Goal: Task Accomplishment & Management: Manage account settings

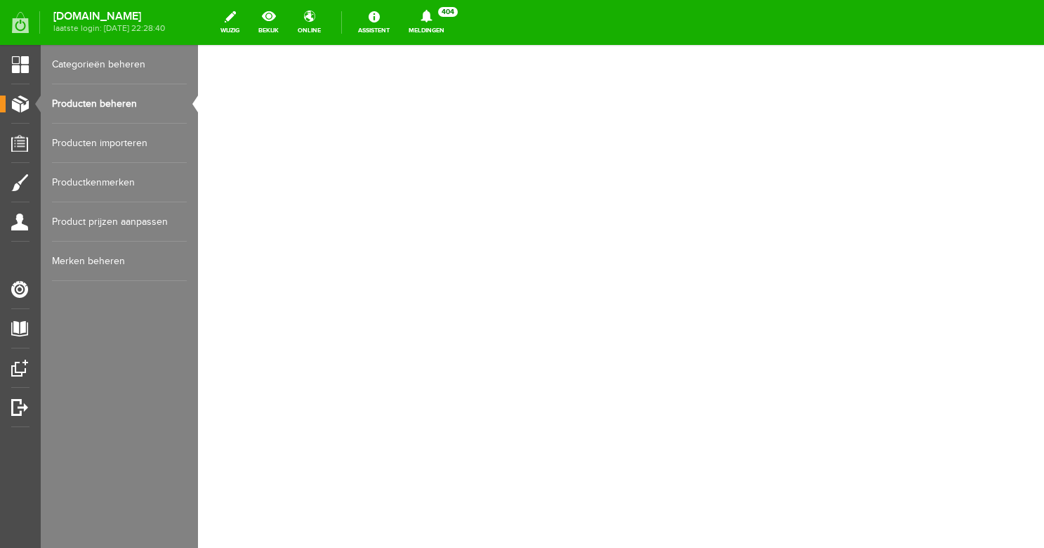
click at [98, 115] on link "Producten beheren" at bounding box center [119, 103] width 135 height 39
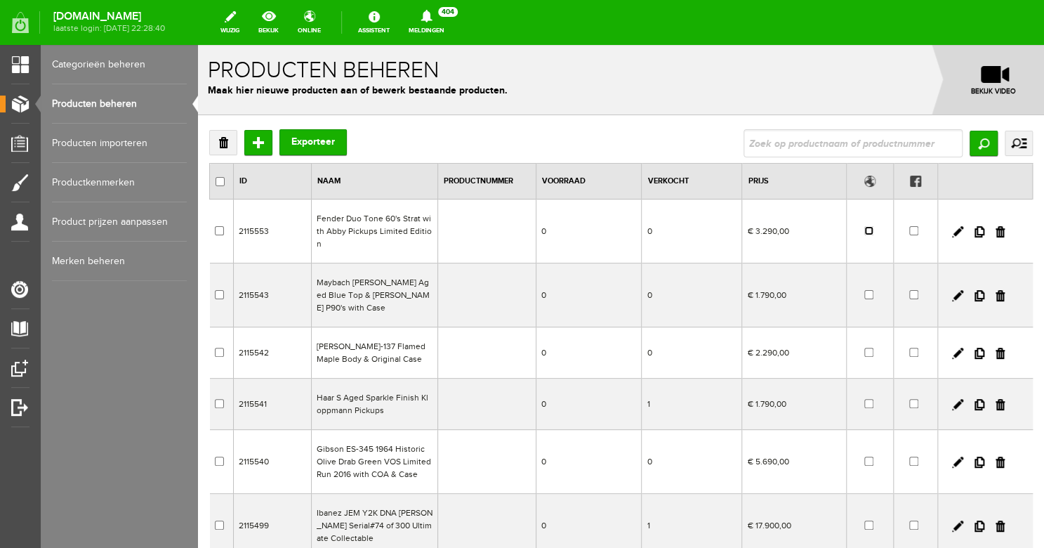
click at [865, 226] on input "checkbox" at bounding box center [869, 230] width 9 height 9
checkbox input "true"
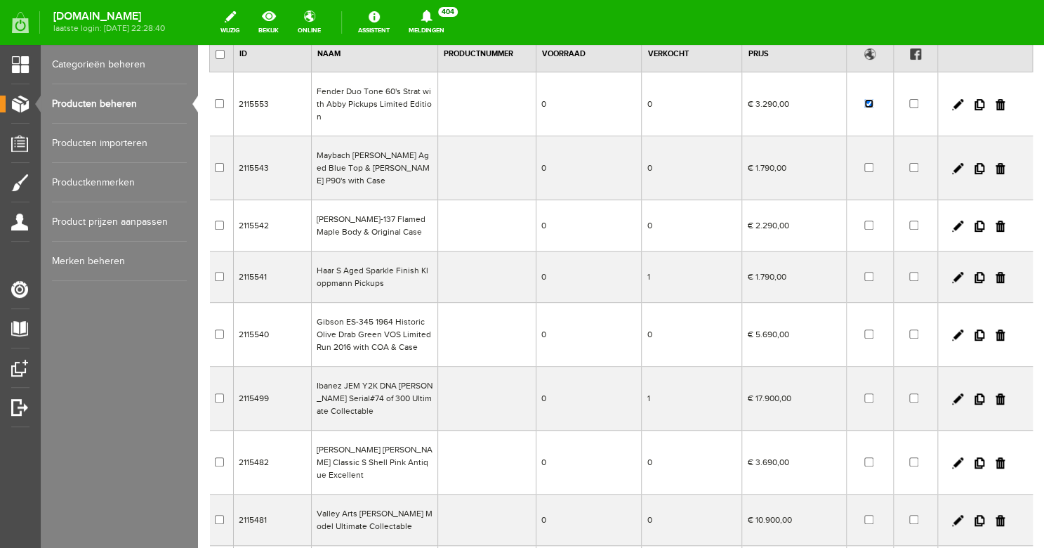
scroll to position [129, 0]
click at [865, 162] on input "checkbox" at bounding box center [869, 166] width 9 height 9
checkbox input "true"
click at [996, 219] on link at bounding box center [1000, 224] width 9 height 11
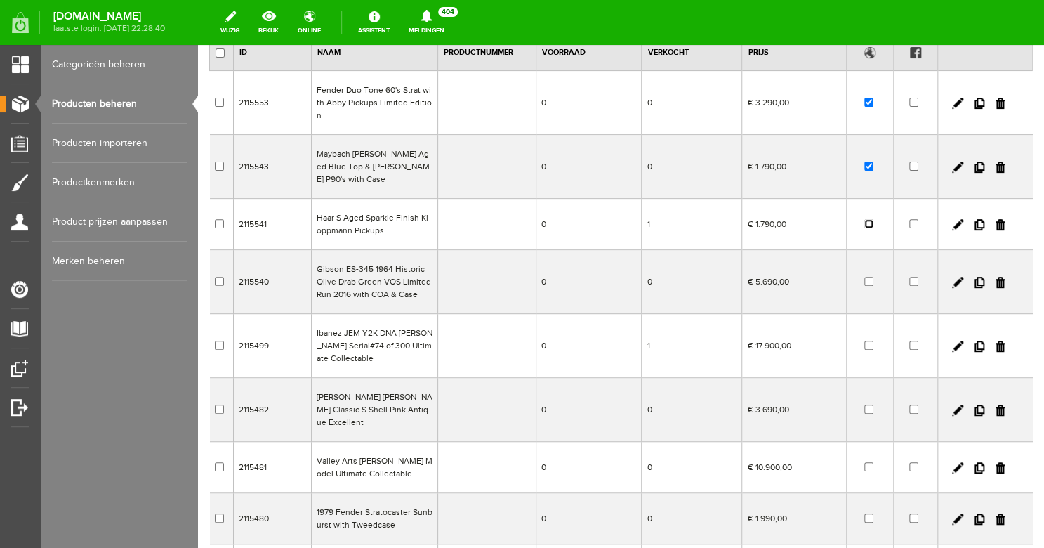
click at [865, 219] on input "checkbox" at bounding box center [869, 223] width 9 height 9
checkbox input "true"
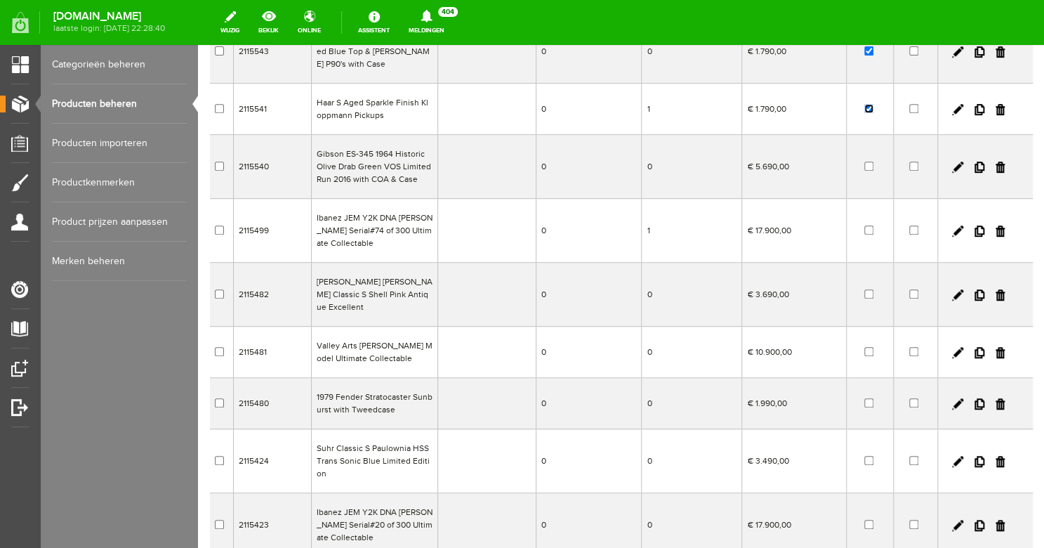
scroll to position [247, 0]
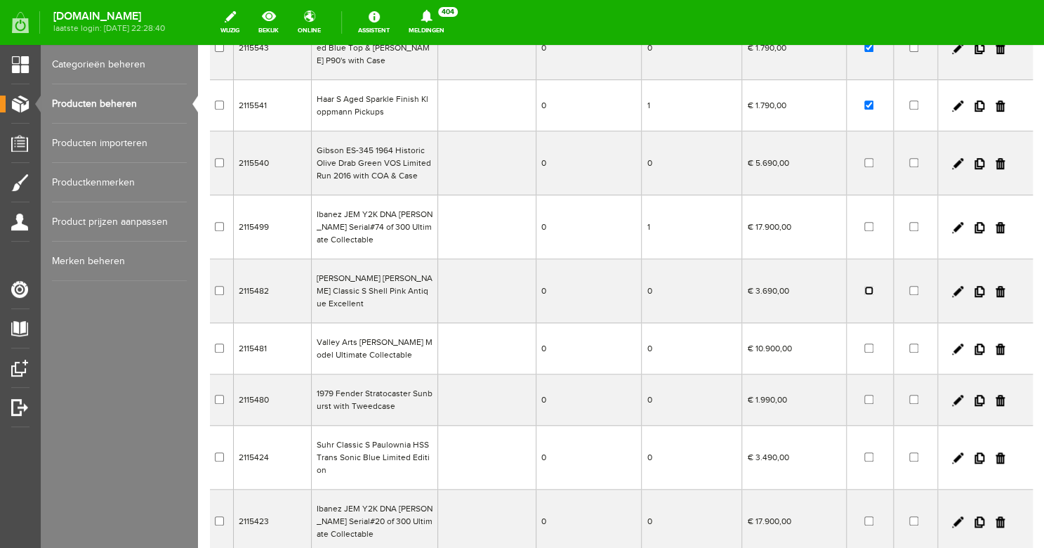
click at [865, 286] on input "checkbox" at bounding box center [869, 290] width 9 height 9
checkbox input "true"
click at [865, 343] on input "checkbox" at bounding box center [869, 347] width 9 height 9
checkbox input "true"
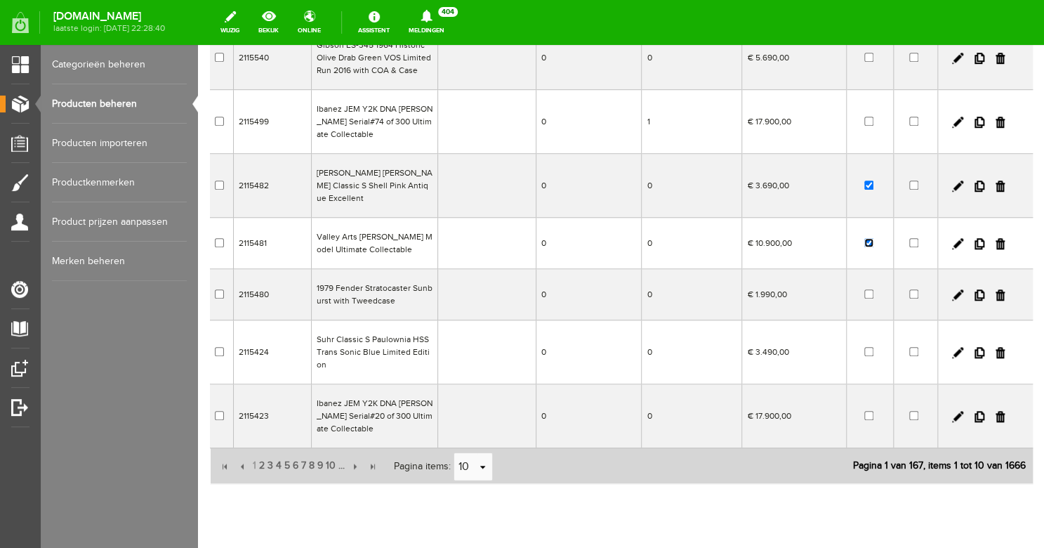
scroll to position [354, 0]
click at [865, 288] on input "checkbox" at bounding box center [869, 292] width 9 height 9
checkbox input "true"
click at [865, 346] on input "checkbox" at bounding box center [869, 350] width 9 height 9
checkbox input "true"
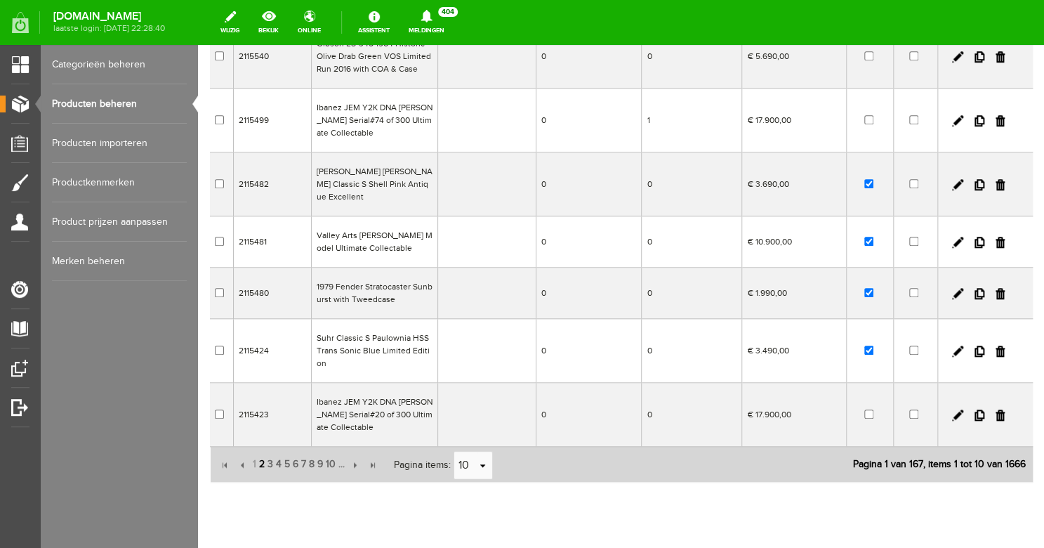
click at [262, 450] on span "2" at bounding box center [262, 464] width 8 height 28
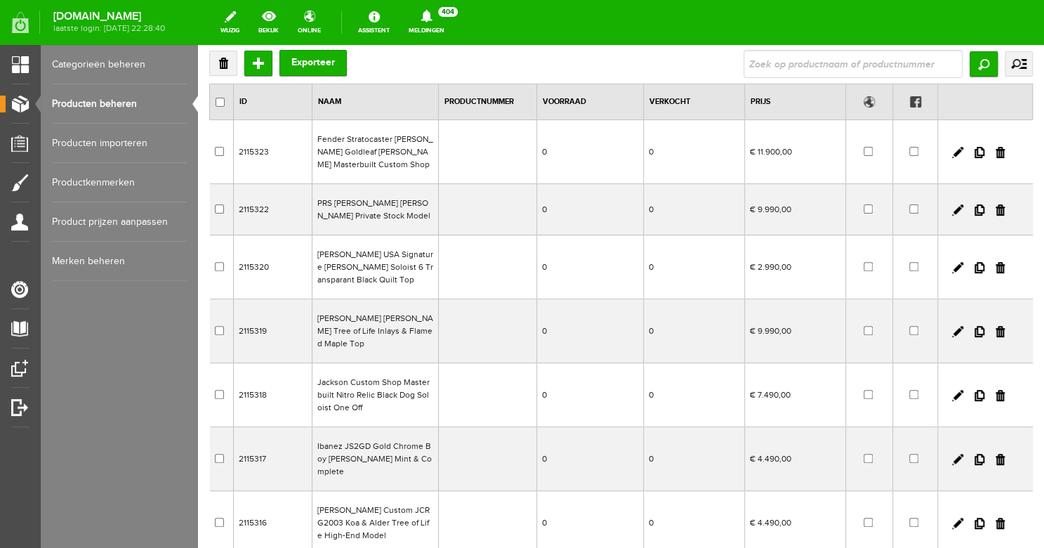
scroll to position [84, 0]
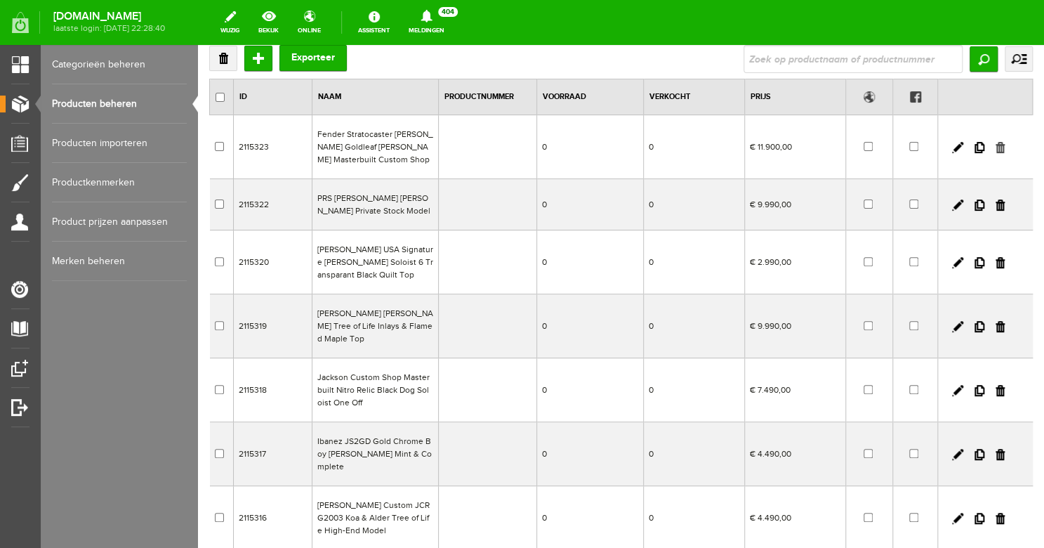
click at [996, 151] on link at bounding box center [1000, 147] width 9 height 11
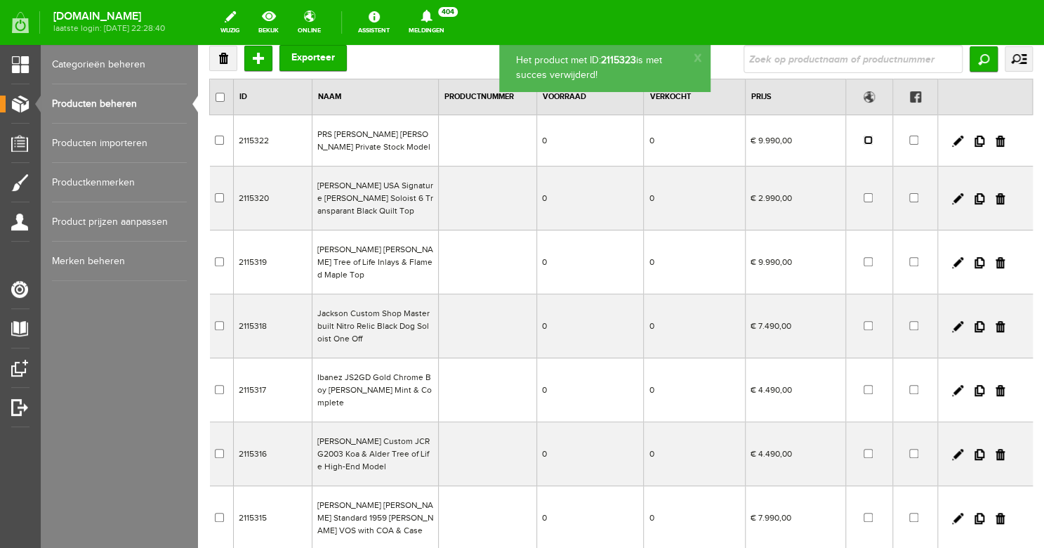
click at [864, 140] on input "checkbox" at bounding box center [868, 140] width 9 height 9
checkbox input "true"
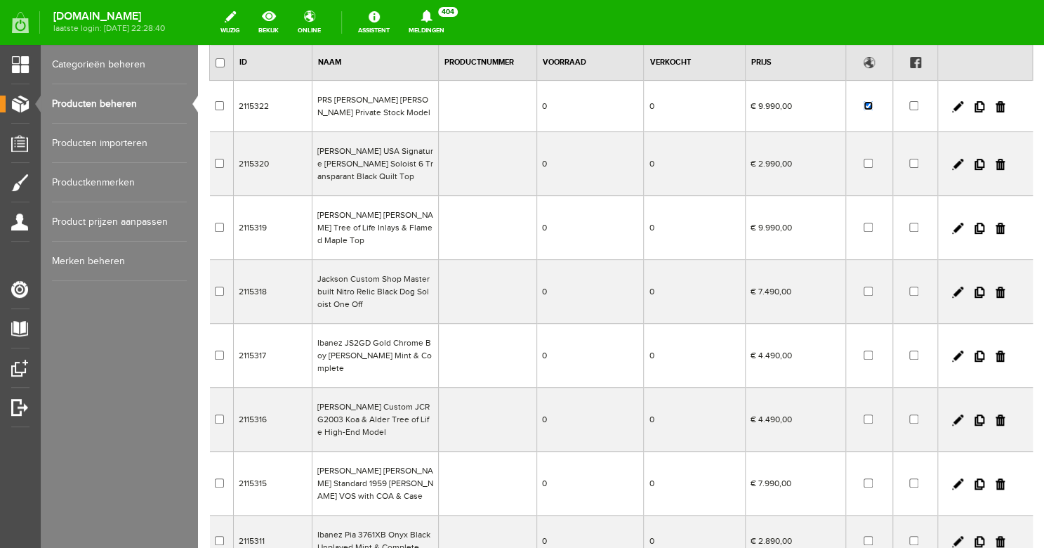
scroll to position [143, 0]
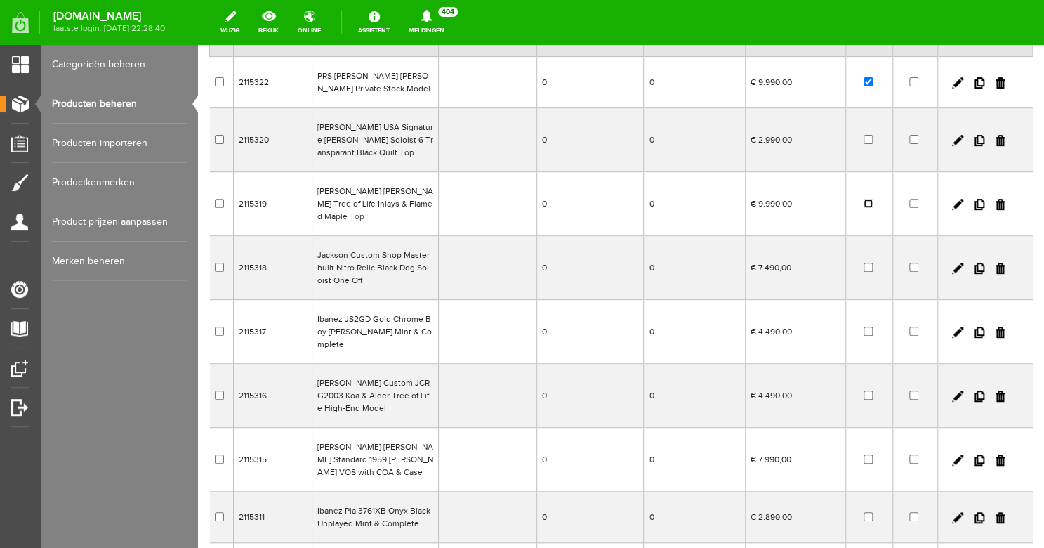
click at [864, 199] on input "checkbox" at bounding box center [868, 203] width 9 height 9
checkbox input "true"
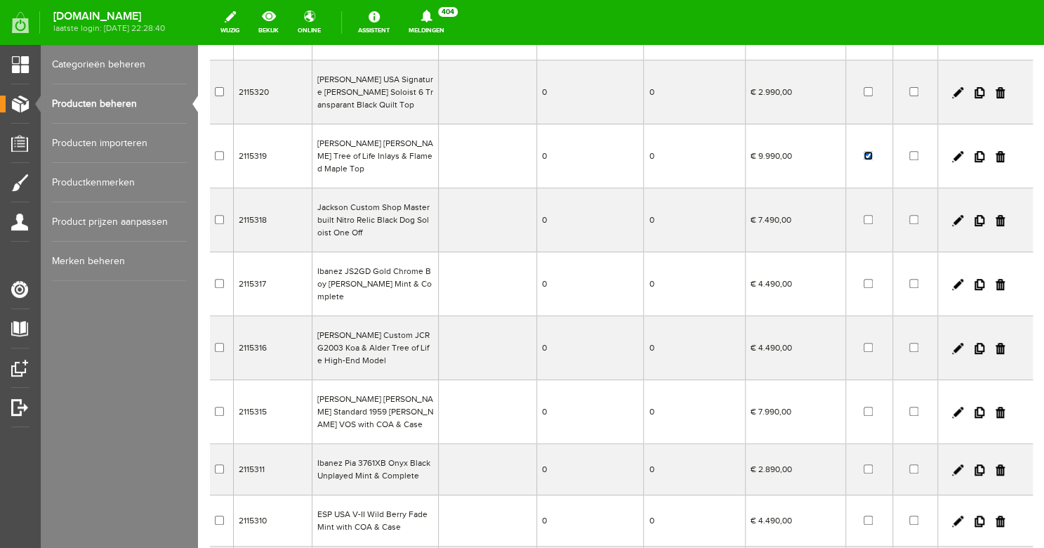
scroll to position [202, 0]
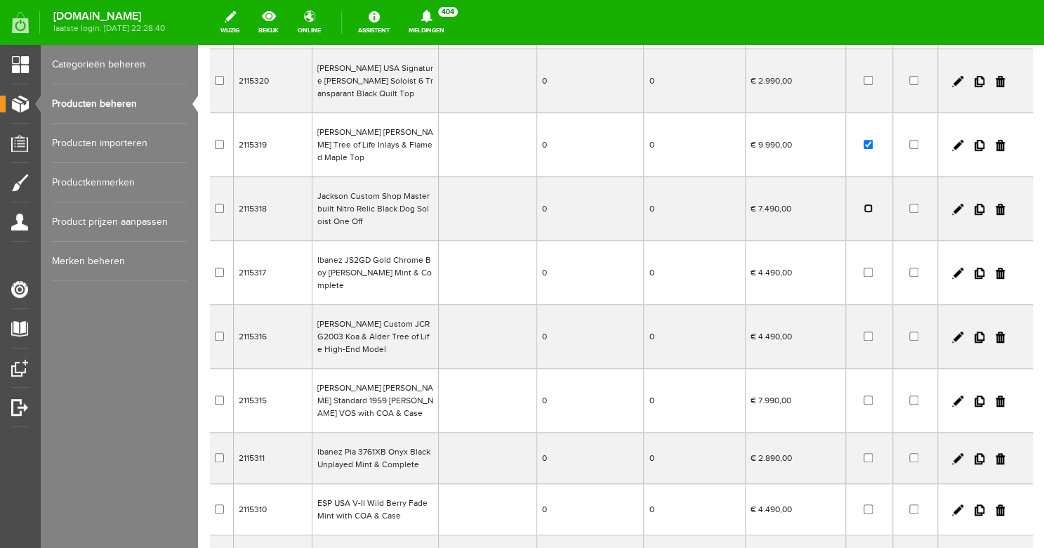
click at [864, 204] on input "checkbox" at bounding box center [868, 208] width 9 height 9
checkbox input "true"
click at [864, 268] on input "checkbox" at bounding box center [868, 272] width 9 height 9
checkbox input "true"
click at [864, 332] on input "checkbox" at bounding box center [868, 336] width 9 height 9
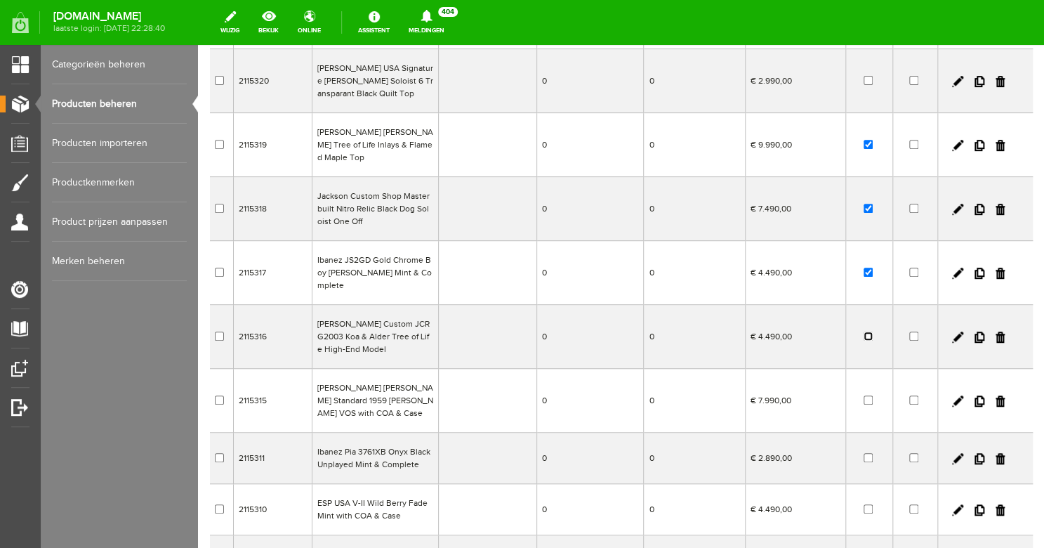
checkbox input "true"
click at [864, 395] on input "checkbox" at bounding box center [868, 399] width 9 height 9
checkbox input "true"
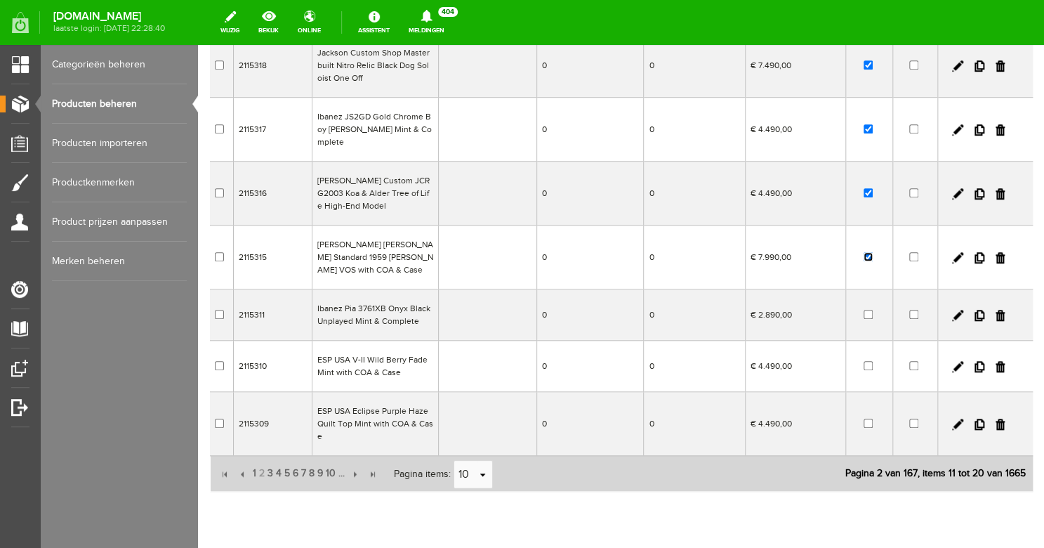
scroll to position [347, 0]
click at [864, 308] on input "checkbox" at bounding box center [868, 312] width 9 height 9
checkbox input "true"
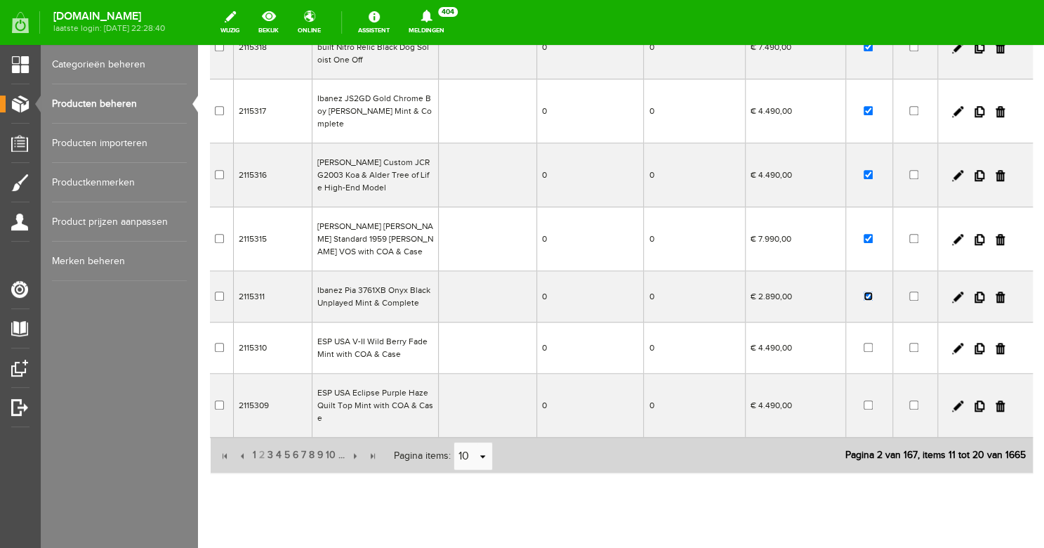
scroll to position [381, 0]
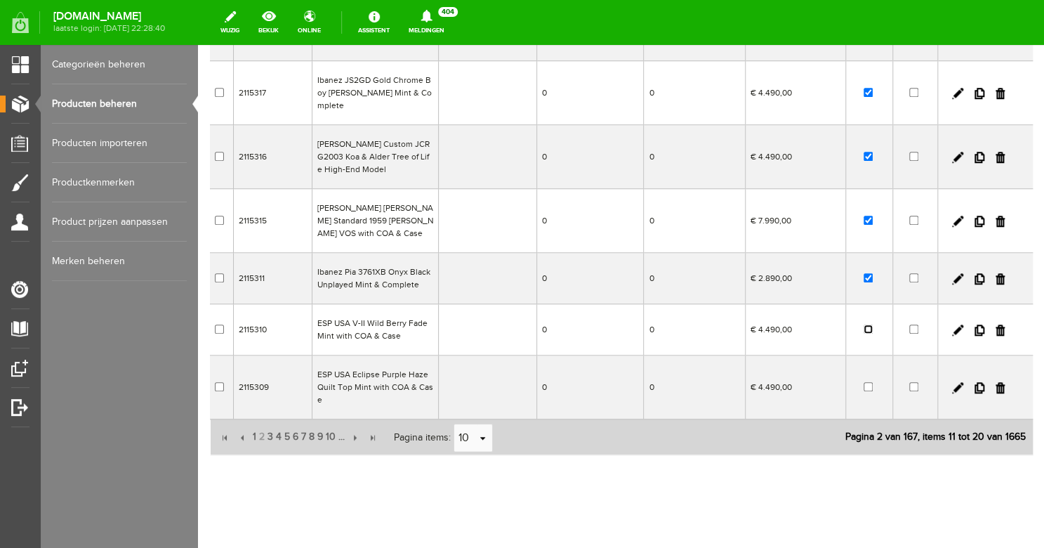
click at [864, 324] on input "checkbox" at bounding box center [868, 328] width 9 height 9
checkbox input "true"
click at [864, 382] on input "checkbox" at bounding box center [868, 386] width 9 height 9
checkbox input "true"
click at [270, 423] on span "3" at bounding box center [270, 437] width 8 height 28
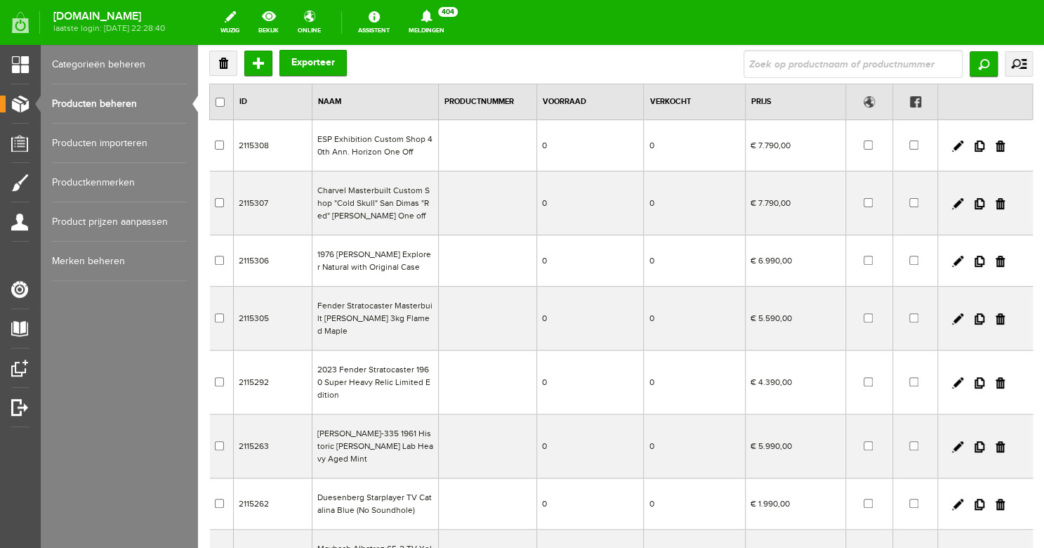
scroll to position [88, 0]
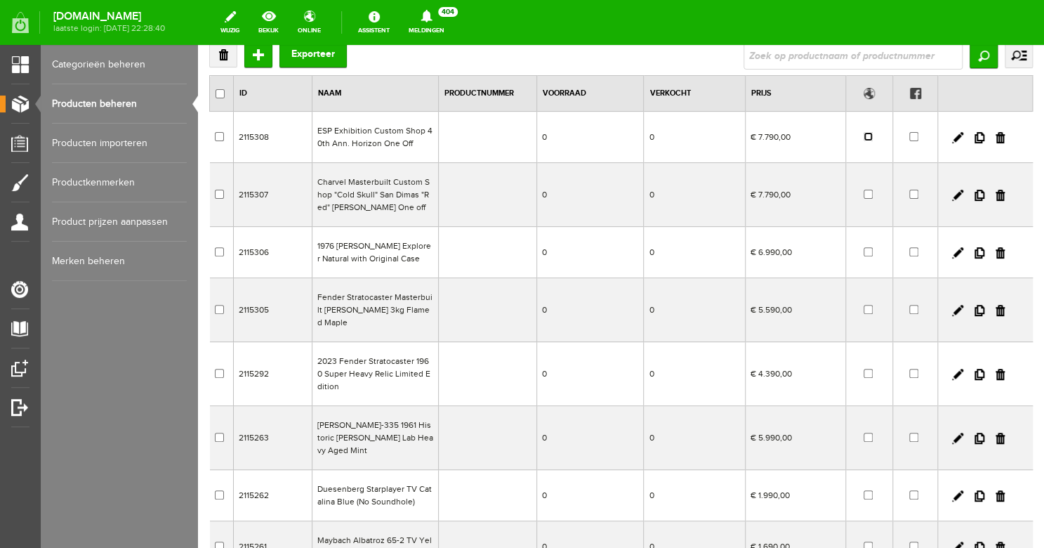
click at [864, 138] on input "checkbox" at bounding box center [868, 136] width 9 height 9
checkbox input "true"
click at [864, 195] on input "checkbox" at bounding box center [868, 194] width 9 height 9
checkbox input "true"
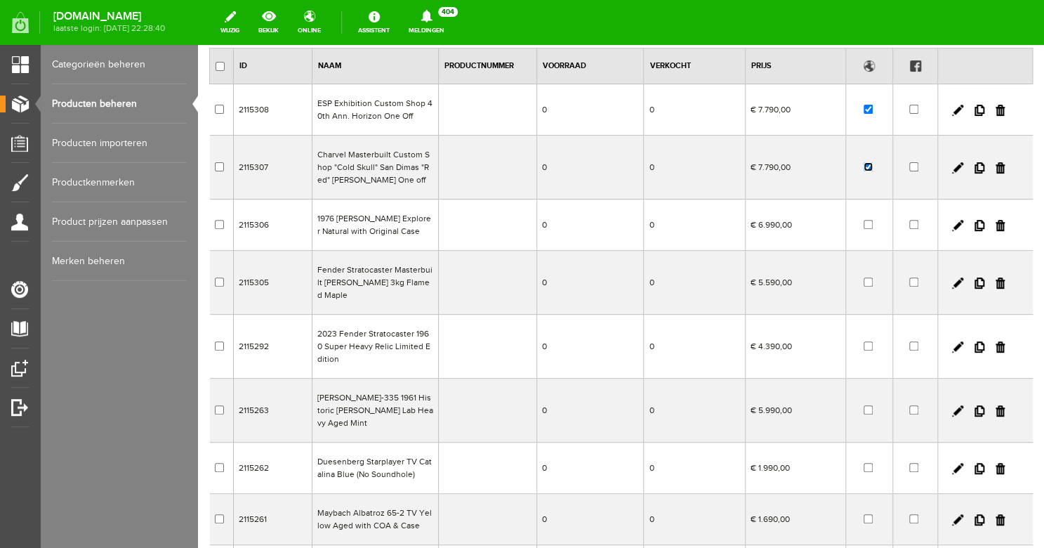
scroll to position [118, 0]
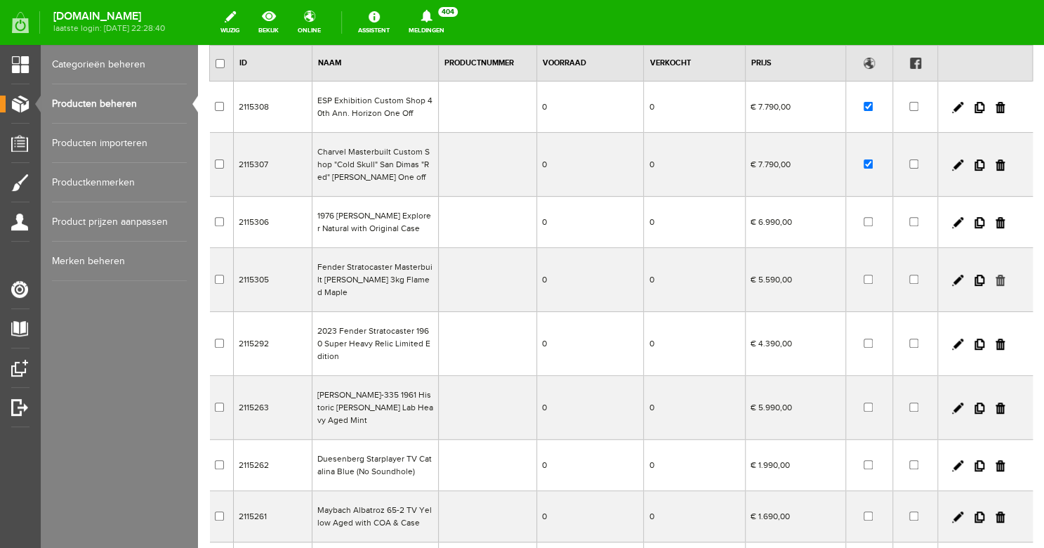
click at [996, 276] on link at bounding box center [1000, 280] width 9 height 11
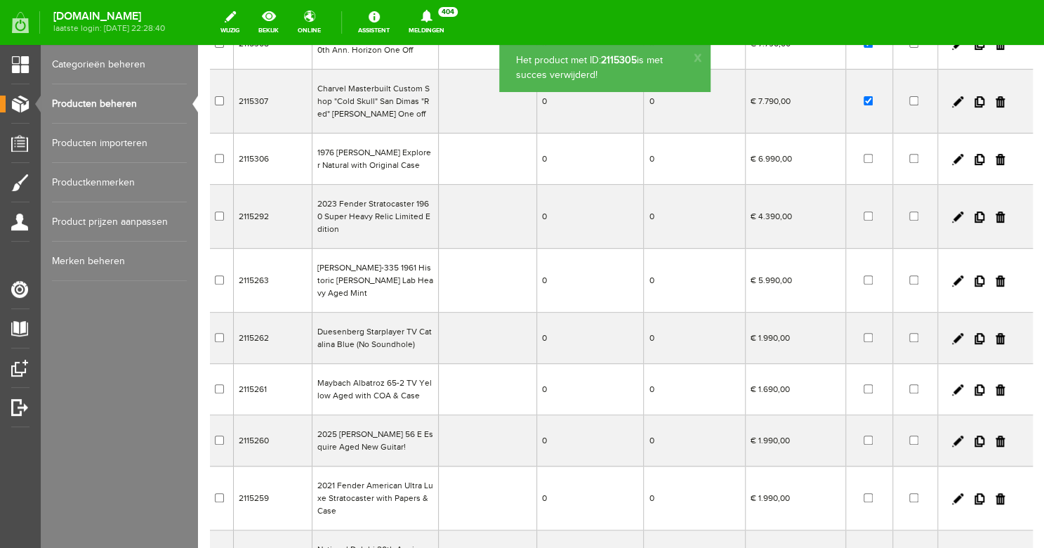
scroll to position [188, 0]
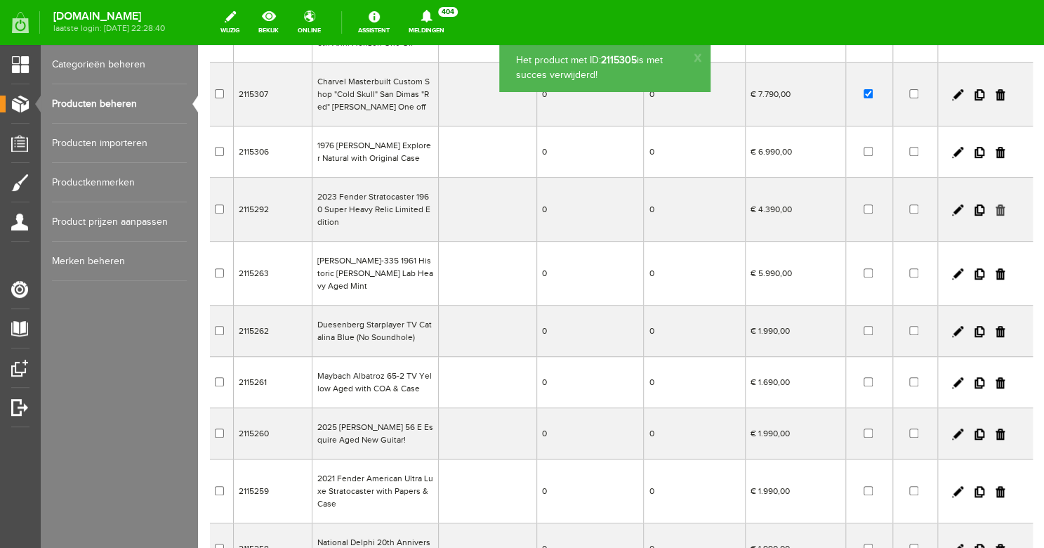
click at [996, 212] on link at bounding box center [1000, 209] width 9 height 11
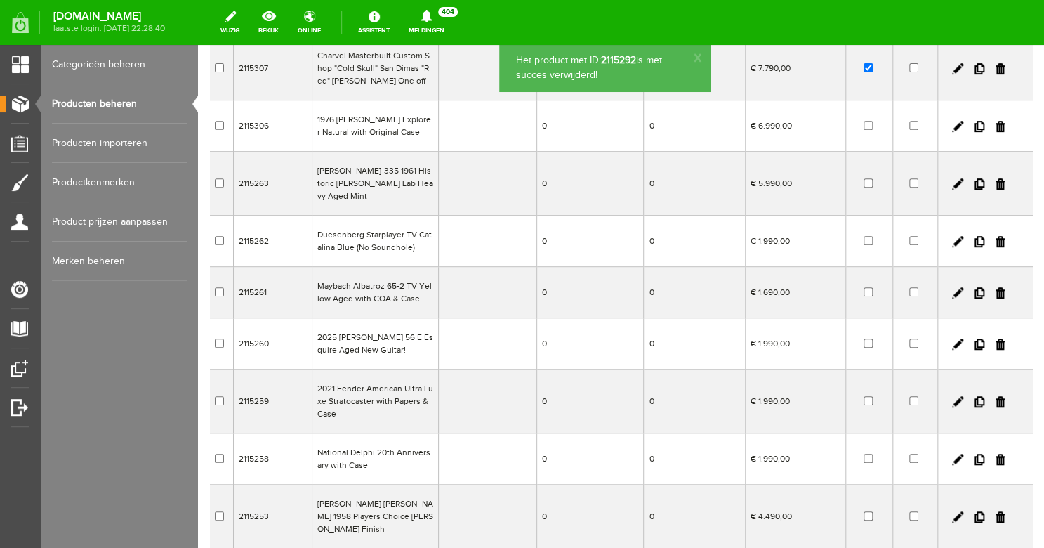
scroll to position [217, 0]
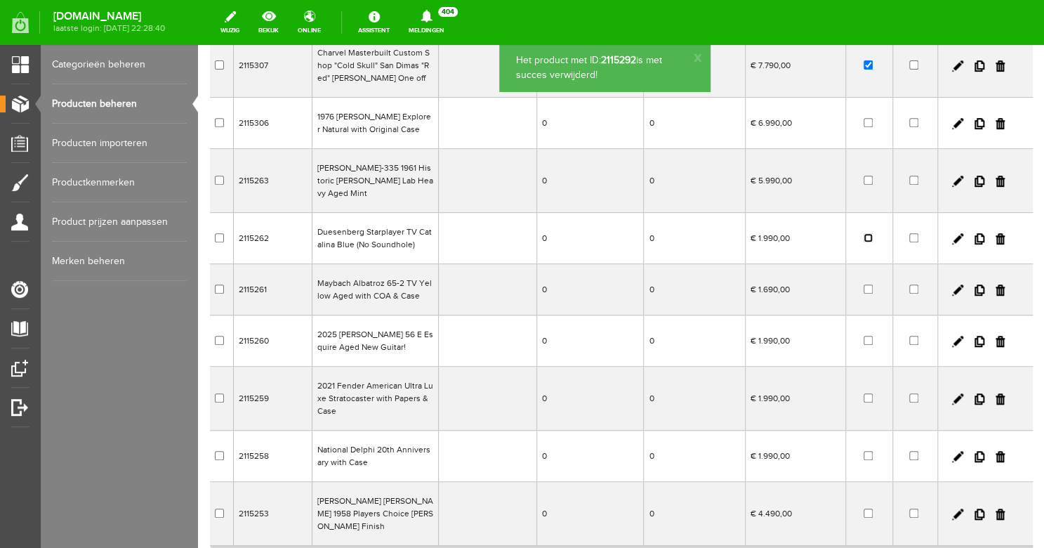
click at [864, 233] on input "checkbox" at bounding box center [868, 237] width 9 height 9
checkbox input "true"
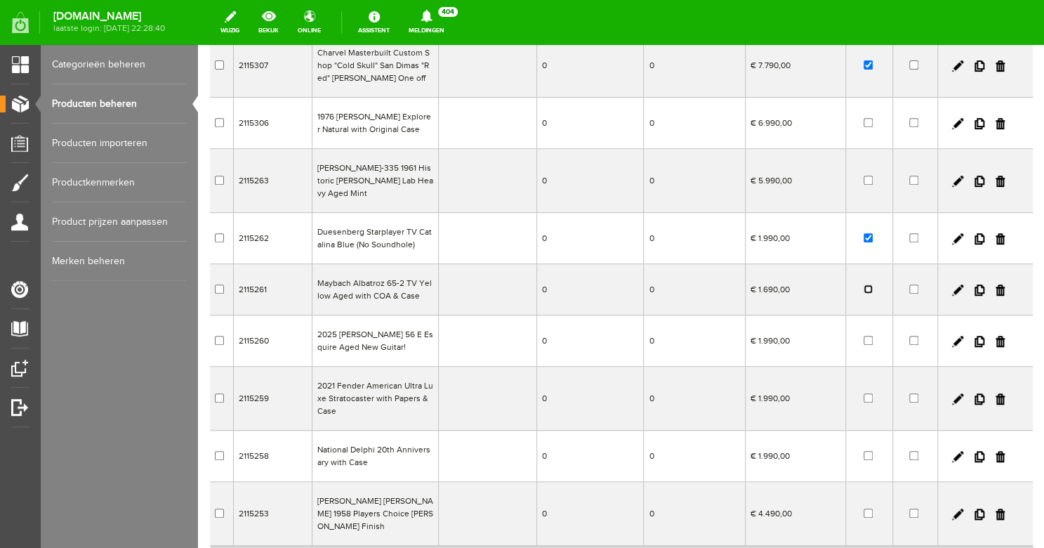
click at [864, 284] on input "checkbox" at bounding box center [868, 288] width 9 height 9
checkbox input "true"
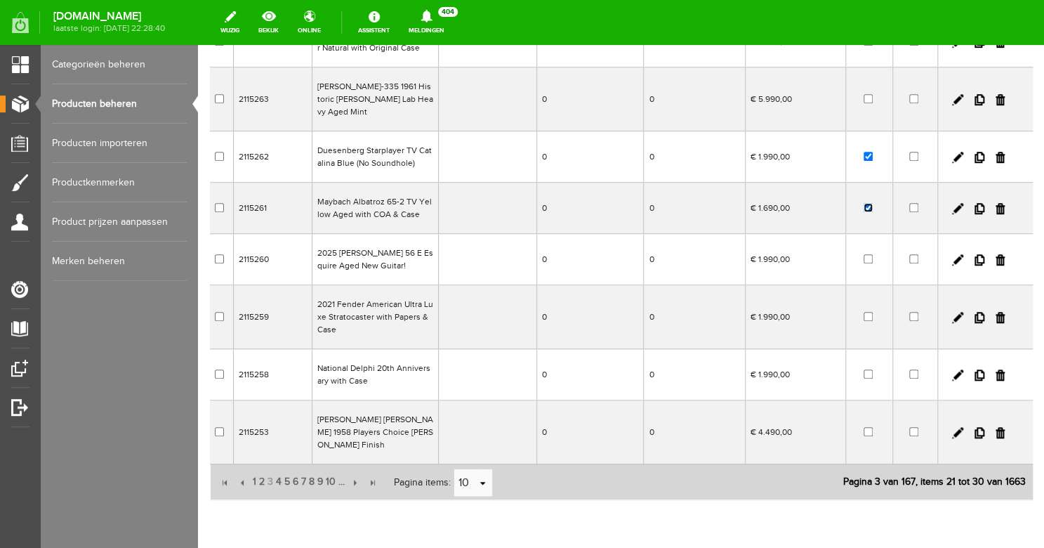
scroll to position [299, 0]
click at [864, 254] on input "checkbox" at bounding box center [868, 258] width 9 height 9
checkbox input "true"
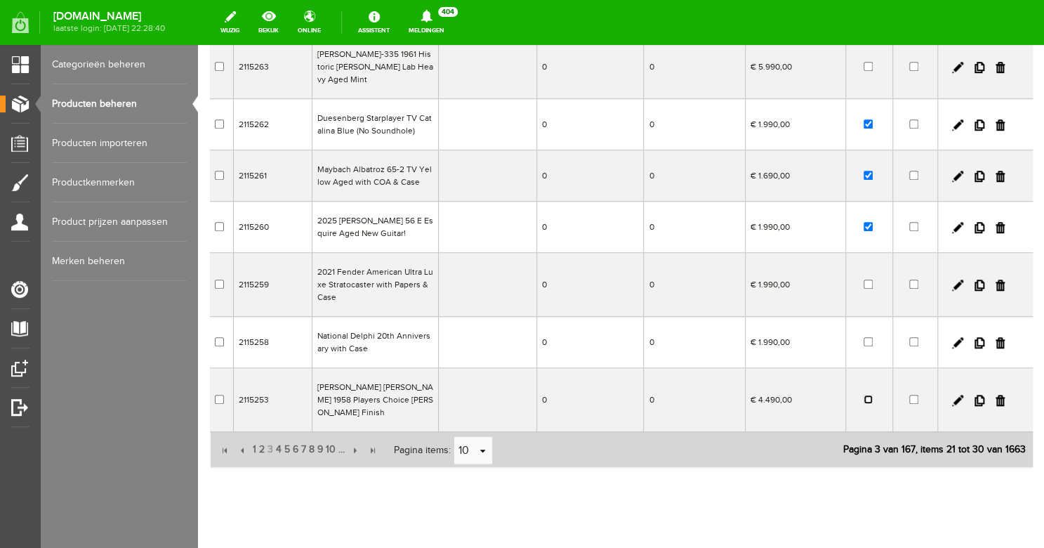
click at [864, 395] on input "checkbox" at bounding box center [868, 399] width 9 height 9
checkbox input "true"
click at [278, 435] on span "4" at bounding box center [279, 449] width 8 height 28
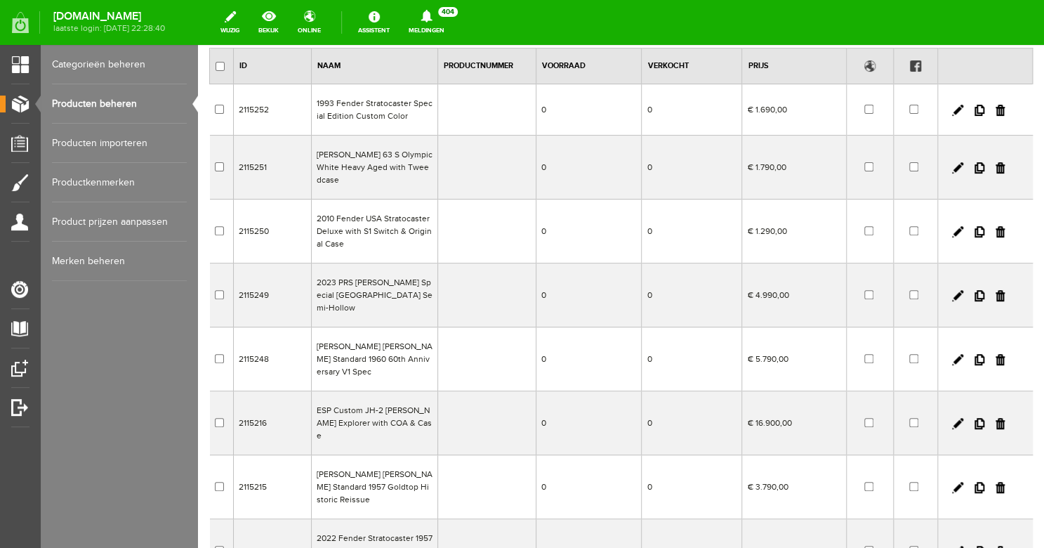
scroll to position [0, 0]
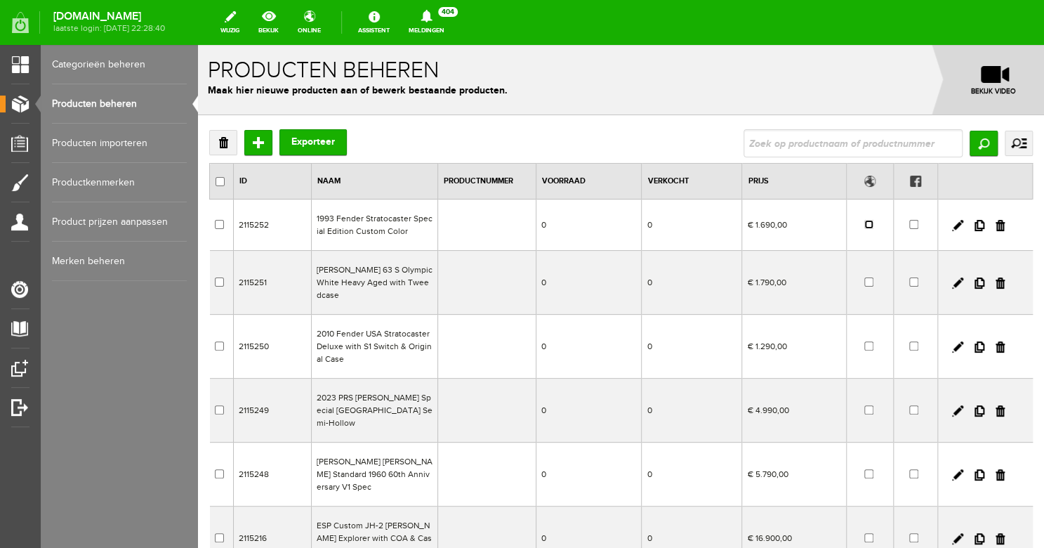
click at [865, 223] on input "checkbox" at bounding box center [869, 224] width 9 height 9
checkbox input "true"
click at [865, 277] on input "checkbox" at bounding box center [869, 281] width 9 height 9
checkbox input "true"
click at [865, 341] on input "checkbox" at bounding box center [869, 345] width 9 height 9
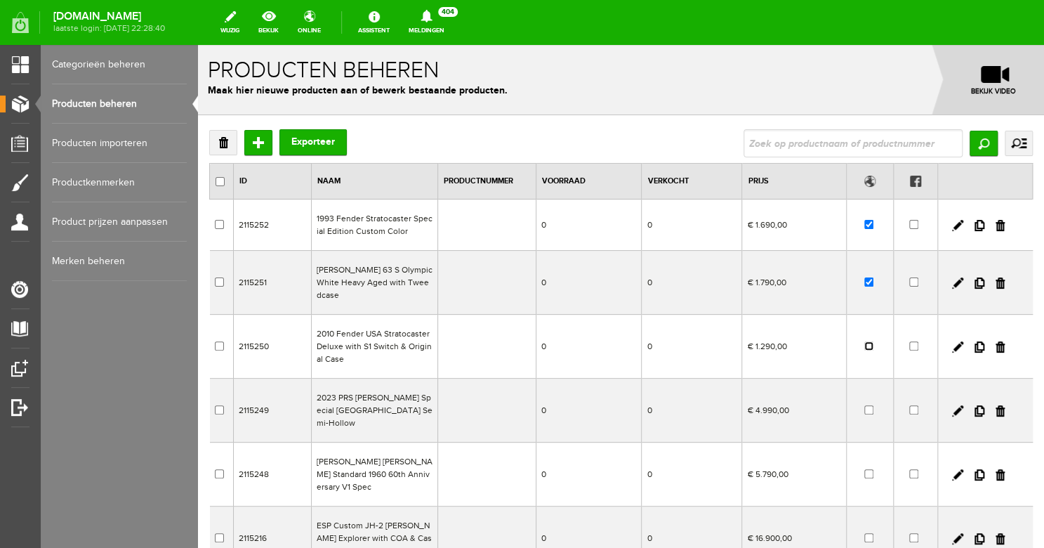
checkbox input "true"
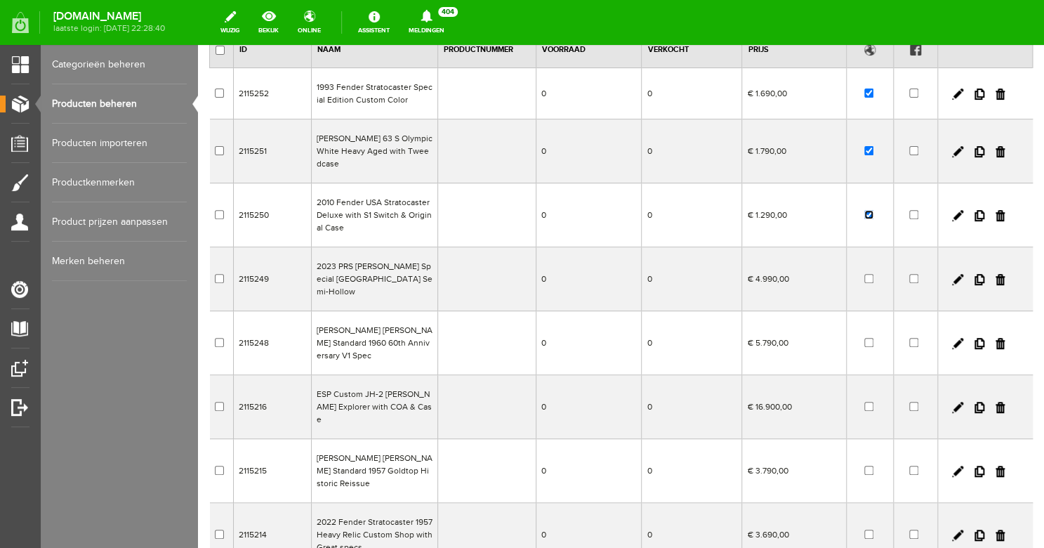
scroll to position [135, 0]
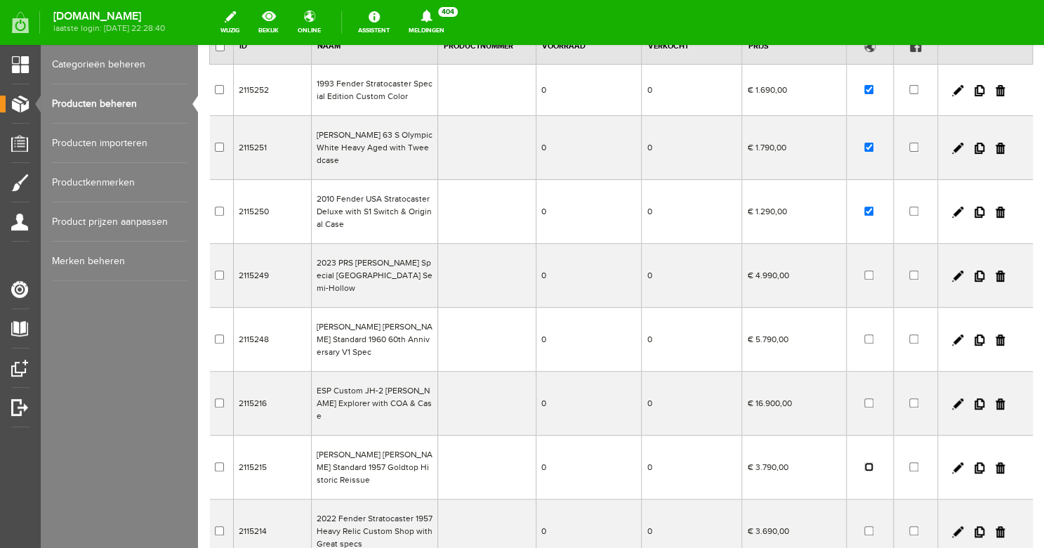
click at [865, 462] on input "checkbox" at bounding box center [869, 466] width 9 height 9
checkbox input "true"
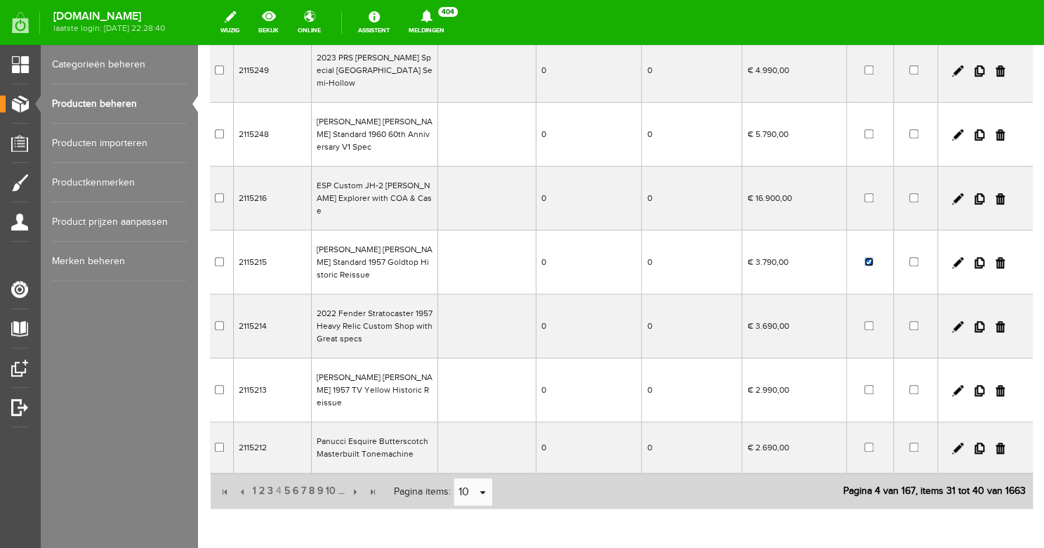
scroll to position [343, 0]
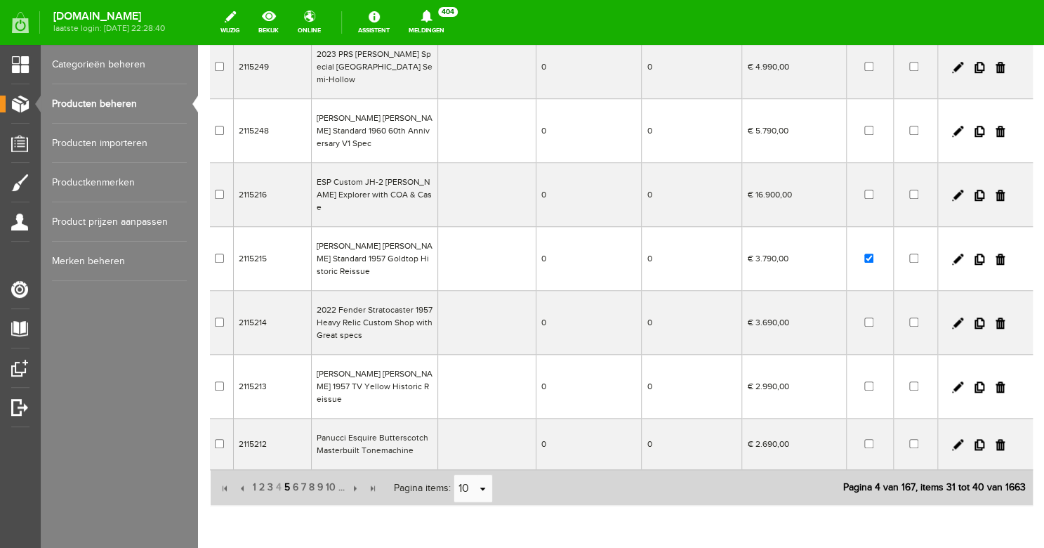
click at [290, 473] on span "5" at bounding box center [287, 487] width 8 height 28
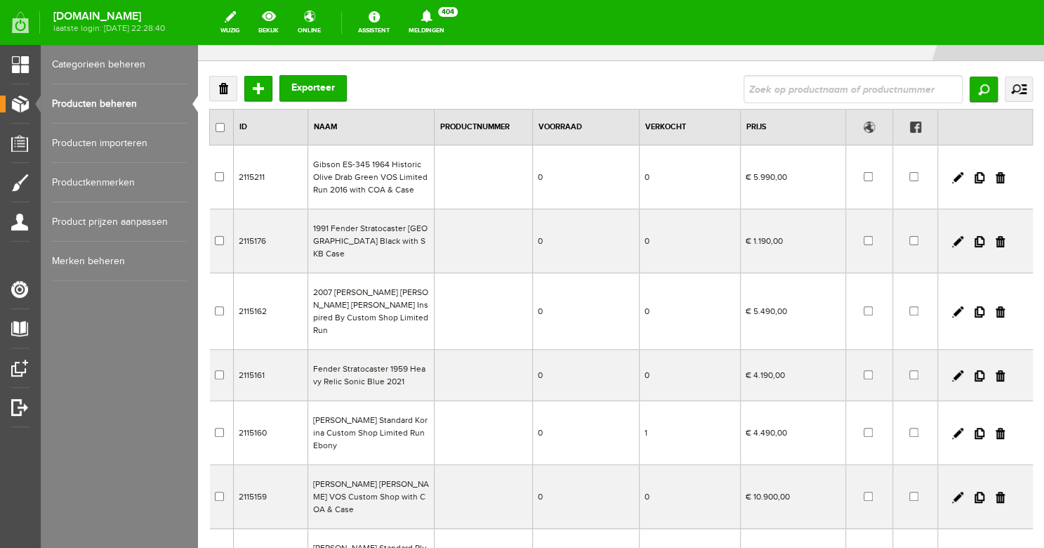
scroll to position [58, 0]
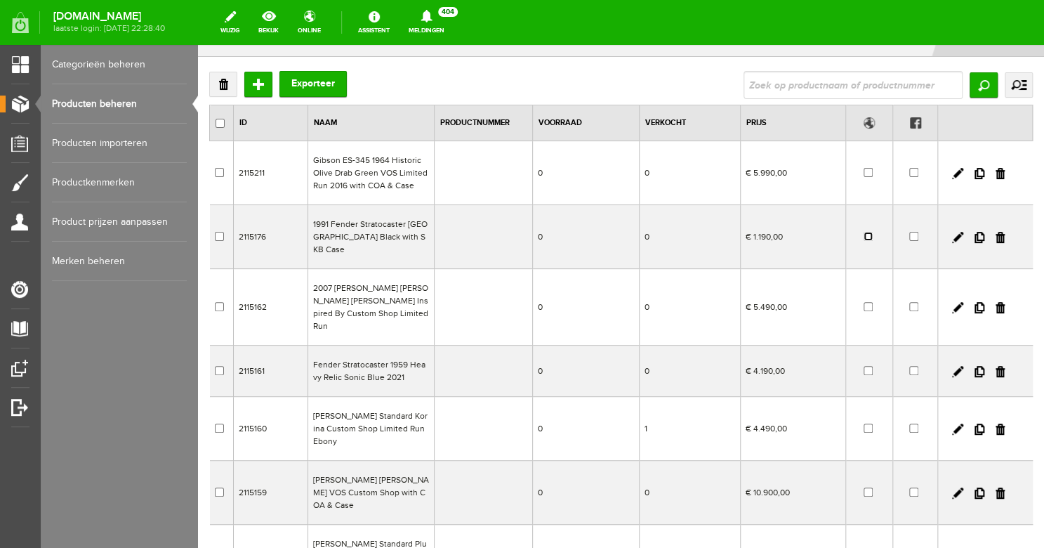
click at [864, 232] on input "checkbox" at bounding box center [868, 236] width 9 height 9
checkbox input "true"
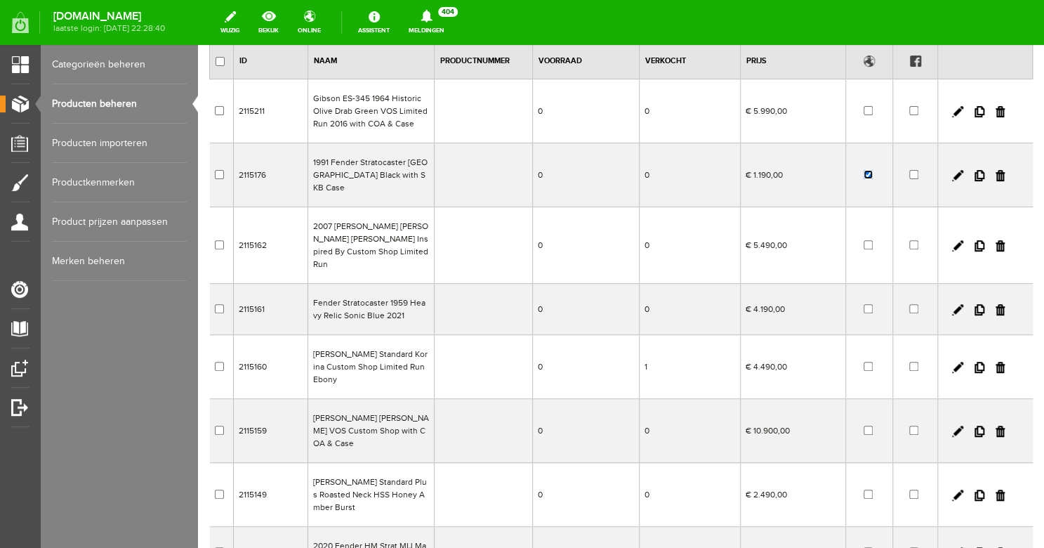
scroll to position [127, 0]
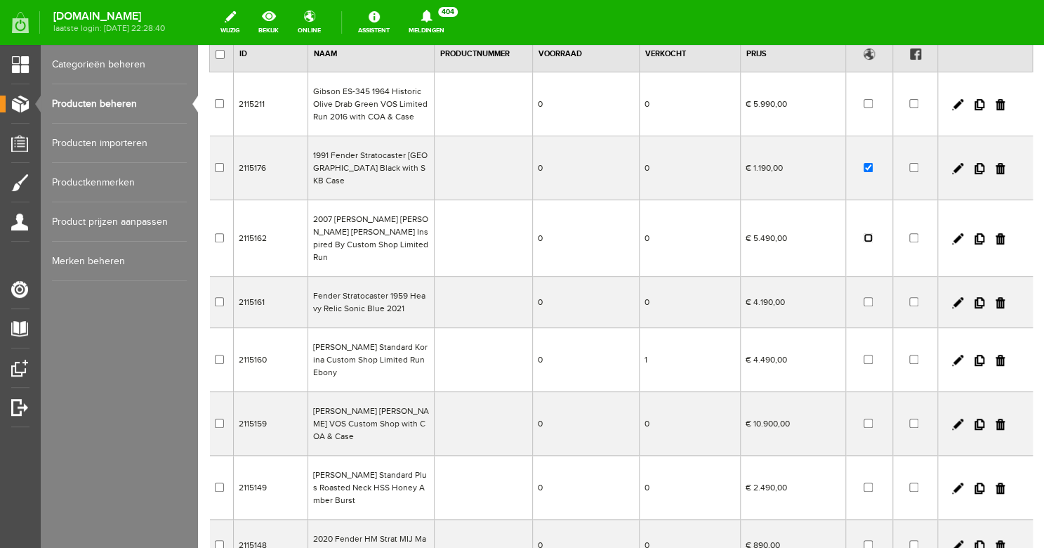
click at [864, 233] on input "checkbox" at bounding box center [868, 237] width 9 height 9
checkbox input "true"
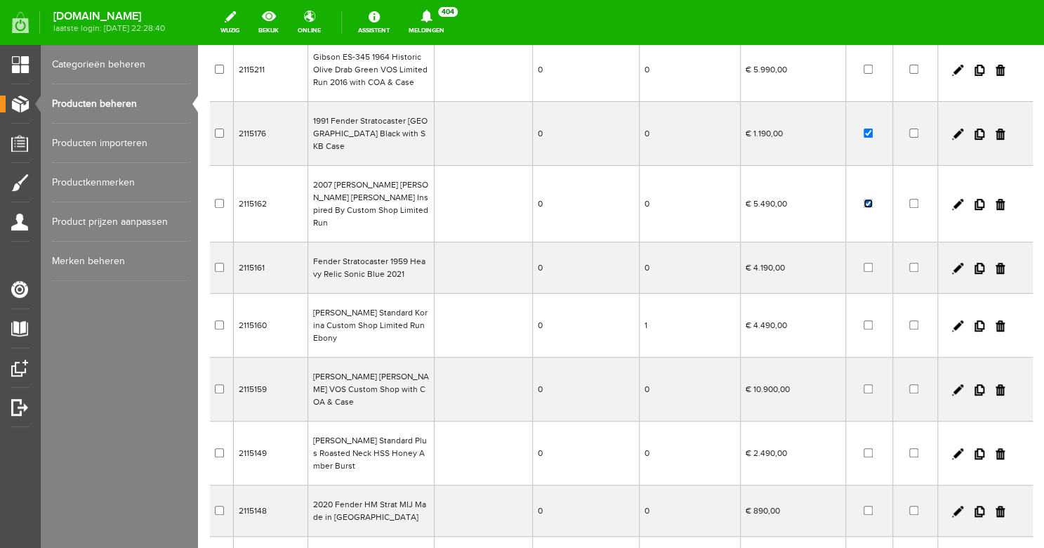
scroll to position [163, 0]
click at [864, 261] on input "checkbox" at bounding box center [868, 265] width 9 height 9
checkbox input "true"
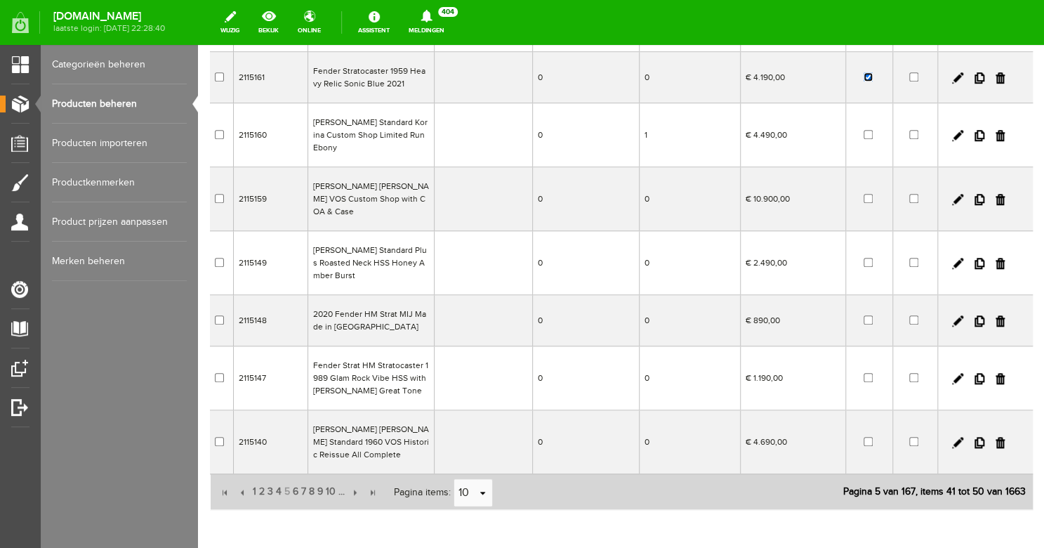
scroll to position [356, 0]
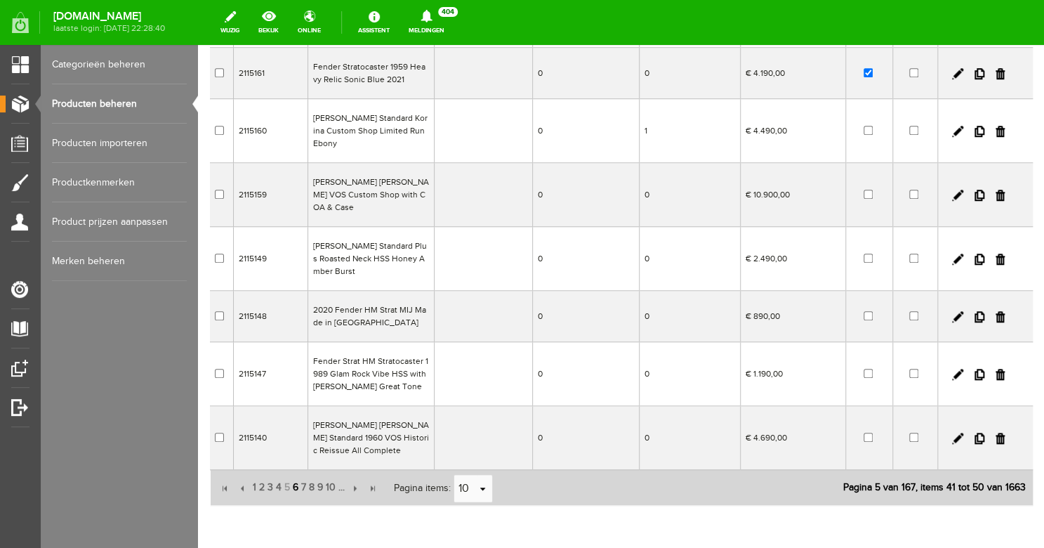
click at [296, 473] on span "6" at bounding box center [295, 487] width 8 height 28
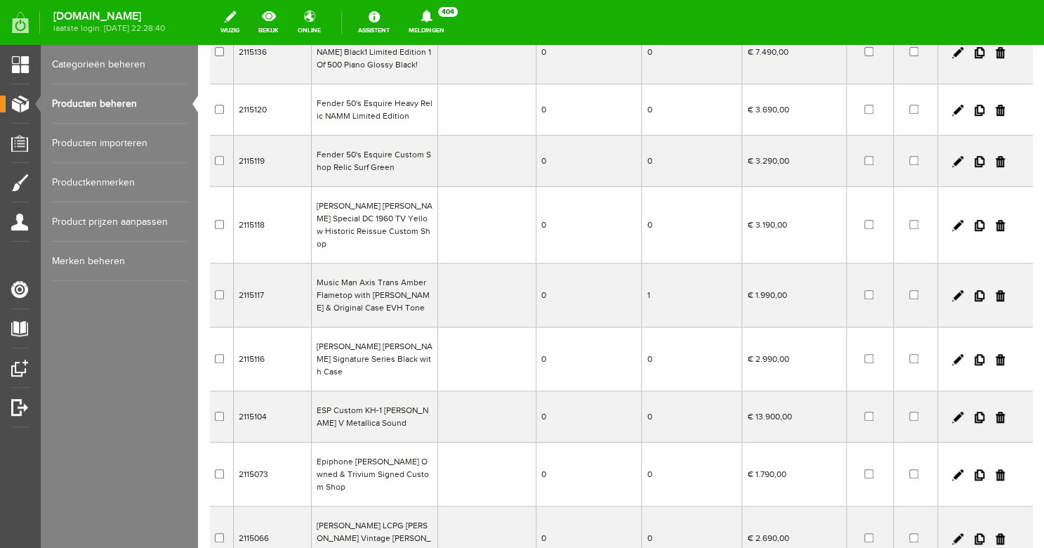
scroll to position [0, 0]
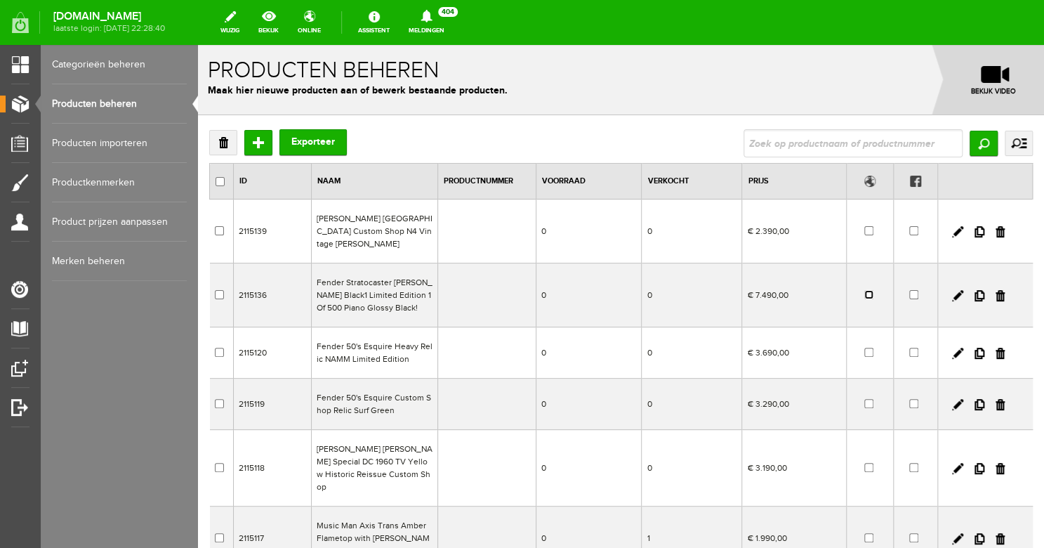
click at [865, 290] on input "checkbox" at bounding box center [869, 294] width 9 height 9
checkbox input "true"
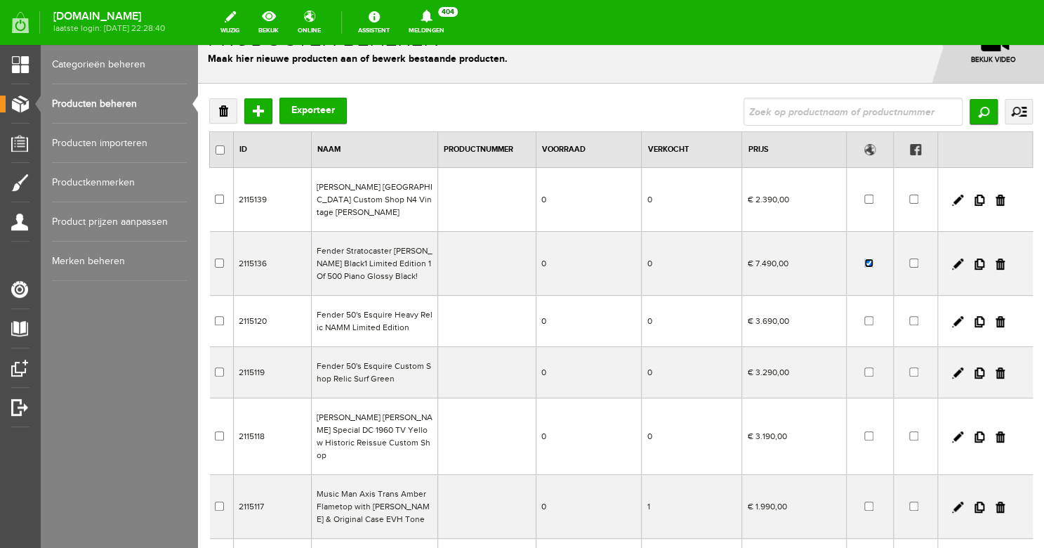
scroll to position [48, 0]
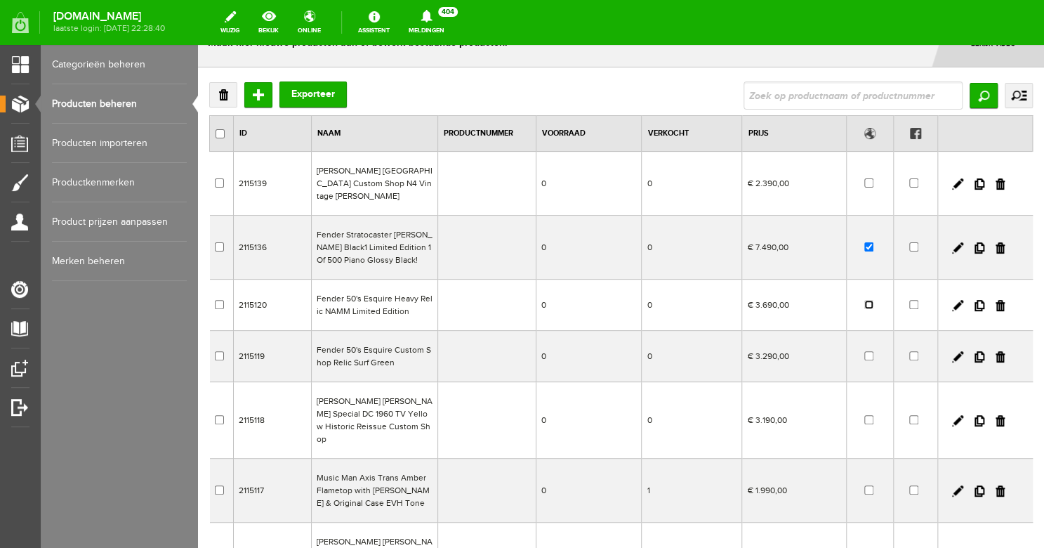
click at [865, 300] on input "checkbox" at bounding box center [869, 304] width 9 height 9
checkbox input "true"
click at [865, 351] on input "checkbox" at bounding box center [869, 355] width 9 height 9
checkbox input "true"
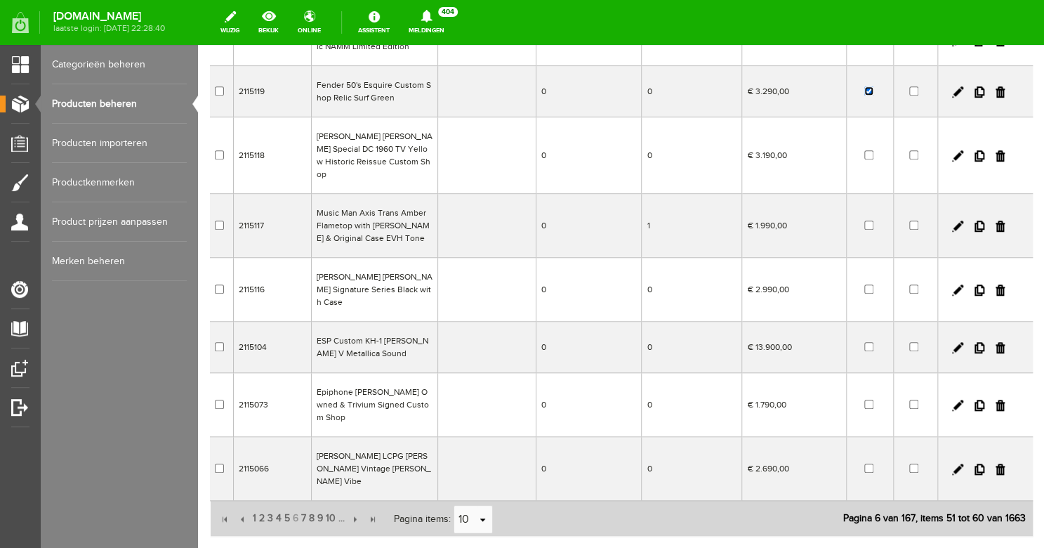
scroll to position [317, 0]
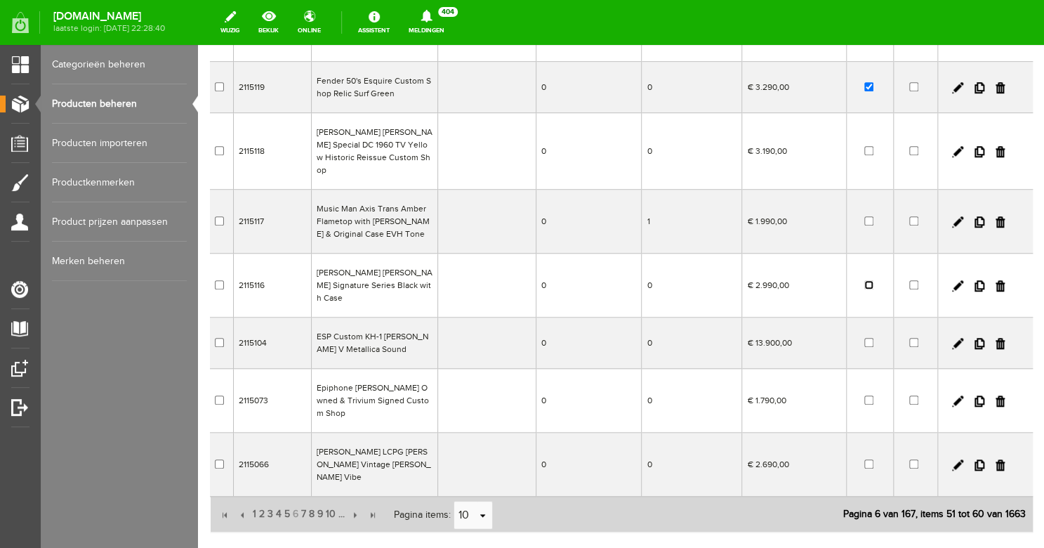
click at [865, 280] on input "checkbox" at bounding box center [869, 284] width 9 height 9
checkbox input "true"
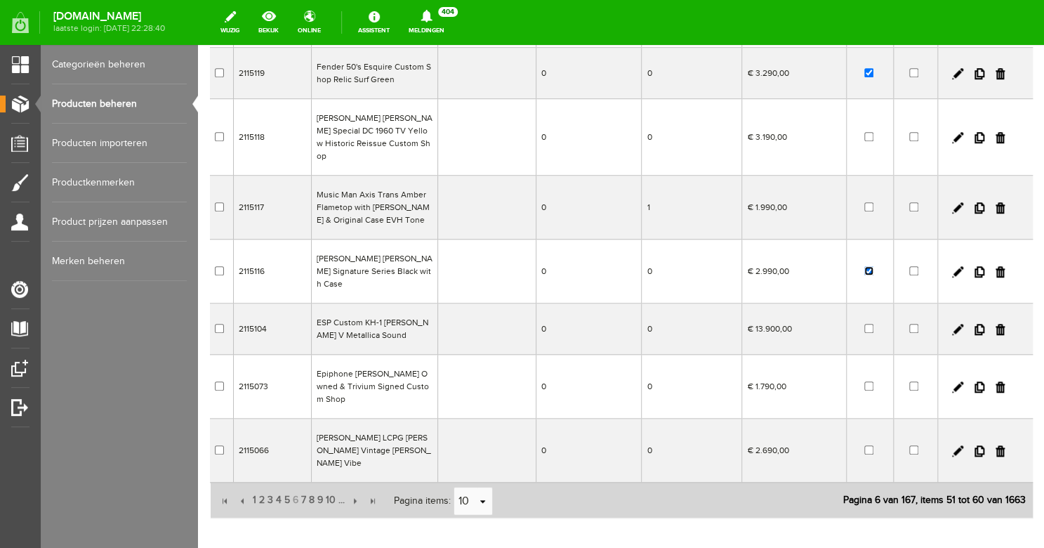
scroll to position [336, 0]
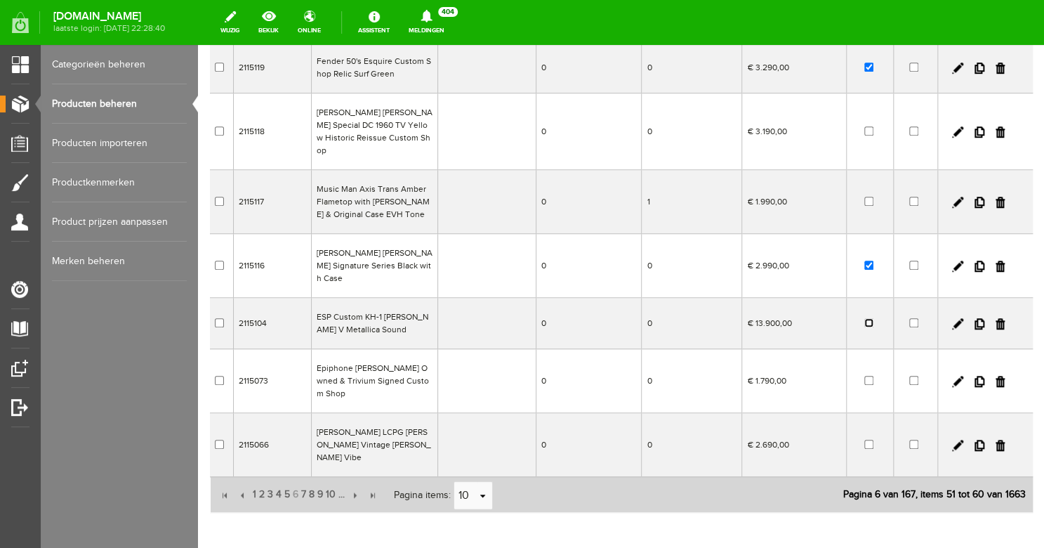
click at [865, 318] on input "checkbox" at bounding box center [869, 322] width 9 height 9
checkbox input "true"
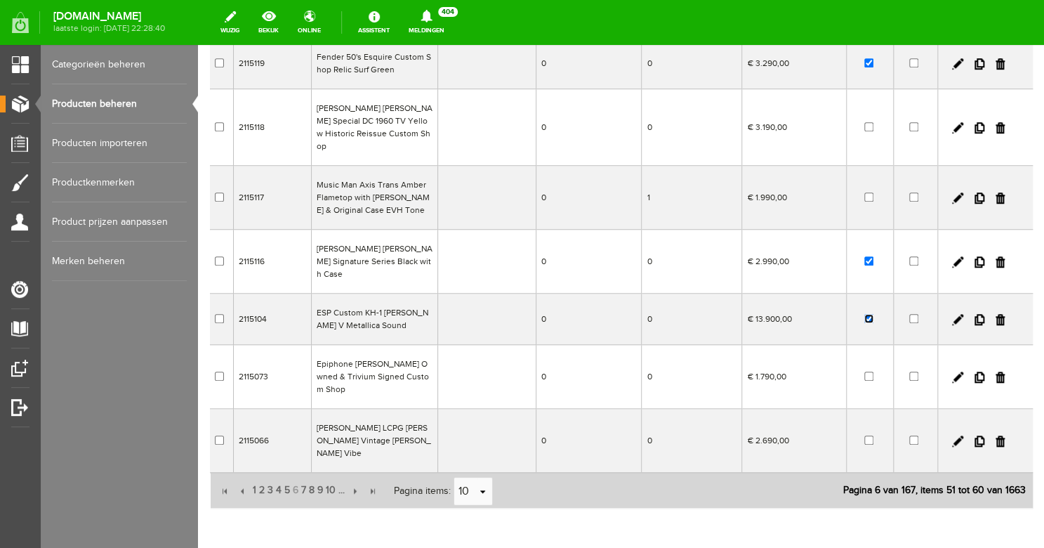
scroll to position [343, 0]
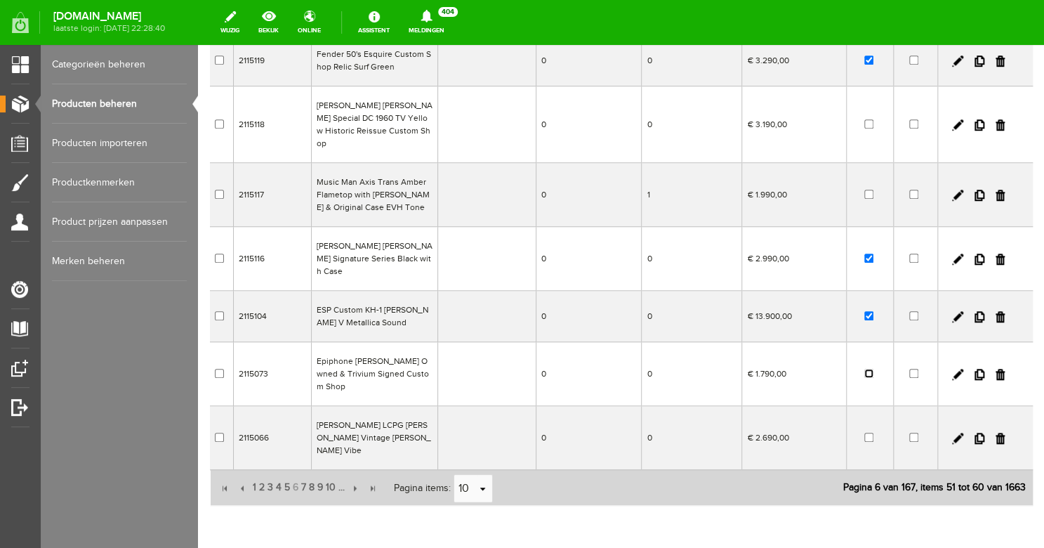
click at [865, 369] on input "checkbox" at bounding box center [869, 373] width 9 height 9
checkbox input "true"
click at [308, 473] on span "7" at bounding box center [304, 487] width 8 height 28
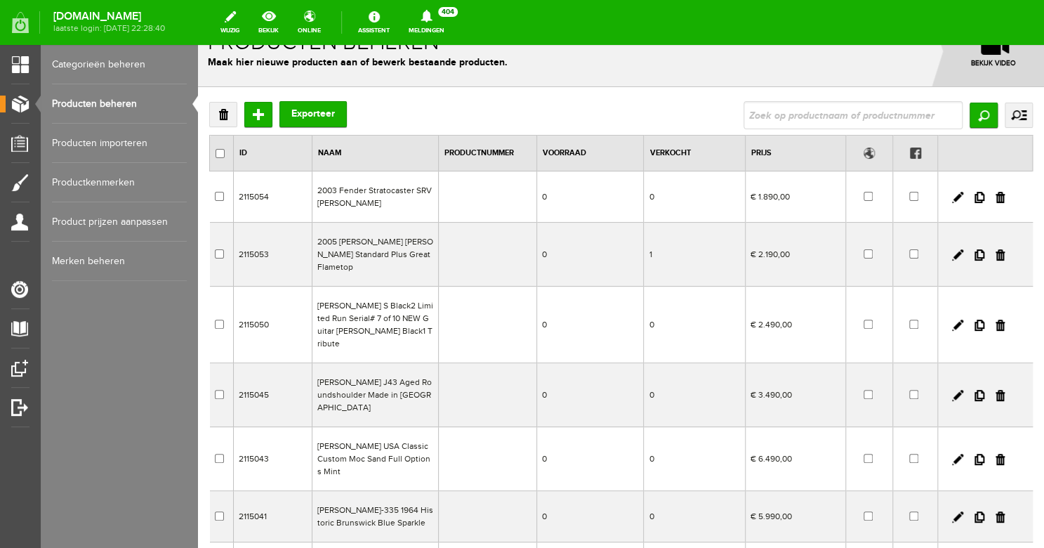
scroll to position [100, 0]
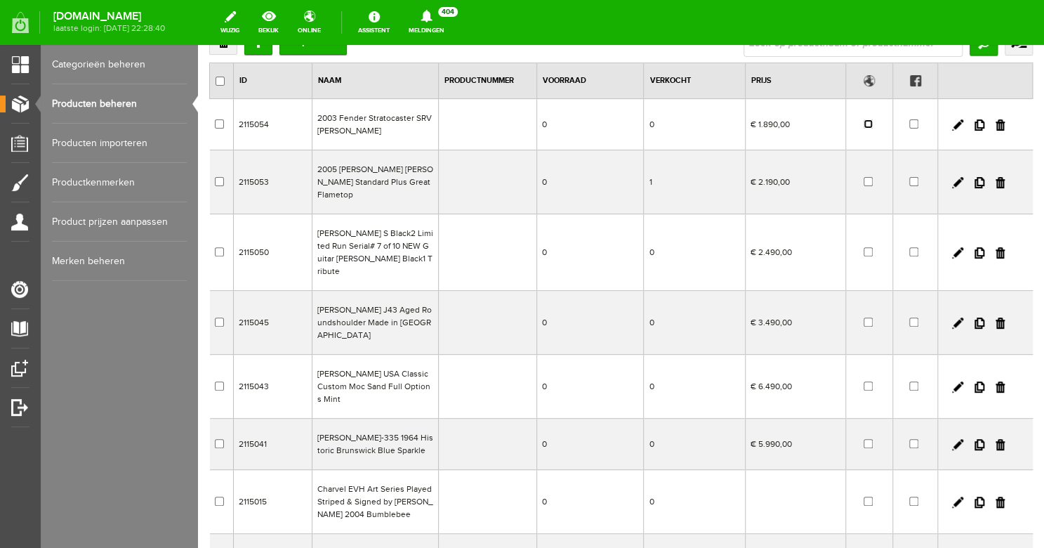
click at [864, 125] on input "checkbox" at bounding box center [868, 123] width 9 height 9
checkbox input "true"
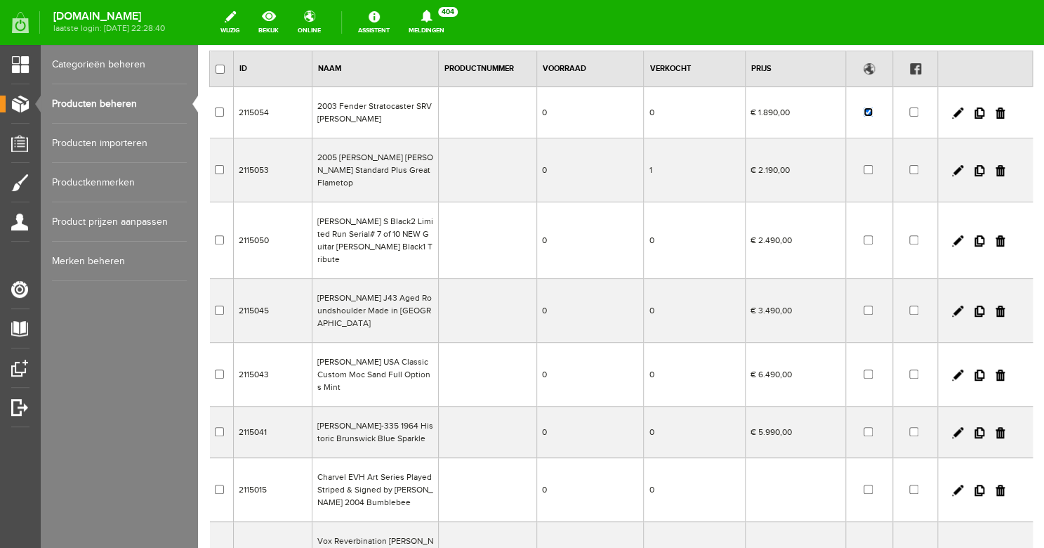
scroll to position [120, 0]
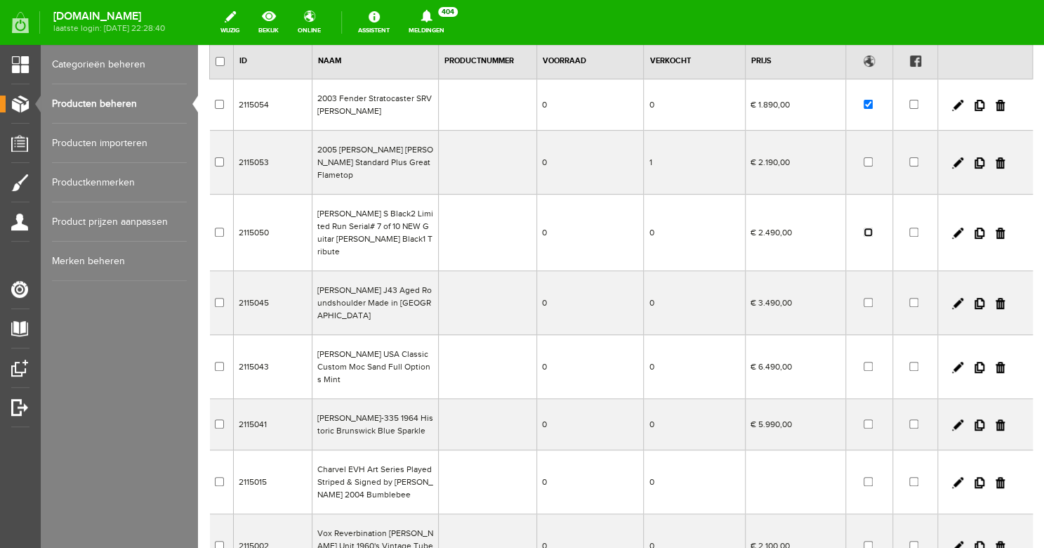
click at [864, 228] on input "checkbox" at bounding box center [868, 232] width 9 height 9
checkbox input "true"
click at [996, 298] on link at bounding box center [1000, 303] width 9 height 11
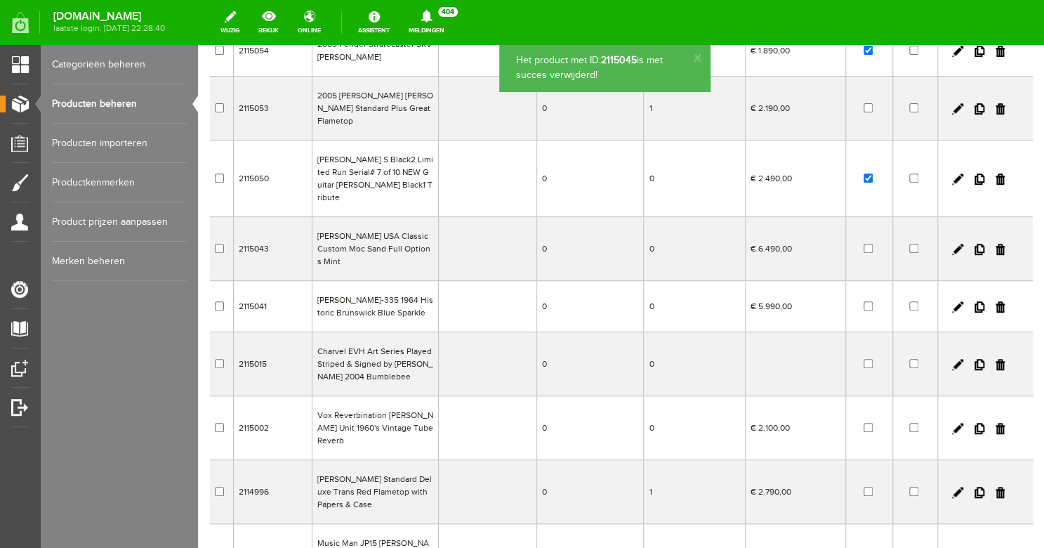
scroll to position [183, 0]
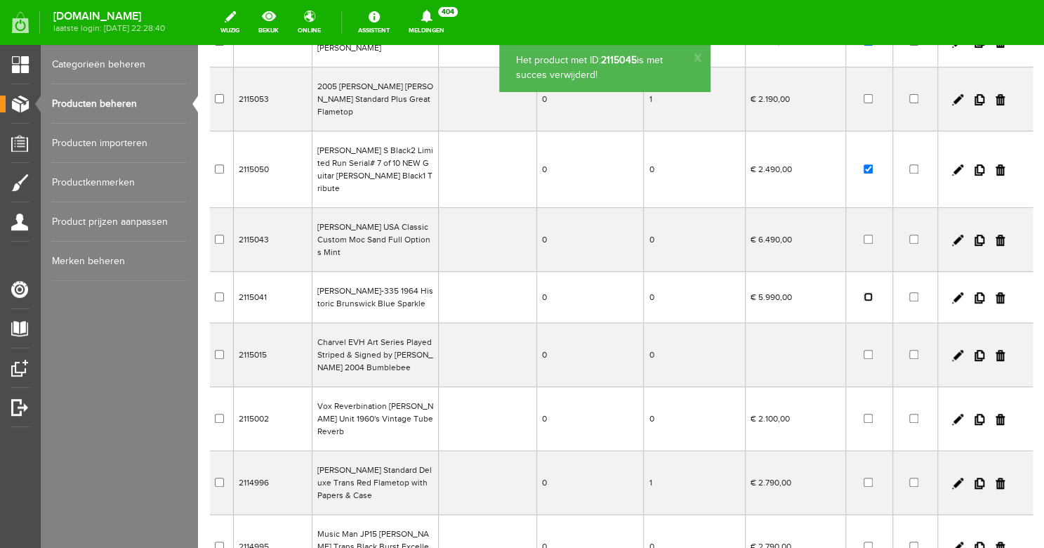
click at [864, 292] on input "checkbox" at bounding box center [868, 296] width 9 height 9
checkbox input "true"
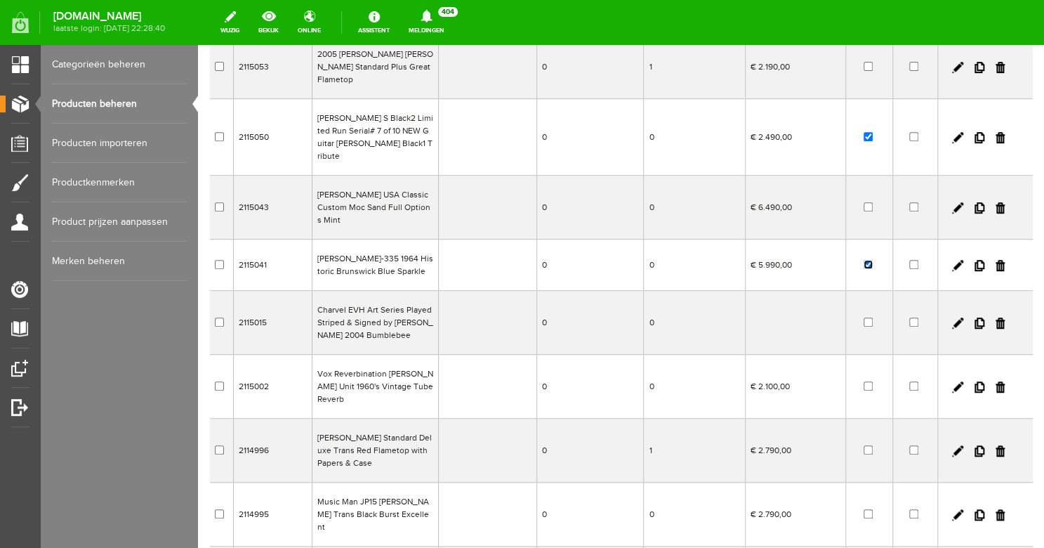
scroll to position [226, 0]
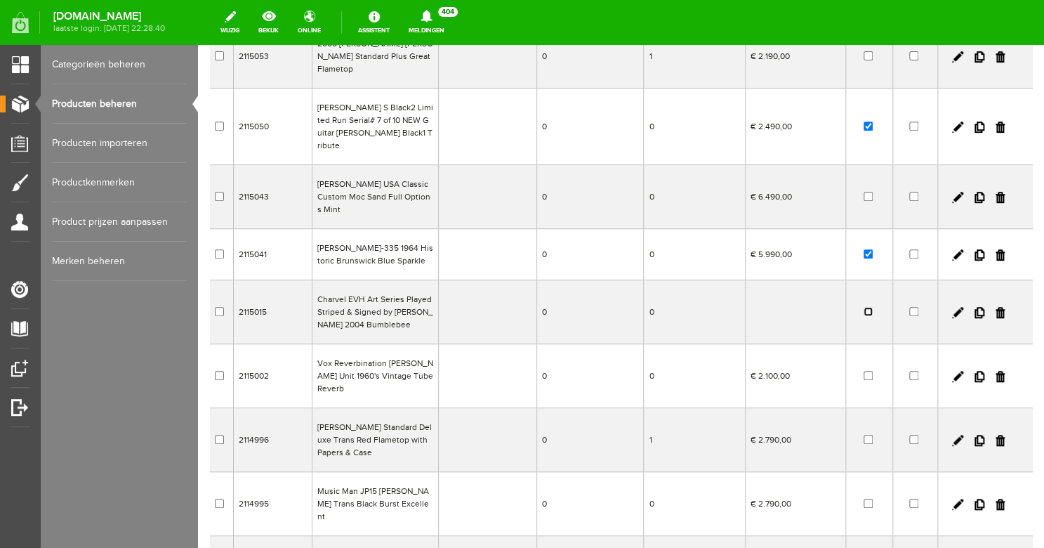
click at [864, 307] on input "checkbox" at bounding box center [868, 311] width 9 height 9
checkbox input "true"
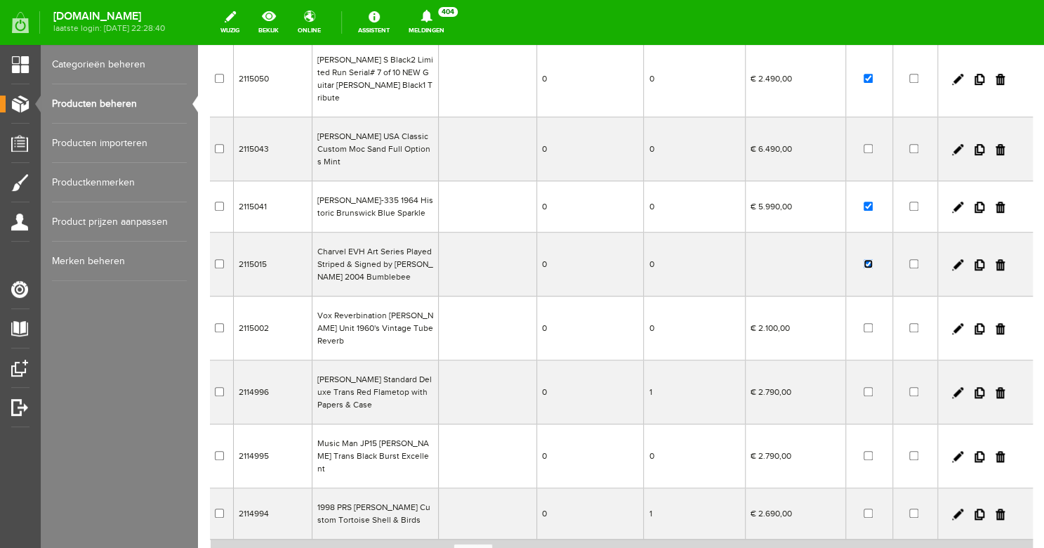
scroll to position [282, 0]
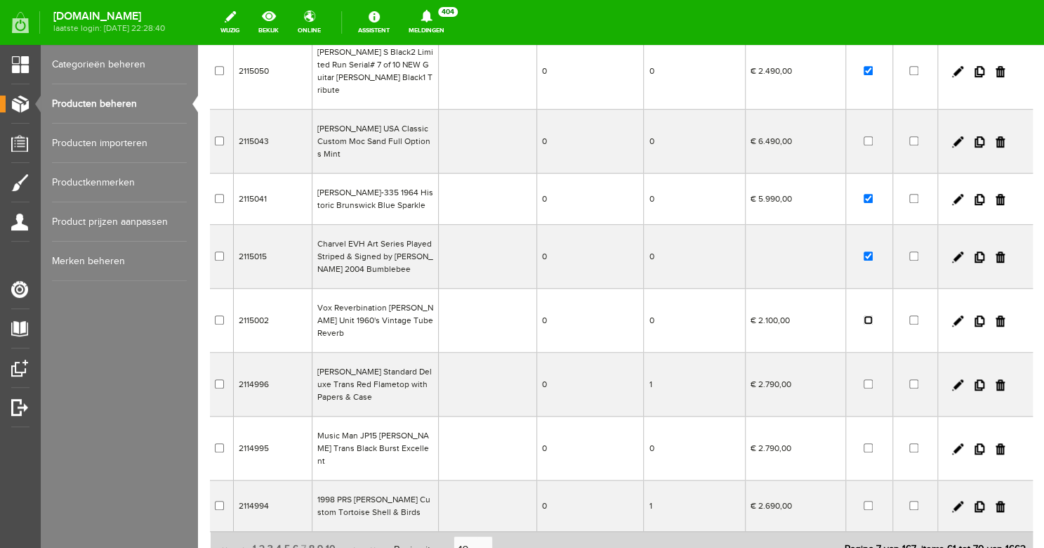
click at [864, 315] on input "checkbox" at bounding box center [868, 319] width 9 height 9
checkbox input "true"
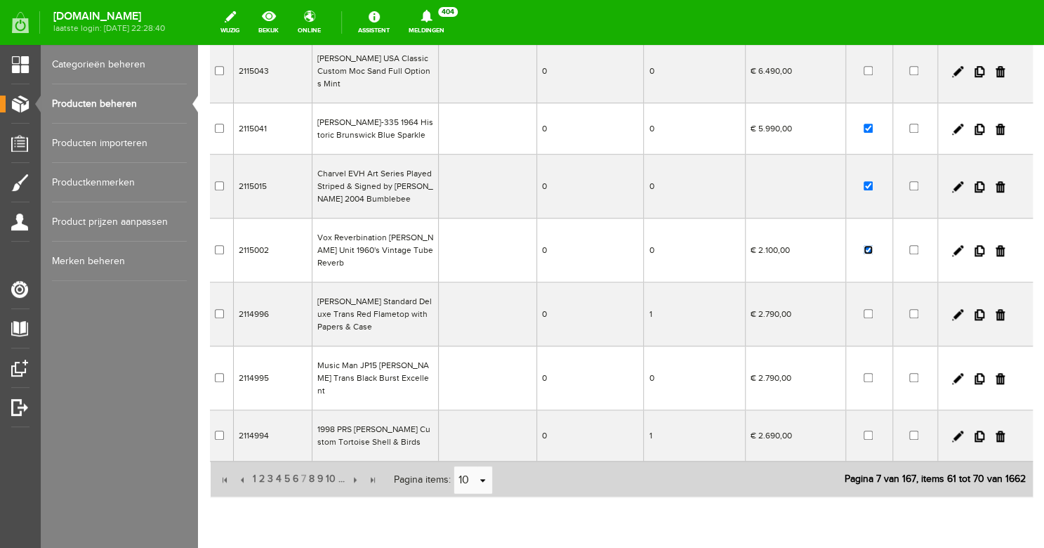
scroll to position [356, 0]
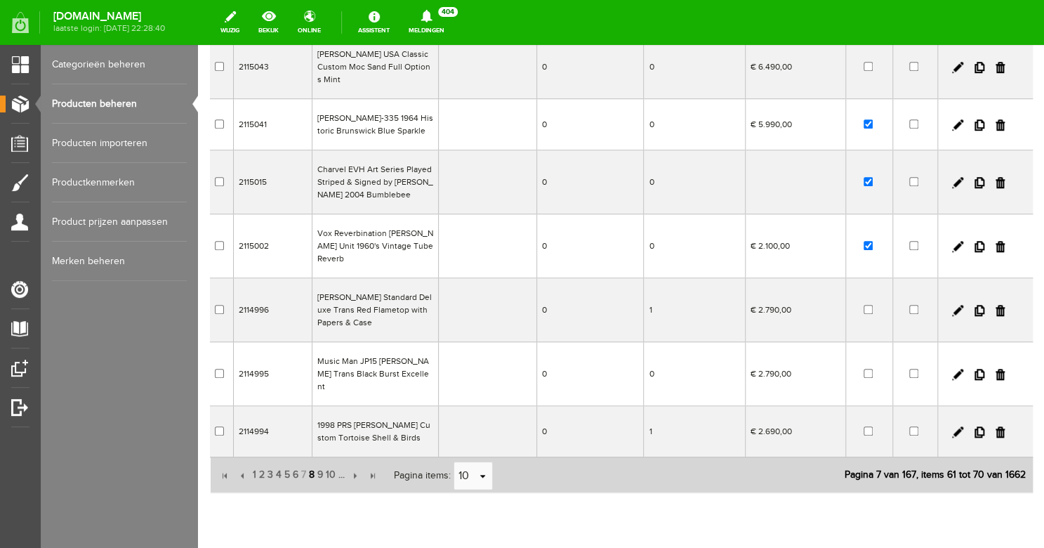
click at [315, 461] on span "8" at bounding box center [312, 475] width 8 height 28
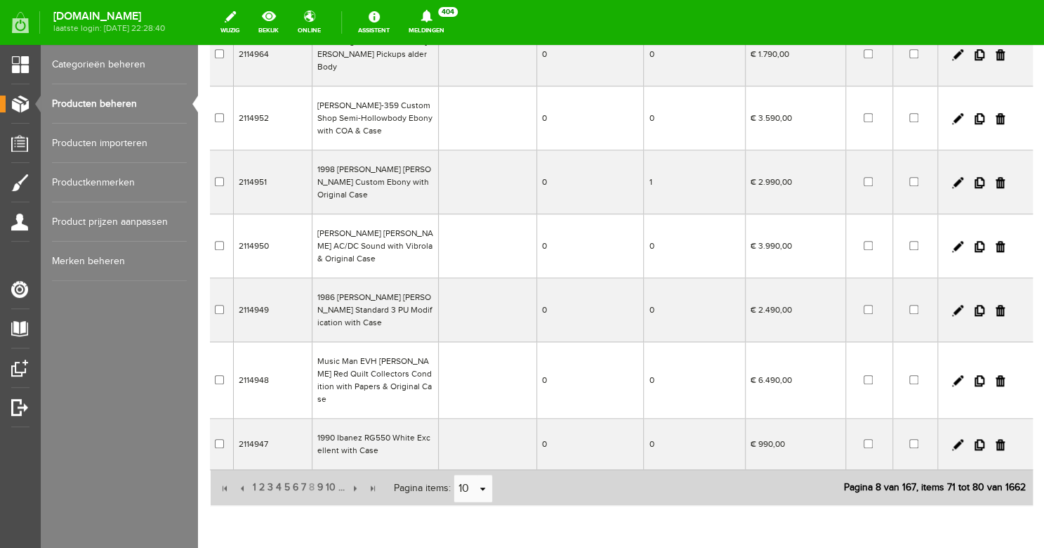
scroll to position [381, 0]
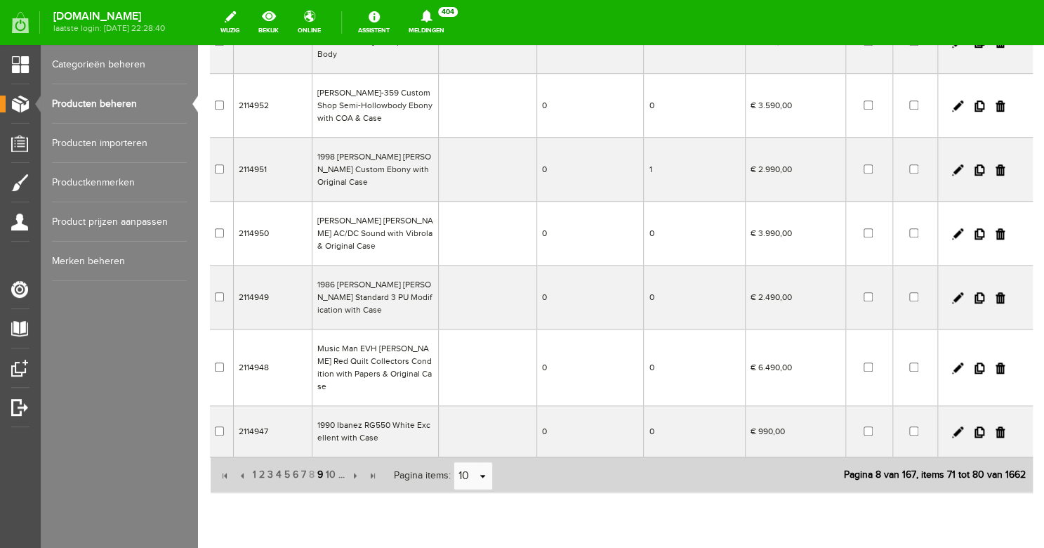
click at [323, 461] on span "9" at bounding box center [320, 475] width 8 height 28
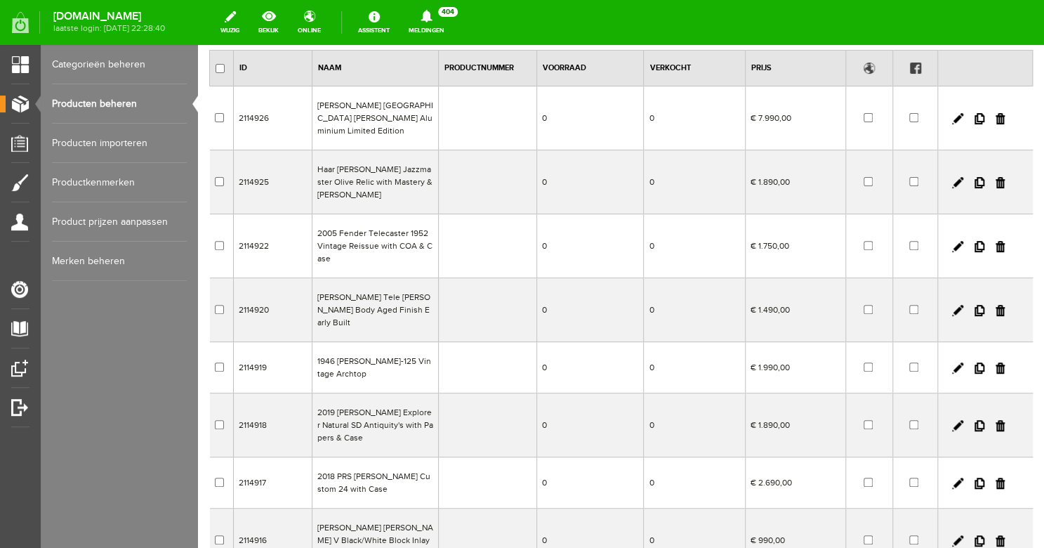
scroll to position [114, 0]
click at [864, 240] on input "checkbox" at bounding box center [868, 244] width 9 height 9
checkbox input "true"
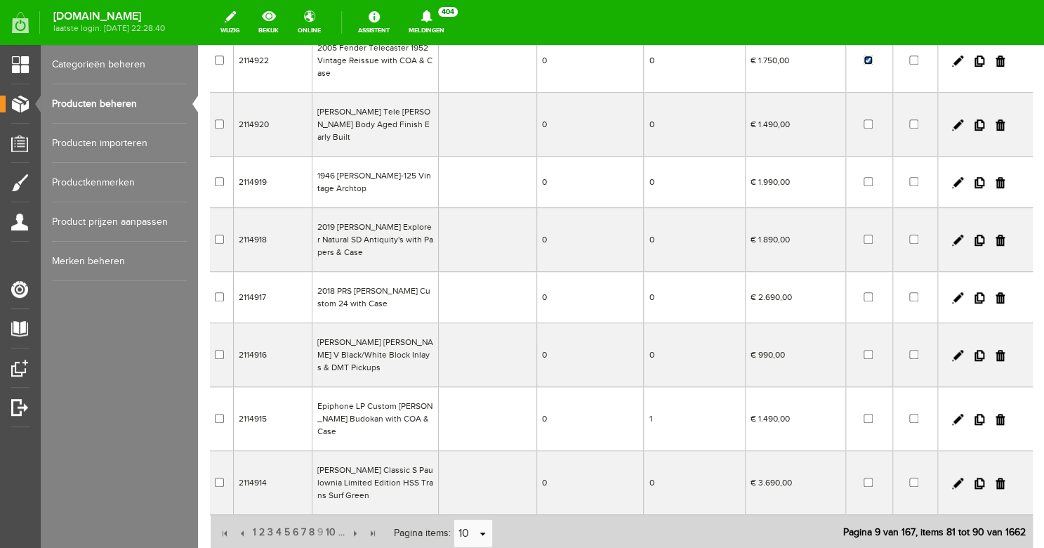
scroll to position [300, 0]
click at [331, 517] on span "10" at bounding box center [330, 531] width 13 height 28
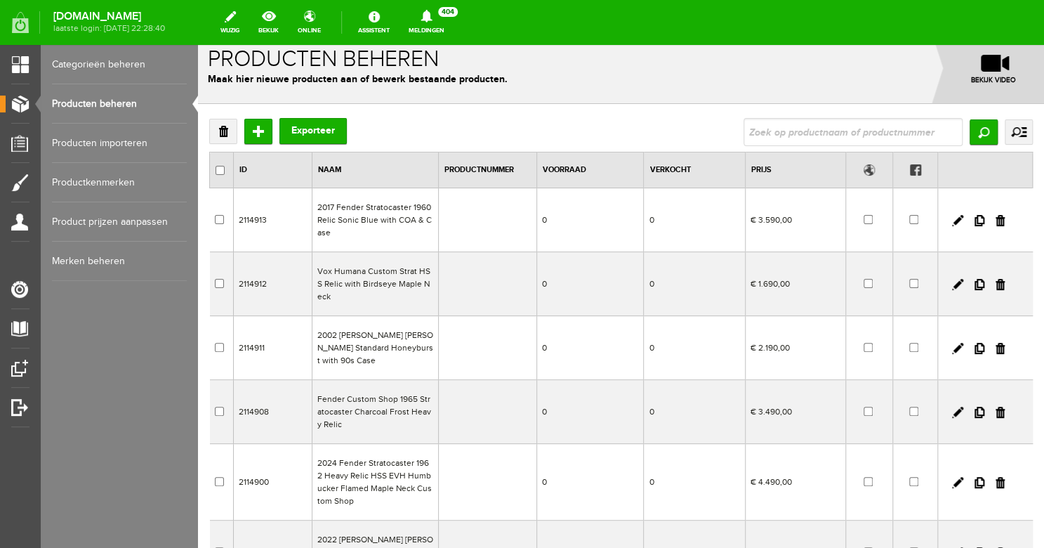
scroll to position [0, 0]
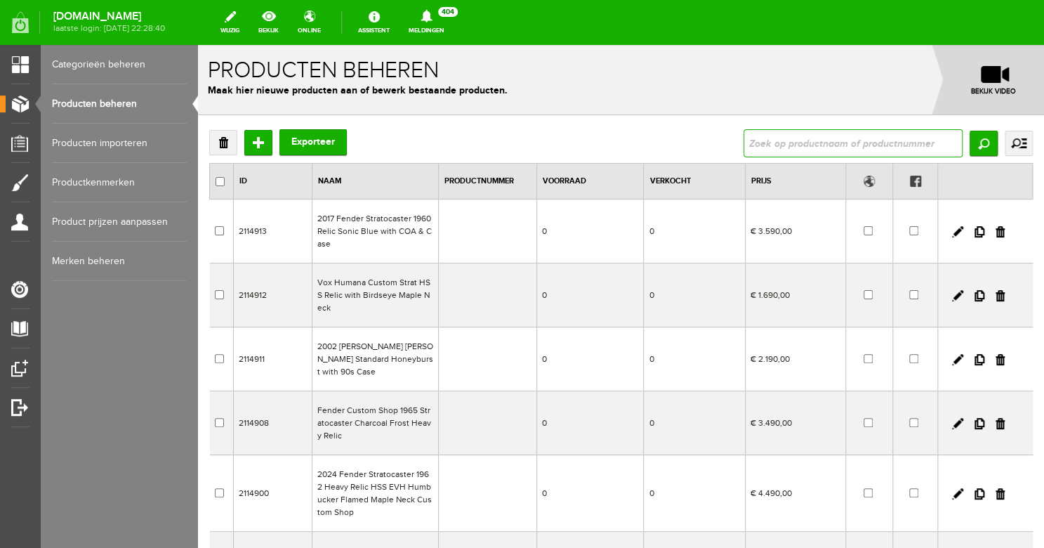
click at [780, 147] on input "text" at bounding box center [853, 143] width 219 height 28
type input "pelham"
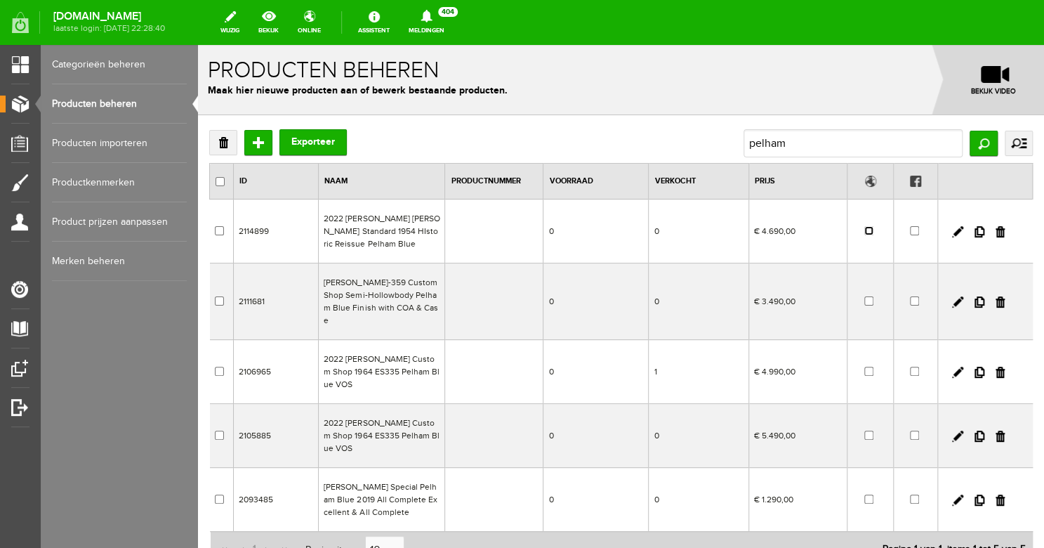
click at [865, 232] on input "checkbox" at bounding box center [869, 230] width 9 height 9
checkbox input "true"
drag, startPoint x: 787, startPoint y: 143, endPoint x: 733, endPoint y: 143, distance: 54.1
click at [733, 143] on div "Verwijderen Toevoegen Exporteer pelham Zoeken uitgebreid zoeken Categorie Bass …" at bounding box center [621, 143] width 824 height 28
drag, startPoint x: 789, startPoint y: 147, endPoint x: 740, endPoint y: 142, distance: 50.2
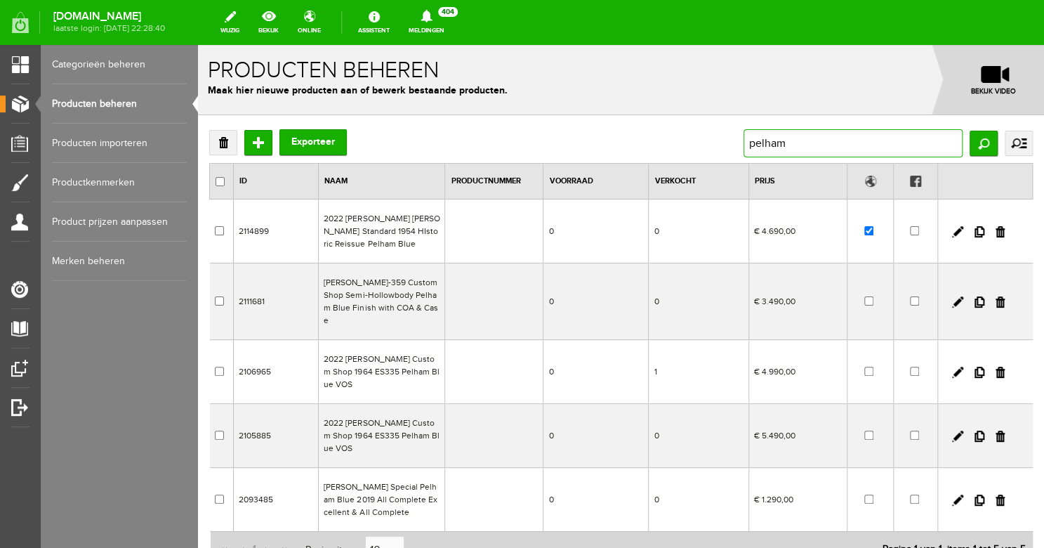
click at [744, 142] on input "pelham" at bounding box center [853, 143] width 219 height 28
type input "vintage white"
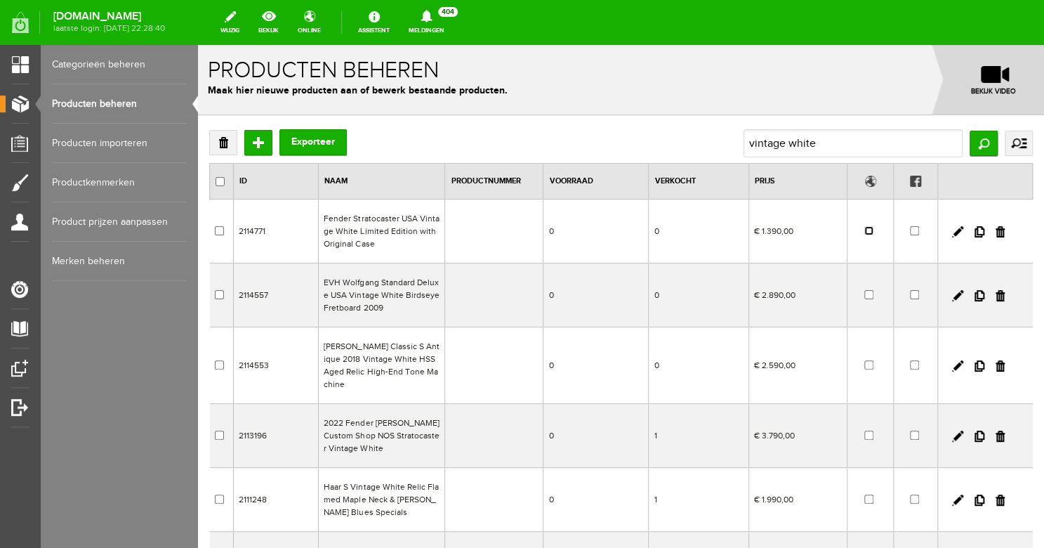
click at [865, 231] on input "checkbox" at bounding box center [869, 230] width 9 height 9
checkbox input "true"
drag, startPoint x: 814, startPoint y: 145, endPoint x: 725, endPoint y: 142, distance: 89.3
click at [726, 142] on div "Verwijderen Toevoegen Exporteer vintage white Zoeken uitgebreid zoeken Categori…" at bounding box center [621, 143] width 824 height 28
drag, startPoint x: 823, startPoint y: 145, endPoint x: 719, endPoint y: 133, distance: 105.3
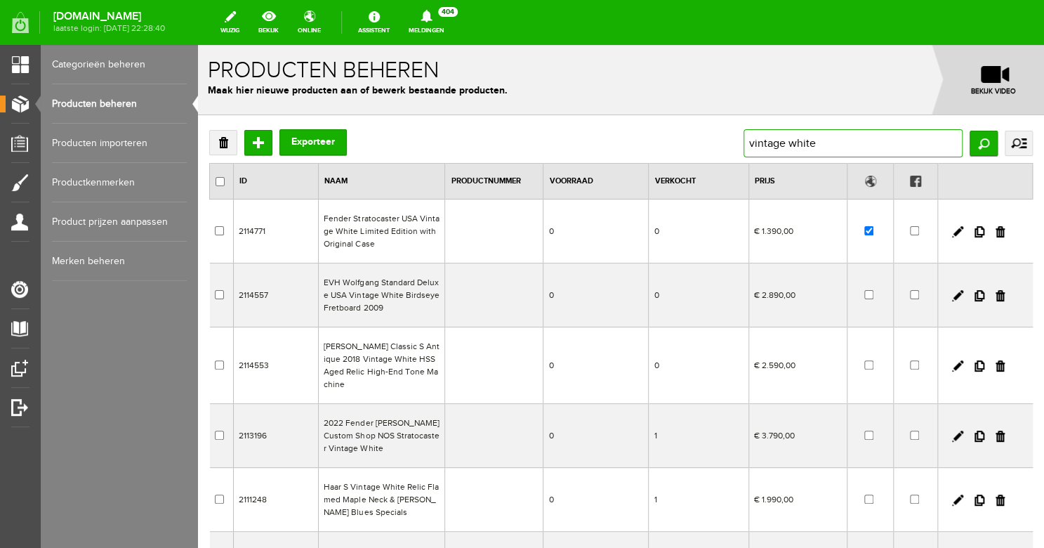
click at [744, 133] on input "vintage white" at bounding box center [853, 143] width 219 height 28
type input "1958"
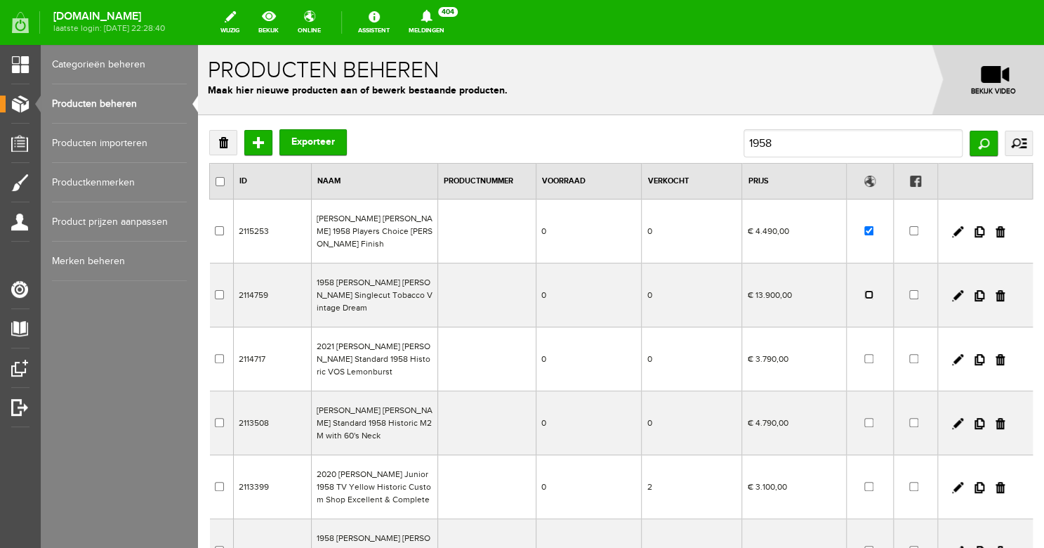
click at [865, 290] on input "checkbox" at bounding box center [869, 294] width 9 height 9
checkbox input "true"
drag, startPoint x: 785, startPoint y: 140, endPoint x: 728, endPoint y: 138, distance: 56.9
click at [728, 138] on div "Verwijderen Toevoegen Exporteer 1958 Zoeken uitgebreid zoeken Categorie Bass gu…" at bounding box center [621, 143] width 824 height 28
type input "1"
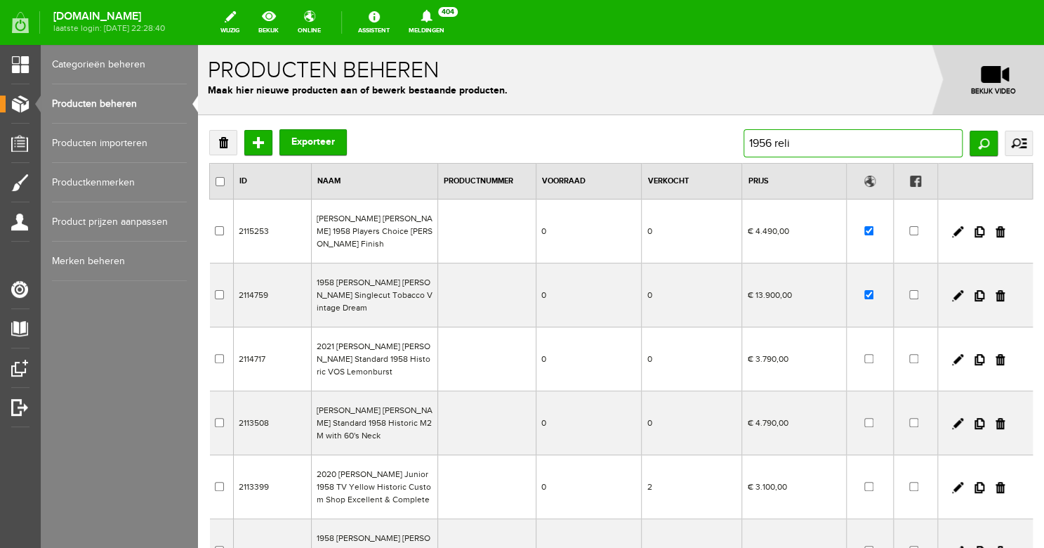
type input "1956 relic"
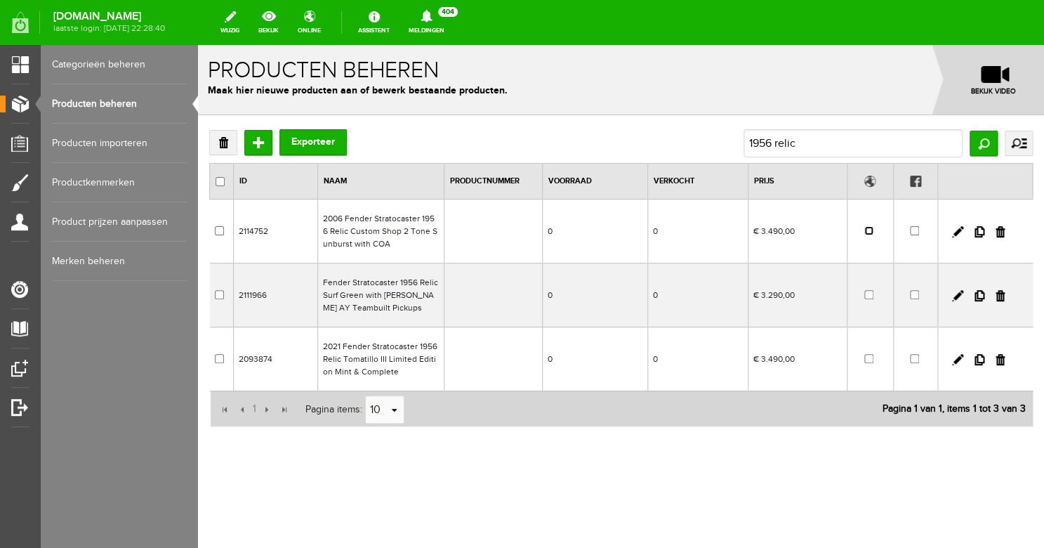
click at [869, 232] on input "checkbox" at bounding box center [869, 230] width 9 height 9
checkbox input "true"
drag, startPoint x: 811, startPoint y: 141, endPoint x: 734, endPoint y: 141, distance: 76.6
click at [735, 141] on div "Verwijderen Toevoegen Exporteer 1956 relic Zoeken uitgebreid zoeken Categorie B…" at bounding box center [621, 143] width 824 height 28
drag, startPoint x: 811, startPoint y: 147, endPoint x: 737, endPoint y: 141, distance: 74.0
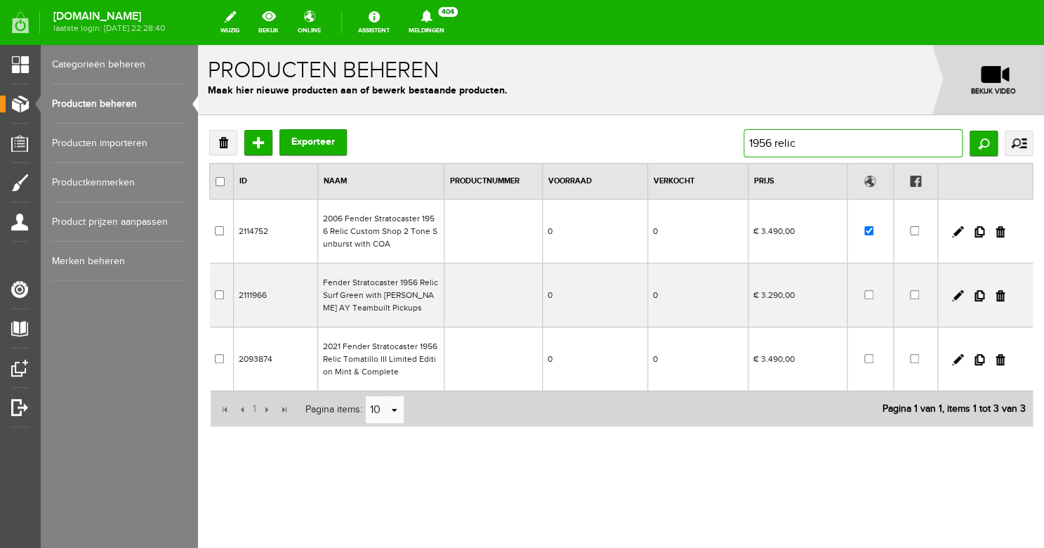
click at [744, 141] on input "1956 relic" at bounding box center [853, 143] width 219 height 28
type input "american custom"
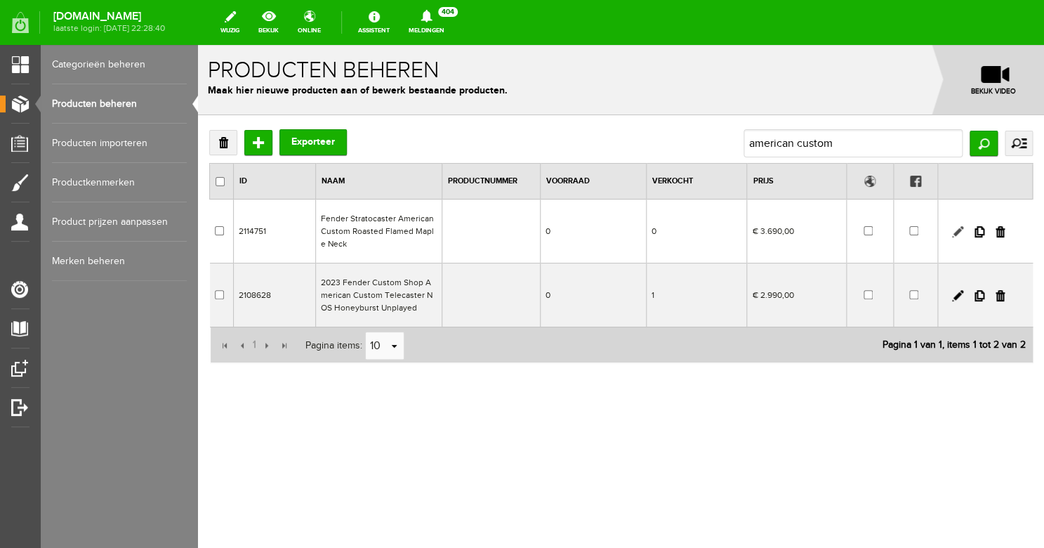
click at [957, 230] on link at bounding box center [957, 231] width 11 height 11
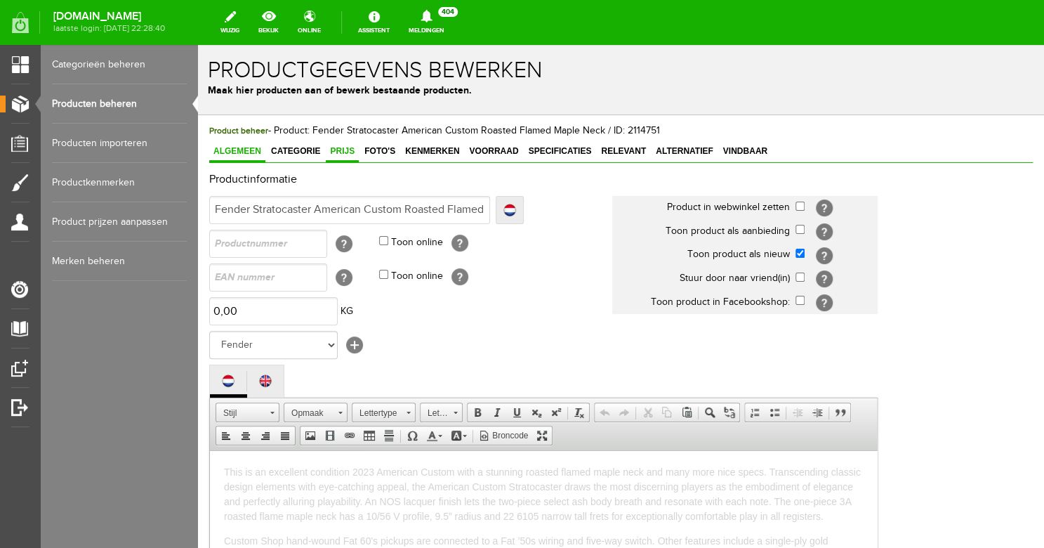
click at [341, 153] on span "Prijs" at bounding box center [342, 151] width 33 height 10
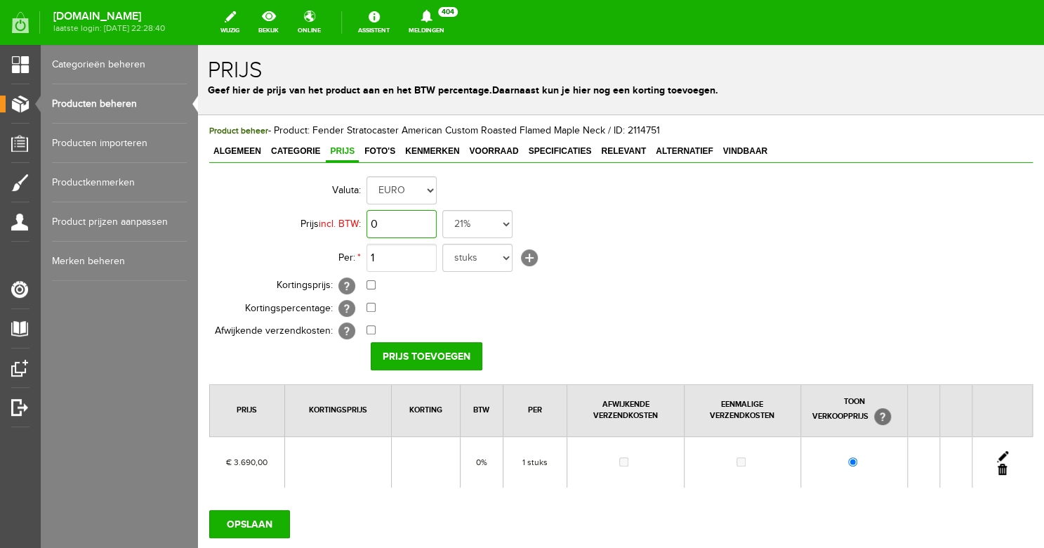
click at [404, 230] on input "0" at bounding box center [402, 224] width 70 height 28
type input "€ 3.490,00"
select select "0,00"
click option "0%" at bounding box center [198, 45] width 0 height 0
click at [426, 348] on input "Prijs toevoegen" at bounding box center [427, 356] width 112 height 28
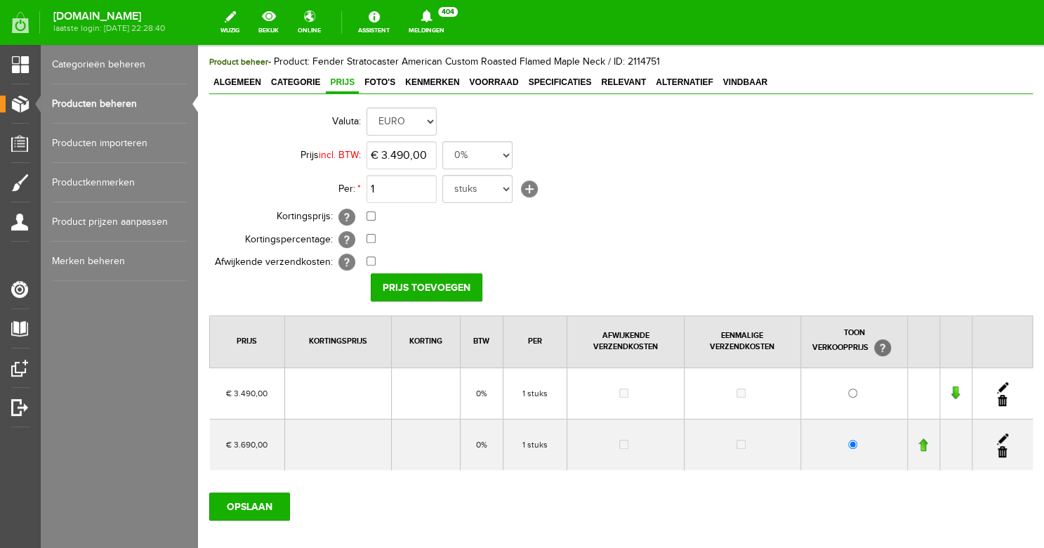
scroll to position [120, 0]
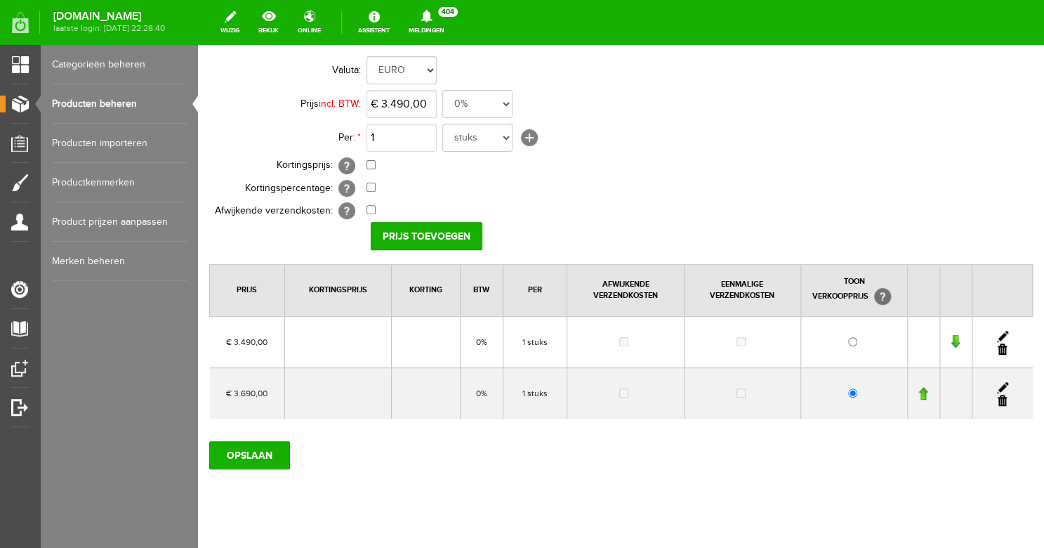
click at [998, 398] on link at bounding box center [1002, 400] width 9 height 11
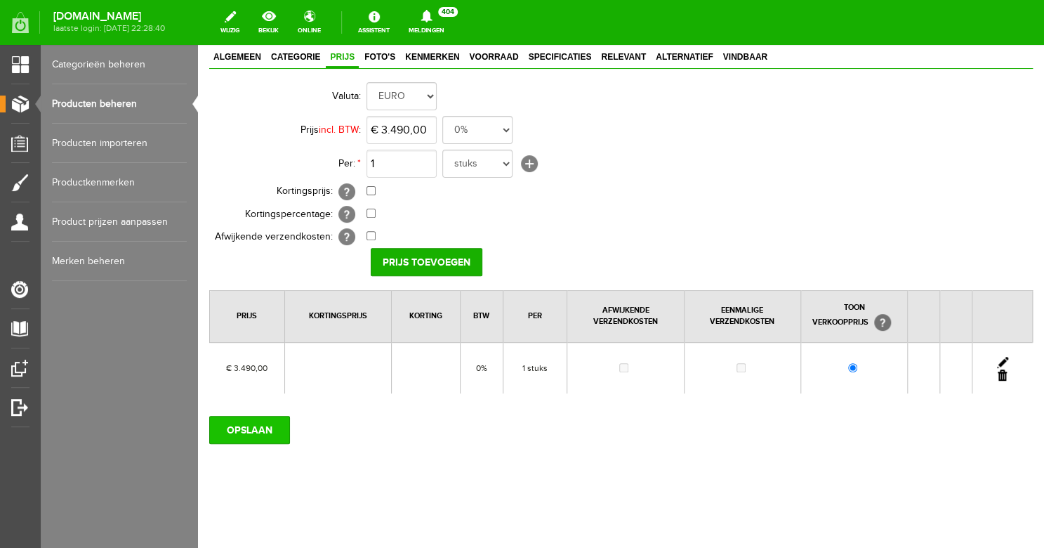
scroll to position [94, 0]
click at [247, 424] on input "OPSLAAN" at bounding box center [249, 430] width 81 height 28
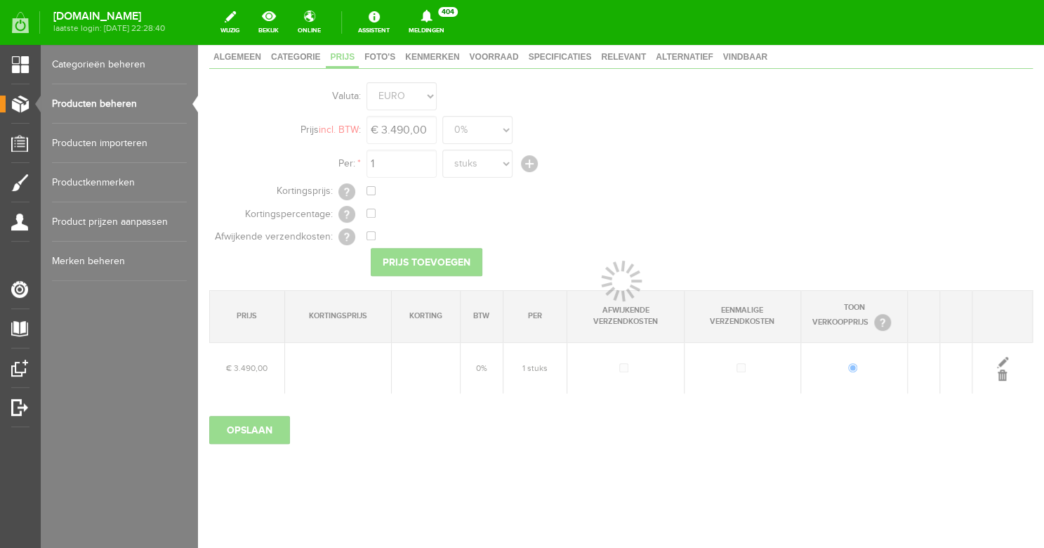
scroll to position [84, 0]
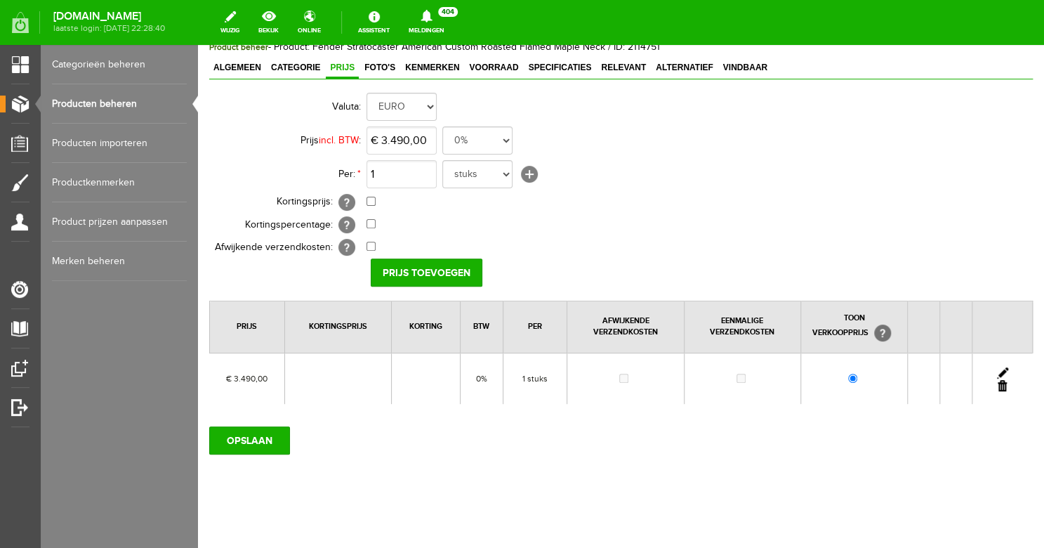
click at [116, 107] on link "Producten beheren" at bounding box center [119, 103] width 135 height 39
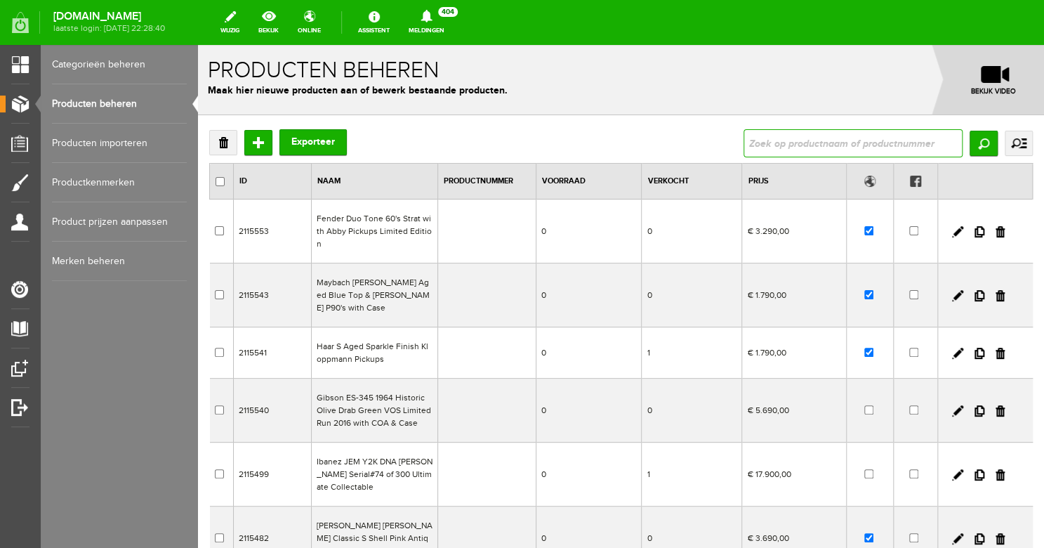
click at [762, 157] on input "text" at bounding box center [853, 143] width 219 height 28
type input "haar white"
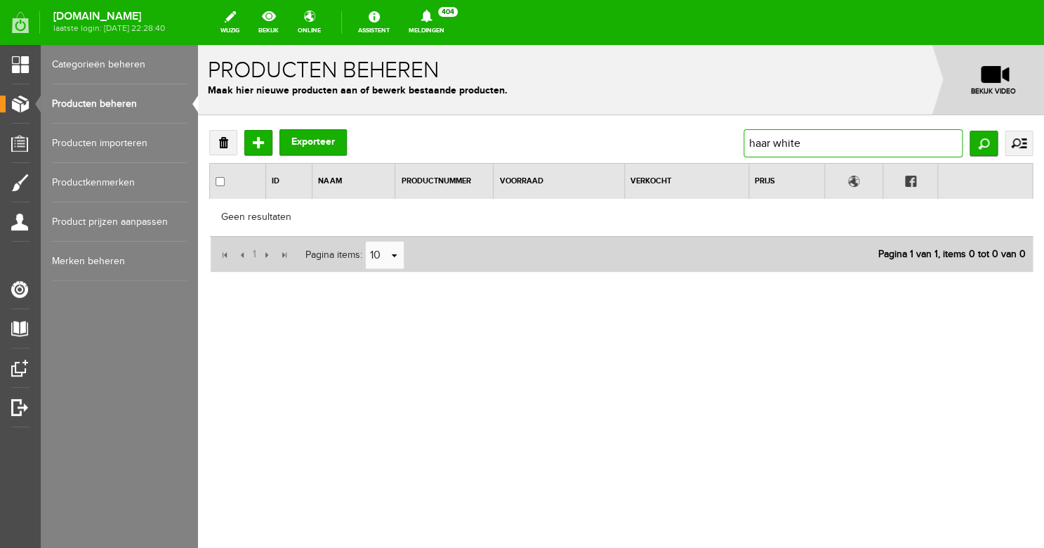
click at [818, 152] on input "haar white" at bounding box center [853, 143] width 219 height 28
type input "haar"
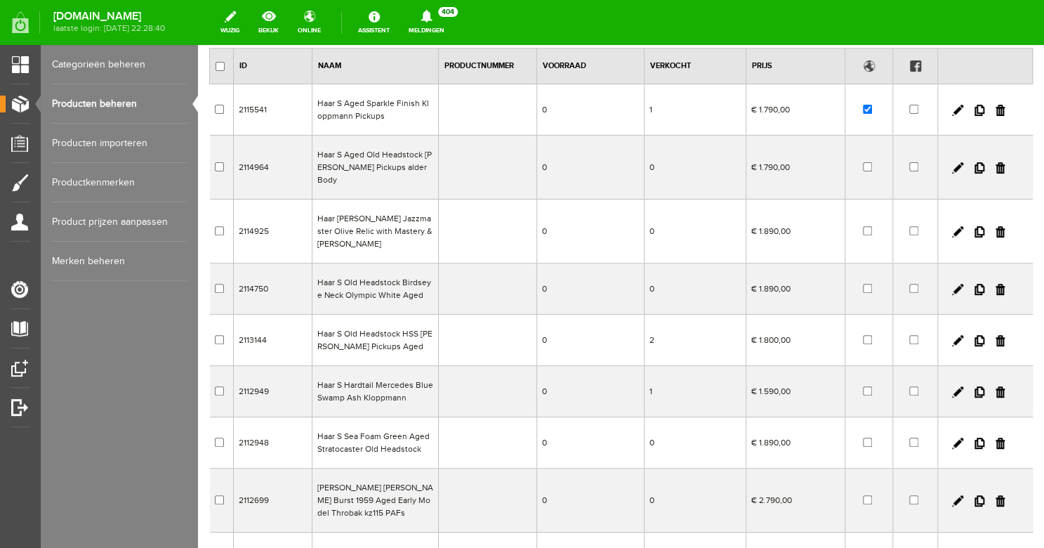
scroll to position [119, 0]
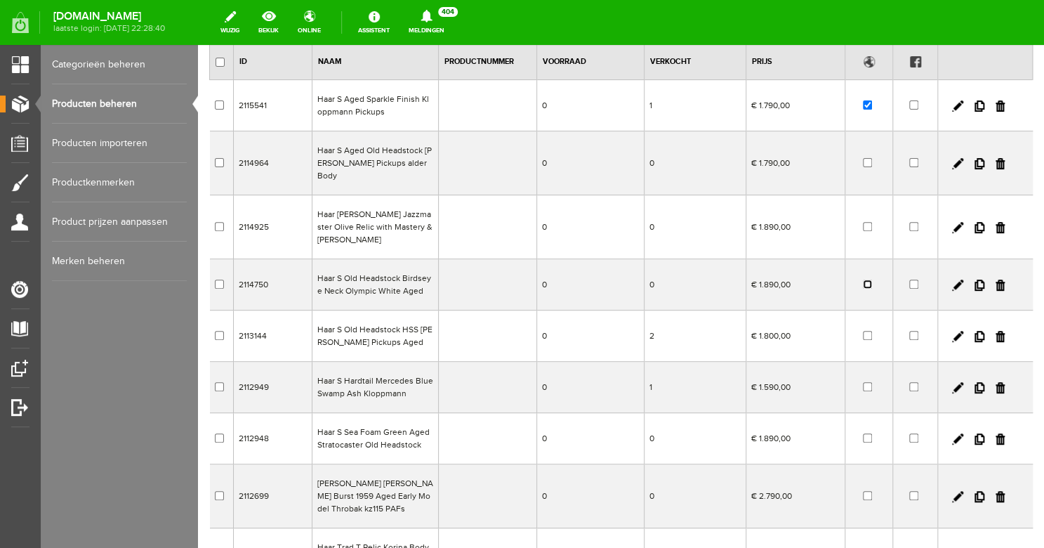
click at [863, 280] on input "checkbox" at bounding box center [867, 284] width 9 height 9
checkbox input "true"
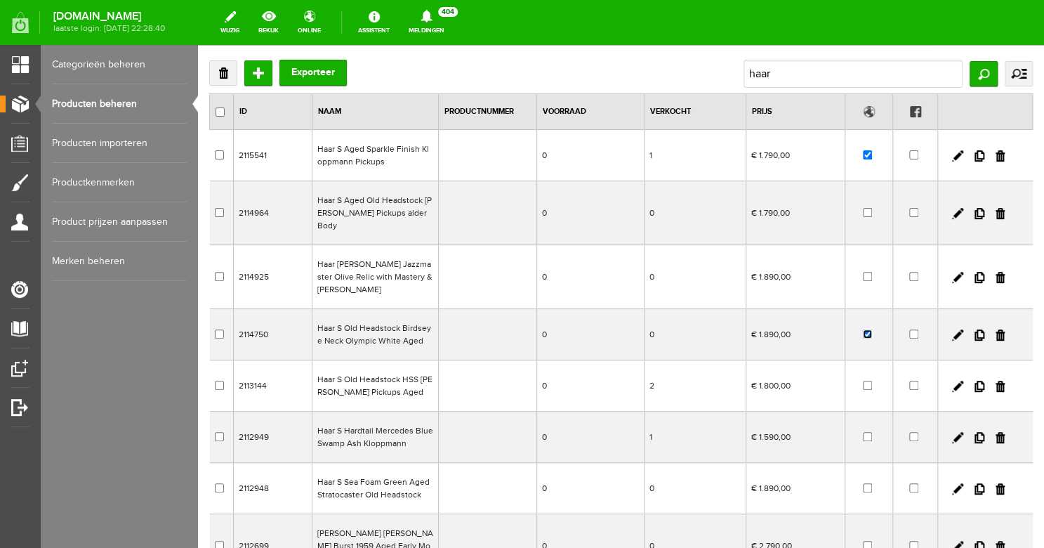
scroll to position [0, 0]
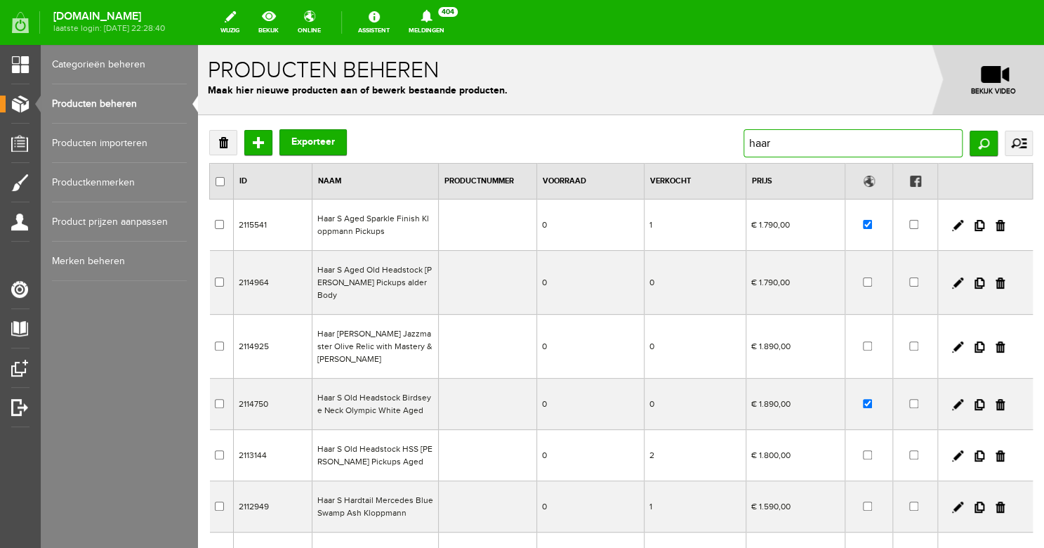
drag, startPoint x: 766, startPoint y: 143, endPoint x: 720, endPoint y: 141, distance: 45.7
click at [720, 142] on div "Verwijderen Toevoegen Exporteer haar Zoeken uitgebreid zoeken Categorie Bass gu…" at bounding box center [621, 143] width 824 height 28
drag, startPoint x: 798, startPoint y: 143, endPoint x: 719, endPoint y: 143, distance: 78.7
click at [744, 143] on input "haar" at bounding box center [853, 143] width 219 height 28
type input "premium"
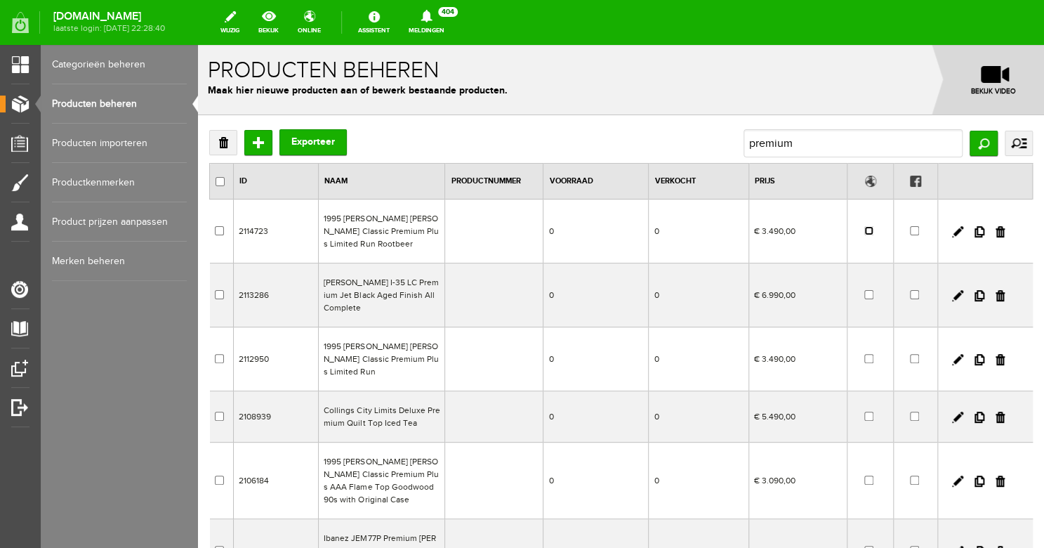
click at [865, 232] on input "checkbox" at bounding box center [869, 230] width 9 height 9
checkbox input "true"
click at [795, 143] on input "premium" at bounding box center [853, 143] width 219 height 28
drag, startPoint x: 816, startPoint y: 150, endPoint x: 734, endPoint y: 145, distance: 82.3
click at [744, 145] on input "premium" at bounding box center [853, 143] width 219 height 28
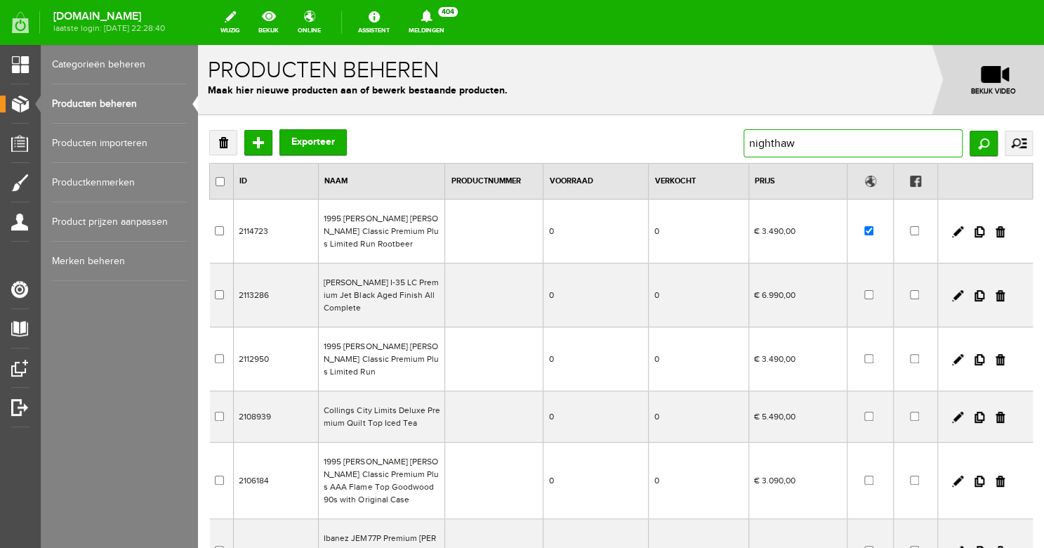
type input "nighthawk"
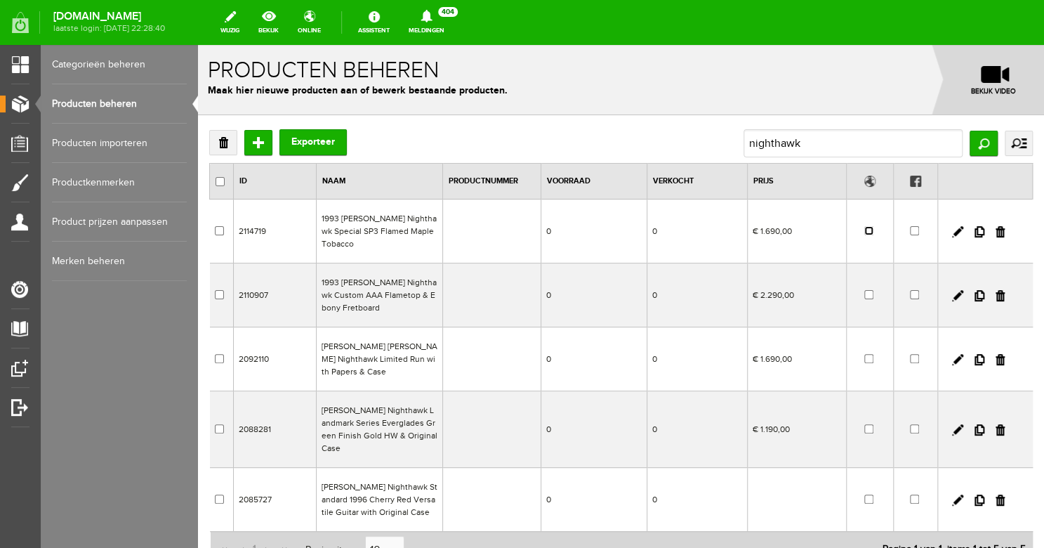
click at [865, 227] on input "checkbox" at bounding box center [869, 230] width 9 height 9
checkbox input "true"
click at [822, 141] on input "nighthawk" at bounding box center [853, 143] width 219 height 28
drag, startPoint x: 839, startPoint y: 142, endPoint x: 695, endPoint y: 133, distance: 144.3
click at [744, 133] on input "nighthawk" at bounding box center [853, 143] width 219 height 28
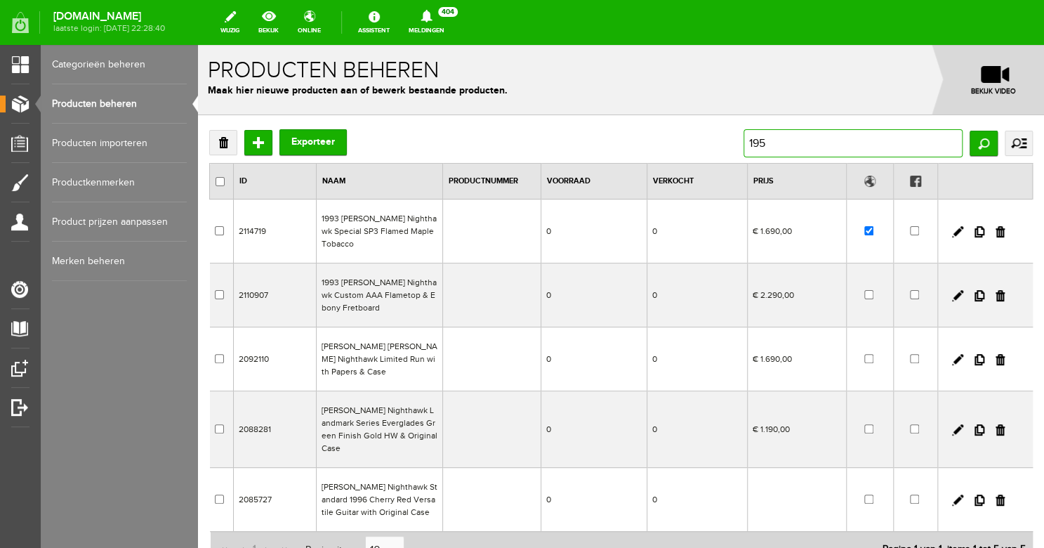
type input "1958"
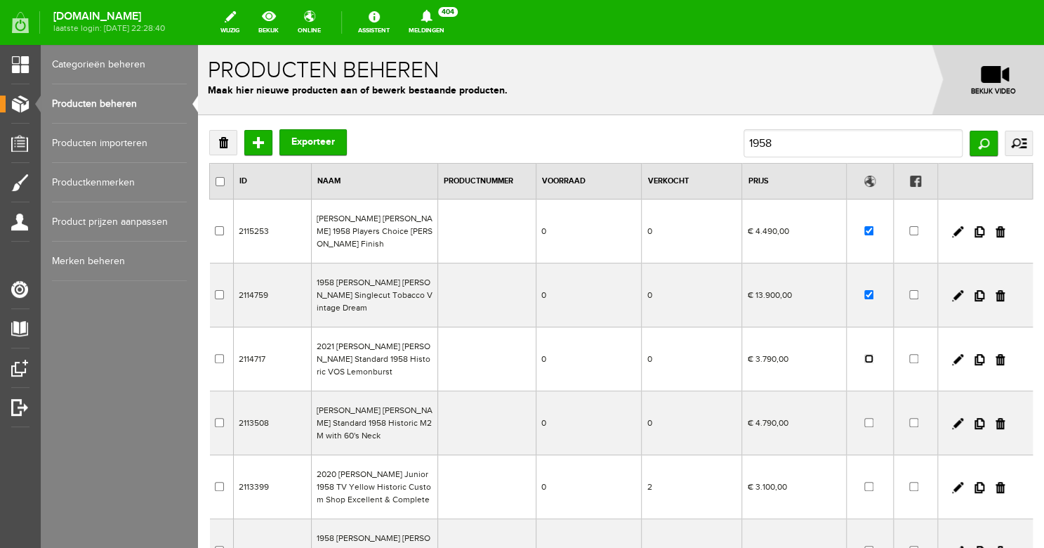
click at [865, 354] on input "checkbox" at bounding box center [869, 358] width 9 height 9
checkbox input "true"
click at [756, 140] on input "1958" at bounding box center [853, 143] width 219 height 28
drag, startPoint x: 785, startPoint y: 145, endPoint x: 722, endPoint y: 133, distance: 63.5
click at [744, 133] on input "1958" at bounding box center [853, 143] width 219 height 28
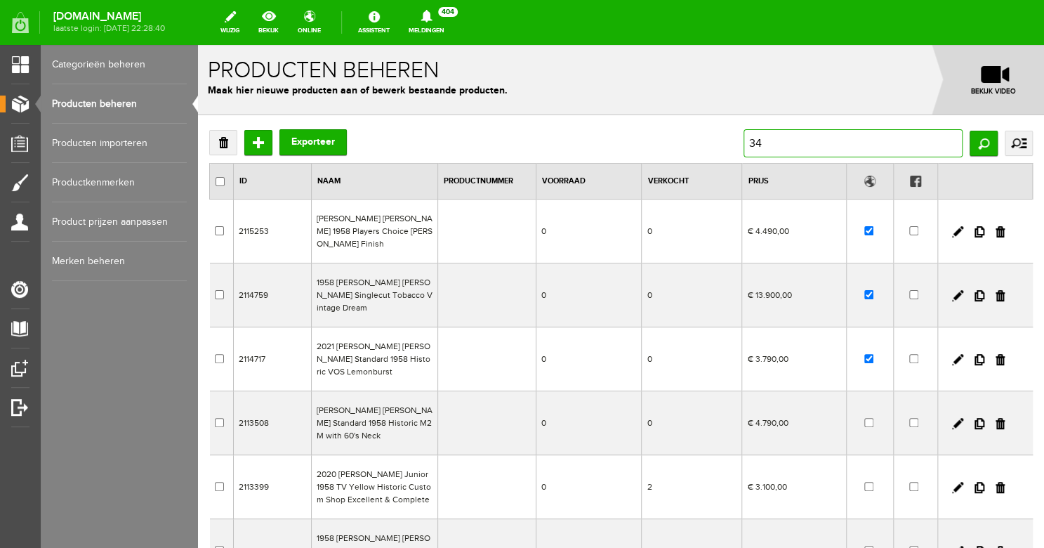
type input "347"
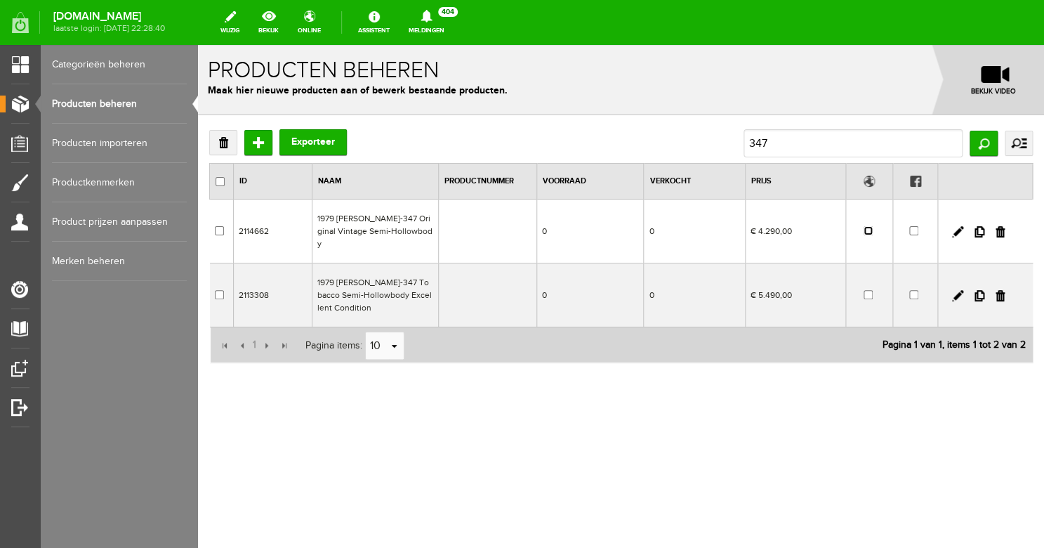
click at [867, 226] on input "checkbox" at bounding box center [868, 230] width 9 height 9
checkbox input "true"
click at [829, 132] on input "347" at bounding box center [853, 143] width 219 height 28
drag, startPoint x: 805, startPoint y: 138, endPoint x: 727, endPoint y: 136, distance: 78.0
click at [744, 136] on input "347" at bounding box center [853, 143] width 219 height 28
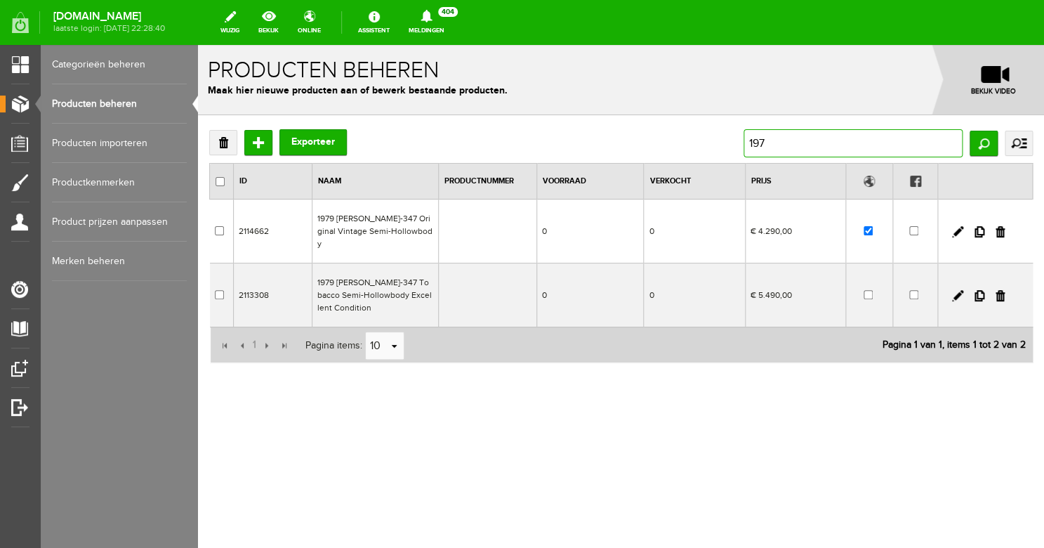
type input "1972"
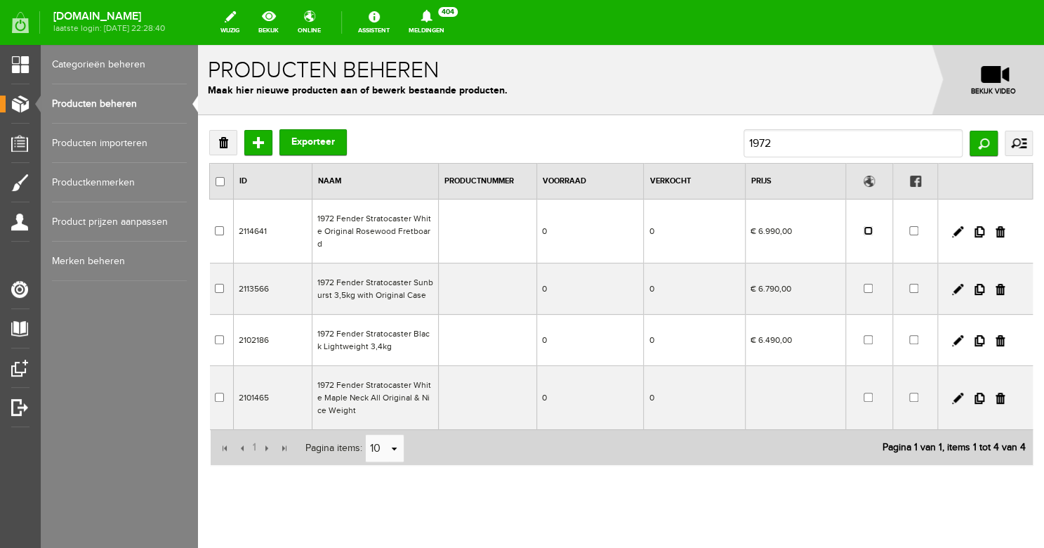
click at [864, 226] on input "checkbox" at bounding box center [868, 230] width 9 height 9
checkbox input "true"
click at [782, 136] on input "1972" at bounding box center [853, 143] width 219 height 28
drag, startPoint x: 801, startPoint y: 145, endPoint x: 719, endPoint y: 135, distance: 82.8
click at [744, 135] on input "1972" at bounding box center [853, 143] width 219 height 28
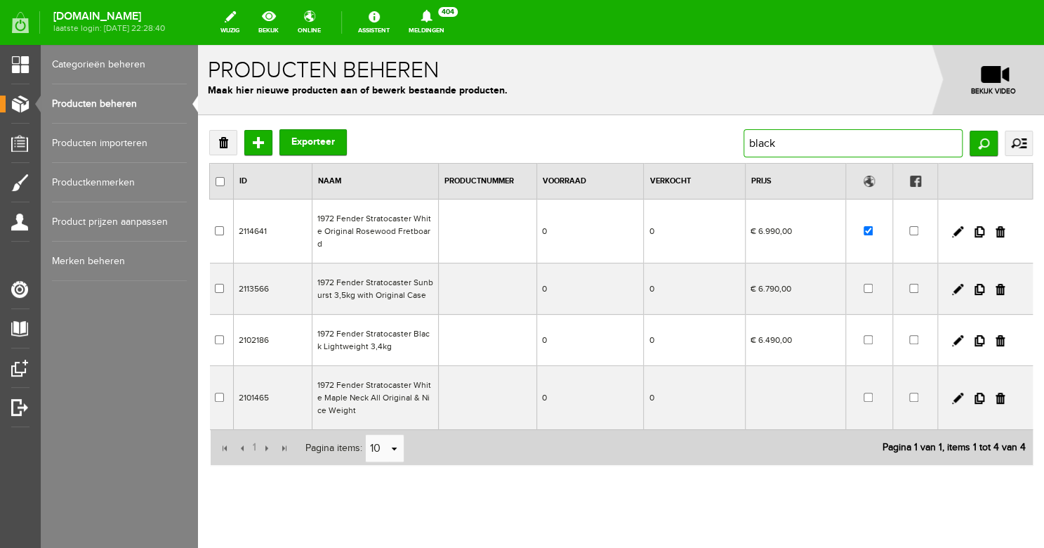
type input "black2"
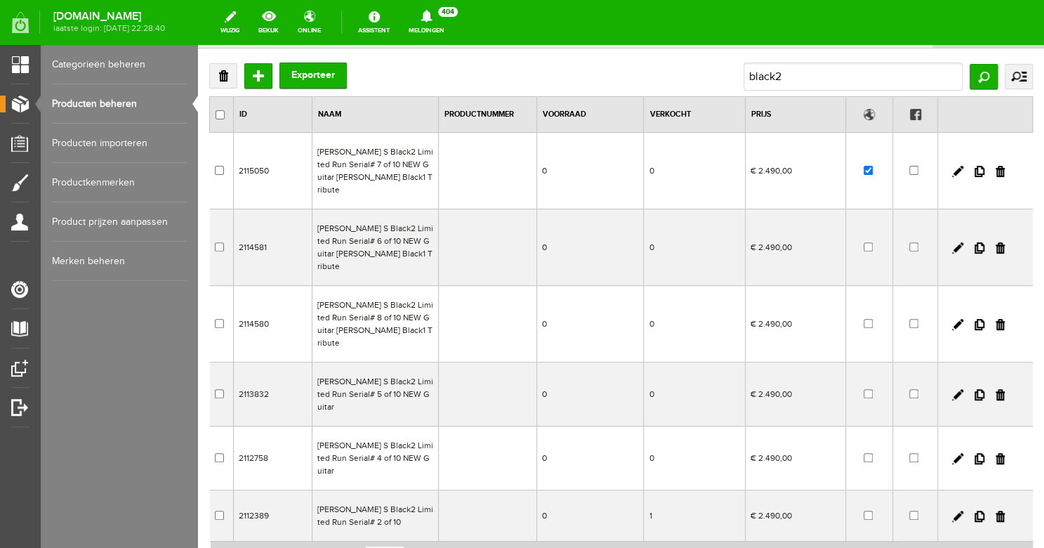
scroll to position [49, 0]
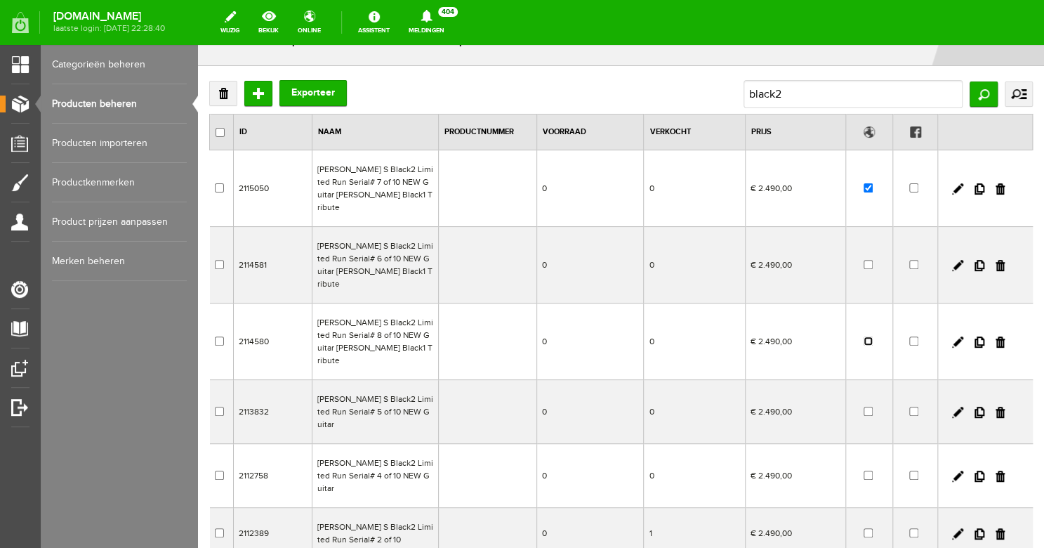
click at [864, 336] on input "checkbox" at bounding box center [868, 340] width 9 height 9
checkbox input "true"
click at [787, 98] on input "black2" at bounding box center [853, 94] width 219 height 28
drag, startPoint x: 804, startPoint y: 94, endPoint x: 718, endPoint y: 84, distance: 87.0
click at [744, 84] on input "black2" at bounding box center [853, 94] width 219 height 28
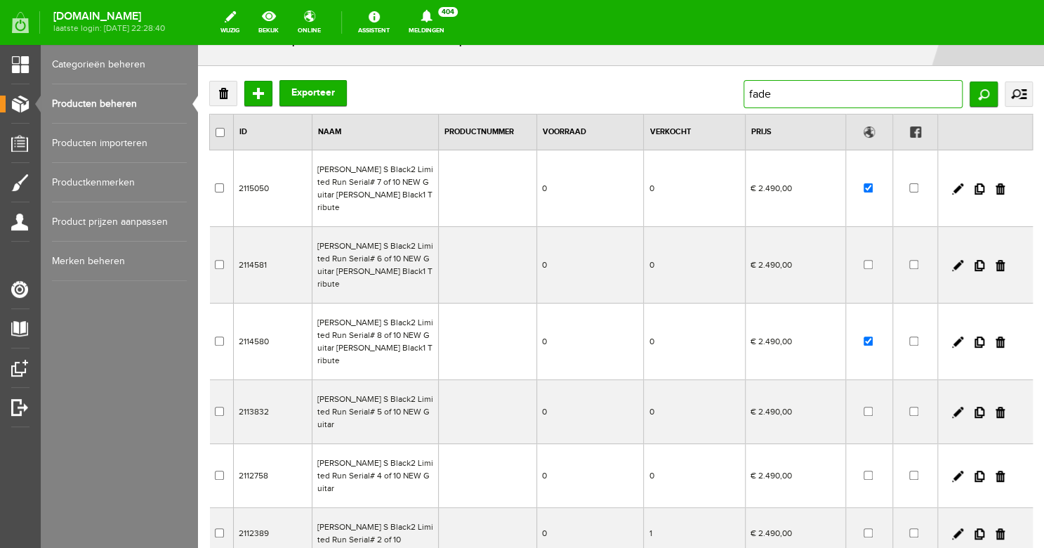
type input "faded"
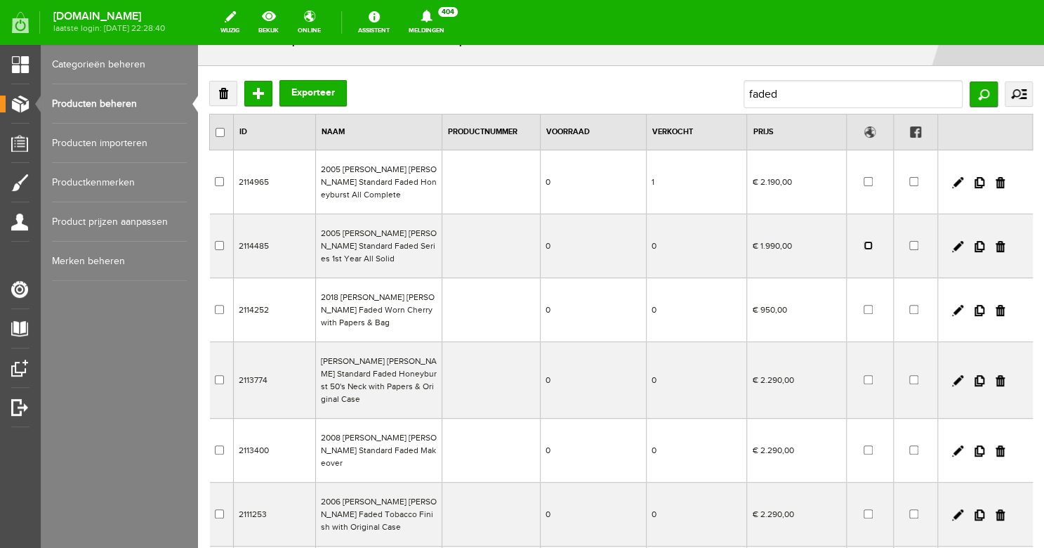
click at [864, 247] on input "checkbox" at bounding box center [868, 245] width 9 height 9
checkbox input "true"
click at [794, 95] on input "faded" at bounding box center [853, 94] width 219 height 28
type input "f"
type input "nos"
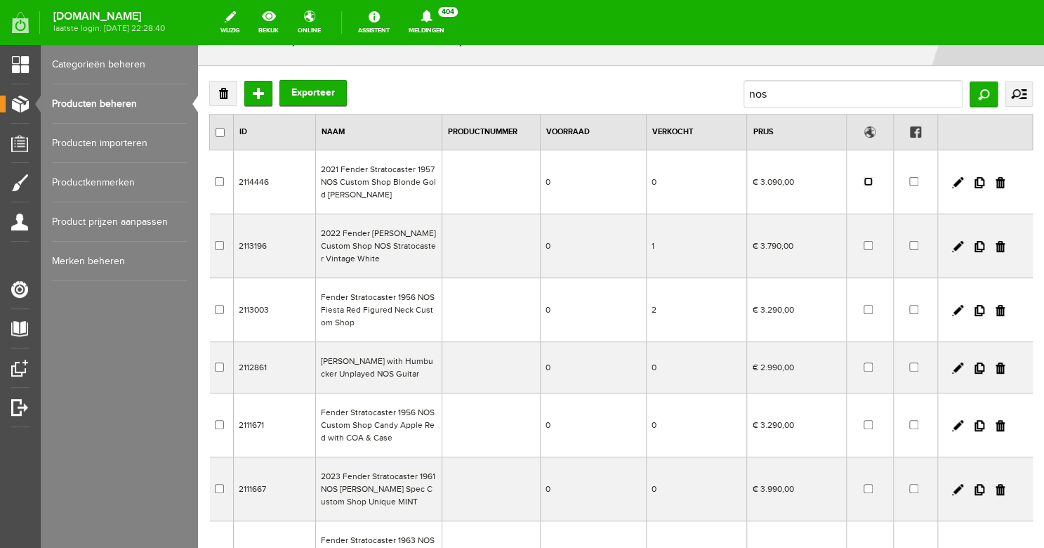
click at [864, 181] on input "checkbox" at bounding box center [868, 181] width 9 height 9
checkbox input "true"
click at [952, 181] on link at bounding box center [957, 182] width 11 height 11
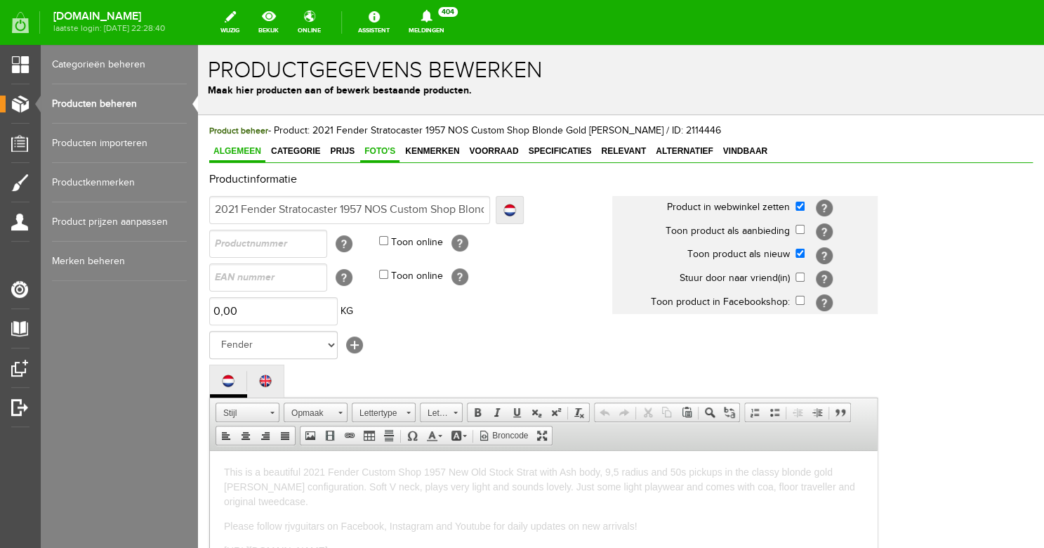
scroll to position [0, 0]
click at [338, 147] on span "Prijs" at bounding box center [342, 151] width 33 height 10
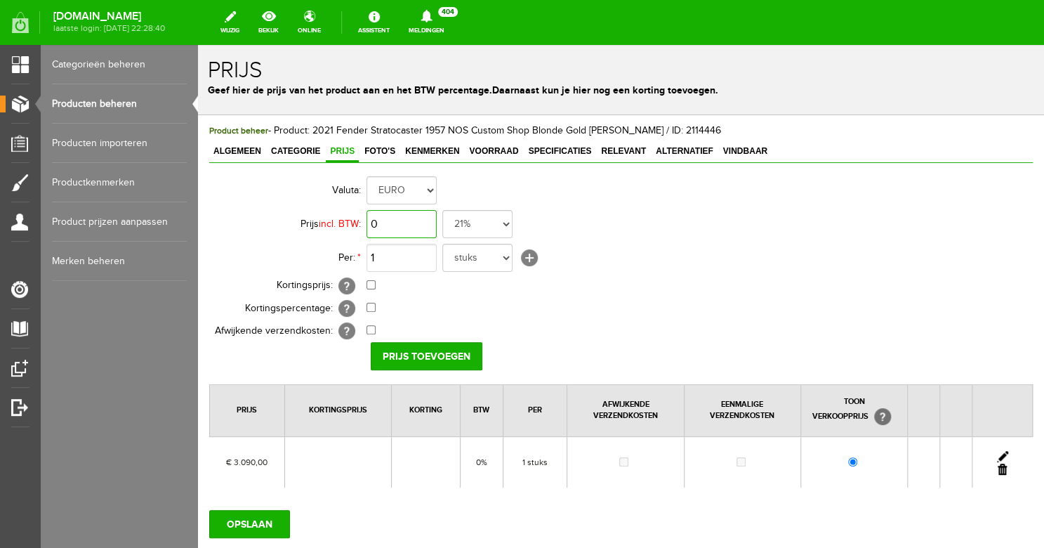
click at [396, 224] on input "0" at bounding box center [402, 224] width 70 height 28
type input "€ 2.990,00"
select select "0,00"
click option "0%" at bounding box center [198, 45] width 0 height 0
click at [423, 358] on input "Prijs toevoegen" at bounding box center [427, 356] width 112 height 28
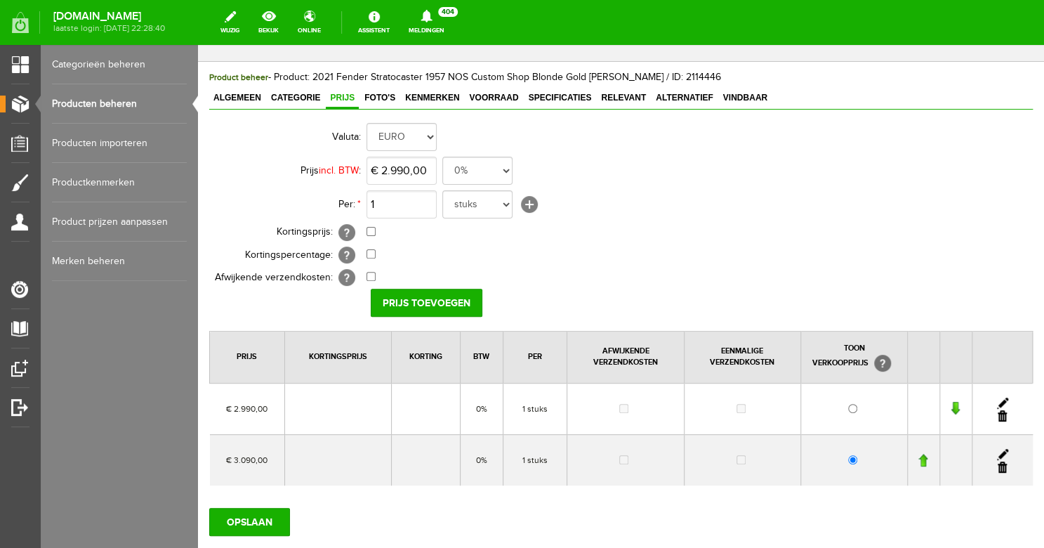
scroll to position [81, 0]
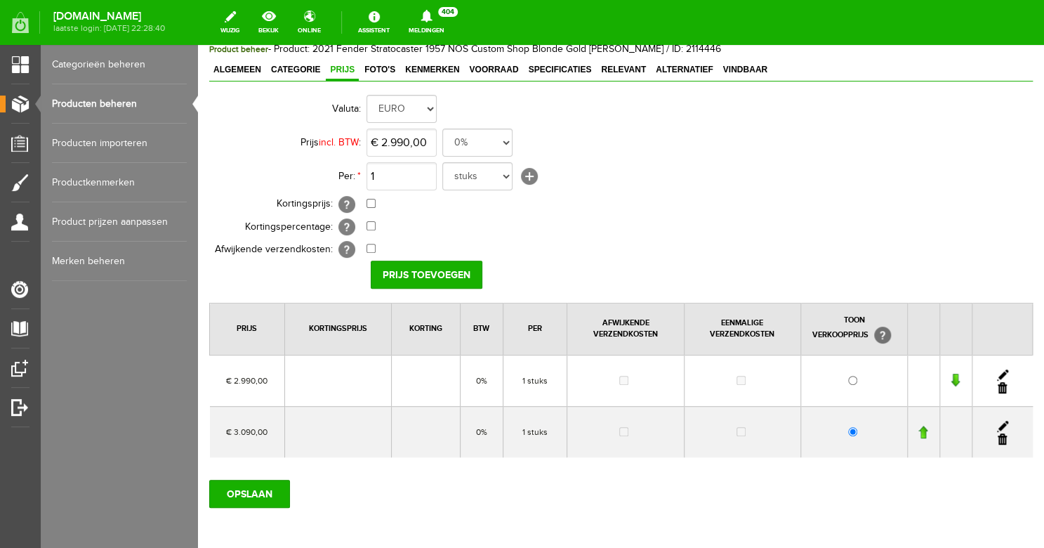
click at [998, 440] on link at bounding box center [1002, 438] width 9 height 11
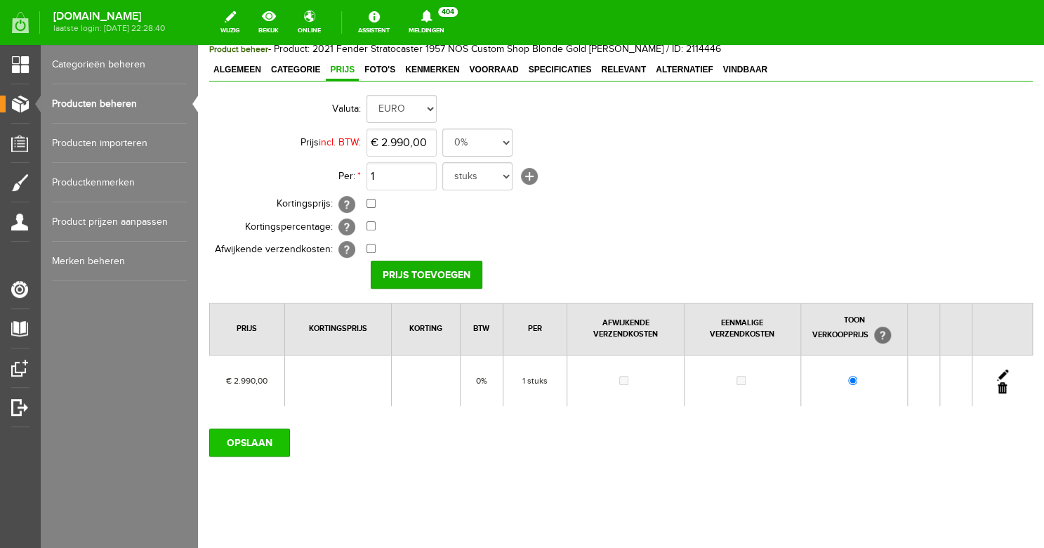
click at [252, 446] on input "OPSLAAN" at bounding box center [249, 442] width 81 height 28
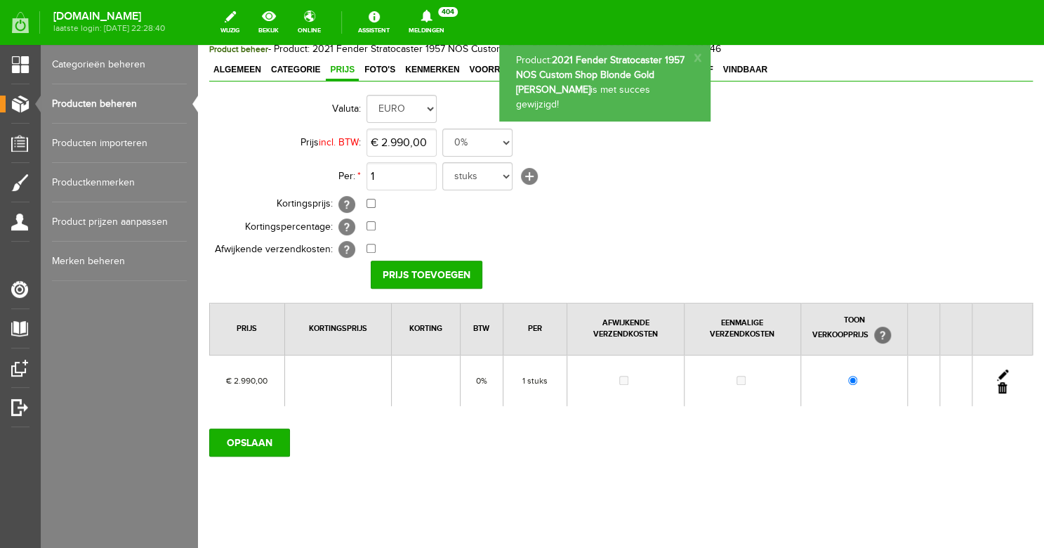
click at [112, 110] on link "Producten beheren" at bounding box center [119, 103] width 135 height 39
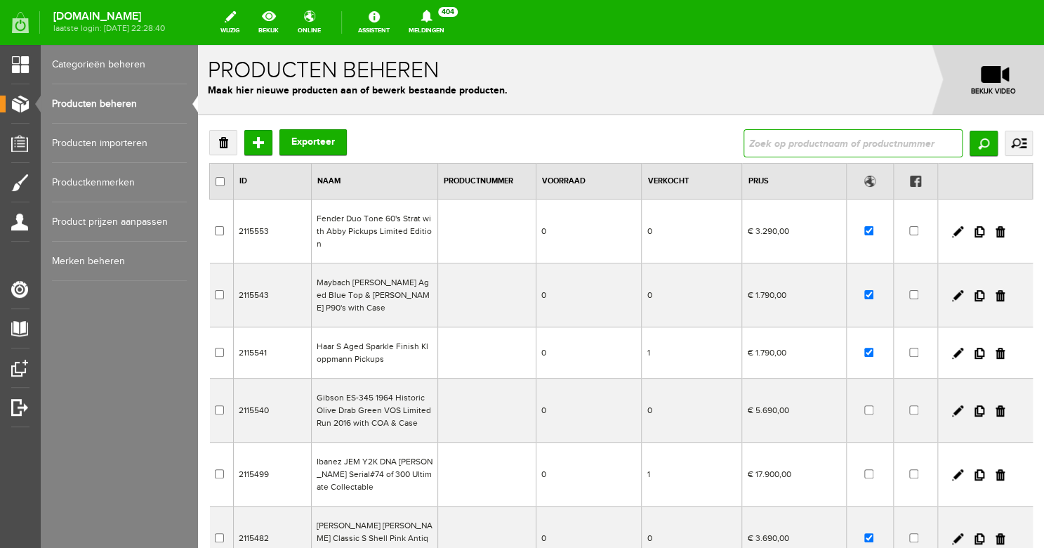
click at [750, 140] on input "text" at bounding box center [853, 143] width 219 height 28
type input "pensa"
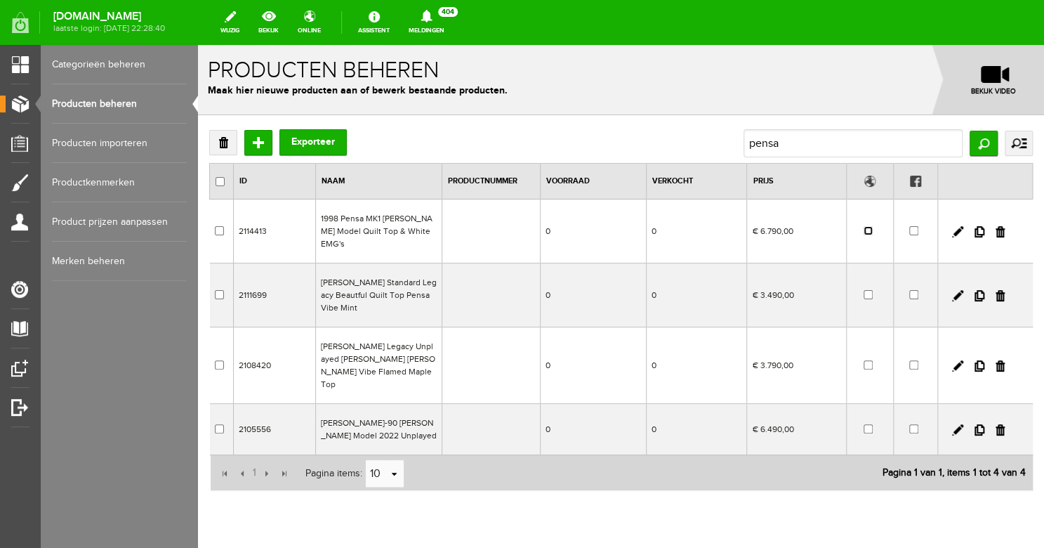
click at [864, 226] on input "checkbox" at bounding box center [868, 230] width 9 height 9
checkbox input "true"
drag, startPoint x: 778, startPoint y: 144, endPoint x: 725, endPoint y: 141, distance: 53.5
click at [726, 141] on div "Verwijderen Toevoegen Exporteer pensa Zoeken uitgebreid zoeken Categorie Bass g…" at bounding box center [621, 143] width 824 height 28
drag, startPoint x: 773, startPoint y: 147, endPoint x: 727, endPoint y: 133, distance: 47.6
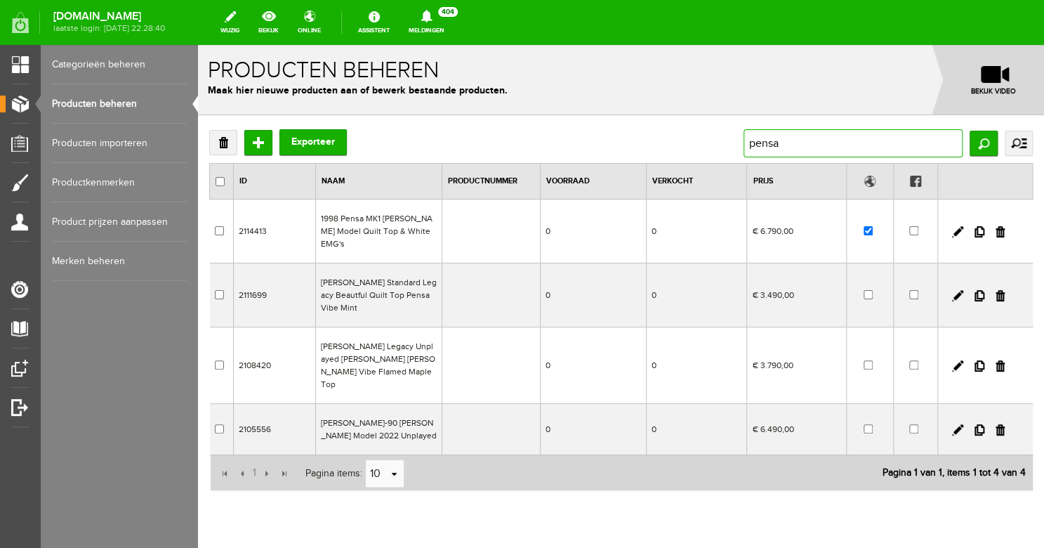
click at [744, 133] on input "pensa" at bounding box center [853, 143] width 219 height 28
type input "bsnv"
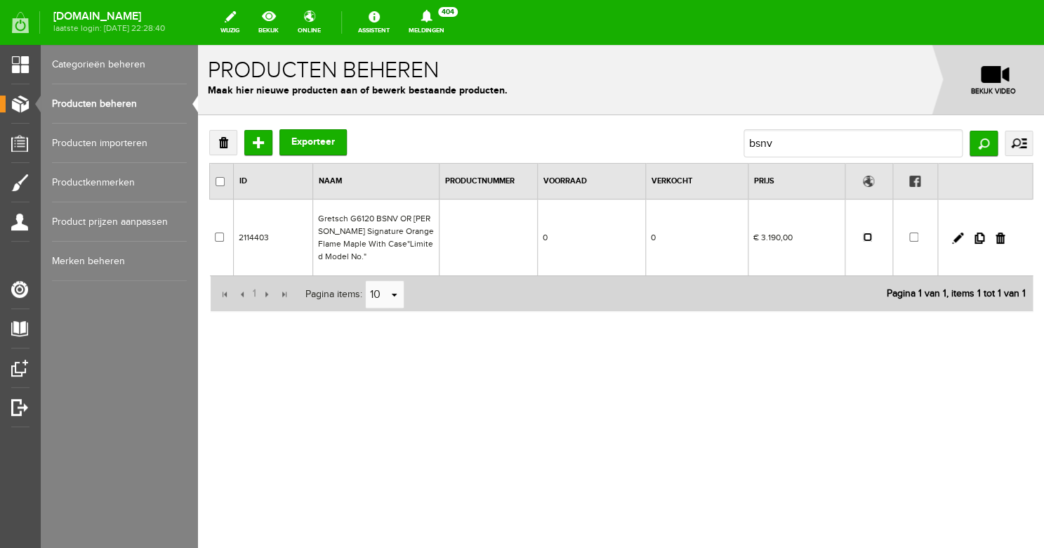
click at [865, 242] on input "checkbox" at bounding box center [867, 236] width 9 height 9
checkbox input "true"
click at [781, 150] on input "bsnv" at bounding box center [853, 143] width 219 height 28
drag, startPoint x: 804, startPoint y: 143, endPoint x: 735, endPoint y: 136, distance: 68.4
click at [744, 136] on input "bsnv" at bounding box center [853, 143] width 219 height 28
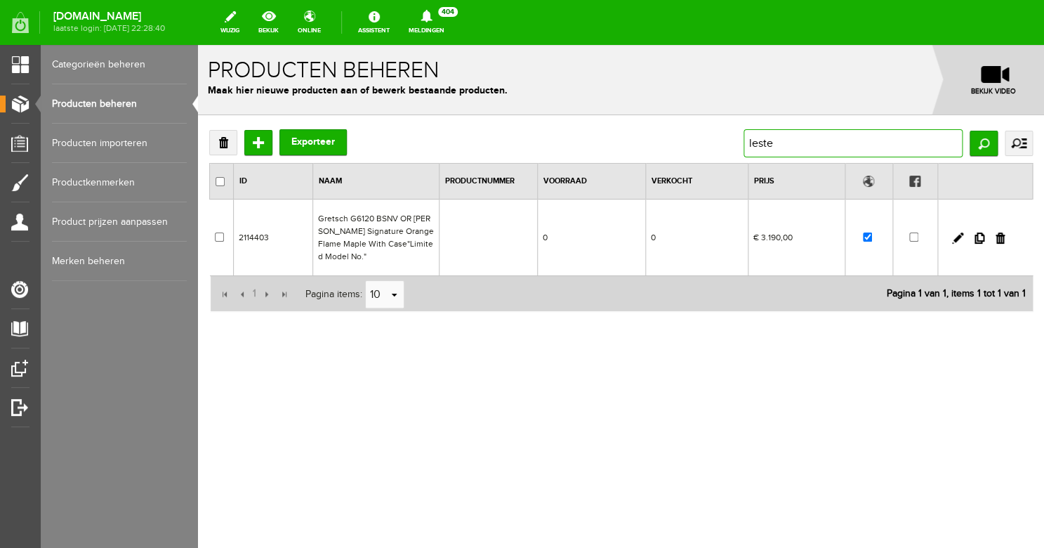
type input "[PERSON_NAME]"
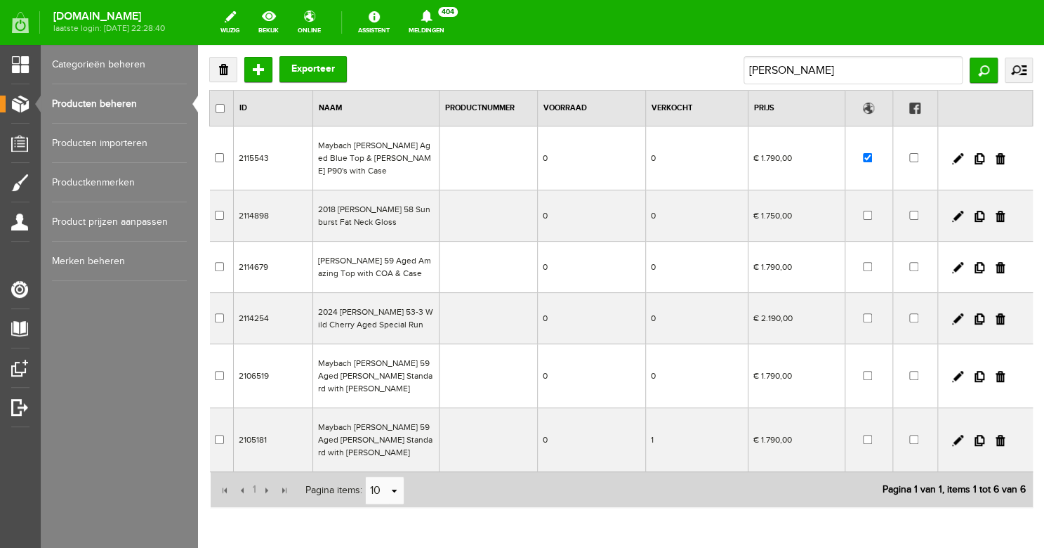
scroll to position [79, 0]
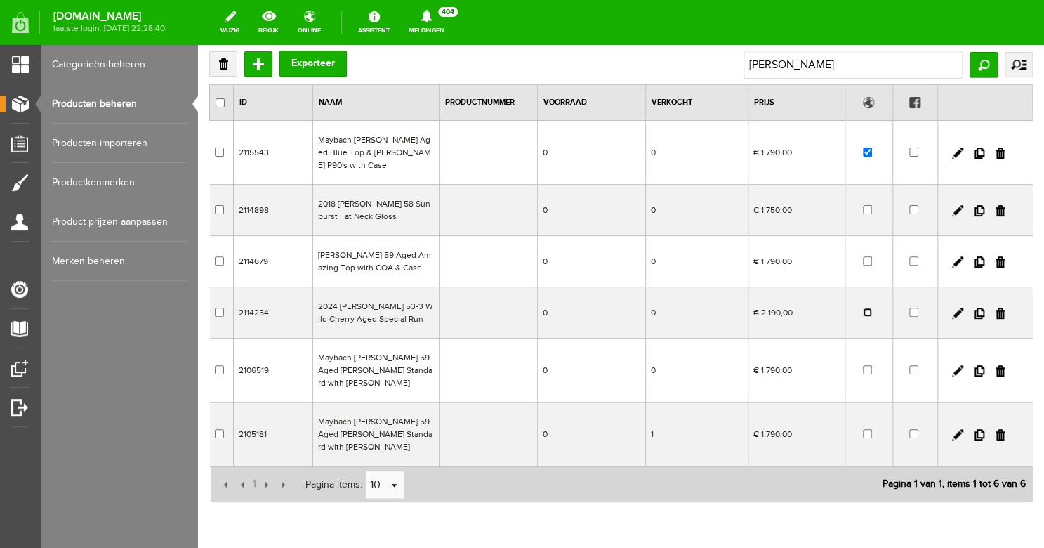
click at [863, 308] on input "checkbox" at bounding box center [867, 312] width 9 height 9
checkbox input "true"
click at [801, 68] on input "[PERSON_NAME]" at bounding box center [853, 65] width 219 height 28
drag, startPoint x: 818, startPoint y: 65, endPoint x: 708, endPoint y: 57, distance: 109.8
click at [744, 57] on input "[PERSON_NAME]" at bounding box center [853, 65] width 219 height 28
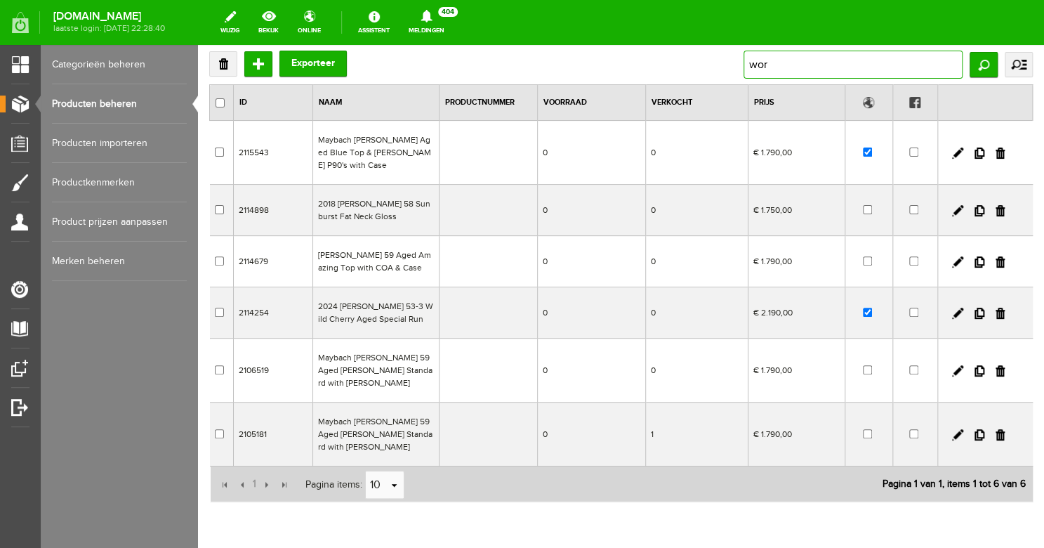
type input "worn"
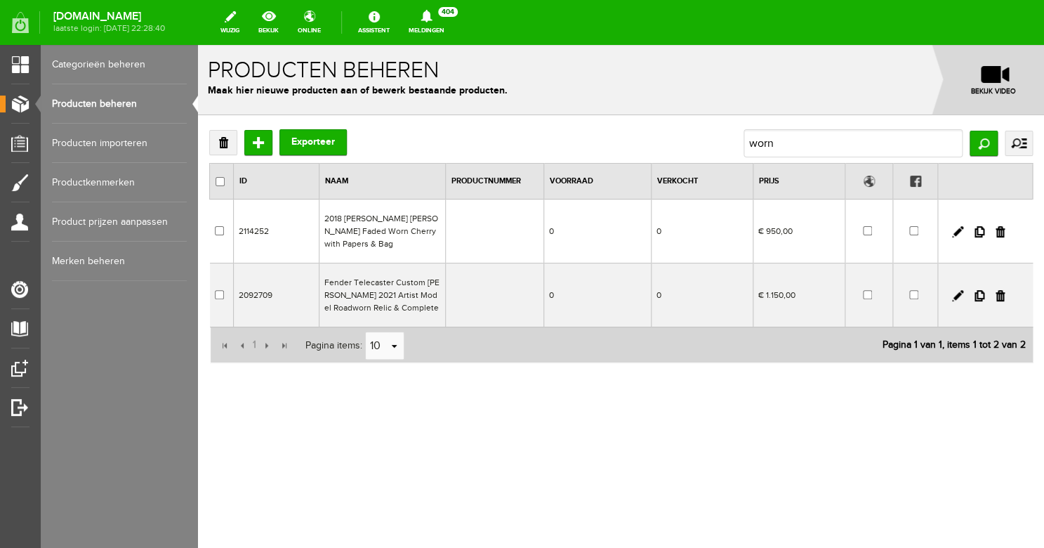
scroll to position [0, 0]
click at [869, 226] on input "checkbox" at bounding box center [867, 230] width 9 height 9
checkbox input "true"
drag, startPoint x: 782, startPoint y: 145, endPoint x: 730, endPoint y: 139, distance: 52.3
click at [730, 139] on div "Verwijderen Toevoegen Exporteer worn Zoeken uitgebreid zoeken Categorie Bass gu…" at bounding box center [621, 143] width 824 height 28
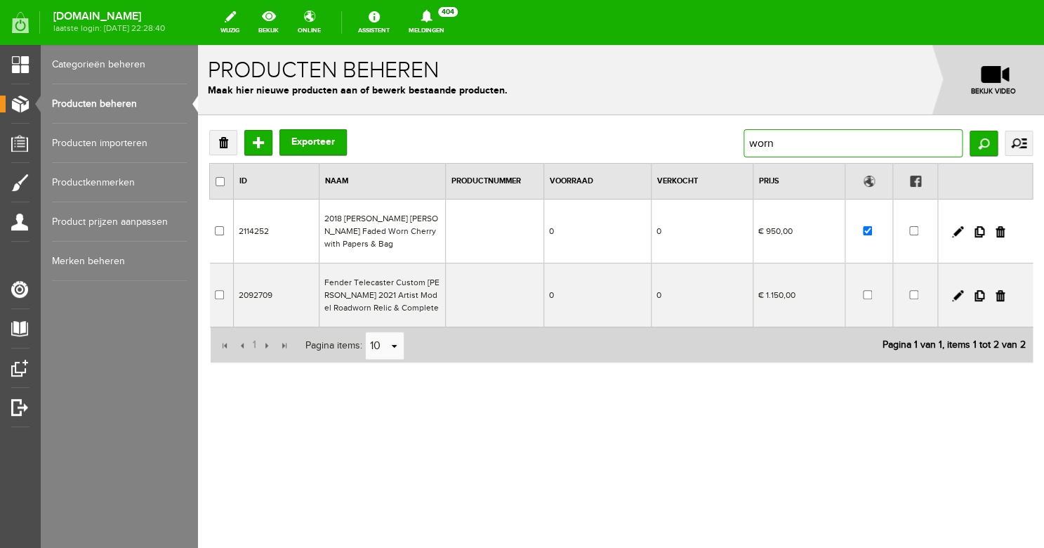
drag, startPoint x: 806, startPoint y: 150, endPoint x: 735, endPoint y: 147, distance: 71.0
click at [744, 147] on input "worn" at bounding box center [853, 143] width 219 height 28
type input "yngwie"
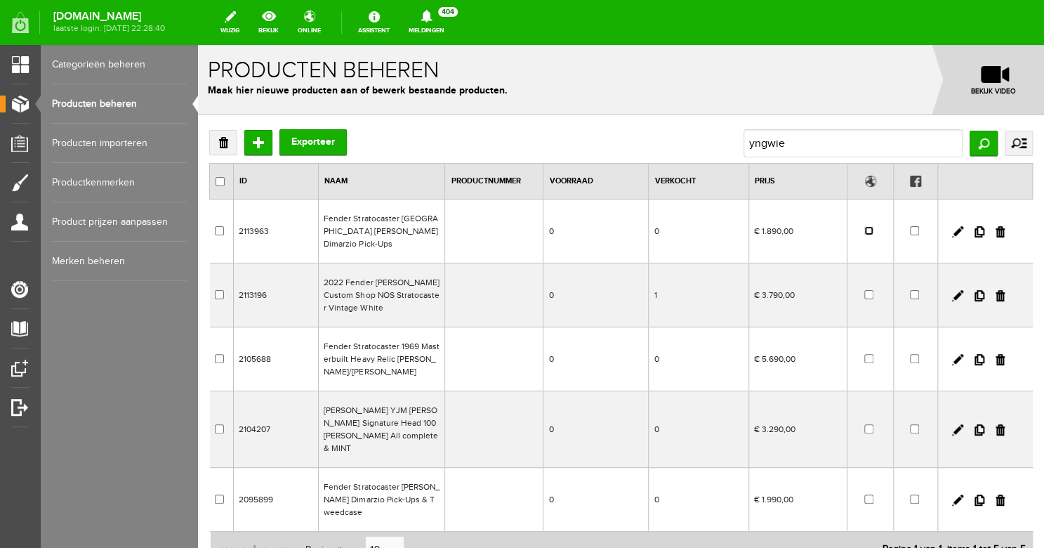
click at [865, 232] on input "checkbox" at bounding box center [869, 230] width 9 height 9
checkbox input "true"
click at [792, 145] on input "yngwie" at bounding box center [853, 143] width 219 height 28
drag, startPoint x: 813, startPoint y: 145, endPoint x: 718, endPoint y: 138, distance: 95.8
click at [744, 138] on input "yngwie" at bounding box center [853, 143] width 219 height 28
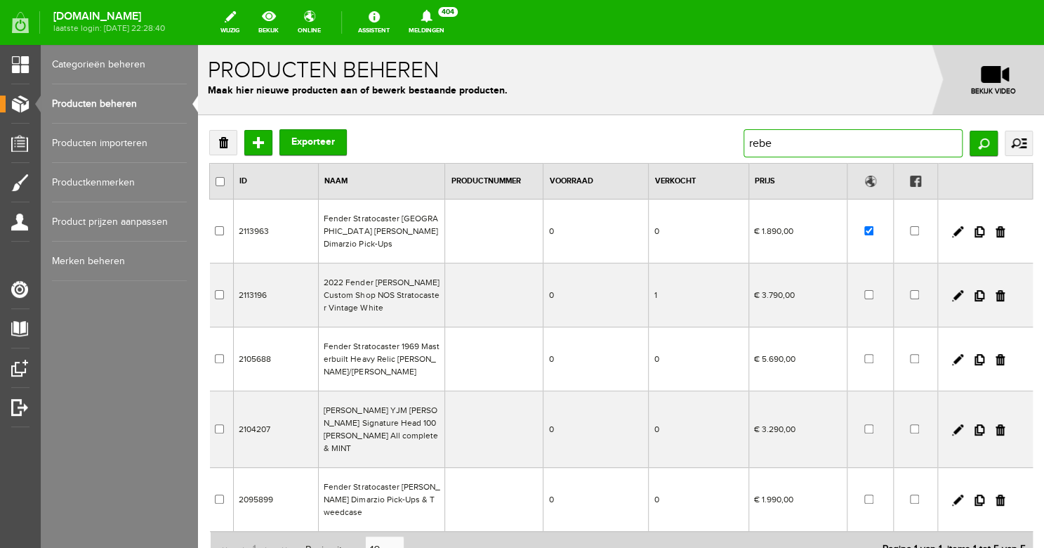
type input "rebel"
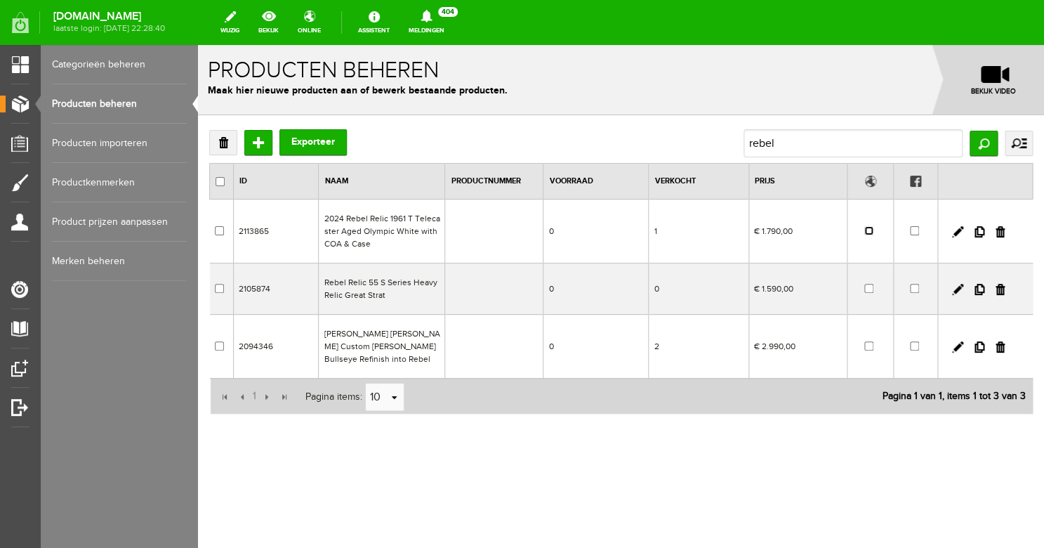
click at [870, 232] on input "checkbox" at bounding box center [869, 230] width 9 height 9
checkbox input "true"
click at [782, 141] on input "rebel" at bounding box center [853, 143] width 219 height 28
drag, startPoint x: 788, startPoint y: 143, endPoint x: 728, endPoint y: 141, distance: 60.4
click at [744, 141] on input "rebel" at bounding box center [853, 143] width 219 height 28
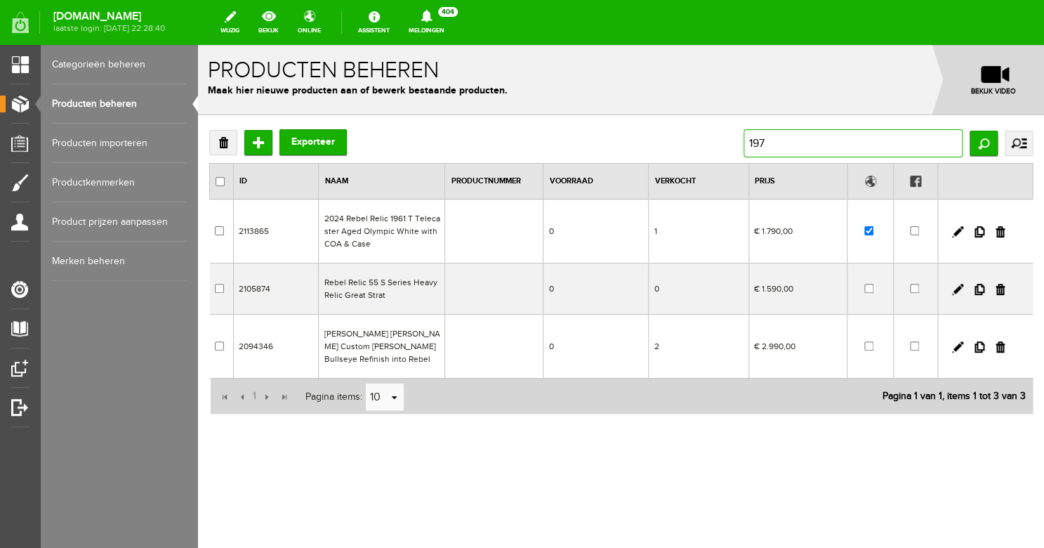
type input "1976"
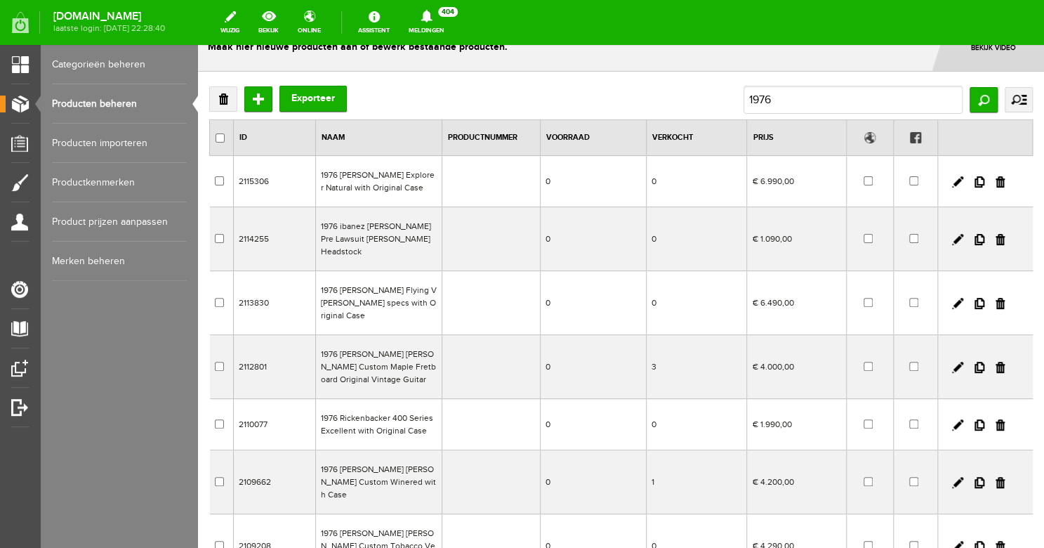
scroll to position [45, 0]
click at [864, 296] on input "checkbox" at bounding box center [868, 300] width 9 height 9
checkbox input "true"
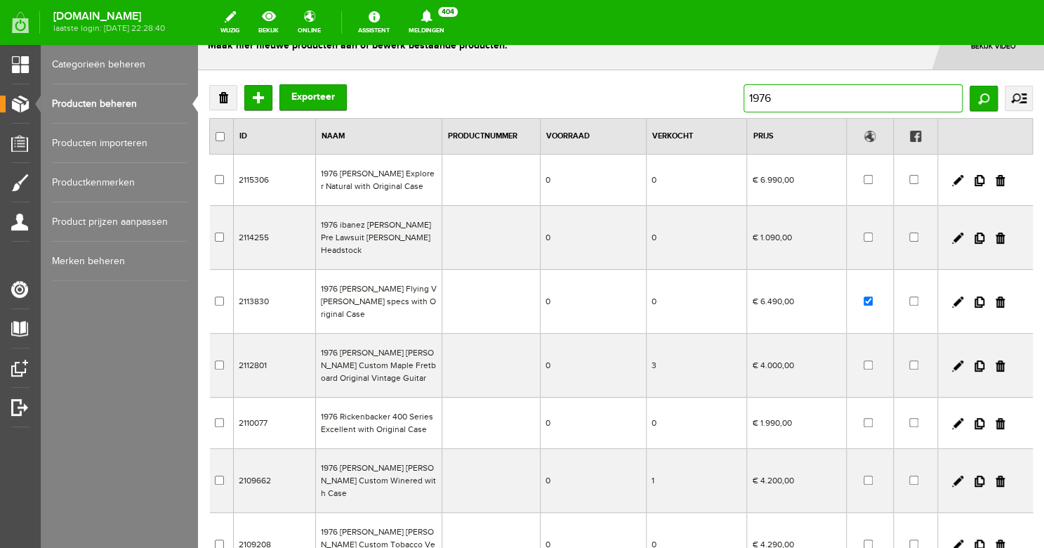
click at [785, 88] on input "1976" at bounding box center [853, 98] width 219 height 28
drag, startPoint x: 794, startPoint y: 97, endPoint x: 719, endPoint y: 96, distance: 74.5
click at [744, 96] on input "1976" at bounding box center [853, 98] width 219 height 28
type input "[PERSON_NAME]"
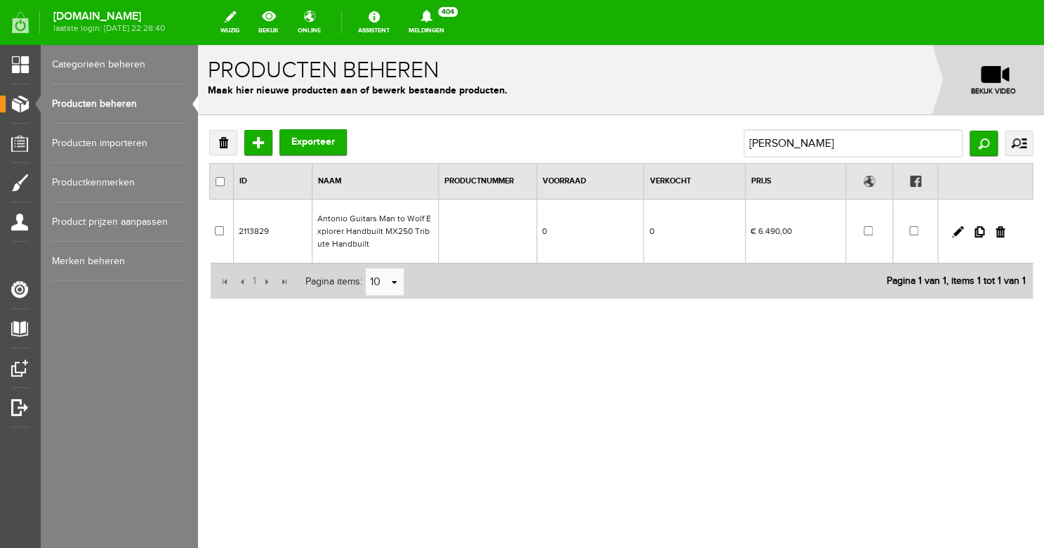
scroll to position [0, 0]
click at [867, 232] on input "checkbox" at bounding box center [868, 230] width 9 height 9
checkbox input "true"
click at [787, 147] on input "[PERSON_NAME]" at bounding box center [853, 143] width 219 height 28
drag, startPoint x: 806, startPoint y: 145, endPoint x: 709, endPoint y: 145, distance: 96.9
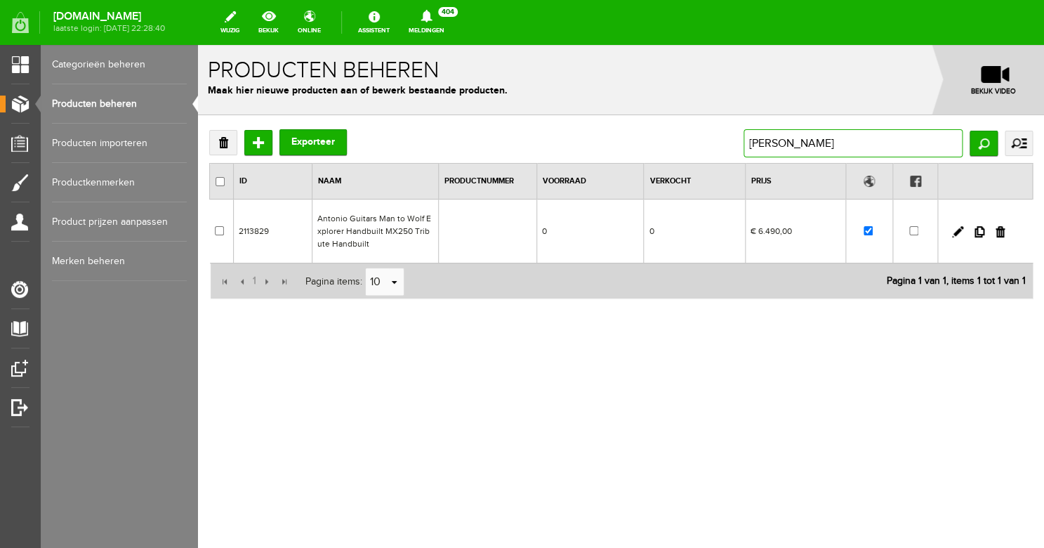
click at [744, 145] on input "[PERSON_NAME]" at bounding box center [853, 143] width 219 height 28
type input "classic custom"
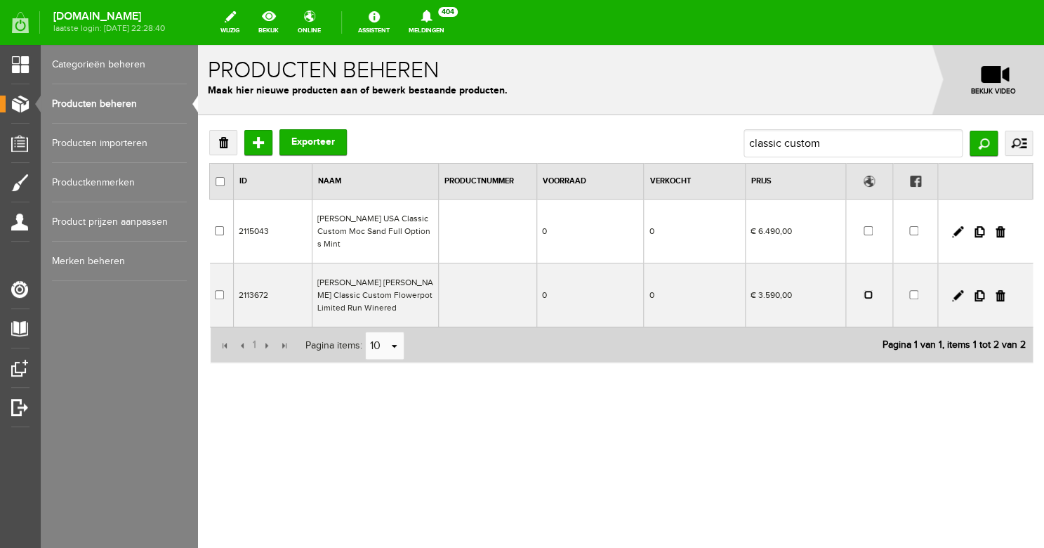
click at [866, 290] on input "checkbox" at bounding box center [868, 294] width 9 height 9
checkbox input "true"
drag, startPoint x: 846, startPoint y: 148, endPoint x: 728, endPoint y: 135, distance: 118.7
click at [729, 136] on div "Verwijderen Toevoegen Exporteer classic custom Zoeken uitgebreid zoeken Categor…" at bounding box center [621, 143] width 824 height 28
drag, startPoint x: 834, startPoint y: 143, endPoint x: 730, endPoint y: 140, distance: 104.7
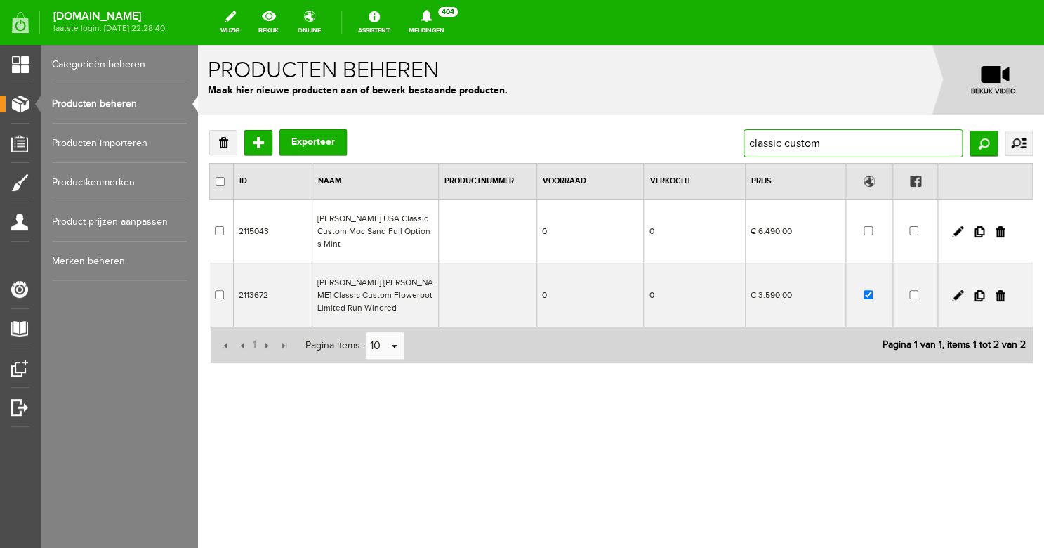
click at [744, 140] on input "classic custom" at bounding box center [853, 143] width 219 height 28
type input "[PERSON_NAME]"
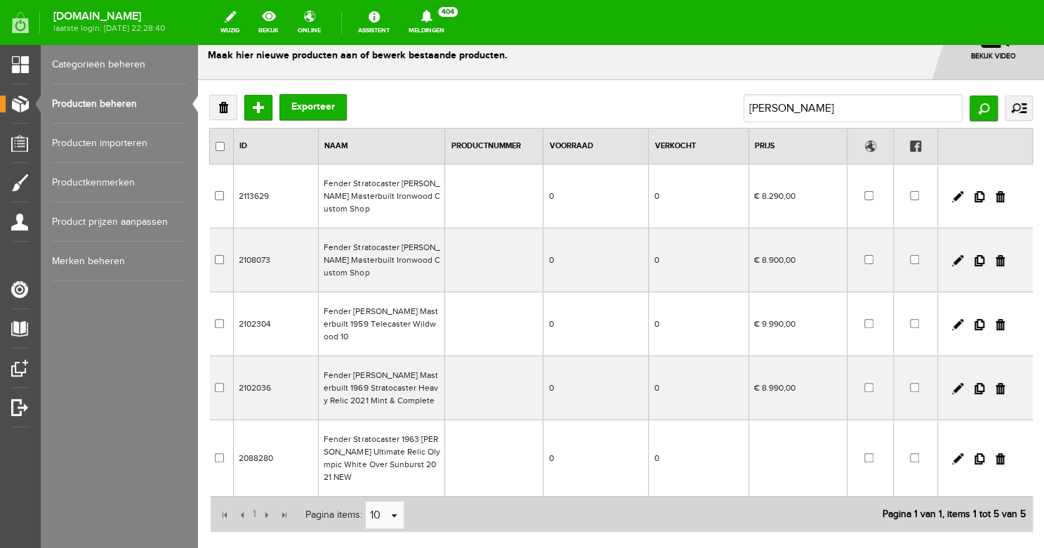
scroll to position [91, 0]
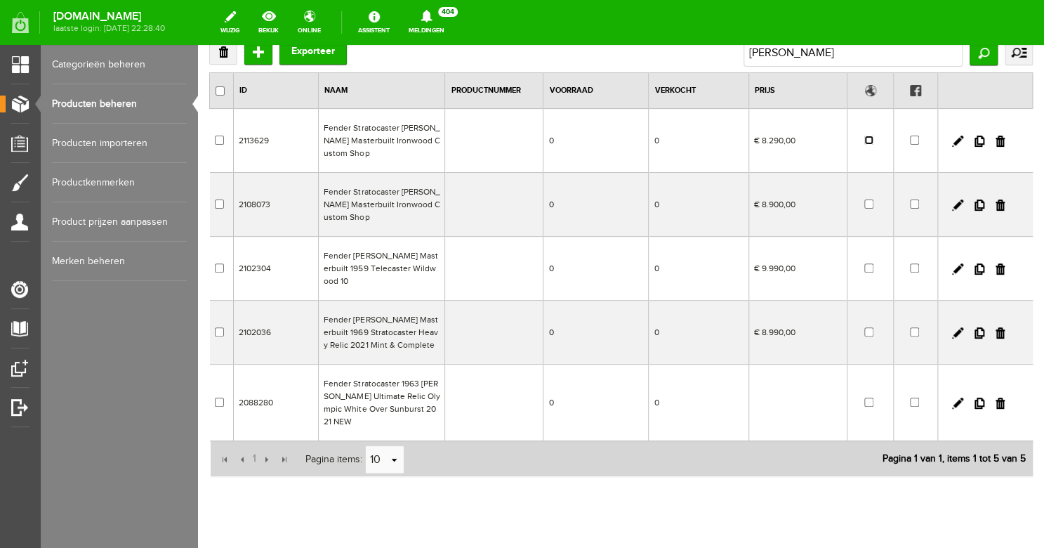
click at [865, 140] on input "checkbox" at bounding box center [869, 140] width 9 height 9
checkbox input "true"
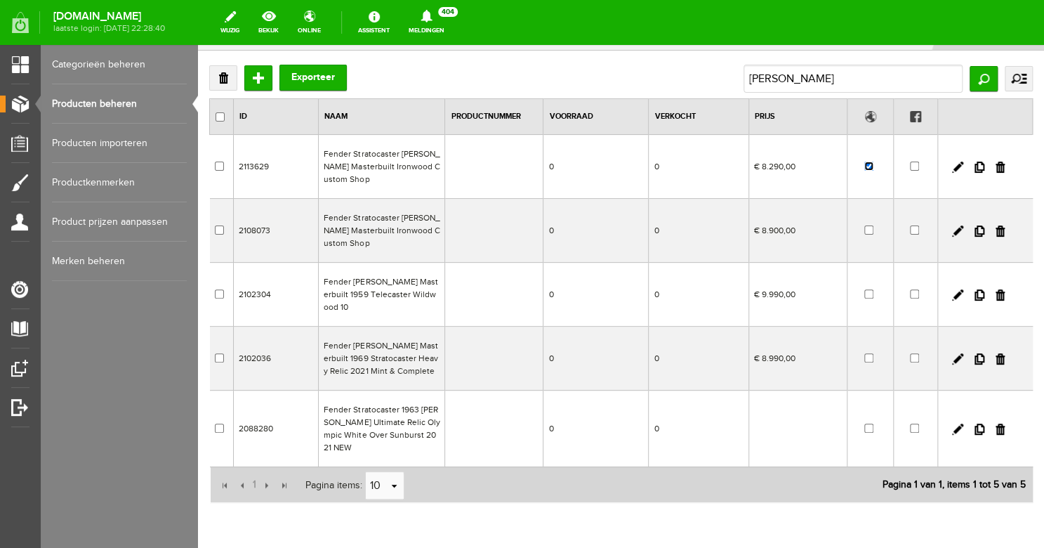
scroll to position [0, 0]
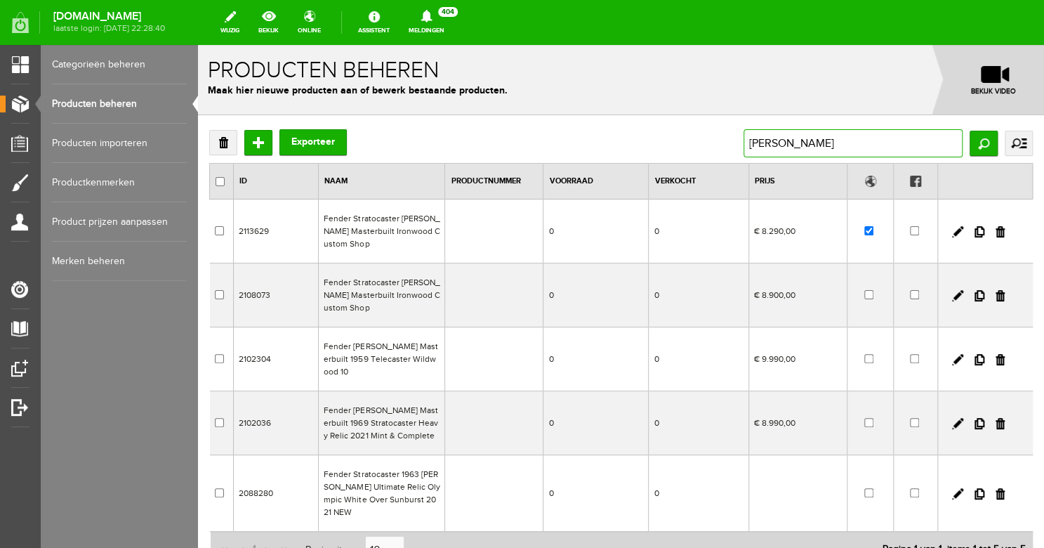
click at [782, 157] on input "[PERSON_NAME]" at bounding box center [853, 143] width 219 height 28
drag, startPoint x: 789, startPoint y: 145, endPoint x: 713, endPoint y: 141, distance: 76.7
click at [744, 141] on input "[PERSON_NAME]" at bounding box center [853, 143] width 219 height 28
type input "MIII"
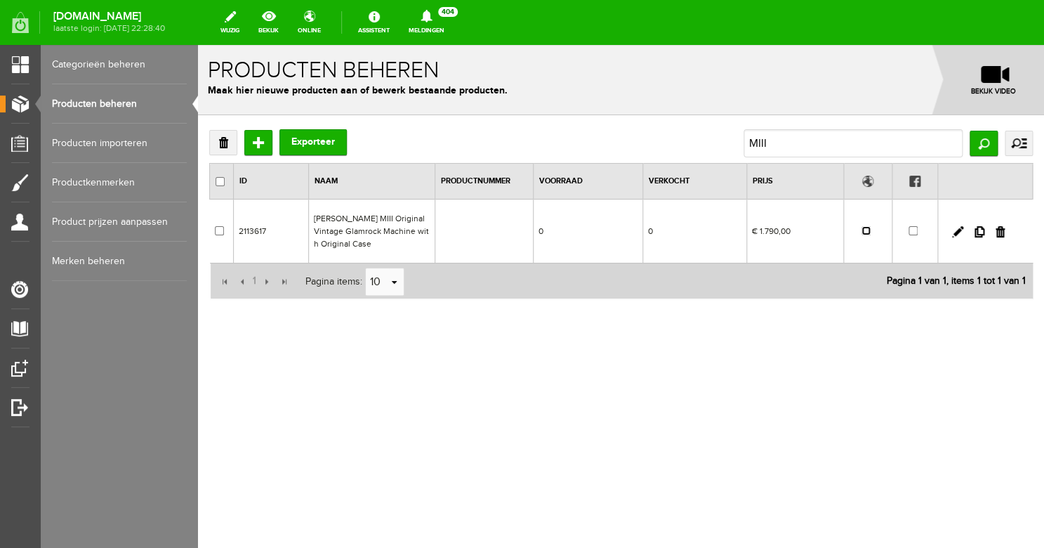
click at [865, 232] on input "checkbox" at bounding box center [866, 230] width 9 height 9
checkbox input "true"
click at [773, 147] on input "MIII" at bounding box center [853, 143] width 219 height 28
drag, startPoint x: 794, startPoint y: 147, endPoint x: 714, endPoint y: 140, distance: 79.6
click at [744, 140] on input "MIII" at bounding box center [853, 143] width 219 height 28
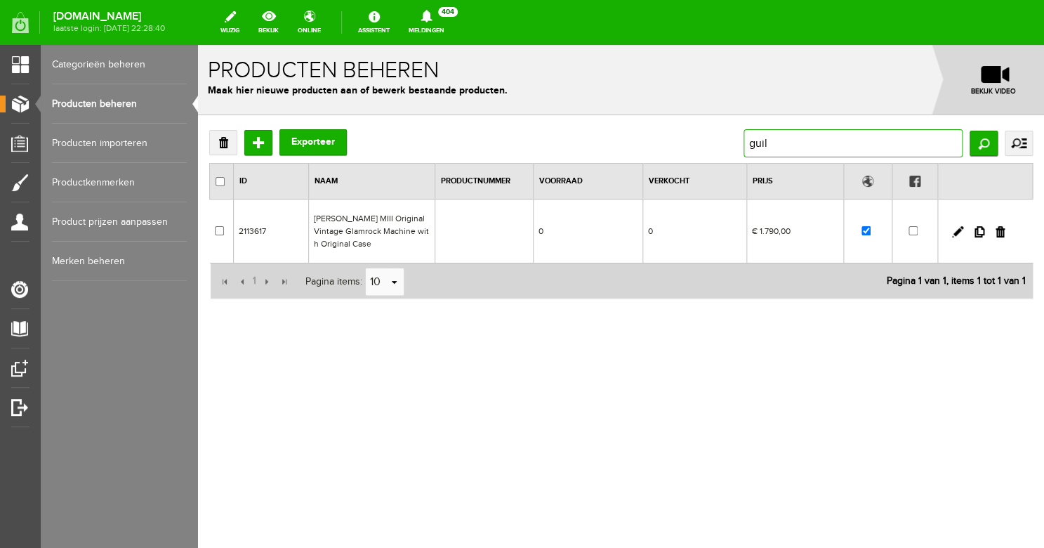
type input "guild"
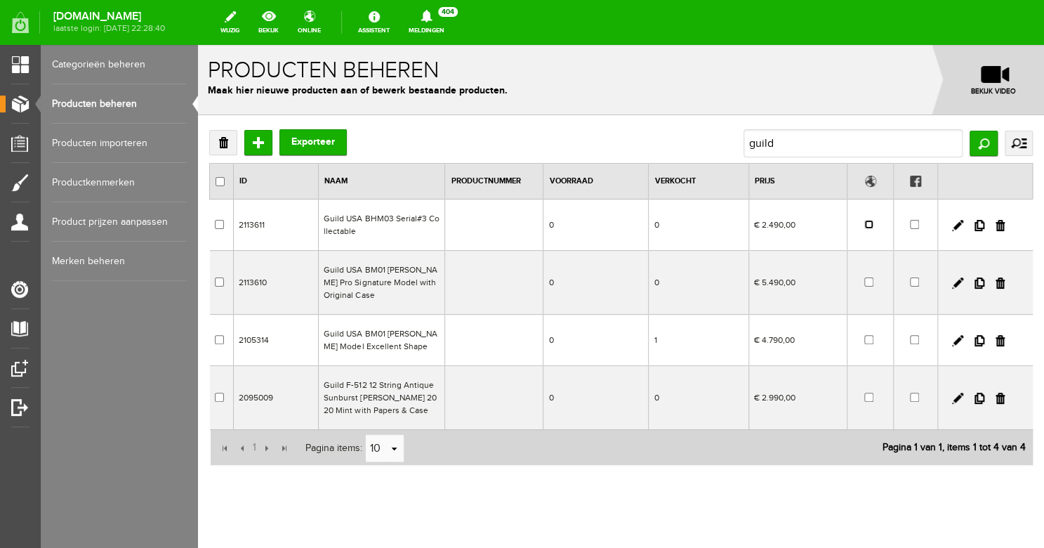
click at [865, 227] on input "checkbox" at bounding box center [869, 224] width 9 height 9
checkbox input "true"
click at [865, 283] on input "checkbox" at bounding box center [869, 281] width 9 height 9
checkbox input "true"
click at [785, 145] on input "guild" at bounding box center [853, 143] width 219 height 28
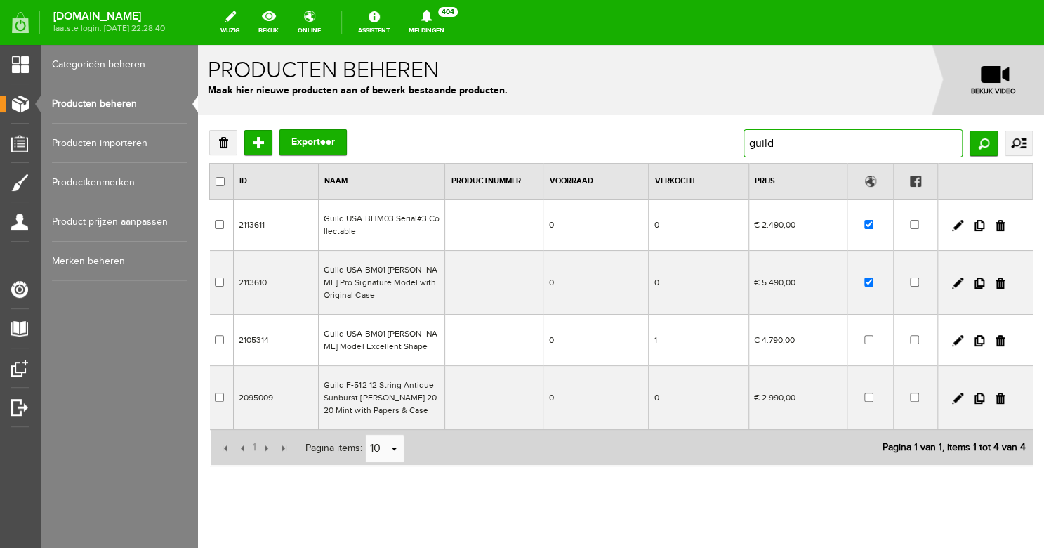
drag, startPoint x: 807, startPoint y: 147, endPoint x: 704, endPoint y: 145, distance: 102.6
click at [744, 145] on input "guild" at bounding box center [853, 143] width 219 height 28
type input "1974"
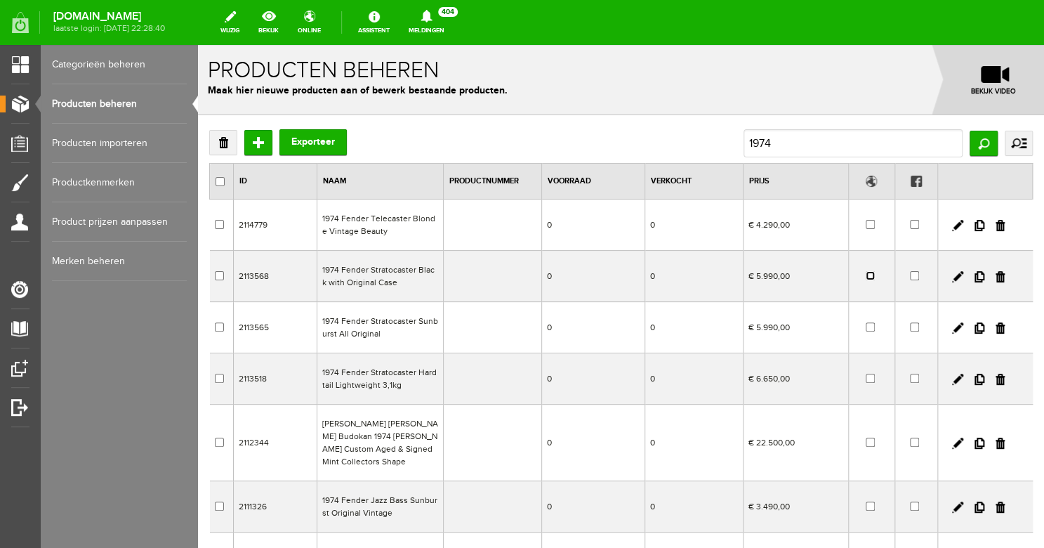
click at [866, 277] on input "checkbox" at bounding box center [870, 275] width 9 height 9
checkbox input "true"
click at [766, 146] on input "1974" at bounding box center [853, 143] width 219 height 28
type input "1972"
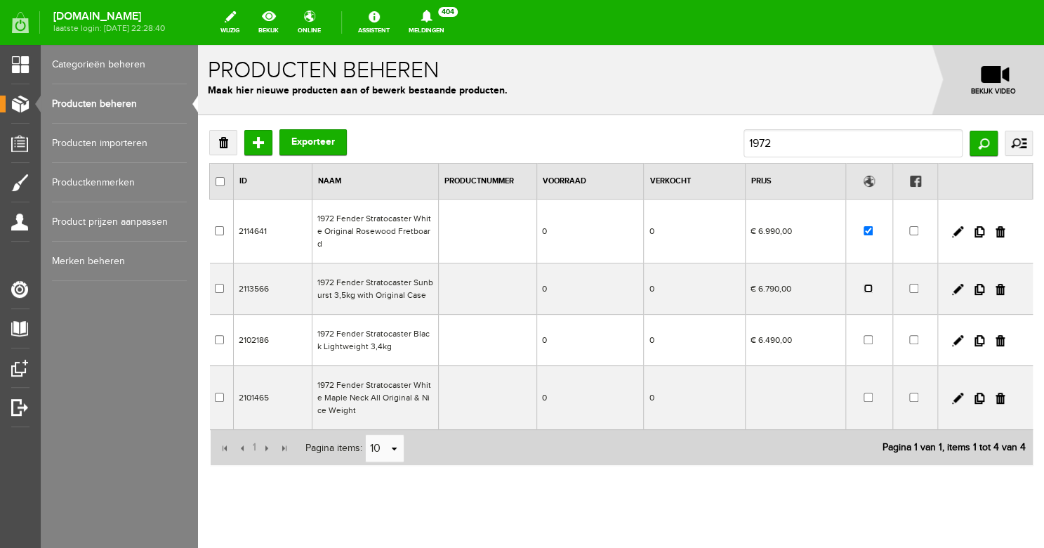
click at [864, 284] on input "checkbox" at bounding box center [868, 288] width 9 height 9
checkbox input "true"
click at [792, 140] on input "1972" at bounding box center [853, 143] width 219 height 28
type input "1974"
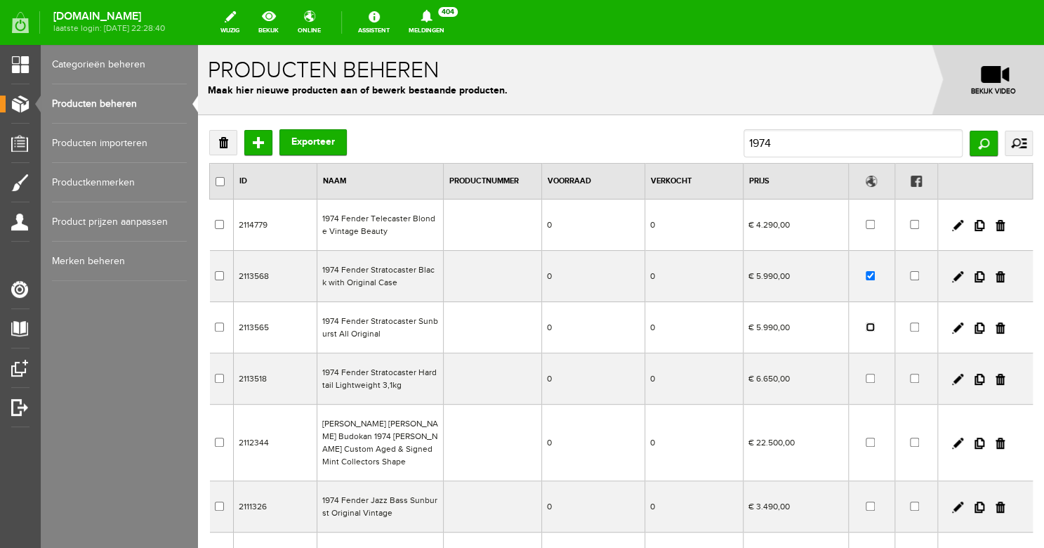
click at [866, 327] on input "checkbox" at bounding box center [870, 326] width 9 height 9
checkbox input "true"
click at [765, 145] on input "1974" at bounding box center [853, 143] width 219 height 28
type input "1973"
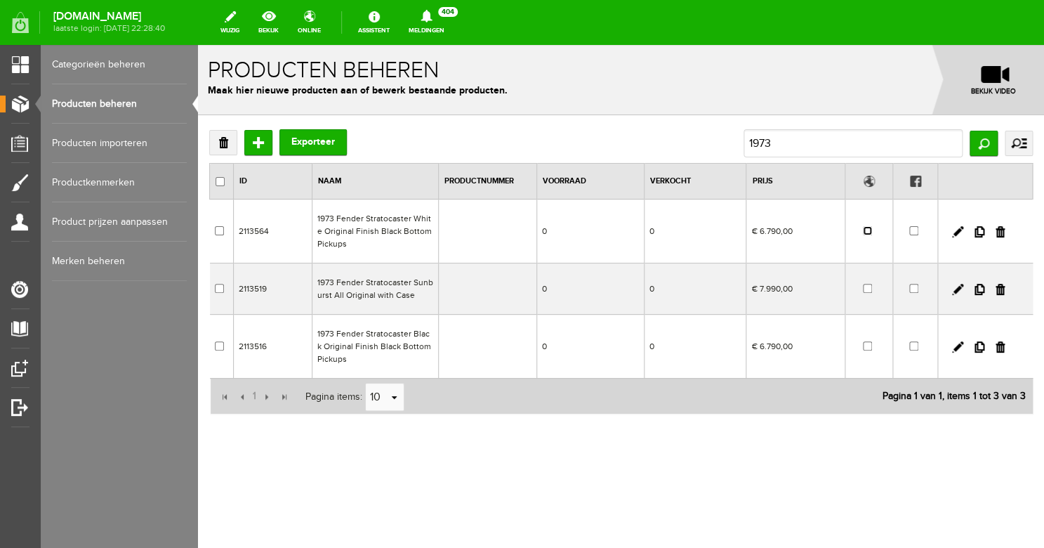
click at [869, 232] on input "checkbox" at bounding box center [867, 230] width 9 height 9
checkbox input "true"
click at [787, 145] on input "1973" at bounding box center [853, 143] width 219 height 28
type input "1974"
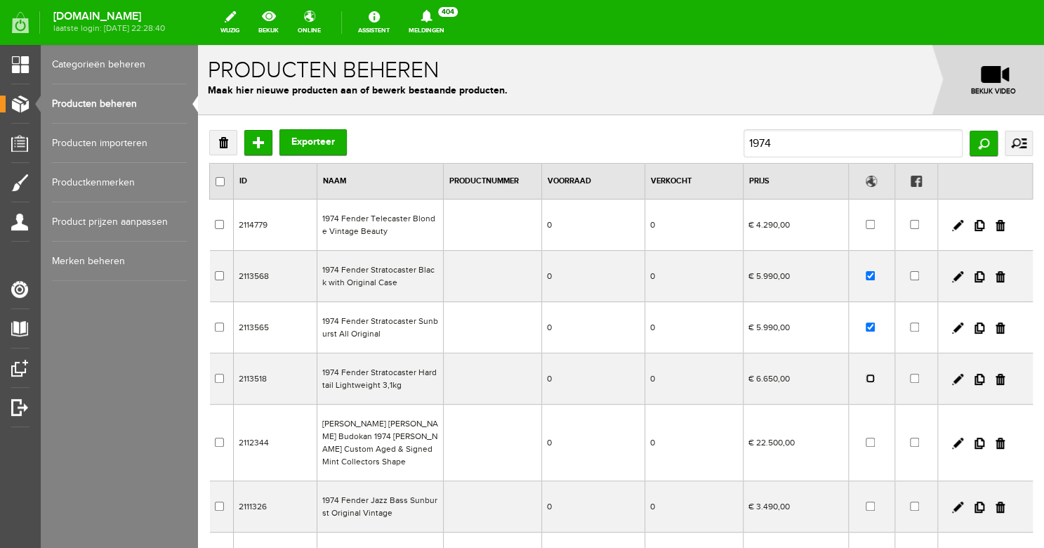
click at [866, 379] on input "checkbox" at bounding box center [870, 378] width 9 height 9
checkbox input "true"
click at [792, 143] on input "1974" at bounding box center [853, 143] width 219 height 28
type input "1973"
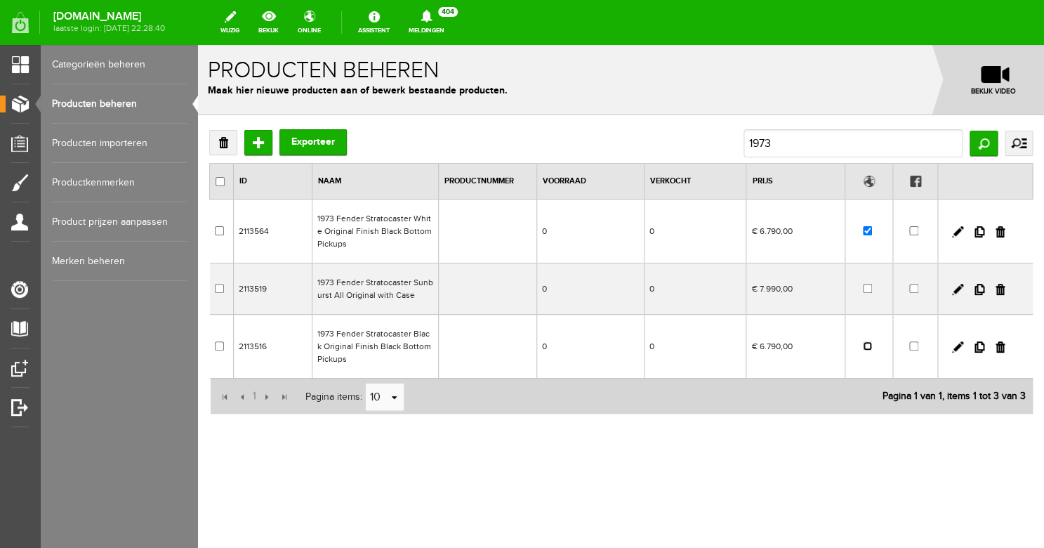
click at [869, 348] on input "checkbox" at bounding box center [867, 345] width 9 height 9
checkbox input "true"
click at [792, 146] on input "1973" at bounding box center [853, 143] width 219 height 28
type input "1"
type input "[PERSON_NAME]"
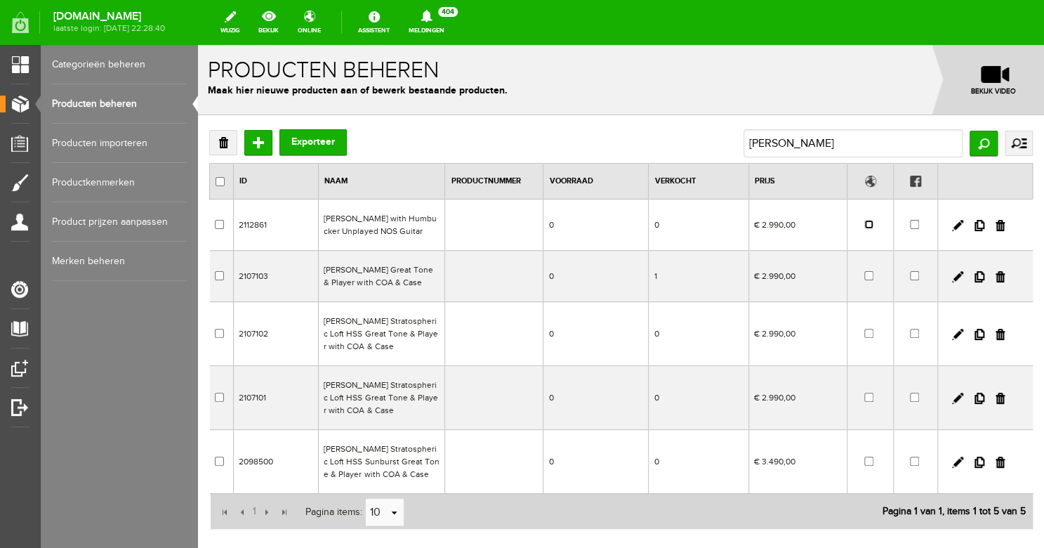
click at [865, 227] on input "checkbox" at bounding box center [869, 224] width 9 height 9
checkbox input "true"
click at [796, 145] on input "[PERSON_NAME]" at bounding box center [853, 143] width 219 height 28
drag, startPoint x: 803, startPoint y: 145, endPoint x: 715, endPoint y: 140, distance: 87.9
click at [744, 140] on input "[PERSON_NAME]" at bounding box center [853, 143] width 219 height 28
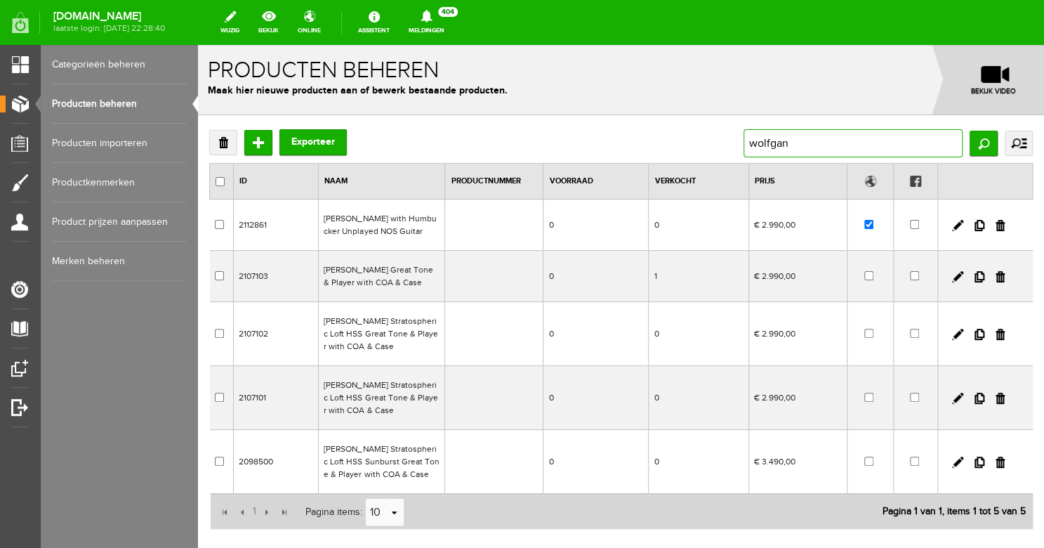
type input "[PERSON_NAME]"
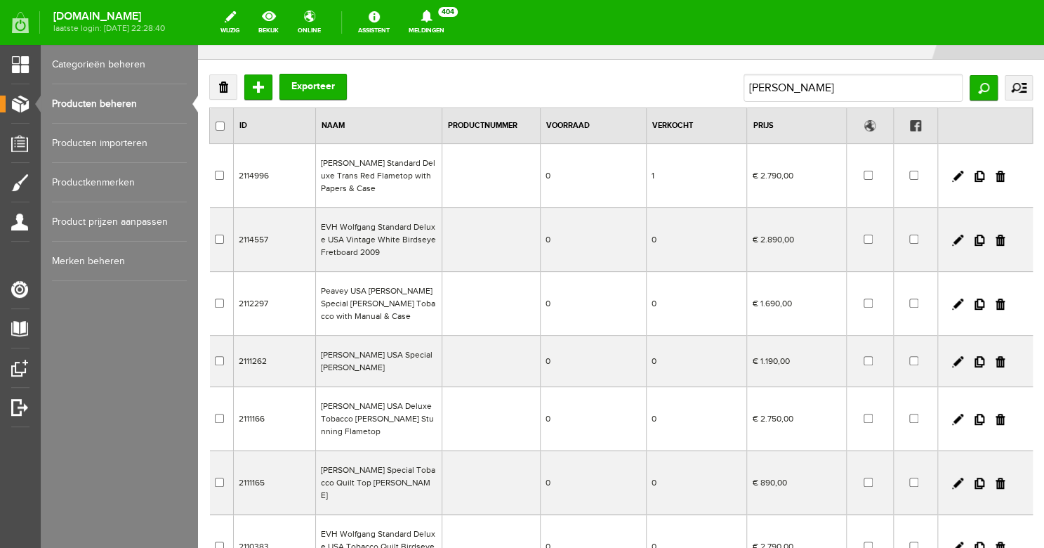
scroll to position [57, 0]
click at [864, 304] on input "checkbox" at bounding box center [868, 301] width 9 height 9
checkbox input "true"
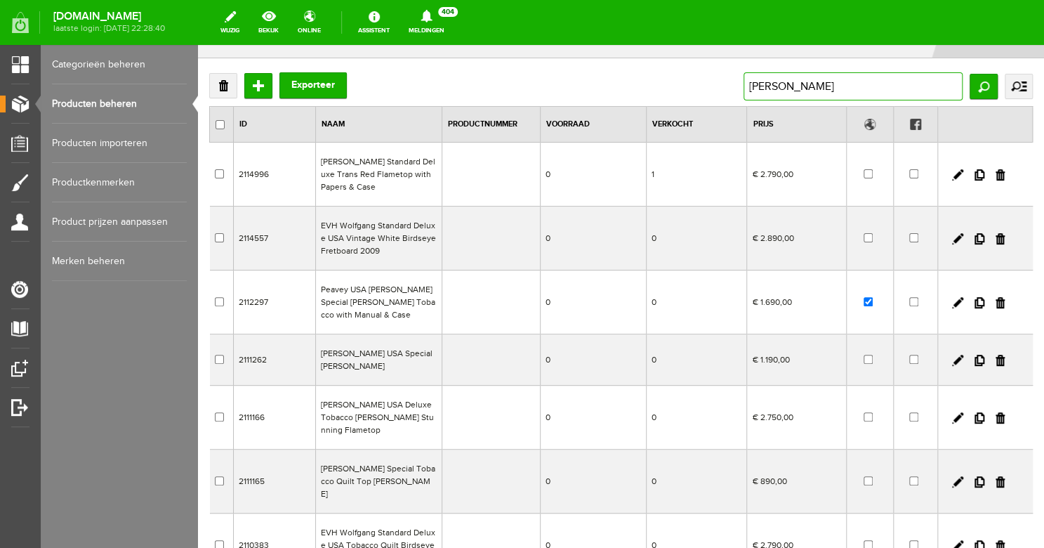
click at [801, 91] on input "[PERSON_NAME]" at bounding box center [853, 86] width 219 height 28
drag, startPoint x: 811, startPoint y: 88, endPoint x: 725, endPoint y: 84, distance: 85.8
click at [744, 84] on input "[PERSON_NAME]" at bounding box center [853, 86] width 219 height 28
type input "p22"
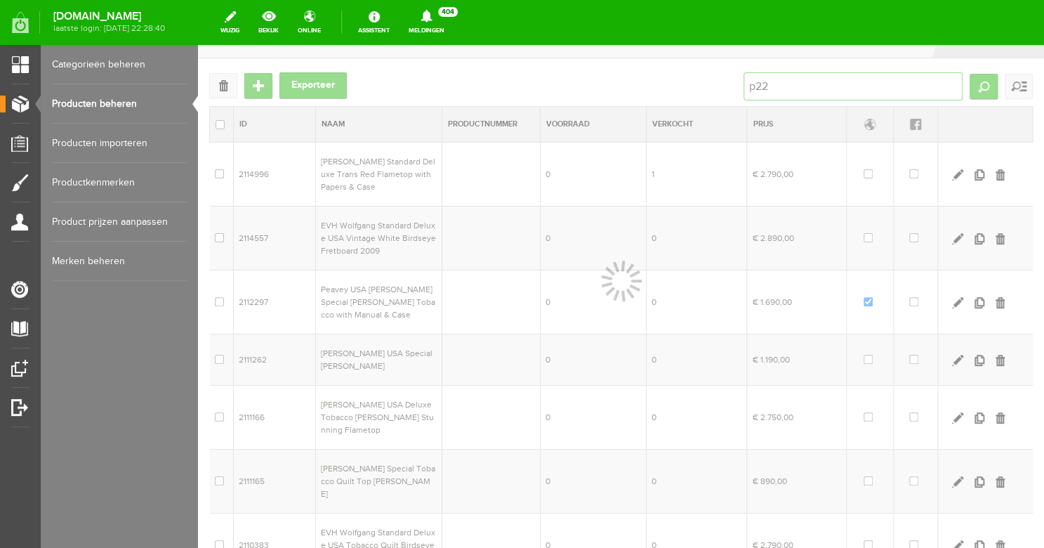
scroll to position [0, 0]
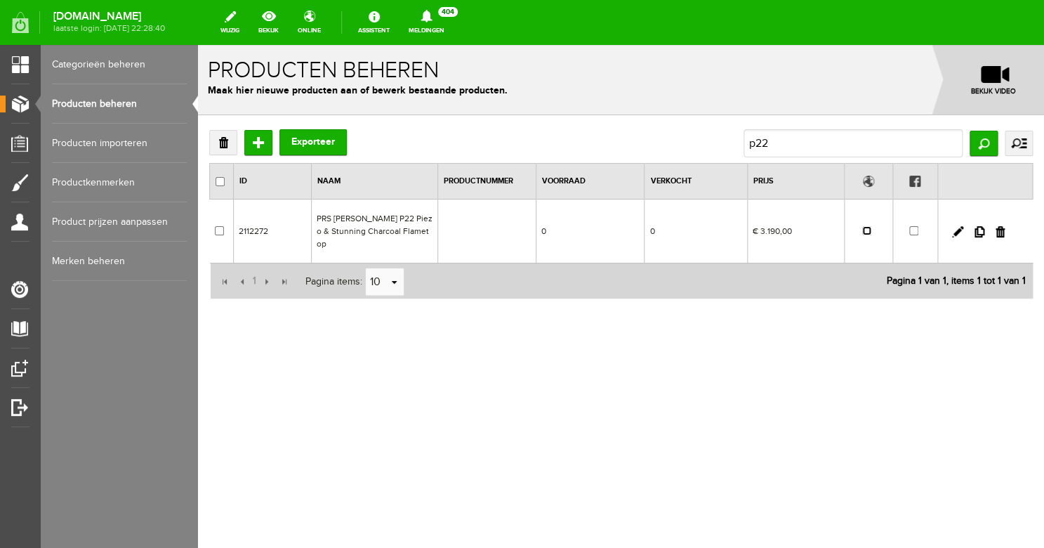
click at [867, 230] on input "checkbox" at bounding box center [867, 230] width 9 height 9
checkbox input "true"
click at [959, 230] on link at bounding box center [957, 231] width 11 height 11
checkbox input "true"
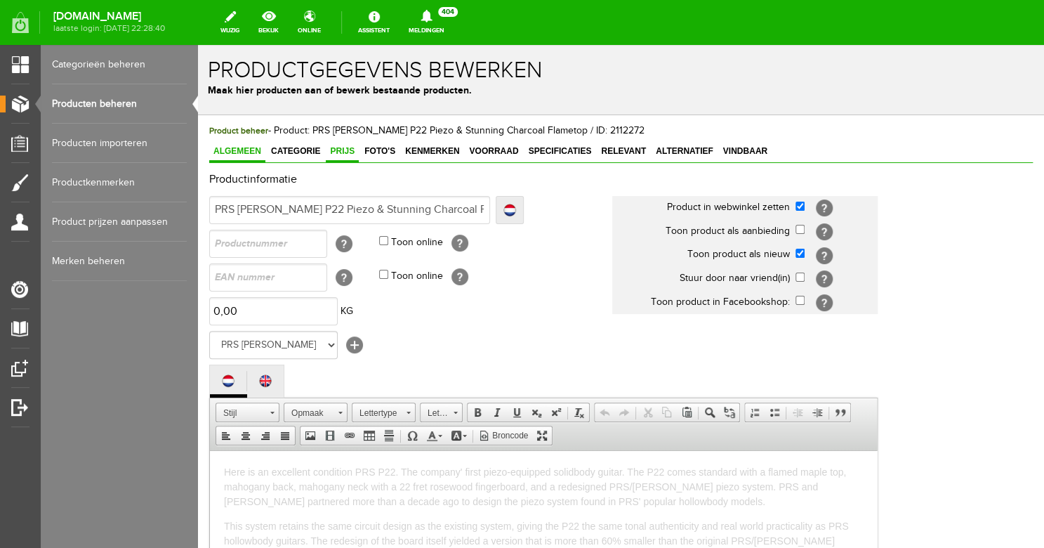
click at [341, 148] on span "Prijs" at bounding box center [342, 151] width 33 height 10
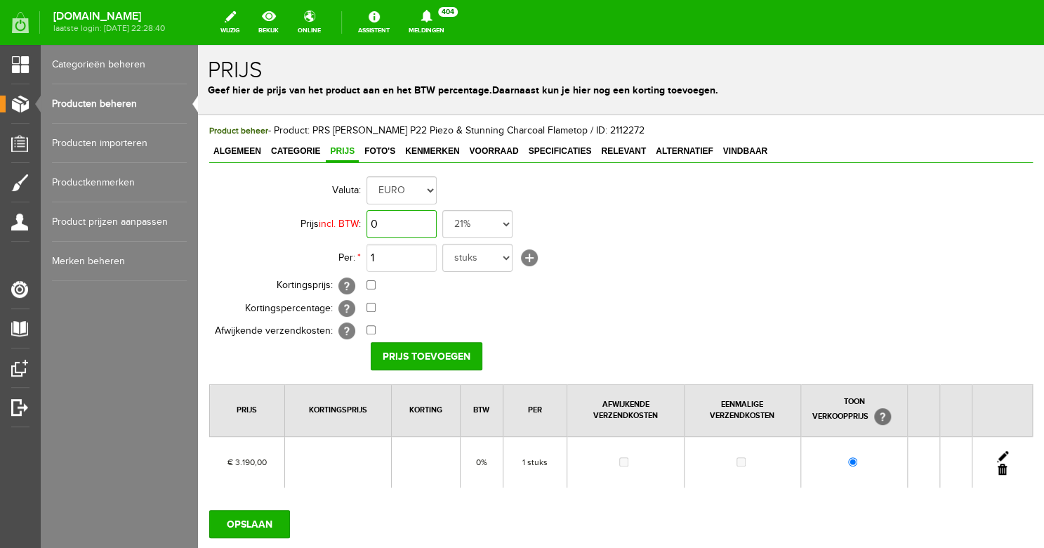
click at [412, 225] on input "0" at bounding box center [402, 224] width 70 height 28
type input "€ 2.990,00"
select select "0,00"
click option "0%" at bounding box center [198, 45] width 0 height 0
click at [433, 353] on input "Prijs toevoegen" at bounding box center [427, 356] width 112 height 28
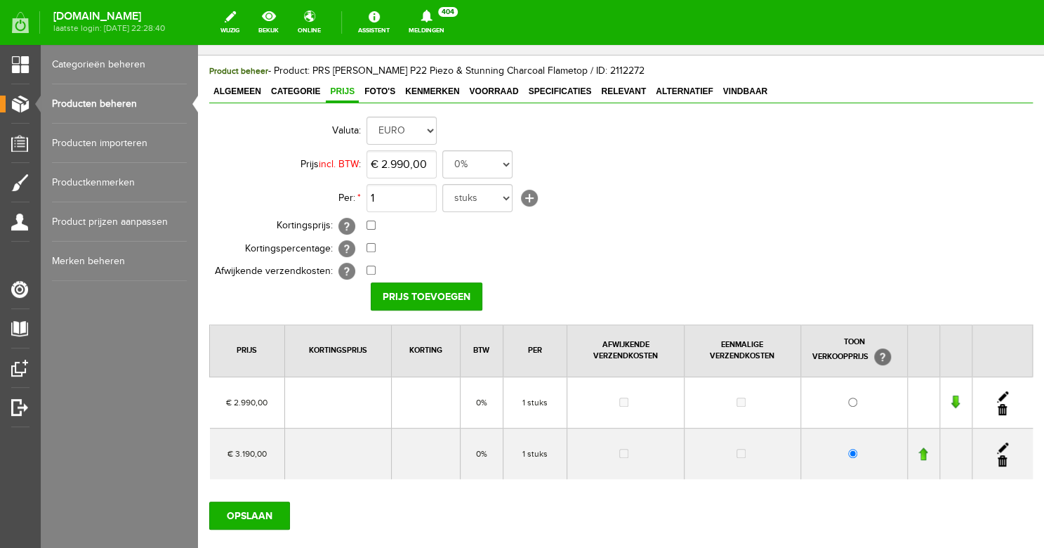
scroll to position [122, 0]
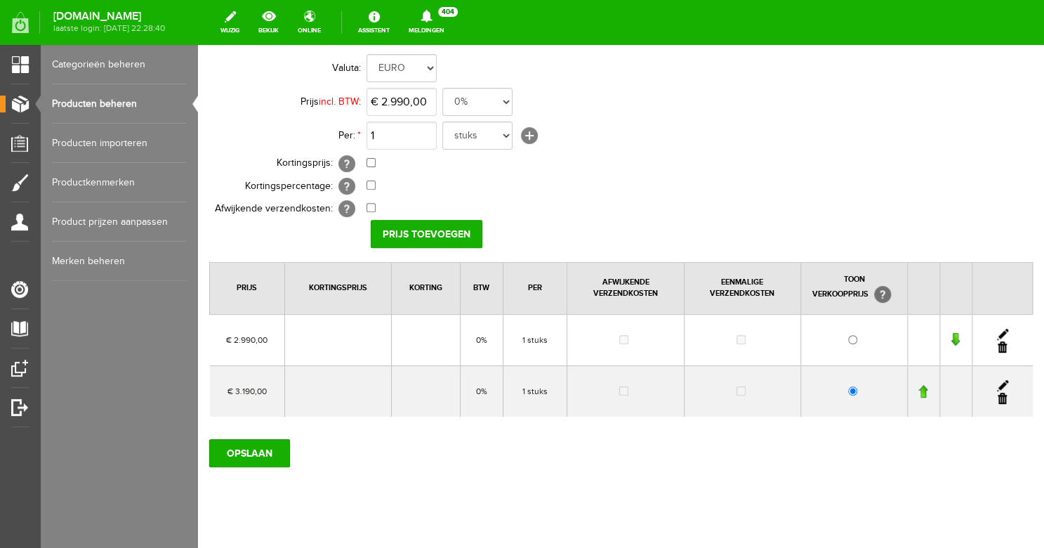
click at [998, 397] on link at bounding box center [1002, 398] width 9 height 11
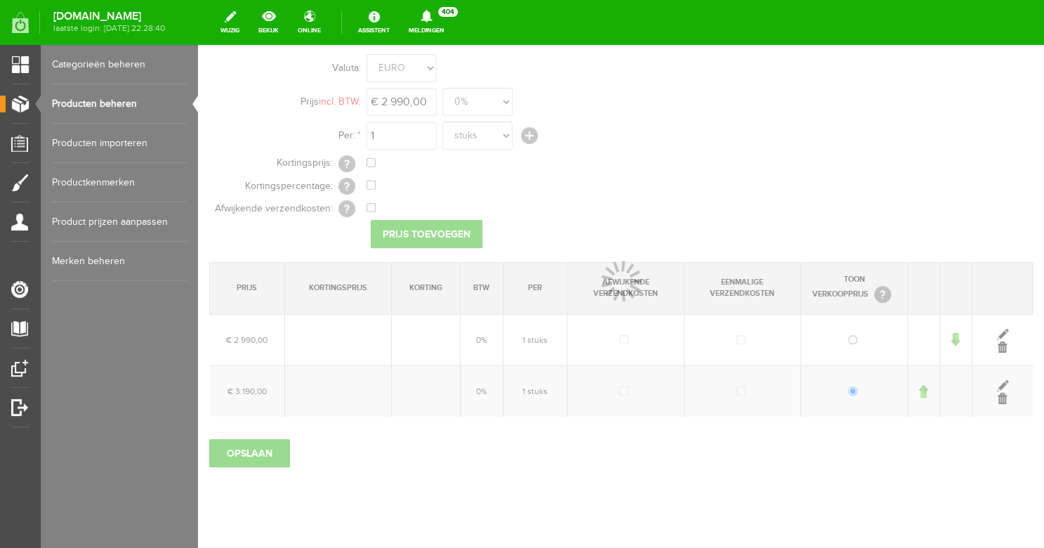
scroll to position [94, 0]
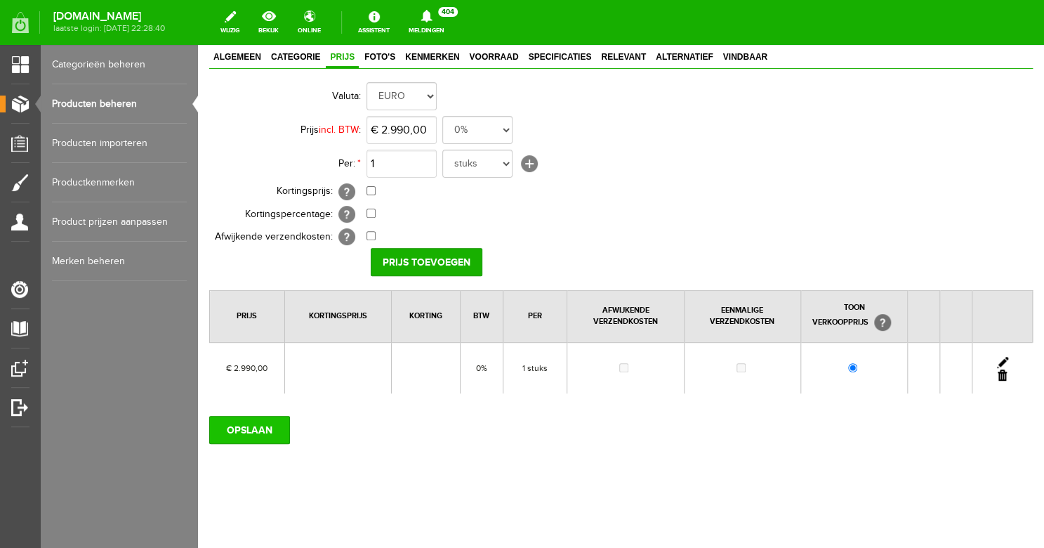
click at [251, 431] on input "OPSLAAN" at bounding box center [249, 430] width 81 height 28
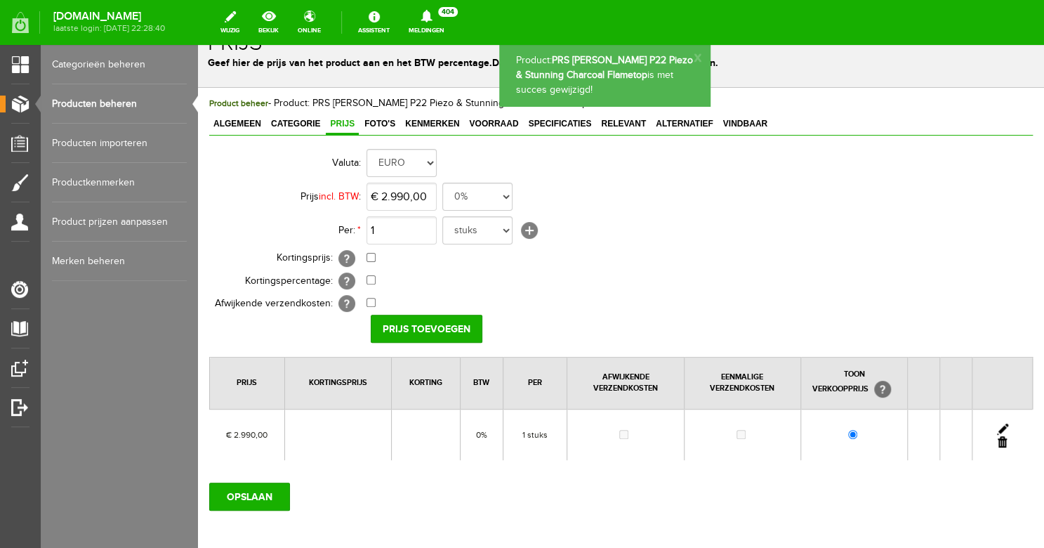
scroll to position [0, 0]
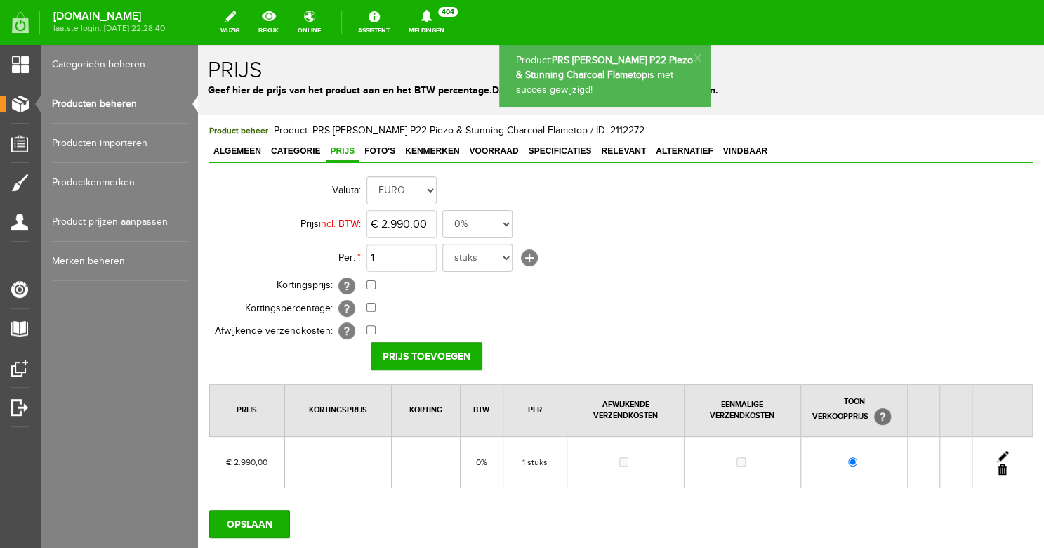
click at [131, 89] on link "Producten beheren" at bounding box center [119, 103] width 135 height 39
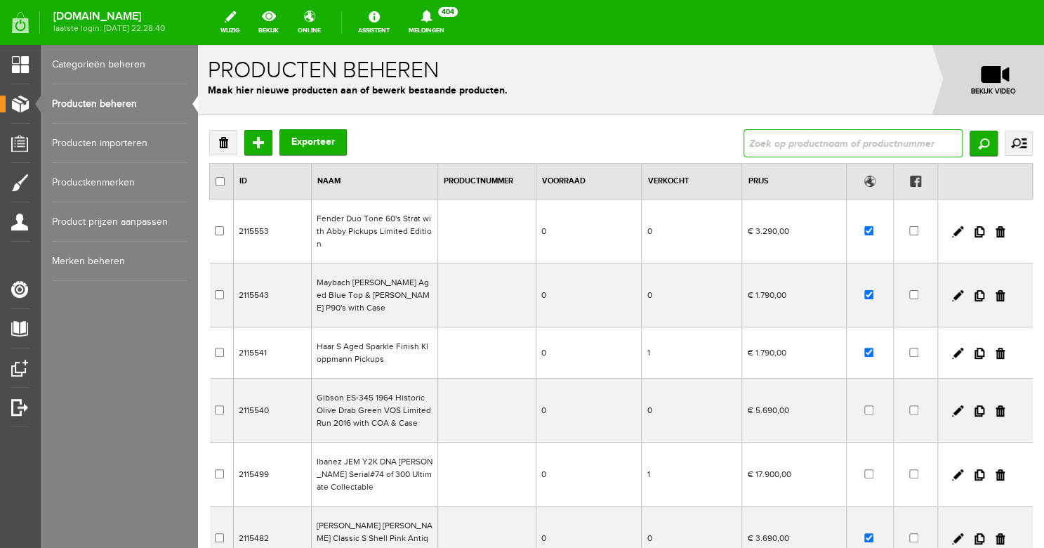
click at [744, 153] on input "text" at bounding box center [853, 143] width 219 height 28
type input "splatter"
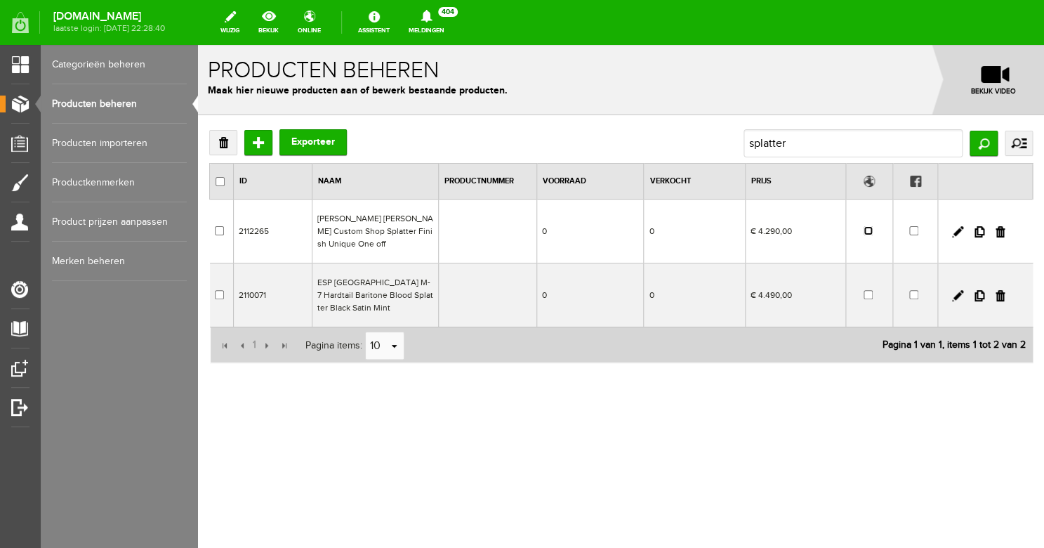
click at [867, 226] on input "checkbox" at bounding box center [868, 230] width 9 height 9
checkbox input "true"
click at [806, 138] on input "splatter" at bounding box center [853, 143] width 219 height 28
drag, startPoint x: 824, startPoint y: 143, endPoint x: 696, endPoint y: 140, distance: 127.8
click at [744, 140] on input "splatter" at bounding box center [853, 143] width 219 height 28
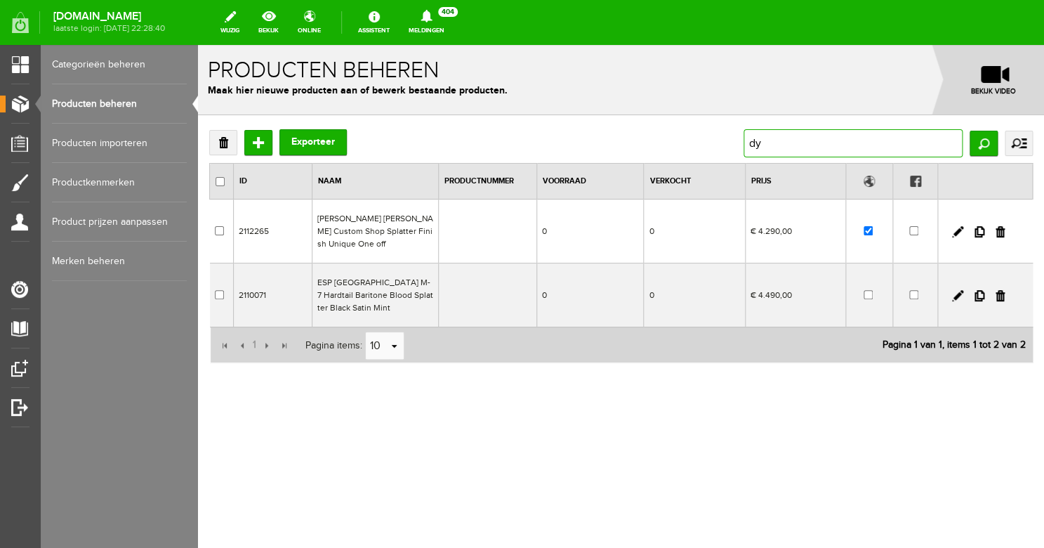
type input "dye"
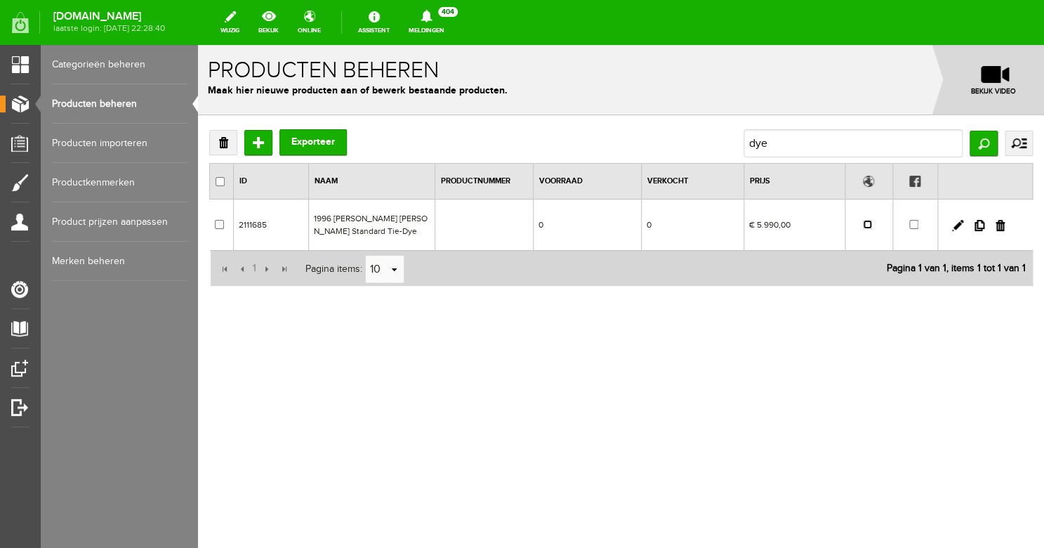
click at [869, 225] on input "checkbox" at bounding box center [867, 224] width 9 height 9
checkbox input "true"
click at [957, 228] on link at bounding box center [957, 225] width 11 height 11
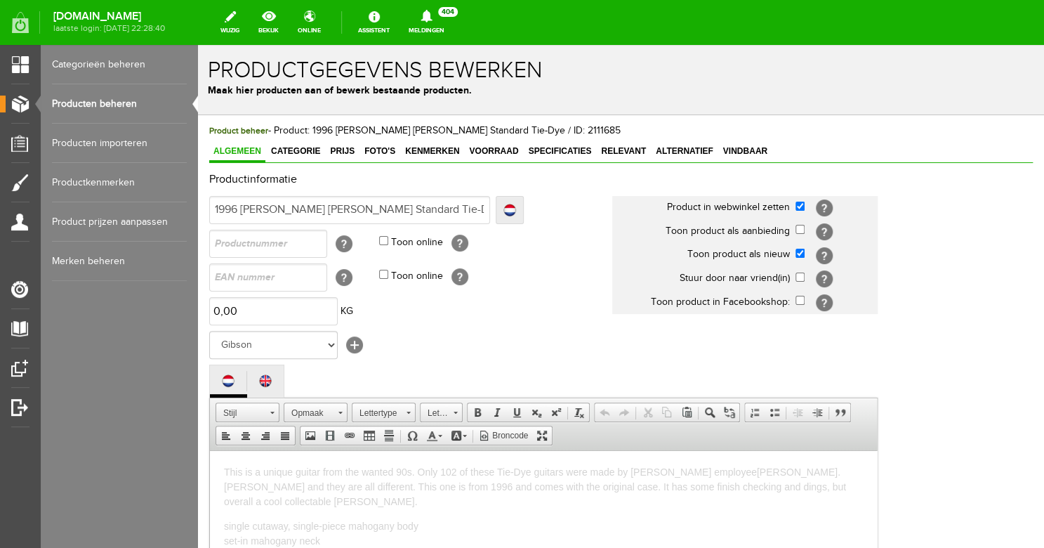
click at [353, 140] on div "Product beheer - Product: 1996 [PERSON_NAME] [PERSON_NAME] Standard Tie-Dye / I…" at bounding box center [621, 485] width 824 height 723
click at [350, 154] on span "Prijs" at bounding box center [342, 151] width 33 height 10
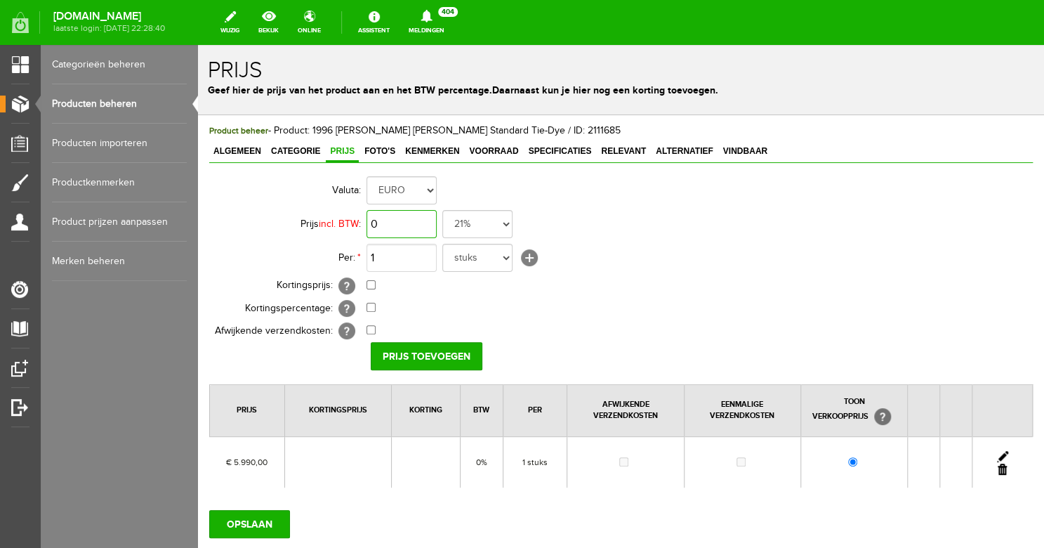
click at [400, 226] on input "0" at bounding box center [402, 224] width 70 height 28
type input "€ 5.490,00"
select select "0,00"
click option "0%" at bounding box center [198, 45] width 0 height 0
click at [432, 350] on input "Prijs toevoegen" at bounding box center [427, 356] width 112 height 28
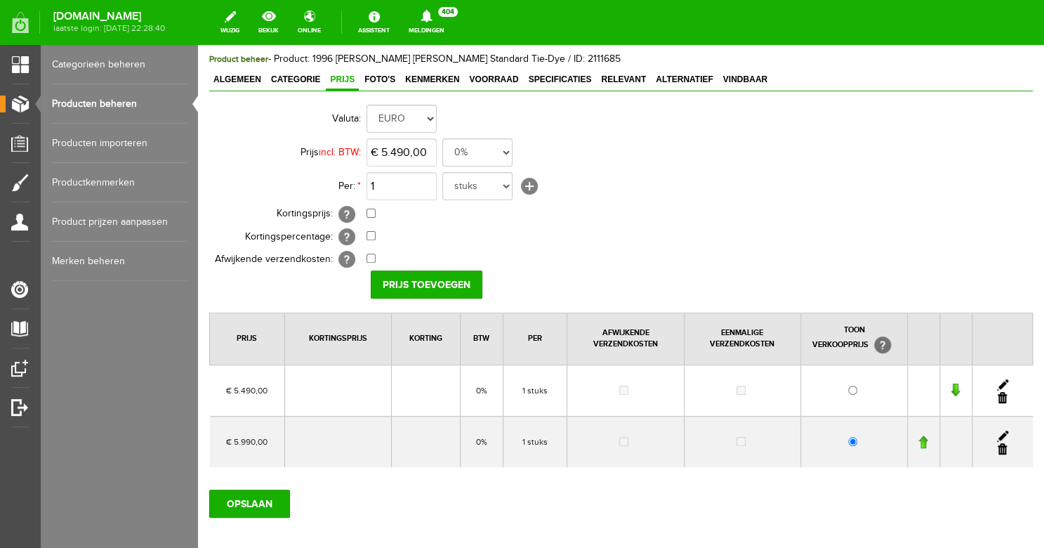
scroll to position [125, 0]
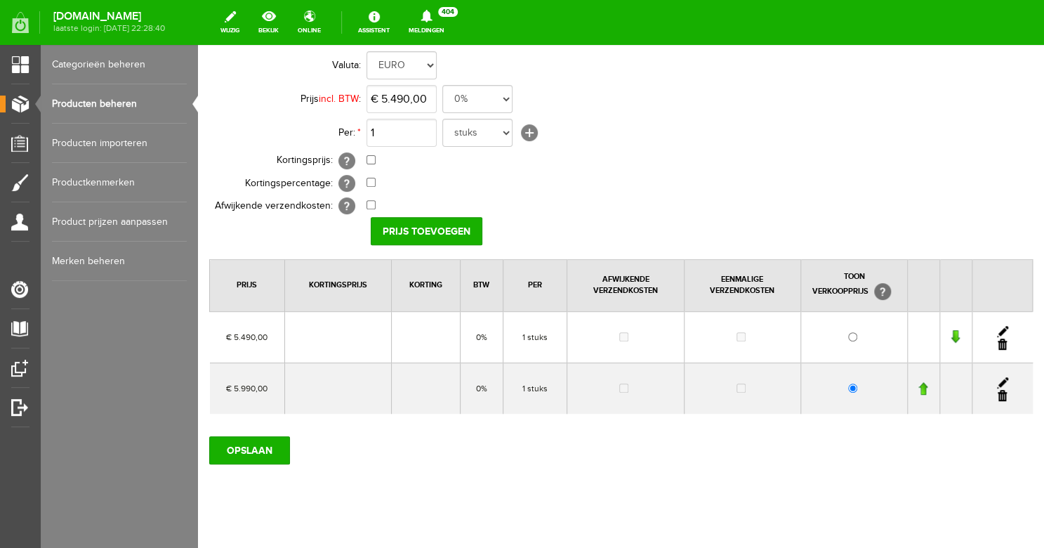
click at [998, 397] on link at bounding box center [1002, 395] width 9 height 11
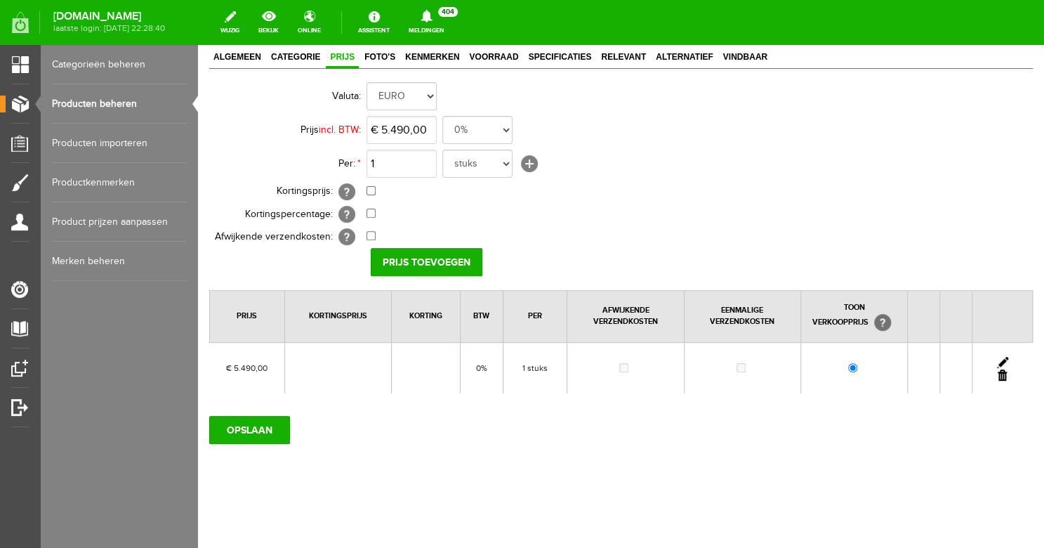
scroll to position [94, 0]
click at [273, 428] on input "OPSLAAN" at bounding box center [249, 430] width 81 height 28
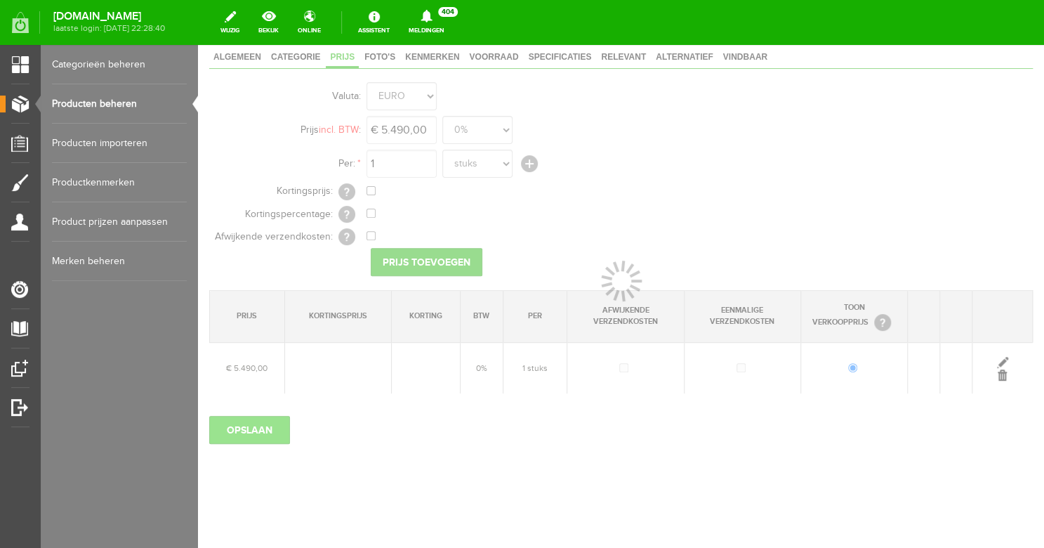
scroll to position [84, 0]
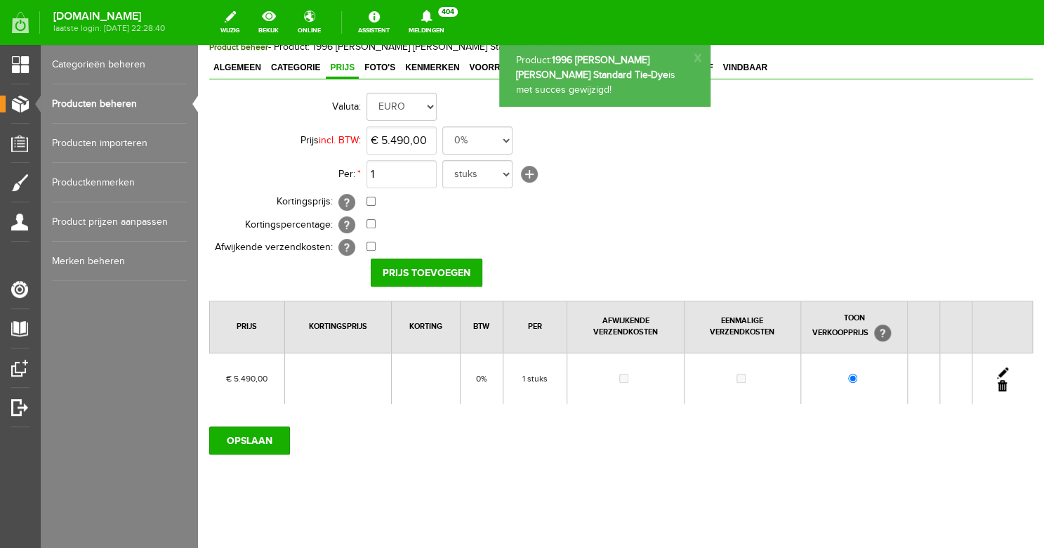
click at [110, 103] on link "Producten beheren" at bounding box center [119, 103] width 135 height 39
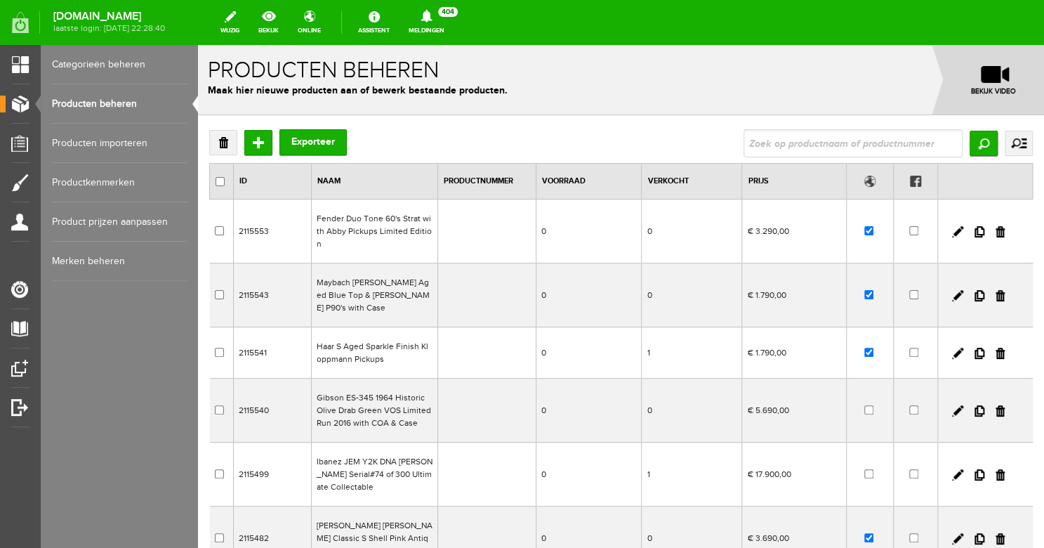
click at [785, 145] on input "text" at bounding box center [853, 143] width 219 height 28
type input "[PERSON_NAME]"
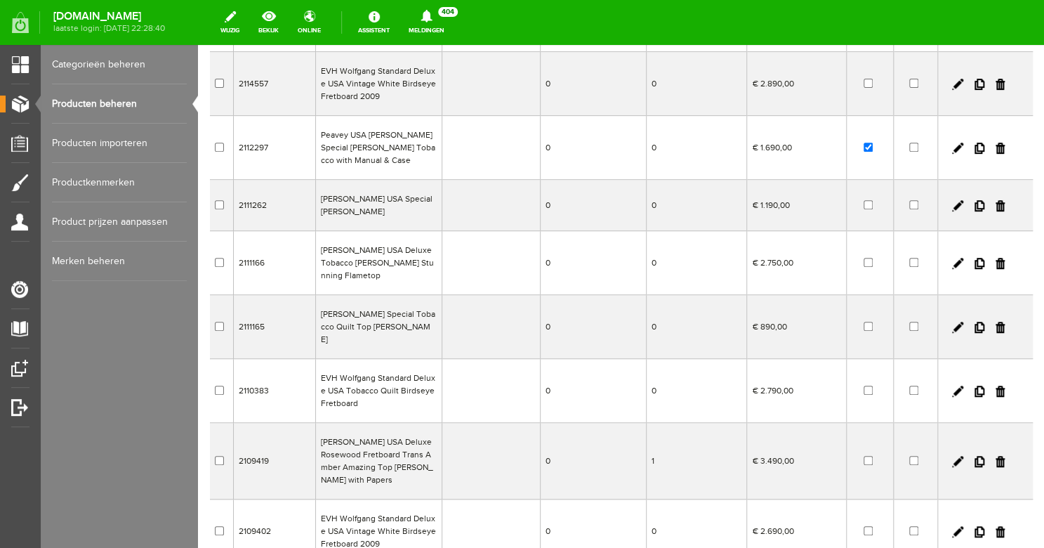
scroll to position [214, 0]
click at [864, 204] on input "checkbox" at bounding box center [868, 202] width 9 height 9
checkbox input "true"
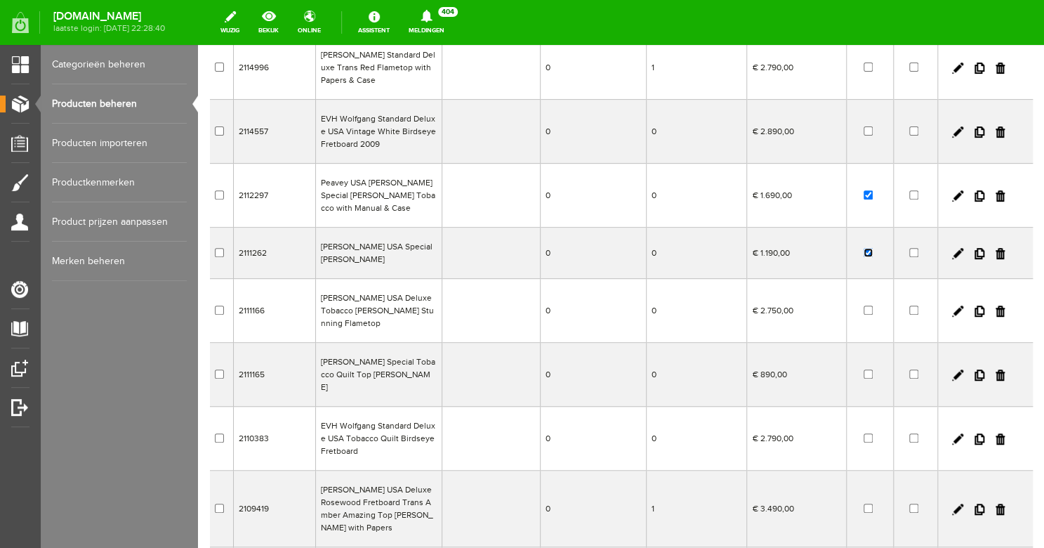
scroll to position [0, 0]
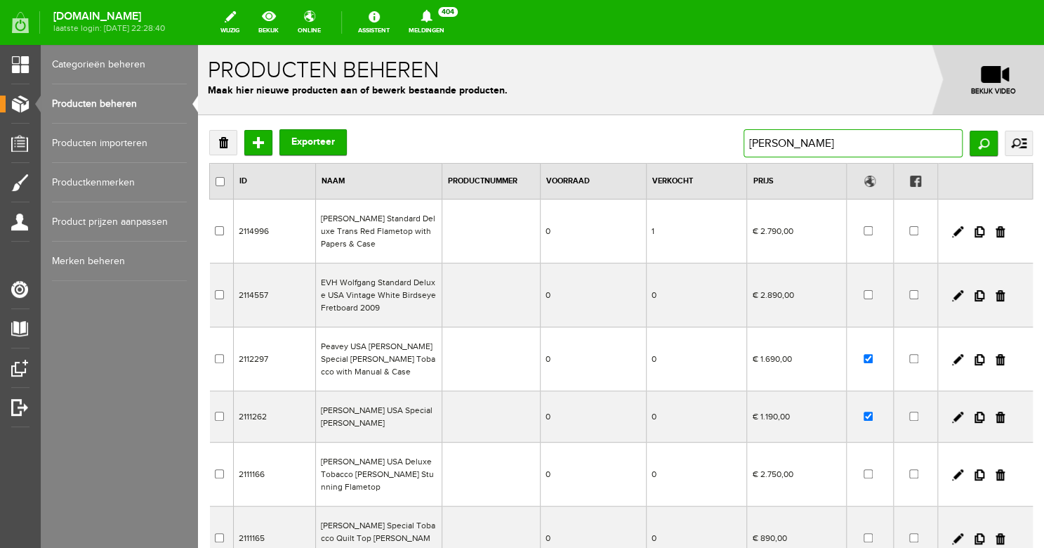
click at [794, 143] on input "[PERSON_NAME]" at bounding box center [853, 143] width 219 height 28
drag, startPoint x: 814, startPoint y: 148, endPoint x: 717, endPoint y: 131, distance: 98.5
click at [744, 131] on input "[PERSON_NAME]" at bounding box center [853, 143] width 219 height 28
type input "brazilian"
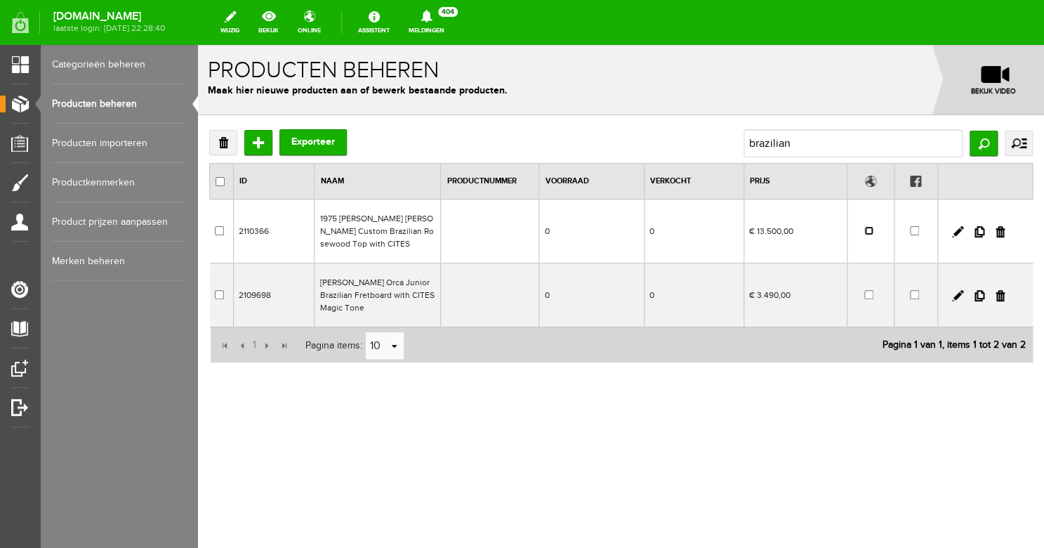
click at [867, 233] on input "checkbox" at bounding box center [869, 230] width 9 height 9
checkbox input "true"
drag, startPoint x: 823, startPoint y: 146, endPoint x: 720, endPoint y: 139, distance: 103.5
click at [720, 139] on div "Verwijderen Toevoegen Exporteer [DEMOGRAPHIC_DATA] Zoeken uitgebreid zoeken Cat…" at bounding box center [621, 143] width 824 height 28
type input "buckeye"
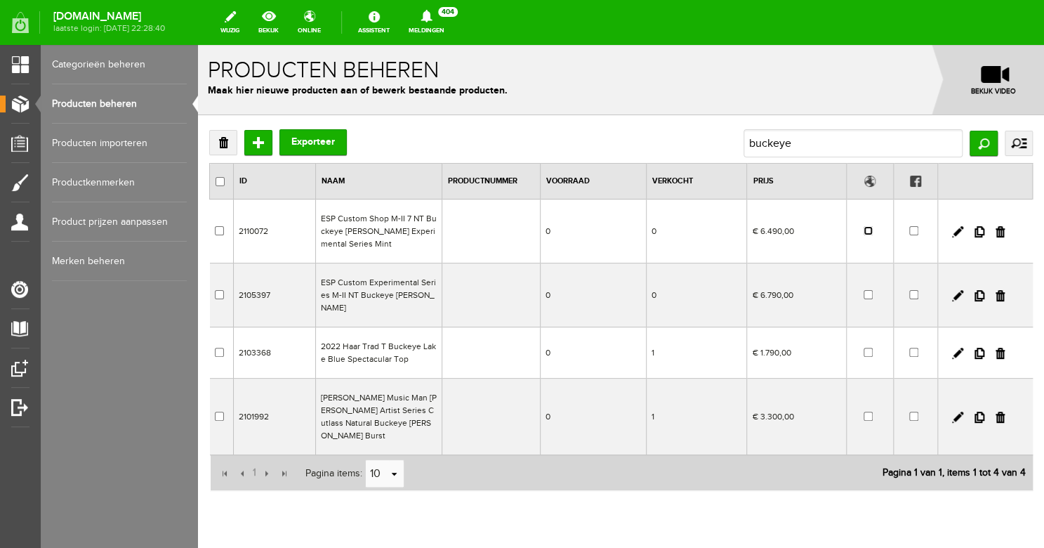
click at [867, 232] on input "checkbox" at bounding box center [868, 230] width 9 height 9
checkbox input "true"
click at [798, 147] on input "buckeye" at bounding box center [853, 143] width 219 height 28
drag, startPoint x: 810, startPoint y: 144, endPoint x: 711, endPoint y: 130, distance: 100.0
click at [744, 130] on input "buckeye" at bounding box center [853, 143] width 219 height 28
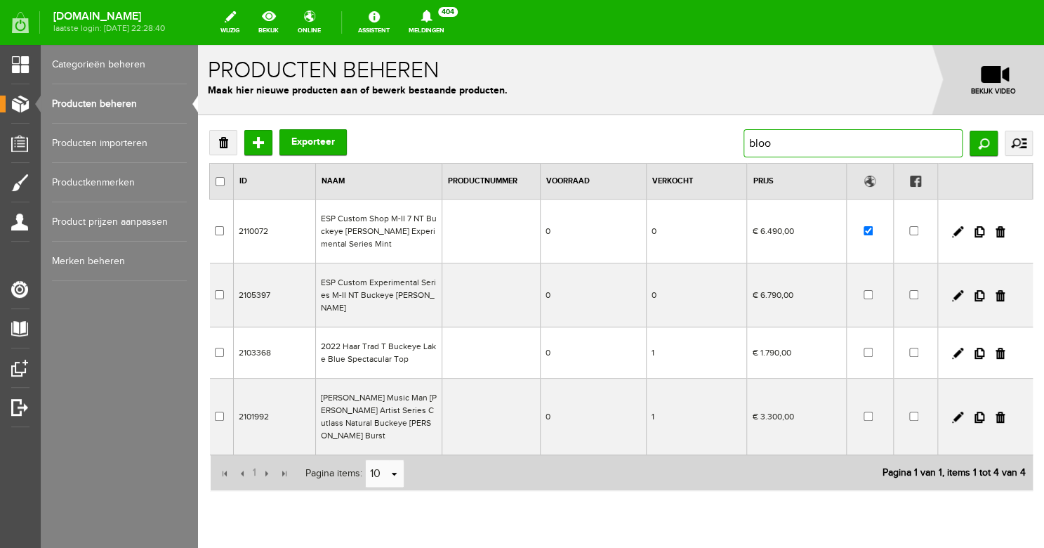
type input "blood"
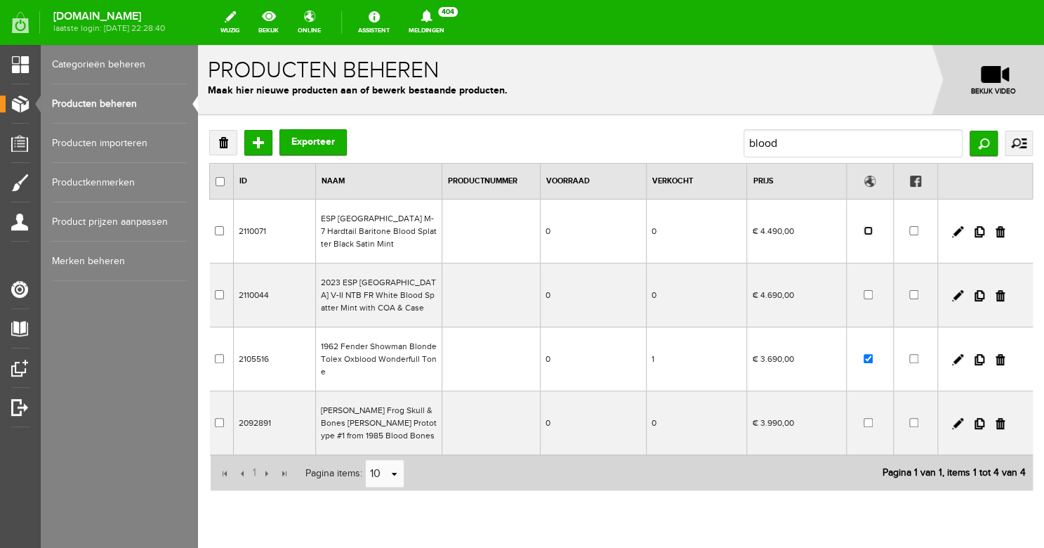
click at [870, 226] on input "checkbox" at bounding box center [868, 230] width 9 height 9
checkbox input "true"
click at [813, 143] on input "blood" at bounding box center [853, 143] width 219 height 28
type input "b"
type input "plum"
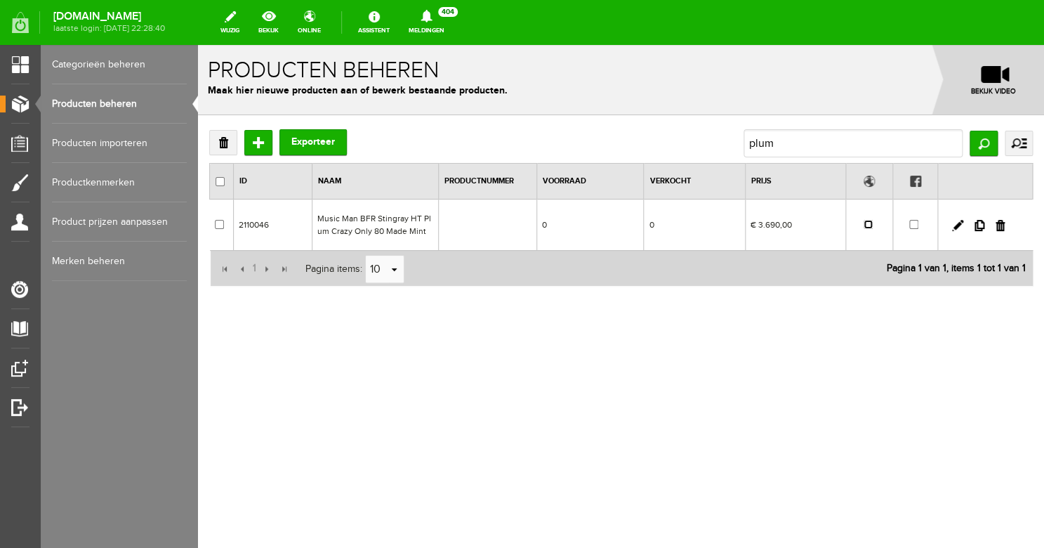
click at [872, 224] on input "checkbox" at bounding box center [868, 224] width 9 height 9
checkbox input "true"
click at [801, 147] on input "plum" at bounding box center [853, 143] width 219 height 28
drag, startPoint x: 820, startPoint y: 145, endPoint x: 735, endPoint y: 142, distance: 85.1
click at [744, 142] on input "plum" at bounding box center [853, 143] width 219 height 28
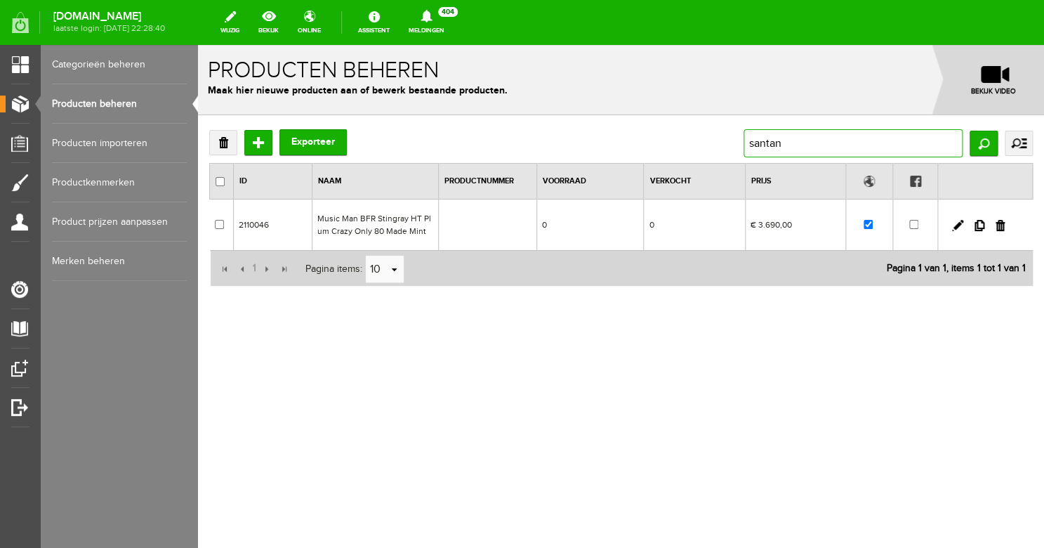
type input "[PERSON_NAME]"
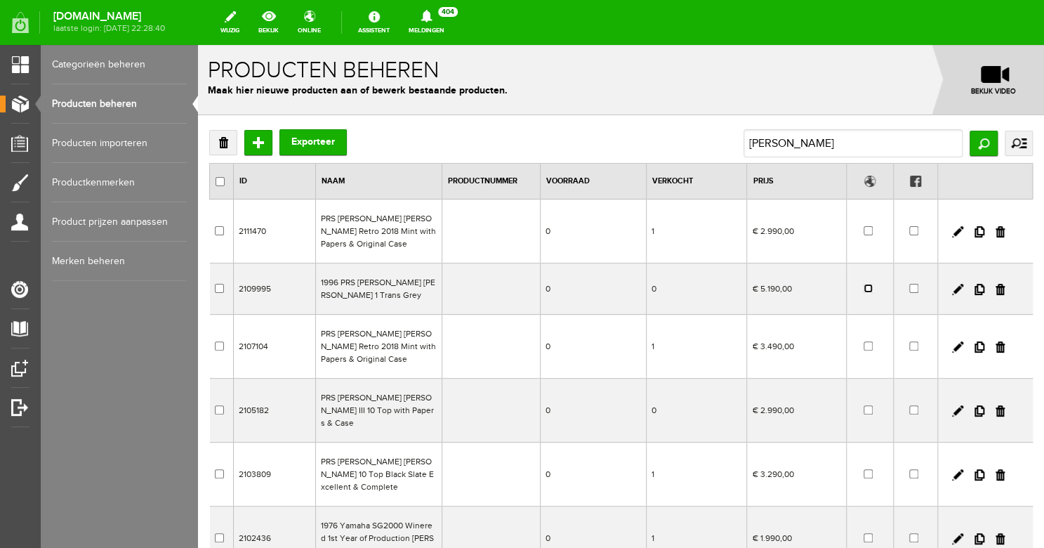
click at [867, 289] on input "checkbox" at bounding box center [868, 288] width 9 height 9
checkbox input "true"
click at [806, 146] on input "[PERSON_NAME]" at bounding box center [853, 143] width 219 height 28
click at [821, 146] on input "[PERSON_NAME]" at bounding box center [853, 143] width 219 height 28
drag, startPoint x: 821, startPoint y: 146, endPoint x: 737, endPoint y: 129, distance: 86.0
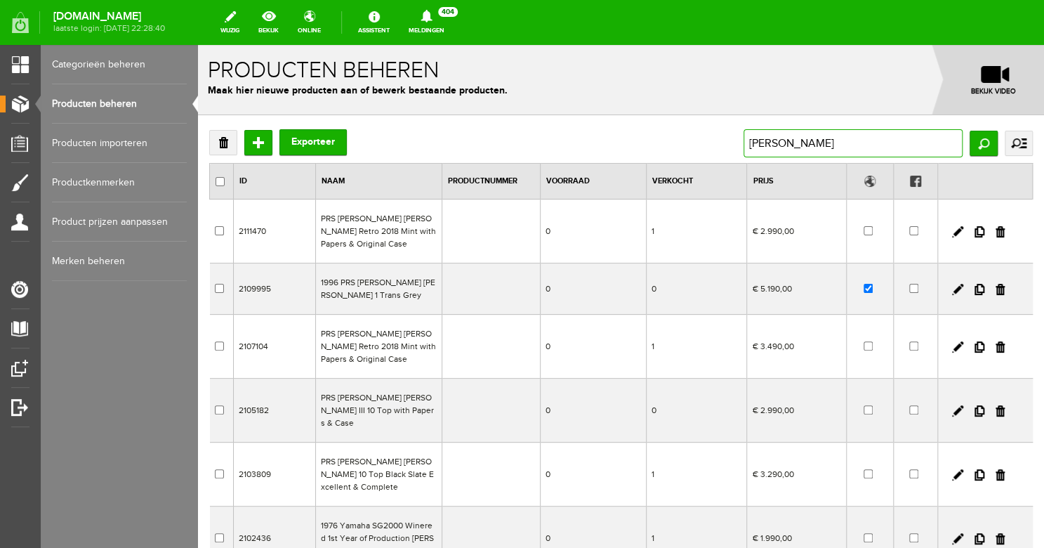
click at [744, 129] on input "[PERSON_NAME]" at bounding box center [853, 143] width 219 height 28
type input "cray"
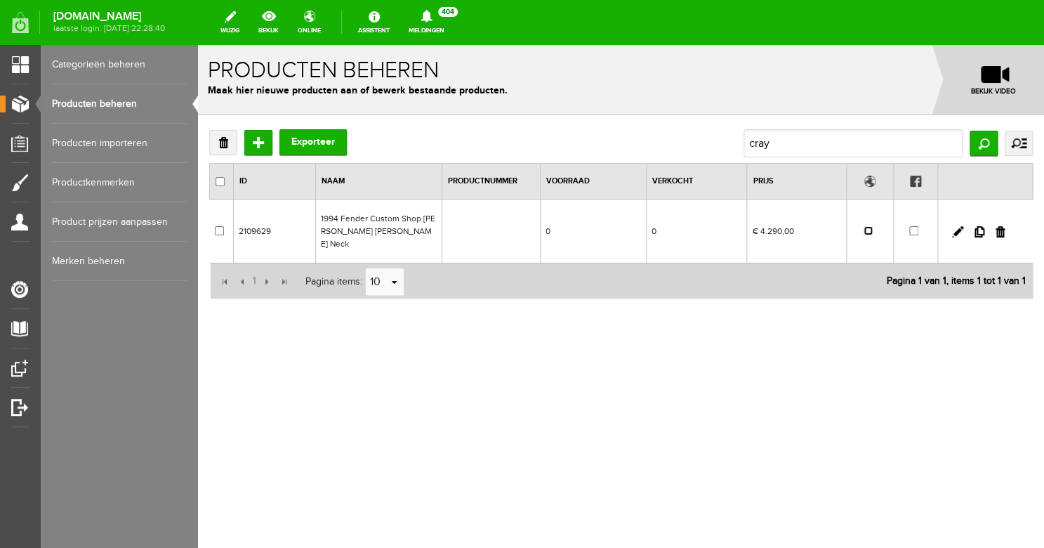
click at [873, 226] on input "checkbox" at bounding box center [868, 230] width 9 height 9
checkbox input "true"
click at [796, 149] on input "cray" at bounding box center [853, 143] width 219 height 28
drag, startPoint x: 813, startPoint y: 145, endPoint x: 740, endPoint y: 142, distance: 73.1
click at [744, 142] on input "cray" at bounding box center [853, 143] width 219 height 28
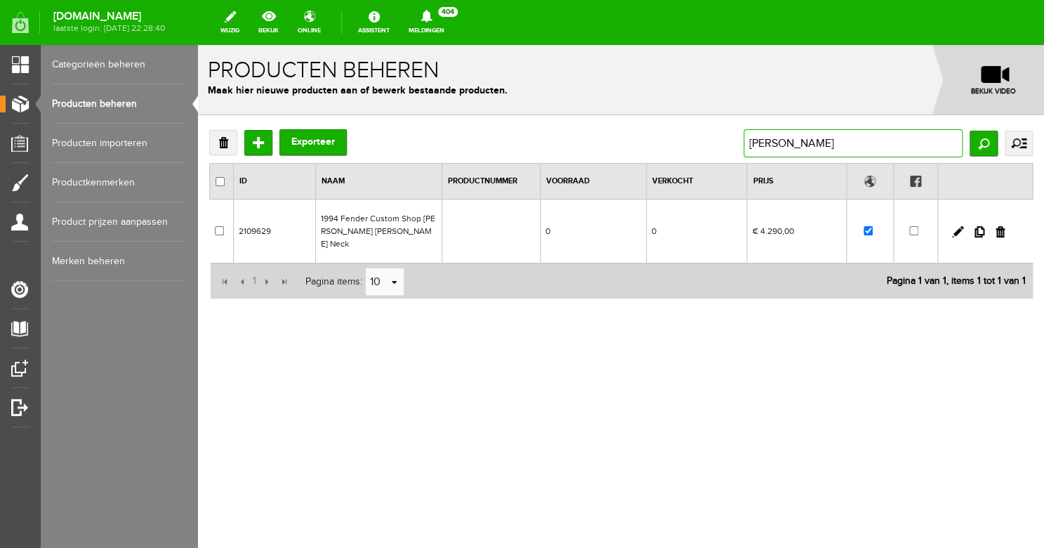
type input "[PERSON_NAME]"
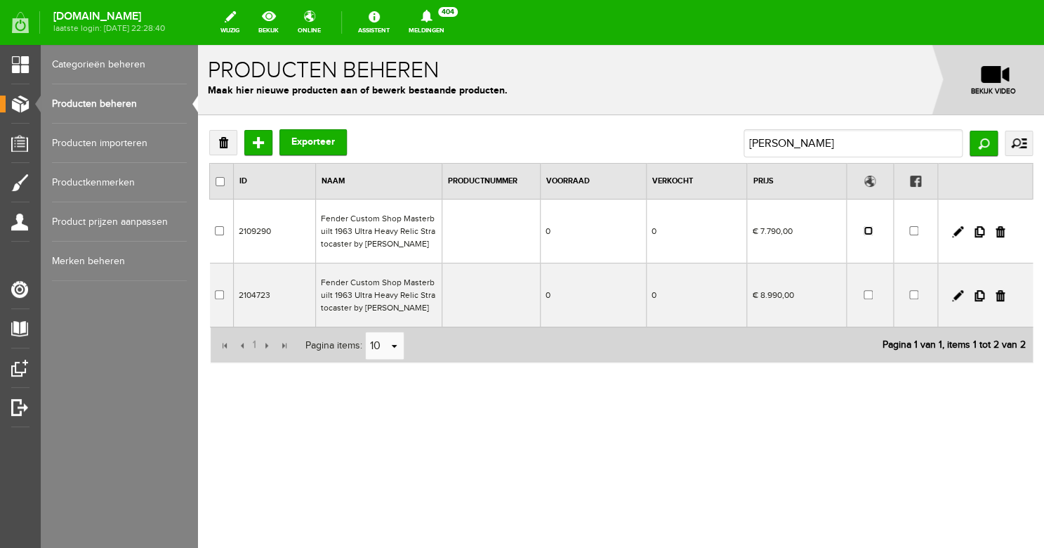
click at [867, 230] on input "checkbox" at bounding box center [868, 230] width 9 height 9
checkbox input "true"
drag, startPoint x: 783, startPoint y: 147, endPoint x: 733, endPoint y: 140, distance: 51.0
click at [733, 140] on div "Verwijderen Toevoegen Exporteer [PERSON_NAME] uitgebreid zoeken Categorie Bass …" at bounding box center [621, 143] width 824 height 28
drag, startPoint x: 790, startPoint y: 147, endPoint x: 735, endPoint y: 138, distance: 55.5
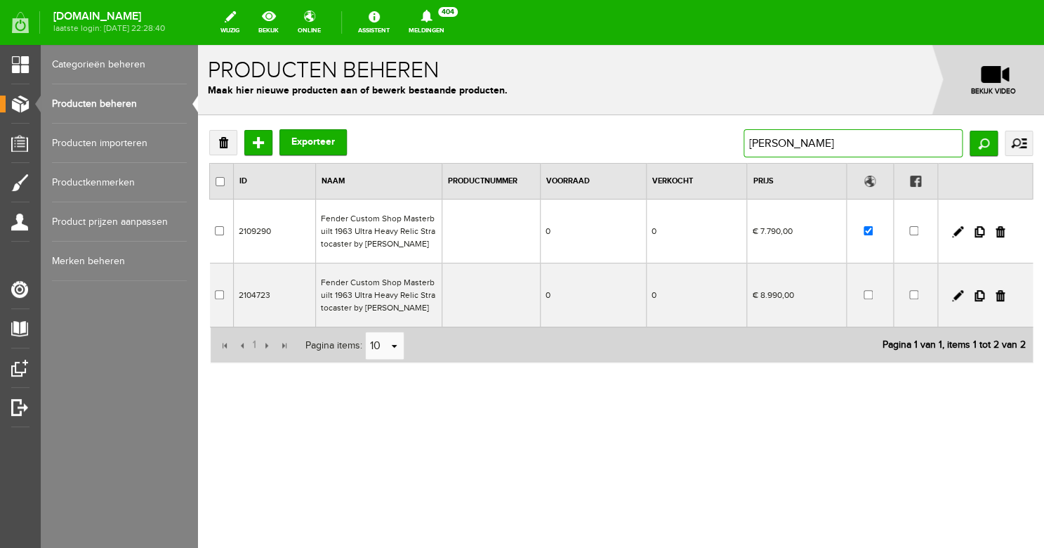
click at [744, 138] on input "[PERSON_NAME]" at bounding box center [853, 143] width 219 height 28
type input "1956"
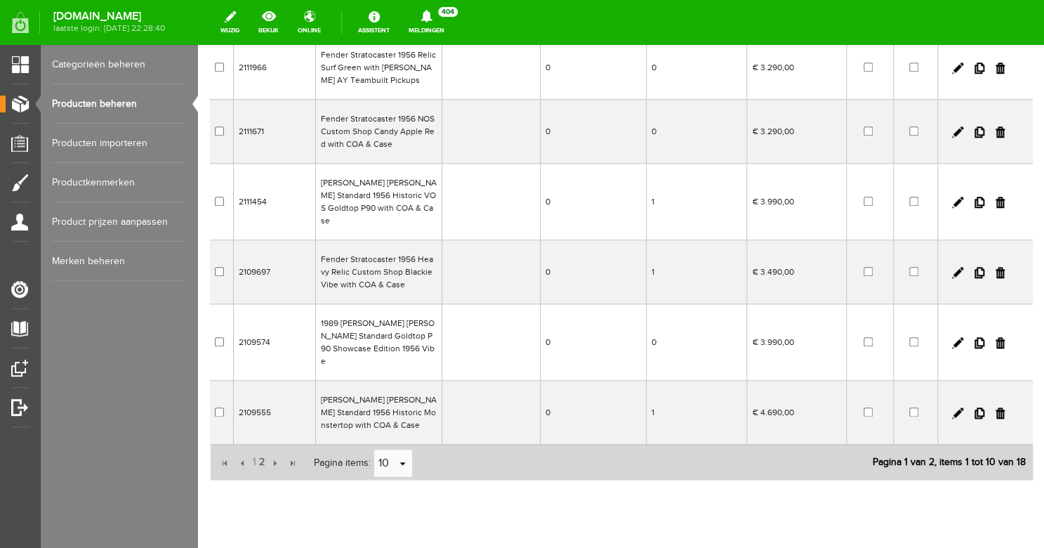
scroll to position [419, 0]
click at [262, 448] on span "2" at bounding box center [262, 462] width 8 height 28
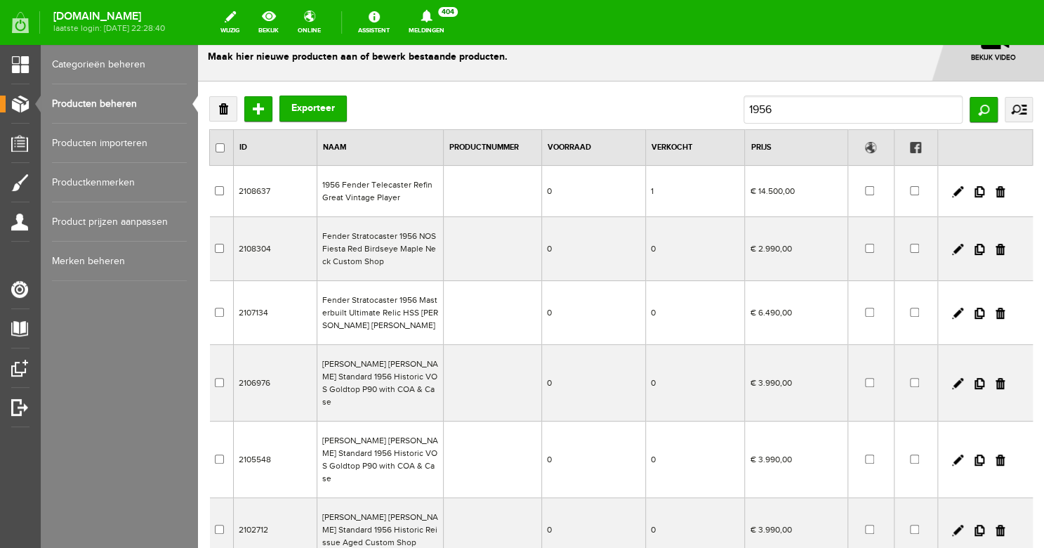
scroll to position [31, 0]
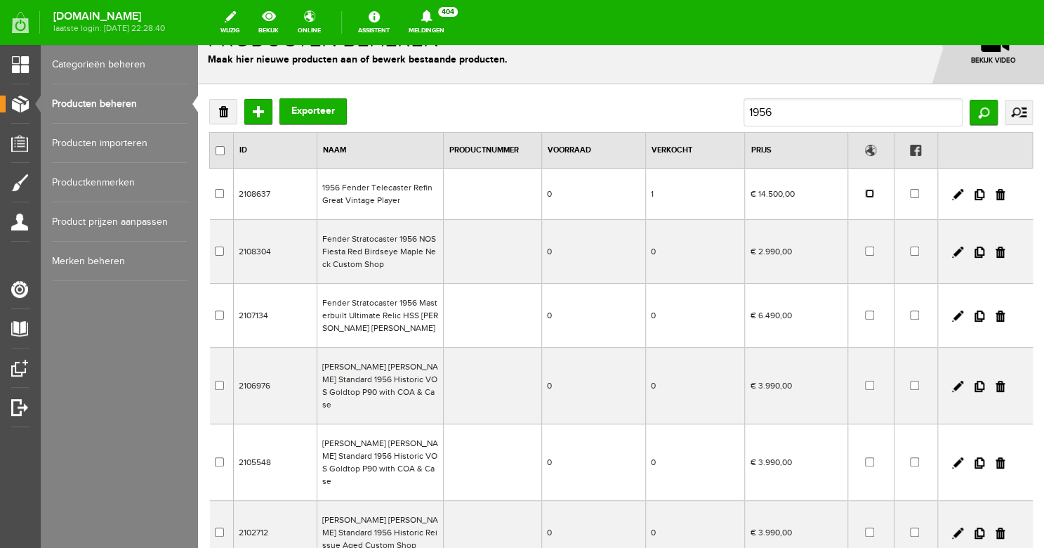
click at [872, 195] on input "checkbox" at bounding box center [869, 193] width 9 height 9
checkbox input "true"
click at [817, 114] on input "1956" at bounding box center [853, 112] width 219 height 28
type input "1990"
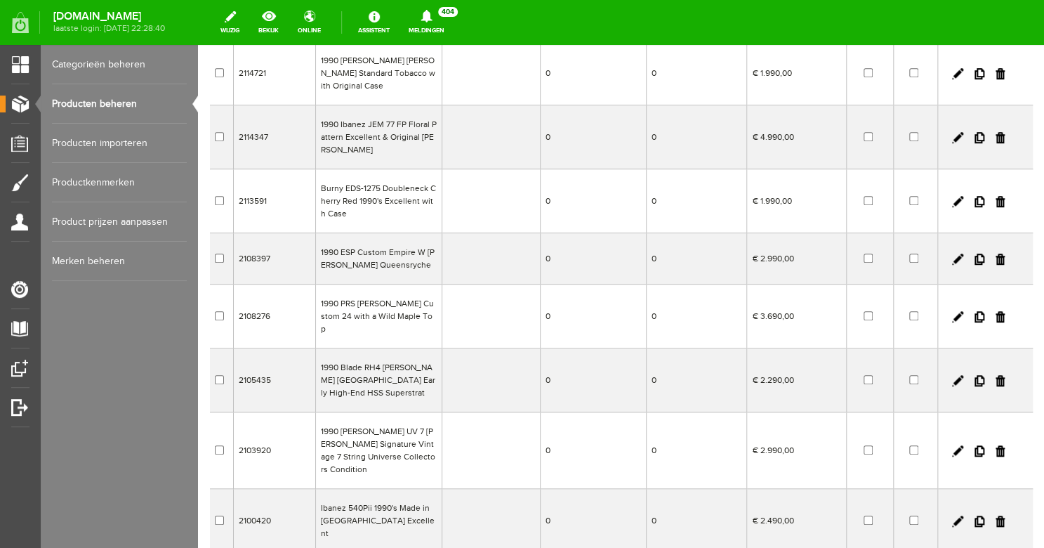
scroll to position [262, 0]
click at [870, 310] on input "checkbox" at bounding box center [868, 314] width 9 height 9
checkbox input "true"
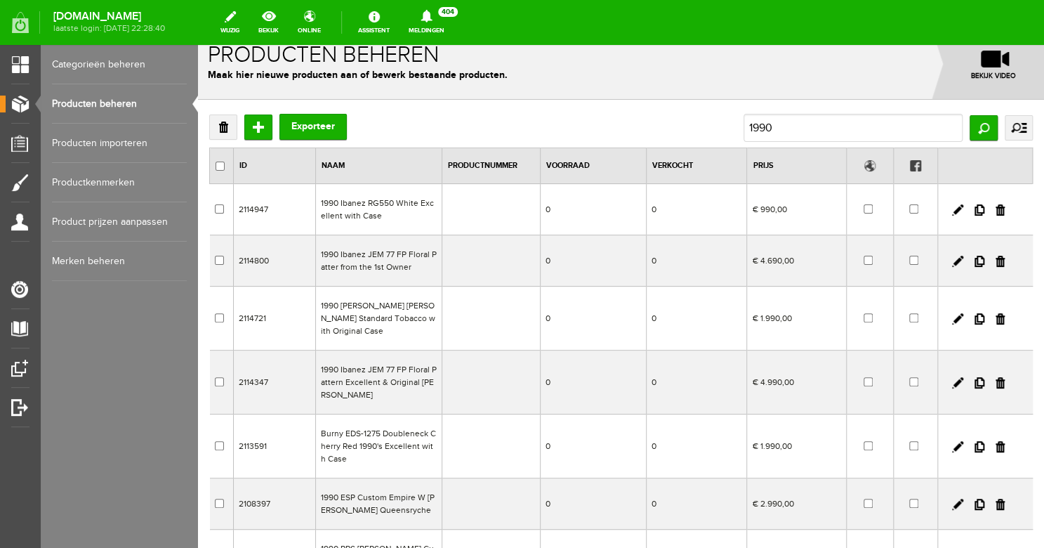
scroll to position [0, 0]
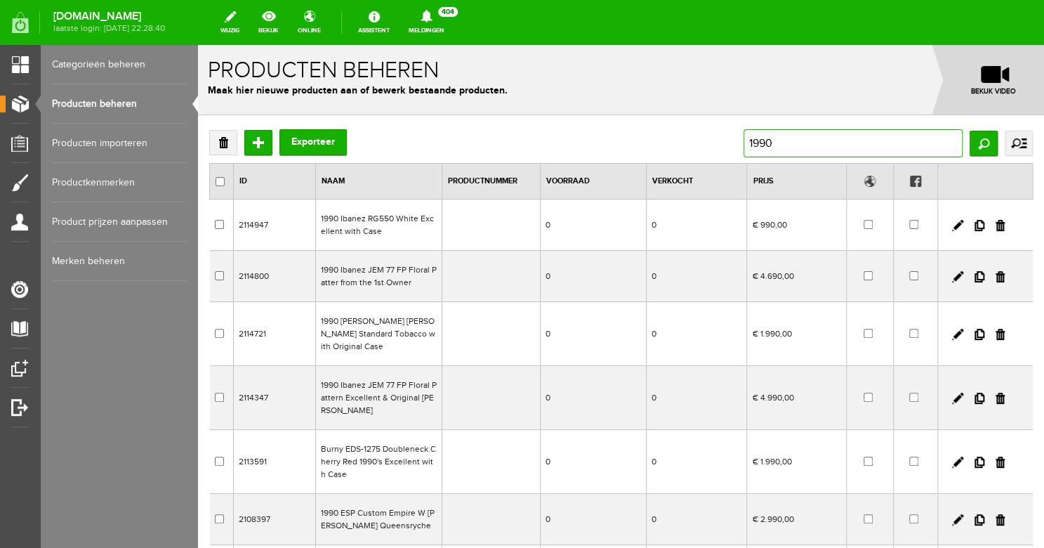
click at [787, 136] on input "1990" at bounding box center [853, 143] width 219 height 28
drag, startPoint x: 800, startPoint y: 140, endPoint x: 720, endPoint y: 141, distance: 80.1
click at [744, 140] on input "1990" at bounding box center [853, 143] width 219 height 28
type input "satin"
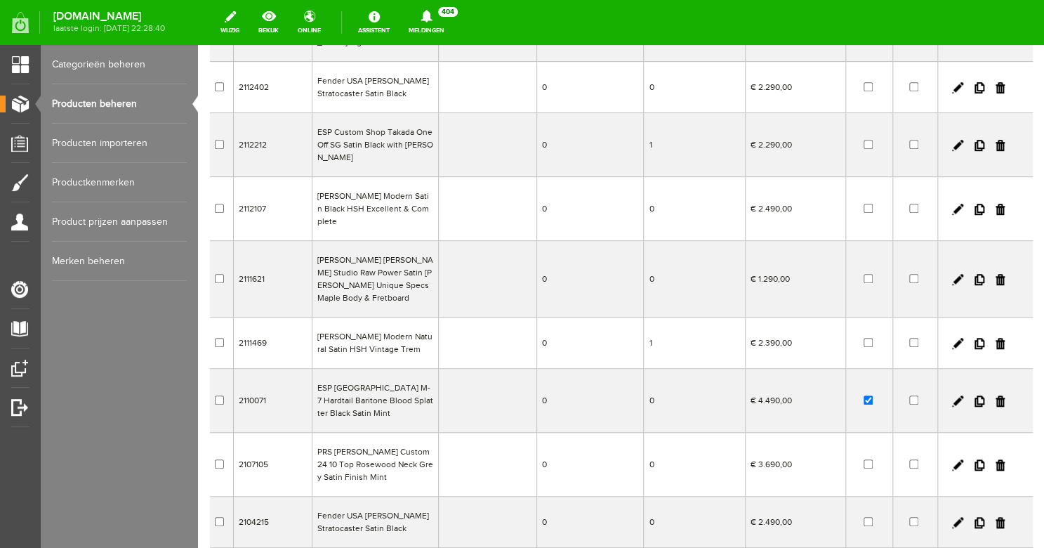
scroll to position [254, 0]
click at [871, 458] on input "checkbox" at bounding box center [868, 462] width 9 height 9
checkbox input "true"
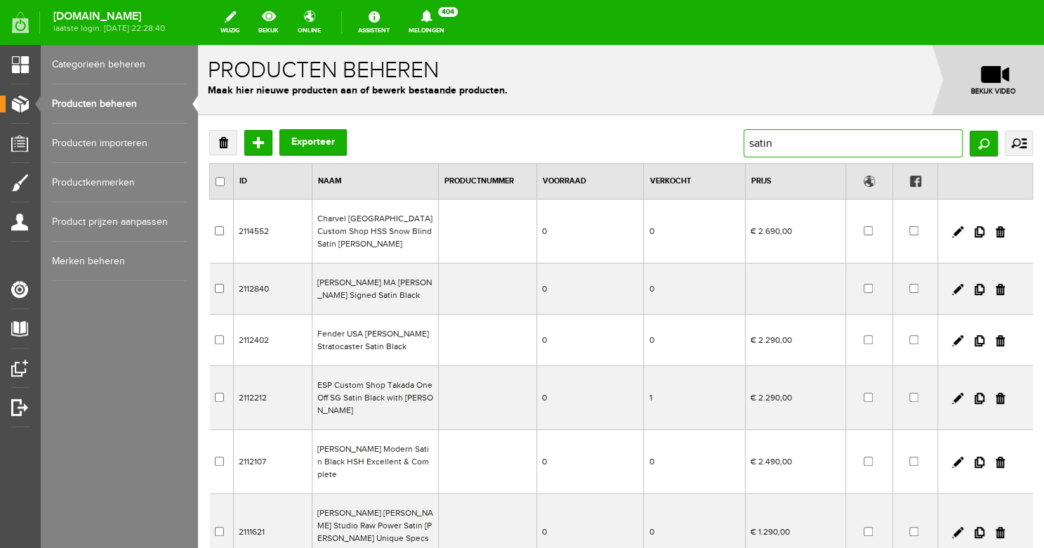
click at [785, 144] on input "satin" at bounding box center [853, 143] width 219 height 28
type input "s"
type input "gretsch"
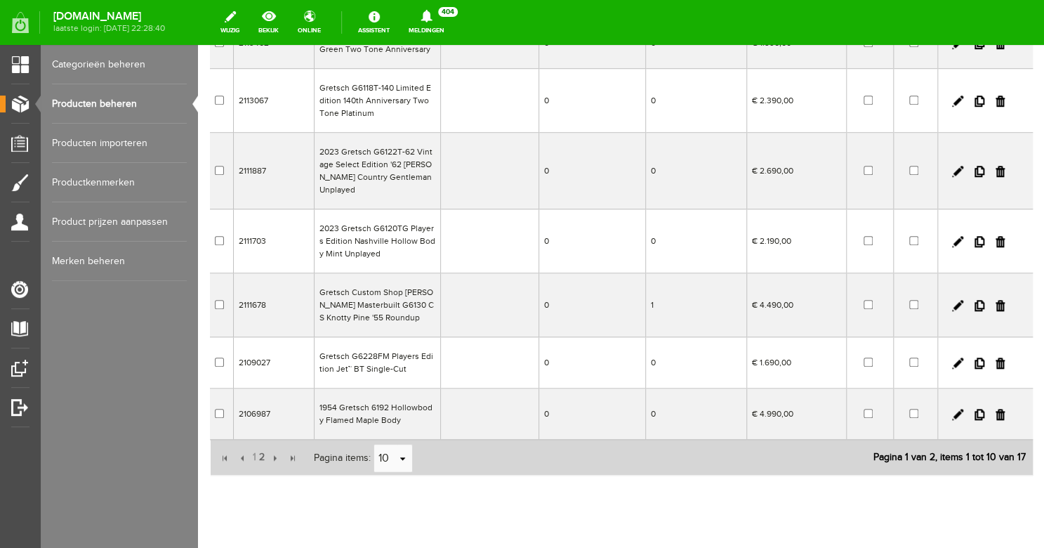
scroll to position [407, 0]
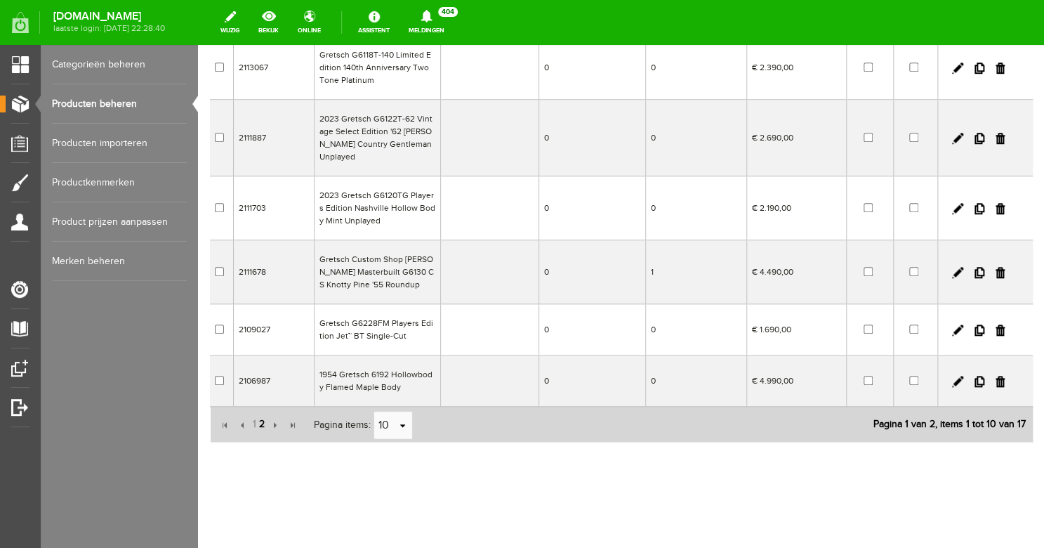
click at [264, 425] on span "2" at bounding box center [262, 424] width 8 height 28
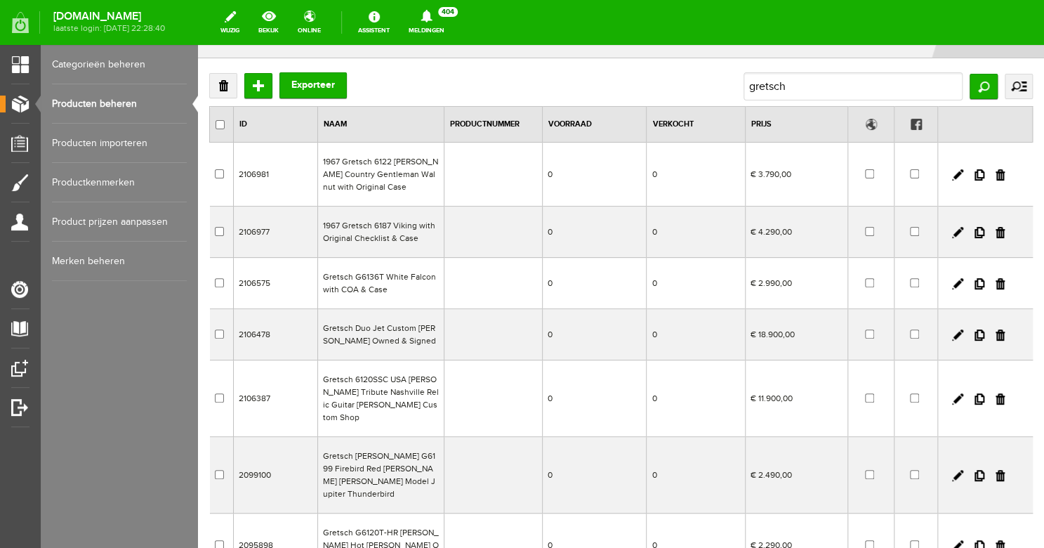
scroll to position [36, 0]
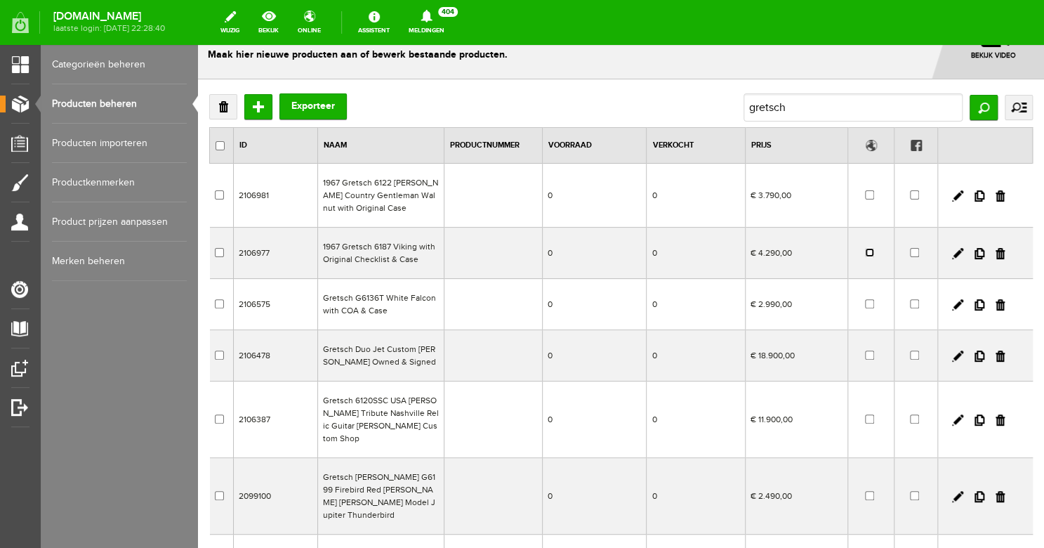
click at [871, 252] on input "checkbox" at bounding box center [869, 252] width 9 height 9
checkbox input "true"
click at [871, 195] on input "checkbox" at bounding box center [869, 194] width 9 height 9
checkbox input "true"
drag, startPoint x: 796, startPoint y: 112, endPoint x: 710, endPoint y: 92, distance: 88.1
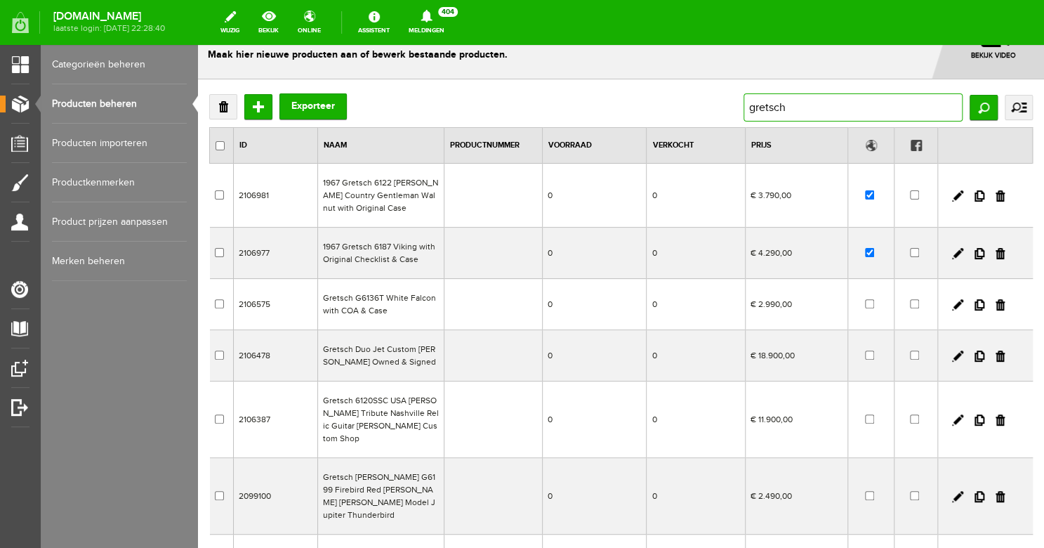
click at [711, 92] on div "Verwijderen Toevoegen Exporteer gretsch Zoeken uitgebreid zoeken Categorie Bass…" at bounding box center [621, 409] width 846 height 660
drag, startPoint x: 792, startPoint y: 111, endPoint x: 746, endPoint y: 106, distance: 46.6
click at [747, 107] on input "gretsch" at bounding box center [853, 107] width 219 height 28
type input "r"
click at [787, 107] on input "text" at bounding box center [853, 107] width 219 height 28
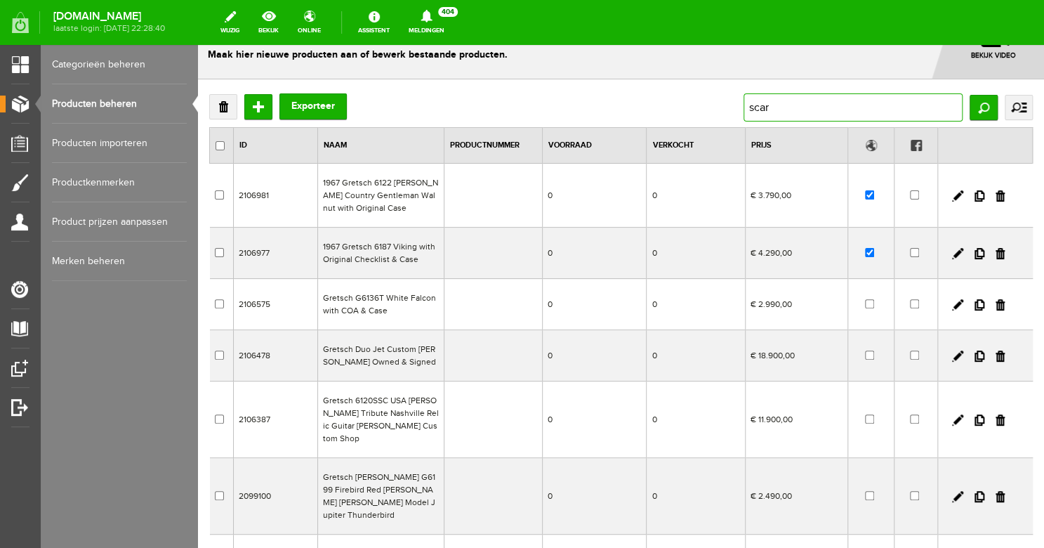
type input "scary"
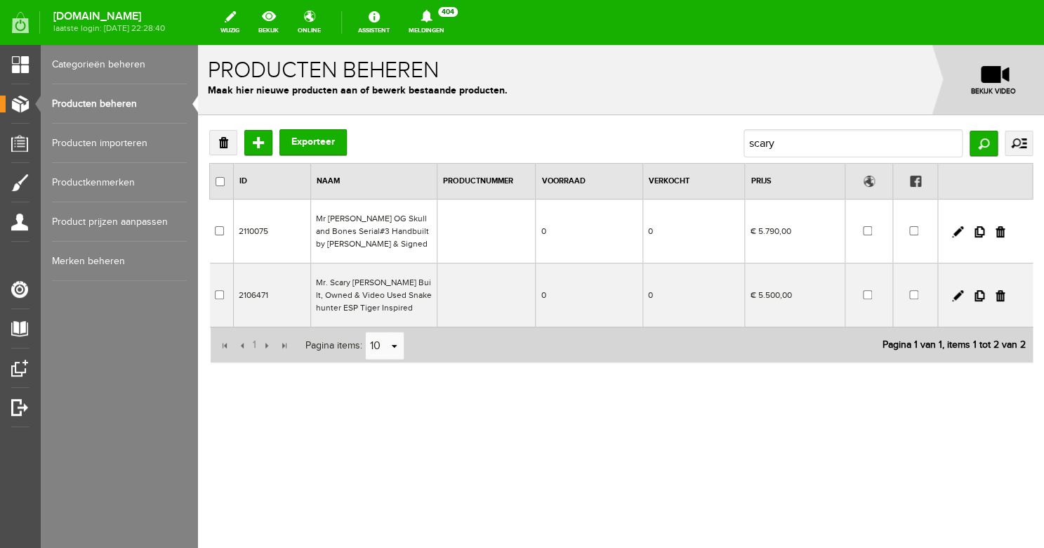
scroll to position [0, 0]
click at [869, 297] on input "checkbox" at bounding box center [867, 294] width 9 height 9
checkbox input "true"
click at [795, 141] on input "scary" at bounding box center [853, 143] width 219 height 28
drag, startPoint x: 817, startPoint y: 148, endPoint x: 738, endPoint y: 147, distance: 78.7
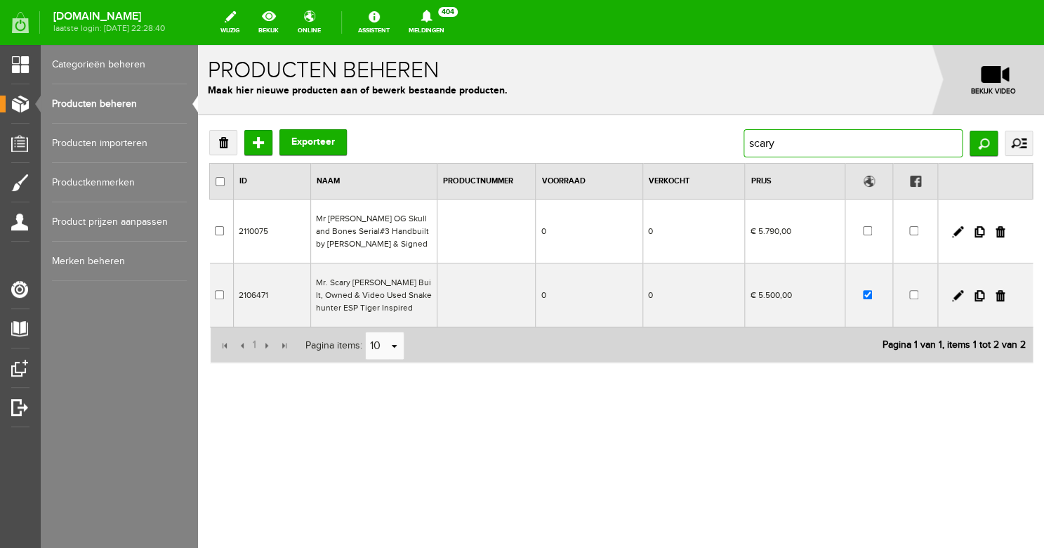
click at [744, 147] on input "scary" at bounding box center [853, 143] width 219 height 28
type input "[PERSON_NAME]"
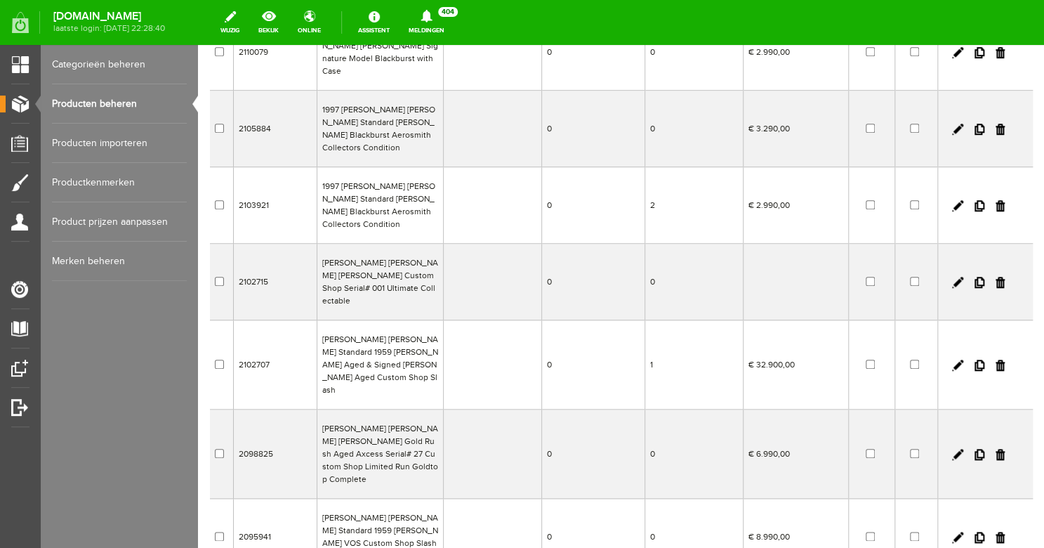
scroll to position [327, 0]
click at [870, 359] on input "checkbox" at bounding box center [870, 363] width 9 height 9
checkbox input "true"
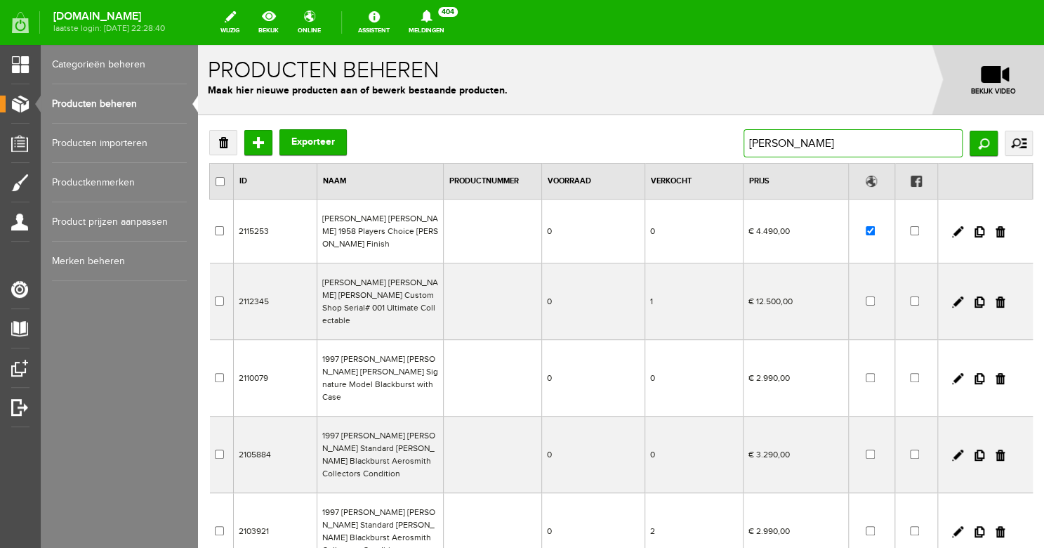
click at [803, 144] on input "[PERSON_NAME]" at bounding box center [853, 143] width 219 height 28
type input "p"
type input "collectors"
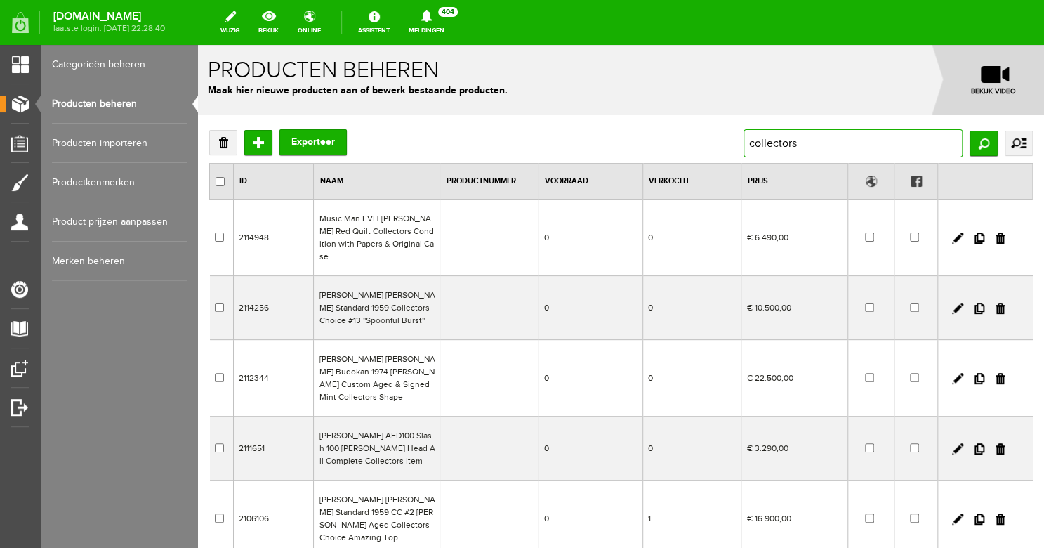
drag, startPoint x: 813, startPoint y: 147, endPoint x: 702, endPoint y: 126, distance: 112.8
drag, startPoint x: 825, startPoint y: 143, endPoint x: 731, endPoint y: 129, distance: 94.4
click at [744, 130] on input "collectors" at bounding box center [853, 143] width 219 height 28
type input "choice"
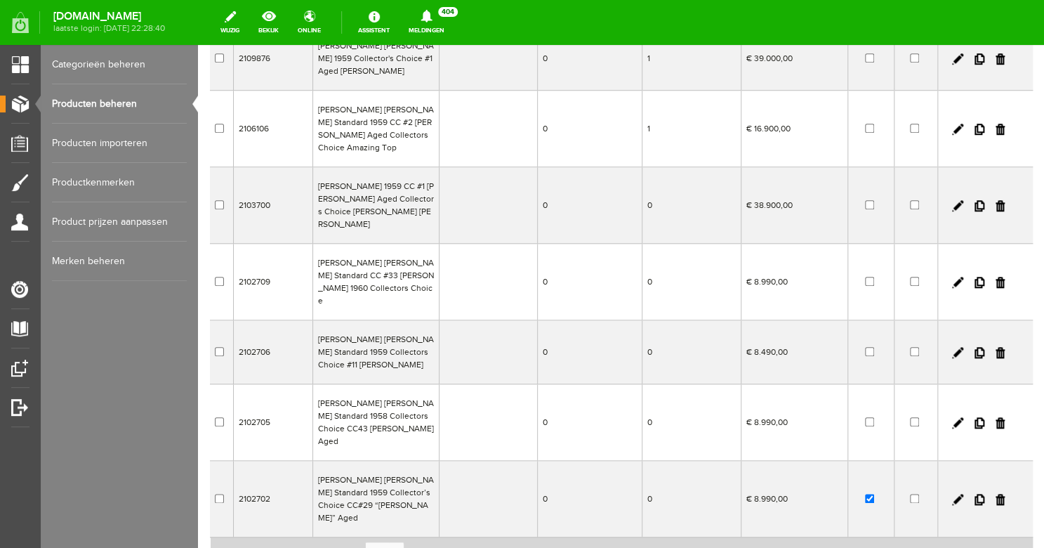
scroll to position [372, 0]
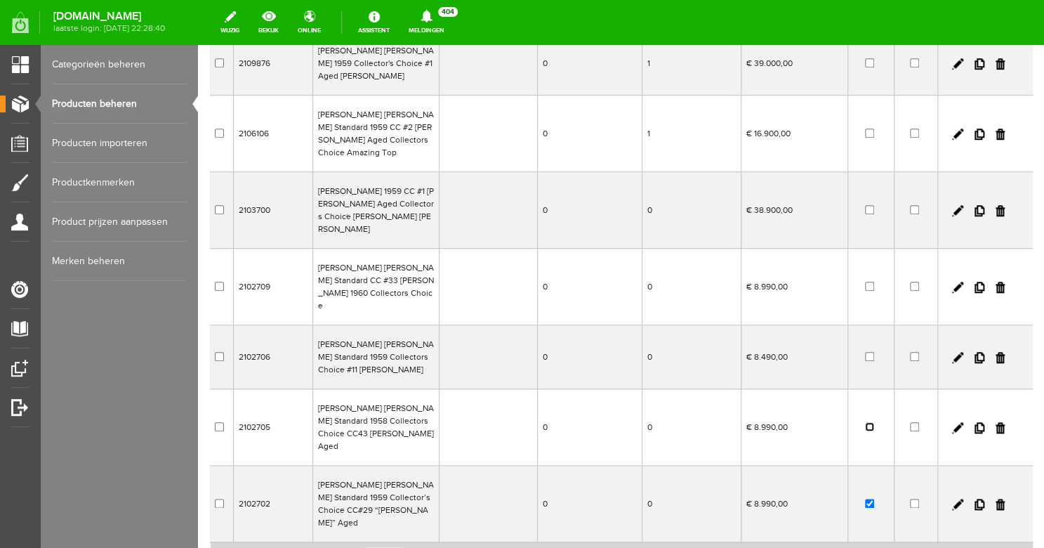
click at [871, 422] on input "checkbox" at bounding box center [869, 426] width 9 height 9
checkbox input "true"
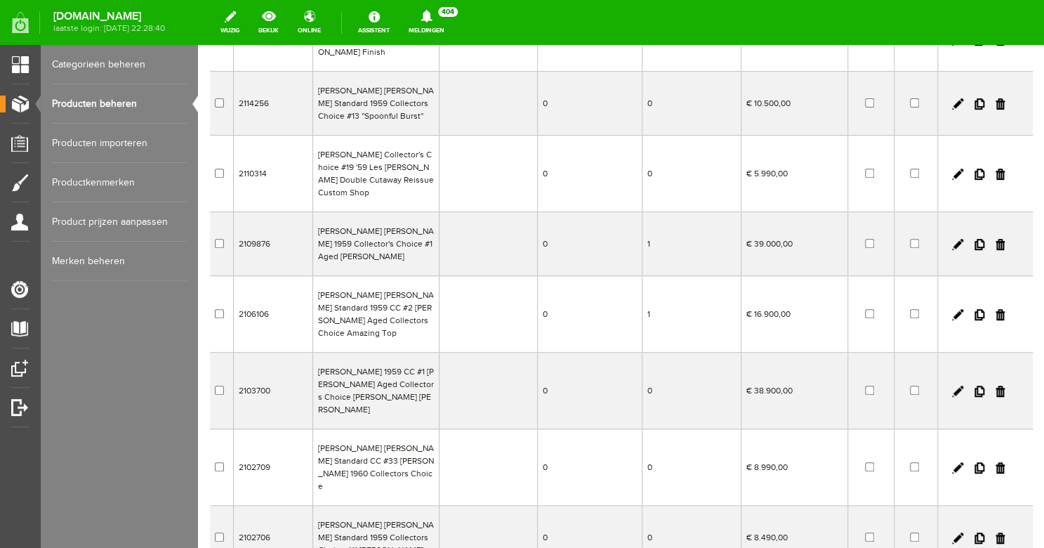
scroll to position [0, 0]
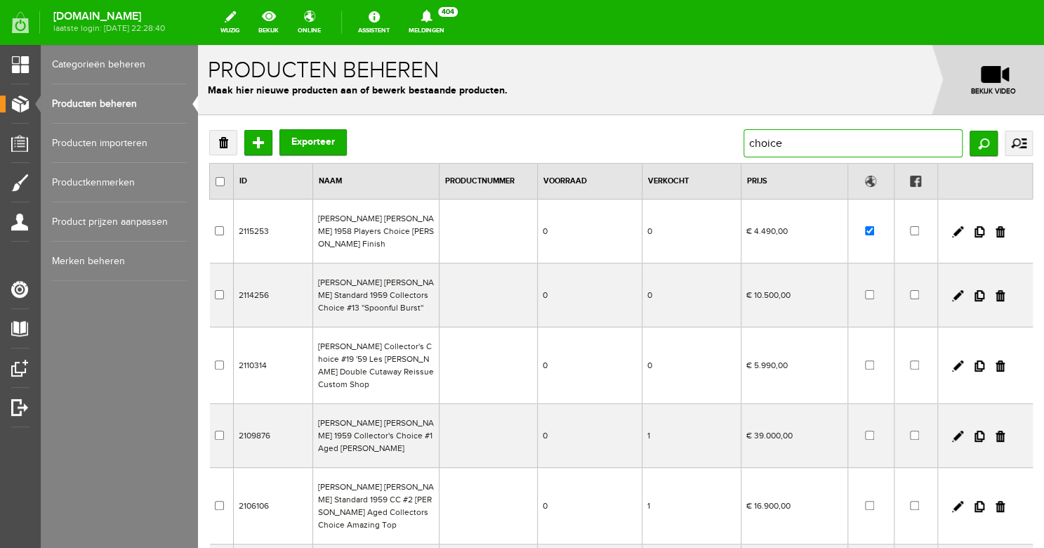
click at [801, 143] on input "choice" at bounding box center [853, 143] width 219 height 28
drag, startPoint x: 820, startPoint y: 143, endPoint x: 723, endPoint y: 136, distance: 96.5
click at [744, 137] on input "choice" at bounding box center [853, 143] width 219 height 28
type input "[PERSON_NAME]"
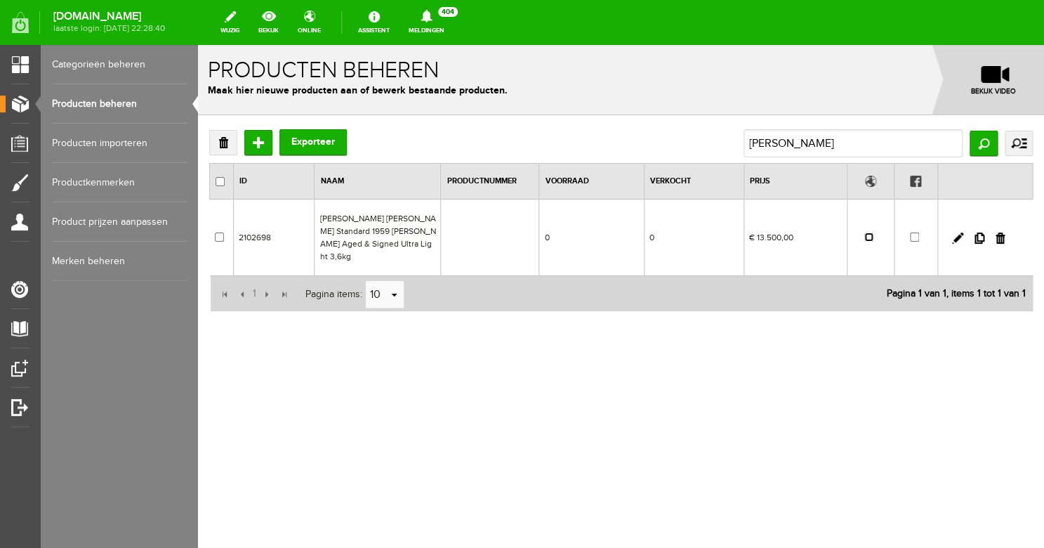
click at [868, 232] on input "checkbox" at bounding box center [869, 236] width 9 height 9
checkbox input "true"
drag, startPoint x: 801, startPoint y: 147, endPoint x: 716, endPoint y: 136, distance: 85.6
click at [716, 136] on div "Verwijderen Toevoegen Exporteer [PERSON_NAME] Zoeken uitgebreid zoeken Categori…" at bounding box center [621, 143] width 824 height 28
drag, startPoint x: 798, startPoint y: 144, endPoint x: 735, endPoint y: 139, distance: 63.4
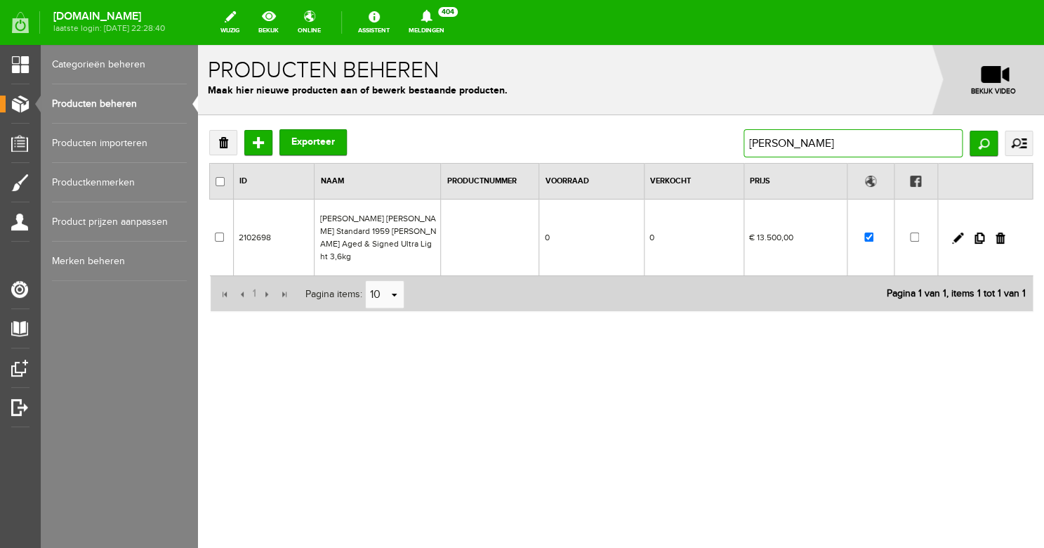
click at [744, 139] on input "[PERSON_NAME]" at bounding box center [853, 143] width 219 height 28
type input "[PERSON_NAME]"
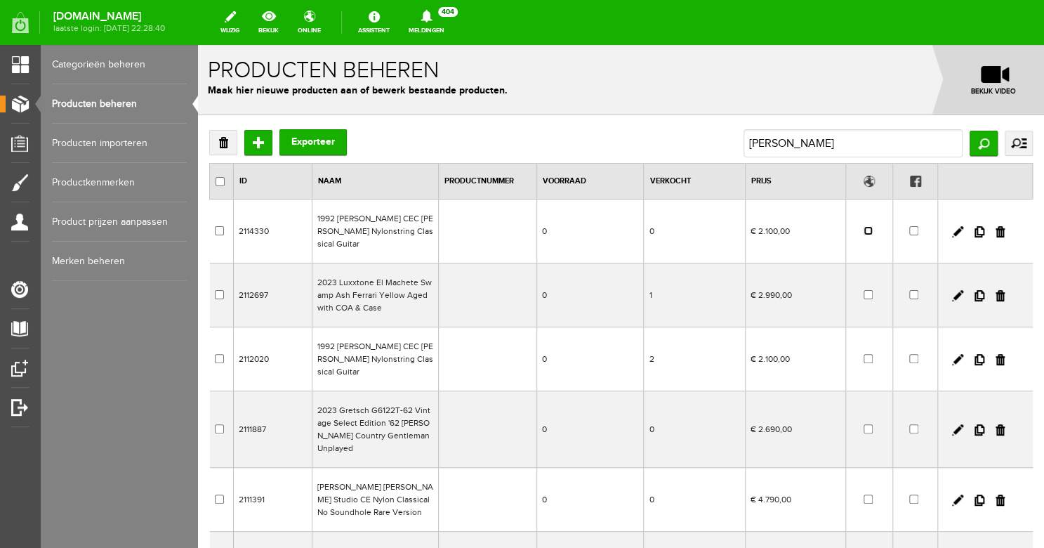
click at [870, 226] on input "checkbox" at bounding box center [868, 230] width 9 height 9
checkbox input "true"
drag, startPoint x: 781, startPoint y: 144, endPoint x: 740, endPoint y: 138, distance: 41.9
click at [740, 138] on div "Verwijderen Toevoegen Exporteer [PERSON_NAME] uitgebreid zoeken Categorie Bass …" at bounding box center [621, 143] width 824 height 28
type input "c"
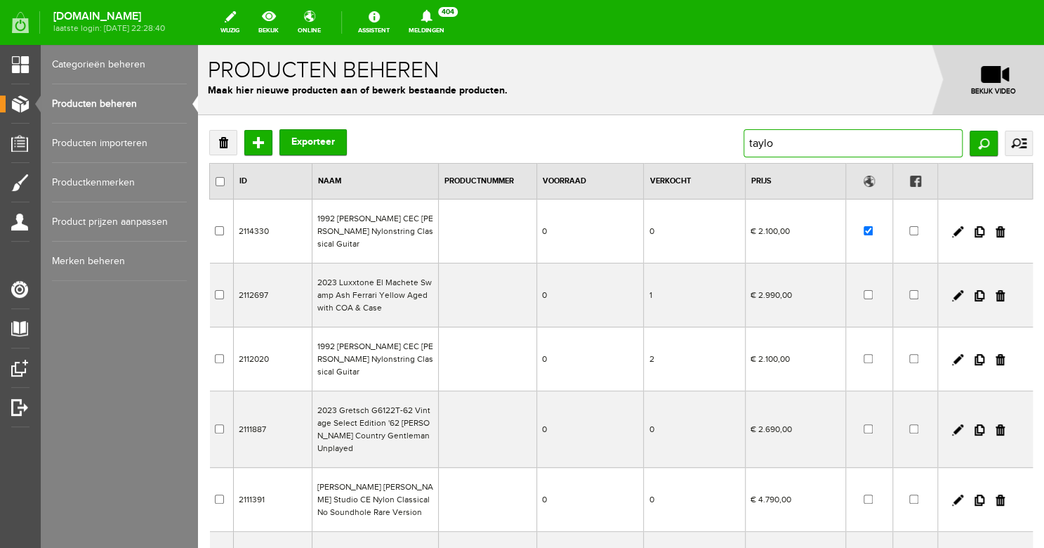
type input "[PERSON_NAME]"
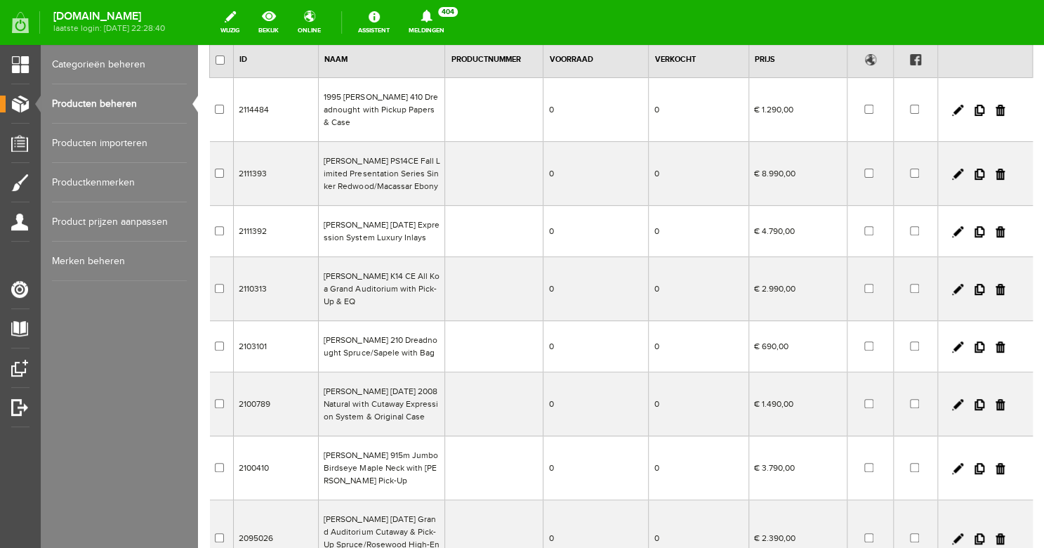
scroll to position [108, 0]
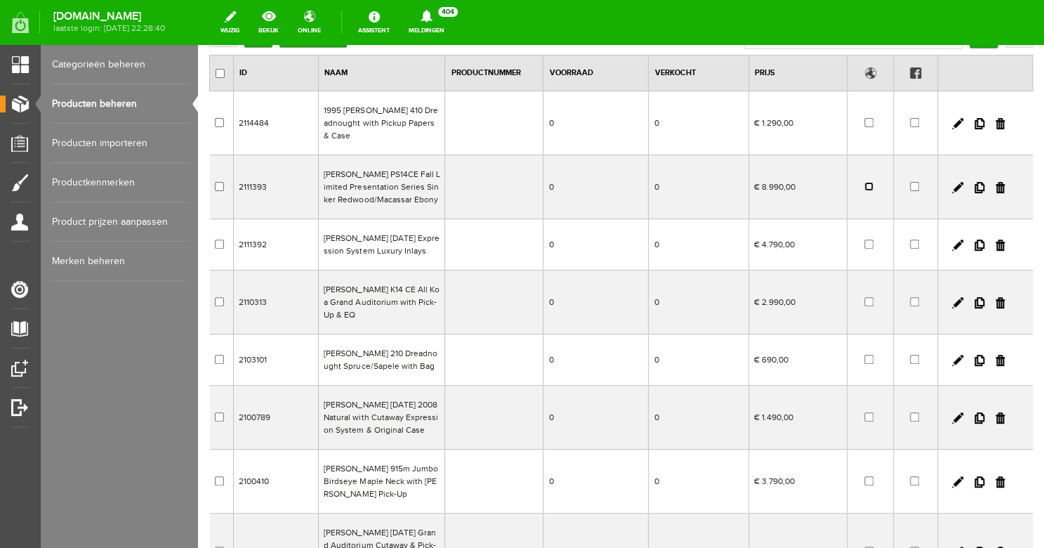
click at [870, 182] on input "checkbox" at bounding box center [869, 186] width 9 height 9
checkbox input "true"
click at [868, 240] on input "checkbox" at bounding box center [869, 244] width 9 height 9
checkbox input "true"
click at [957, 182] on link at bounding box center [957, 187] width 11 height 11
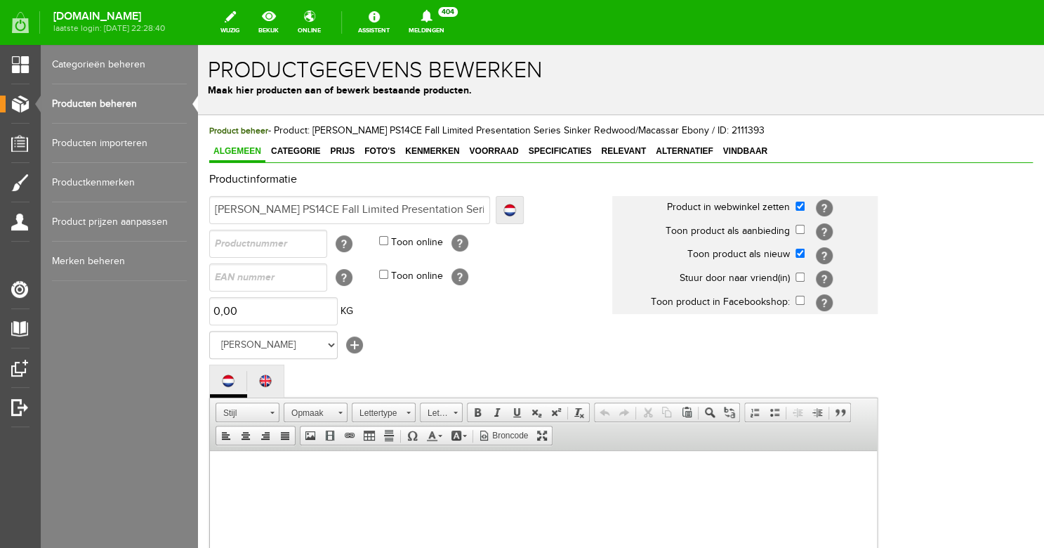
scroll to position [0, 0]
click at [353, 154] on span "Prijs" at bounding box center [342, 151] width 33 height 10
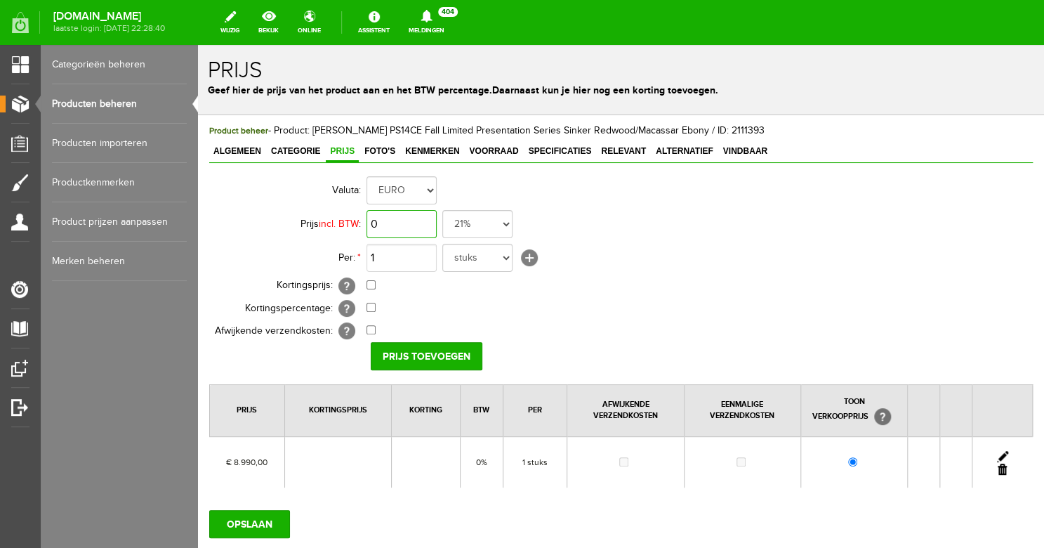
click at [394, 221] on input "0" at bounding box center [402, 224] width 70 height 28
type input "9"
type input "€ 8.290,00"
select select "0,00"
click option "0%" at bounding box center [198, 45] width 0 height 0
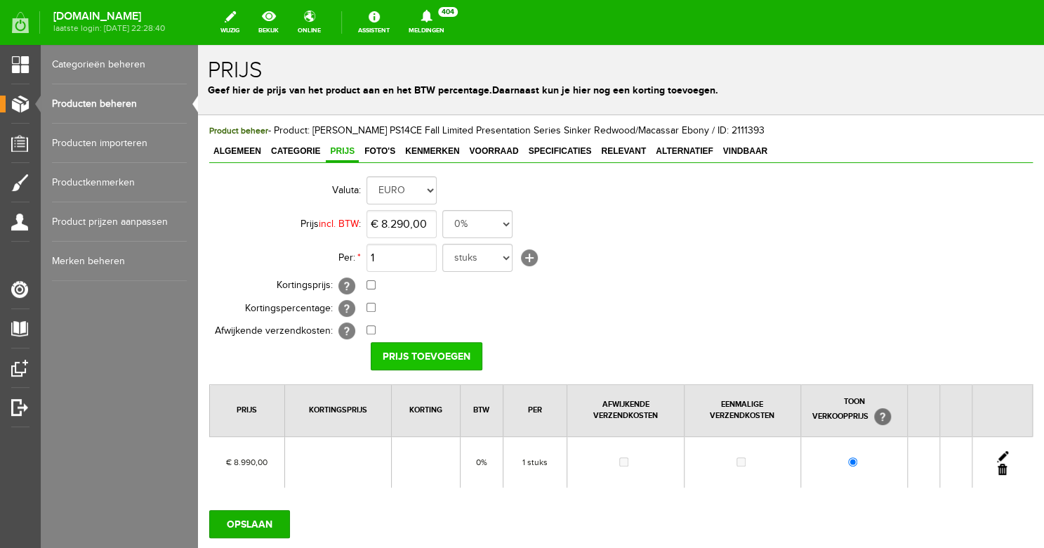
click at [421, 356] on input "Prijs toevoegen" at bounding box center [427, 356] width 112 height 28
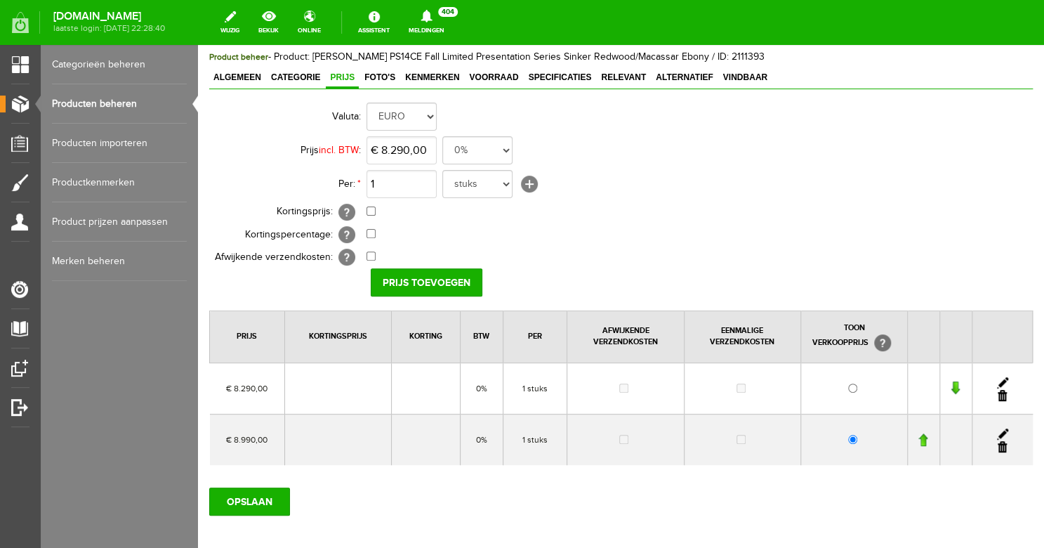
scroll to position [93, 0]
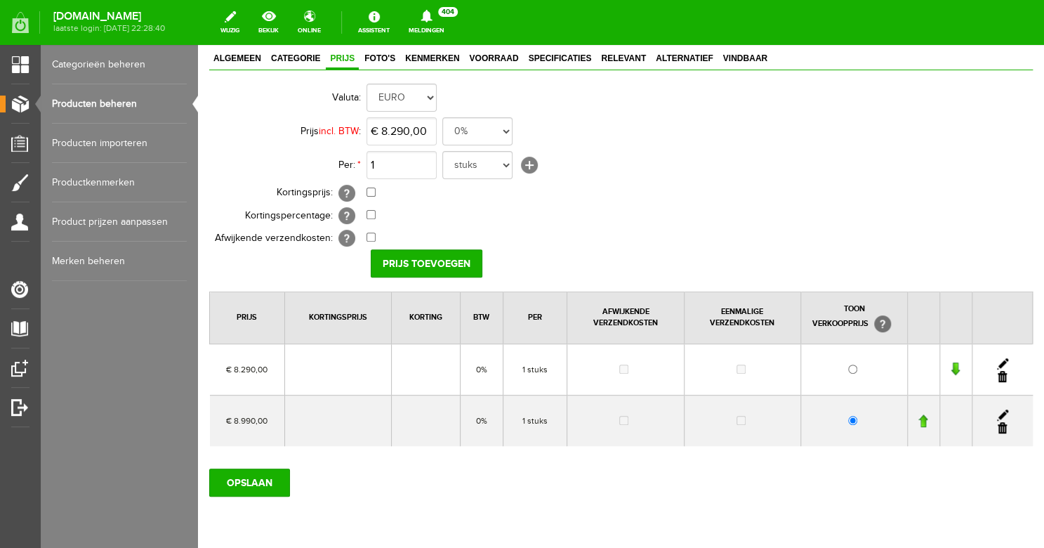
click at [1001, 429] on link at bounding box center [1002, 427] width 9 height 11
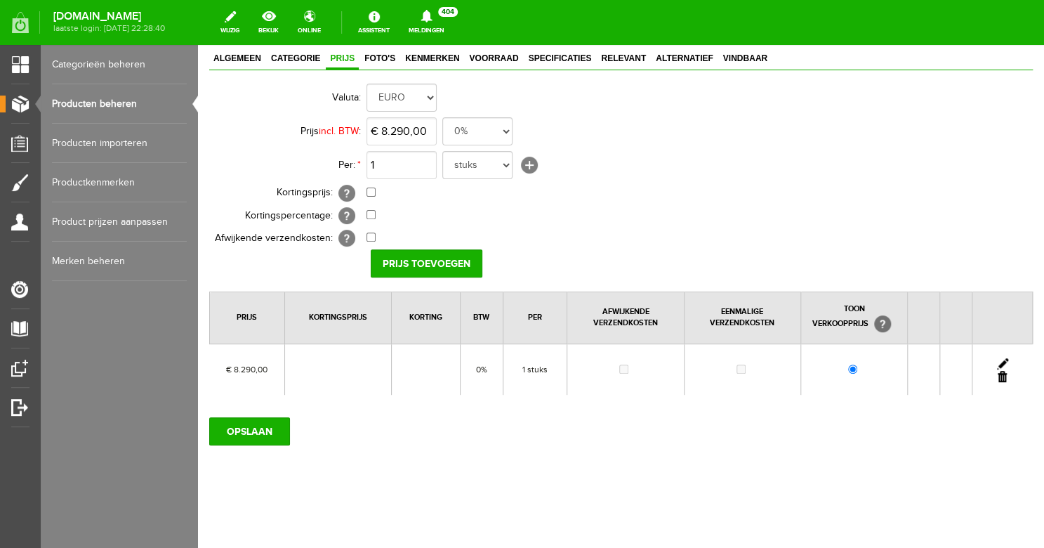
click at [126, 100] on link "Producten beheren" at bounding box center [119, 103] width 135 height 39
click at [252, 432] on input "OPSLAAN" at bounding box center [249, 431] width 81 height 28
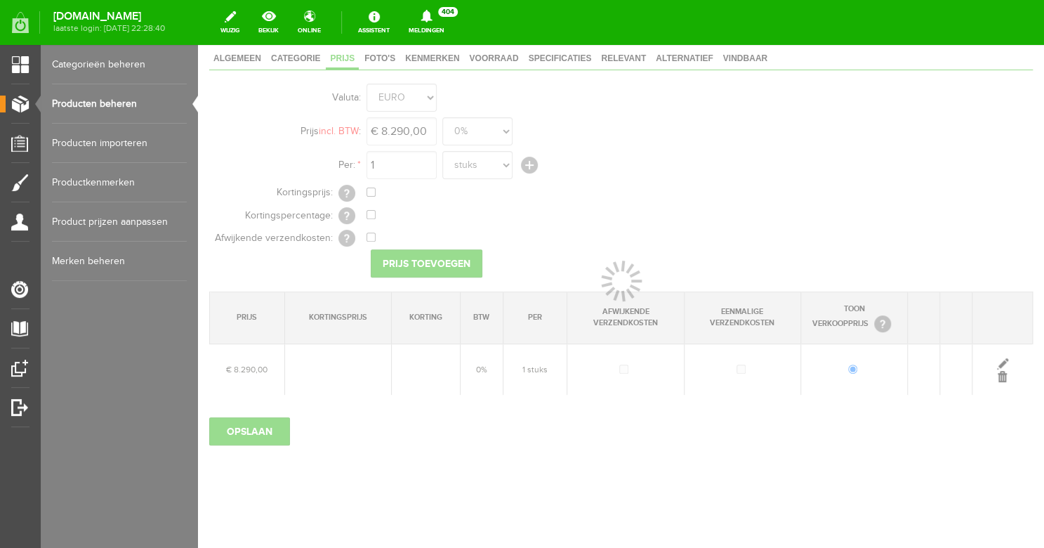
scroll to position [84, 0]
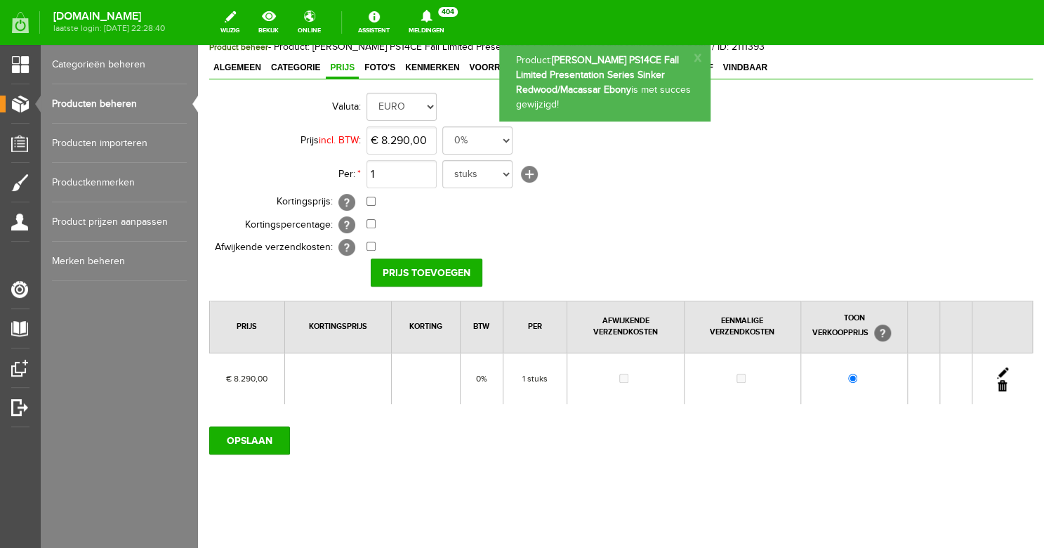
click at [121, 105] on link "Producten beheren" at bounding box center [119, 103] width 135 height 39
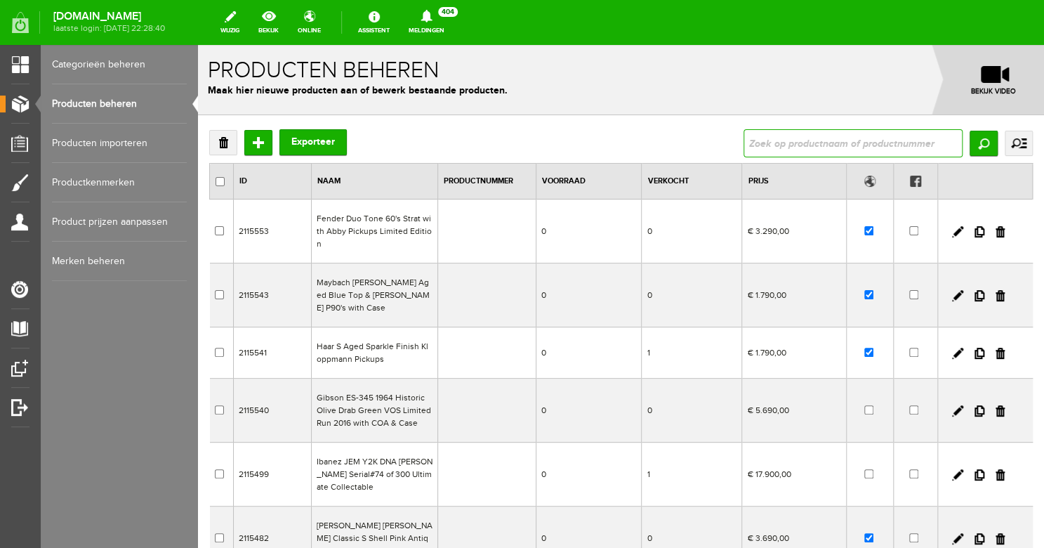
click at [894, 145] on input "text" at bounding box center [853, 143] width 219 height 28
type input "[PERSON_NAME]"
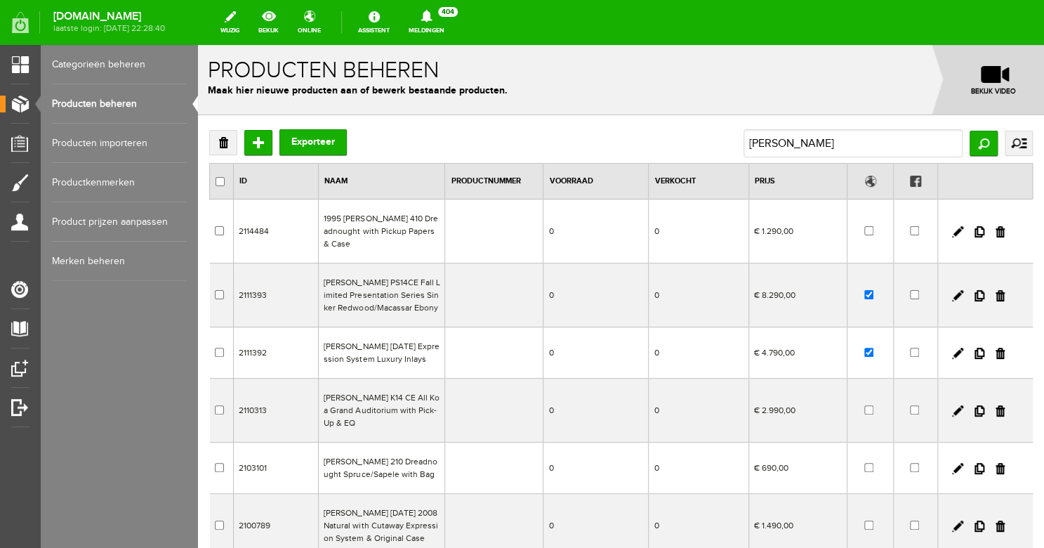
scroll to position [11, 0]
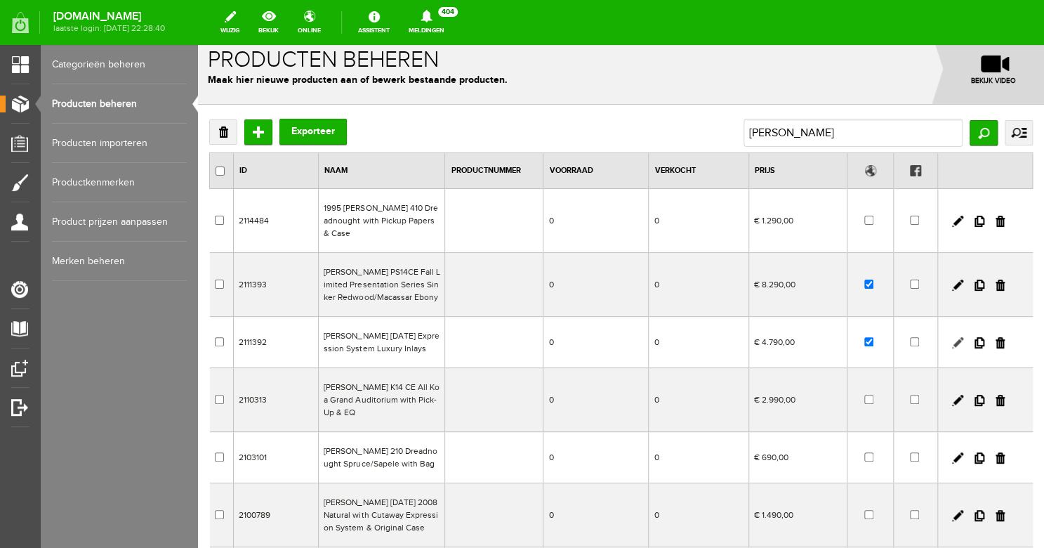
click at [958, 337] on link at bounding box center [957, 342] width 11 height 11
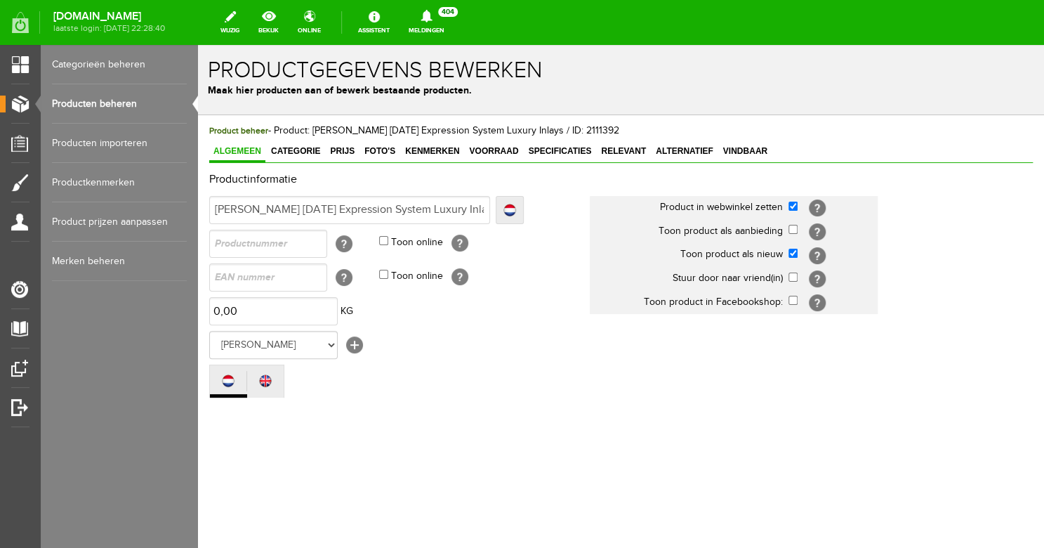
scroll to position [0, 0]
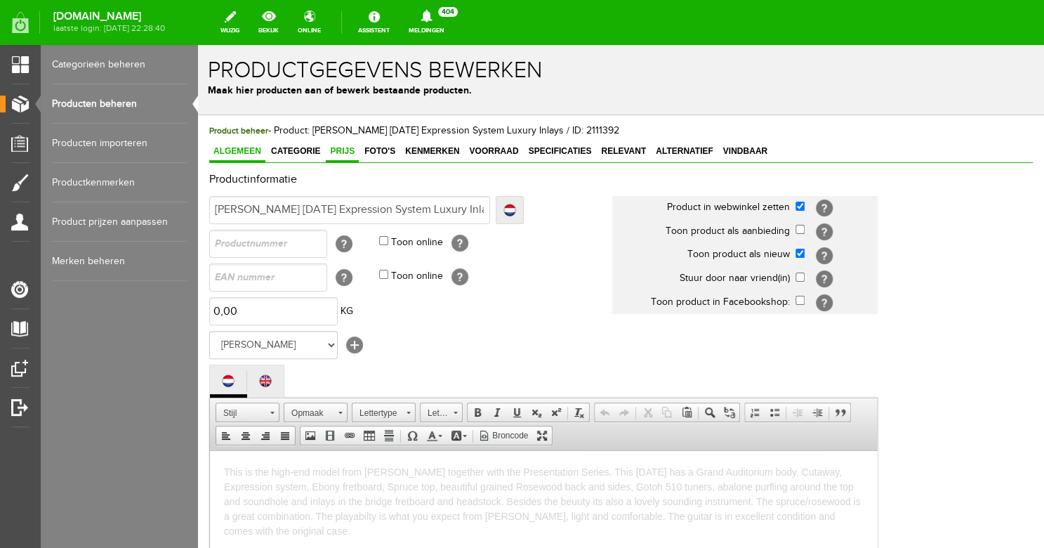
click at [352, 145] on link "Prijs" at bounding box center [342, 152] width 33 height 20
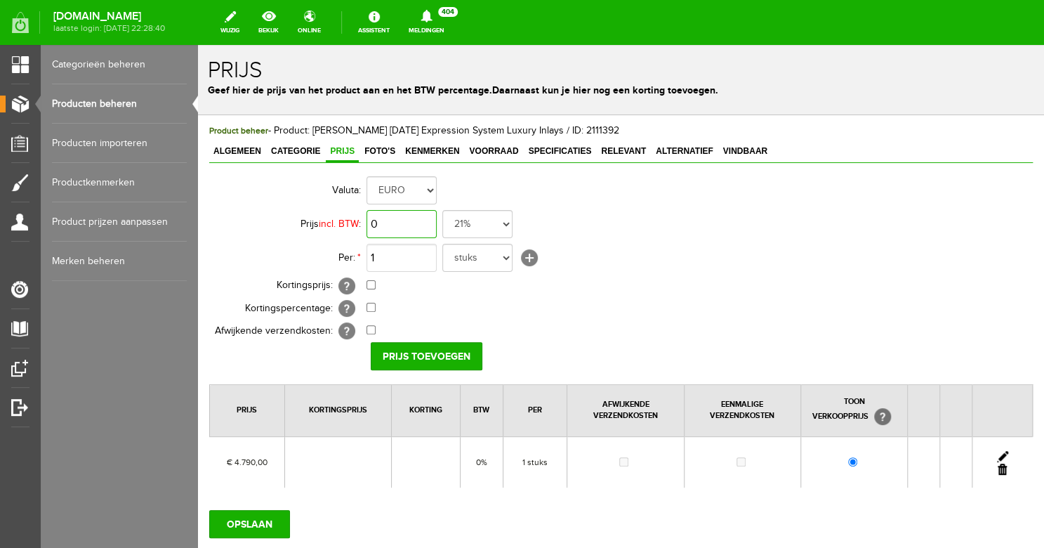
click at [394, 221] on input "0" at bounding box center [402, 224] width 70 height 28
type input "€ 4.290,00"
select select "0,00"
click option "0%" at bounding box center [198, 45] width 0 height 0
click at [431, 353] on input "Prijs toevoegen" at bounding box center [427, 356] width 112 height 28
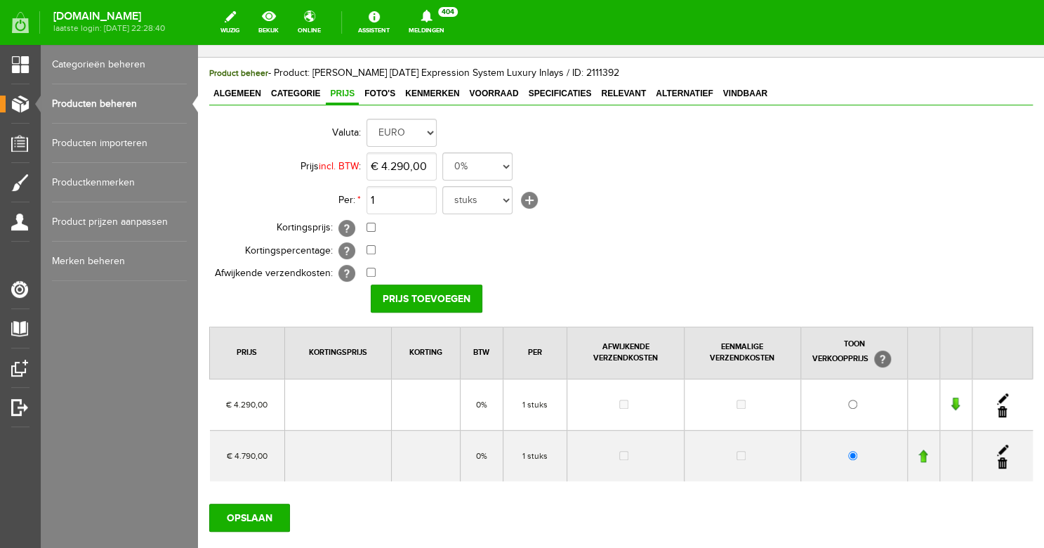
scroll to position [90, 0]
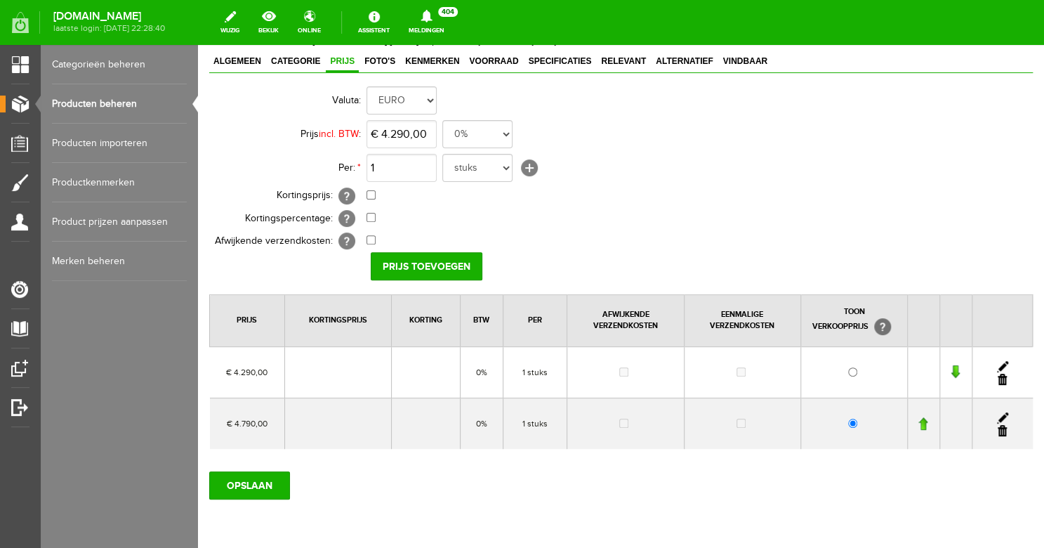
click at [1004, 433] on link at bounding box center [1002, 430] width 9 height 11
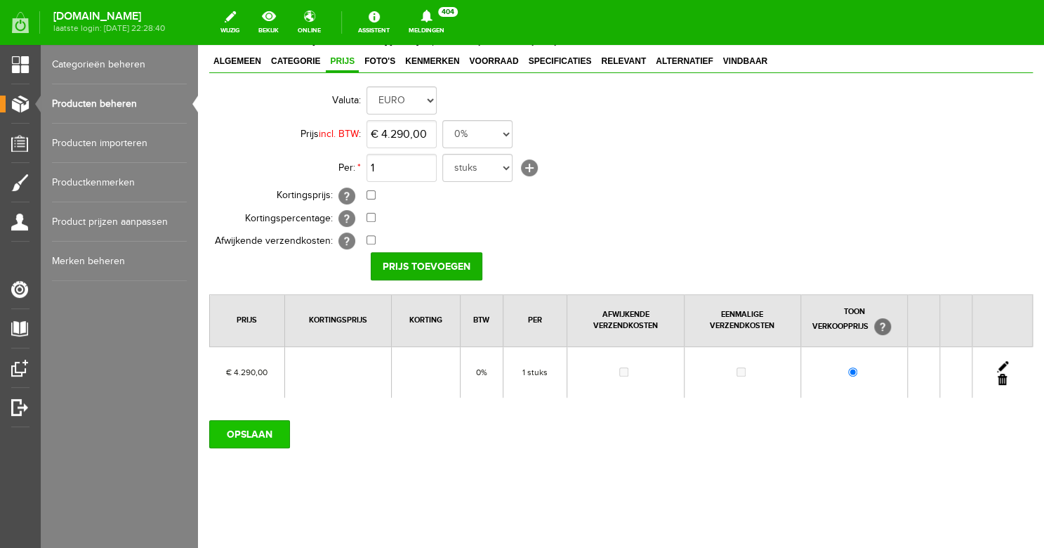
click at [243, 430] on input "OPSLAAN" at bounding box center [249, 434] width 81 height 28
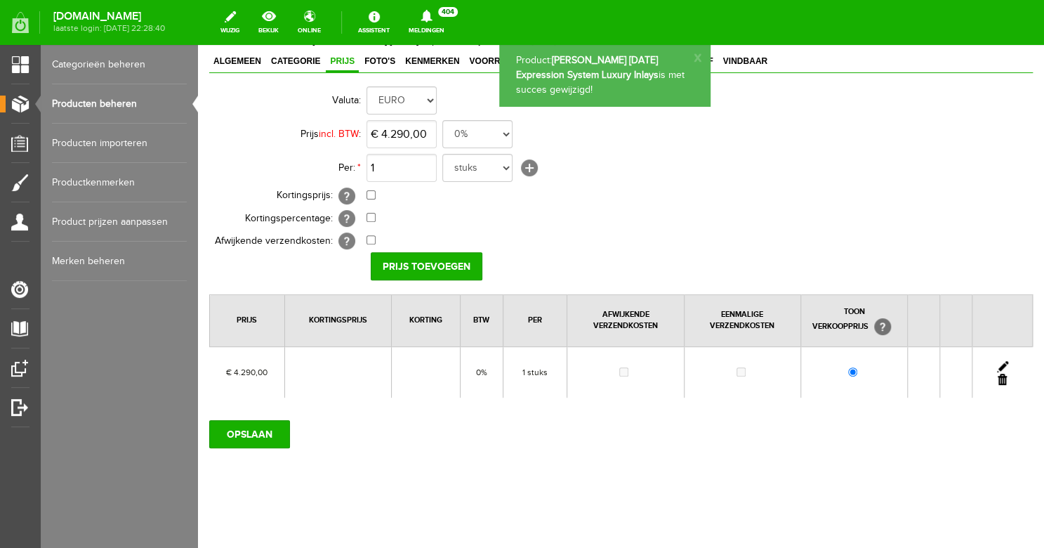
scroll to position [84, 0]
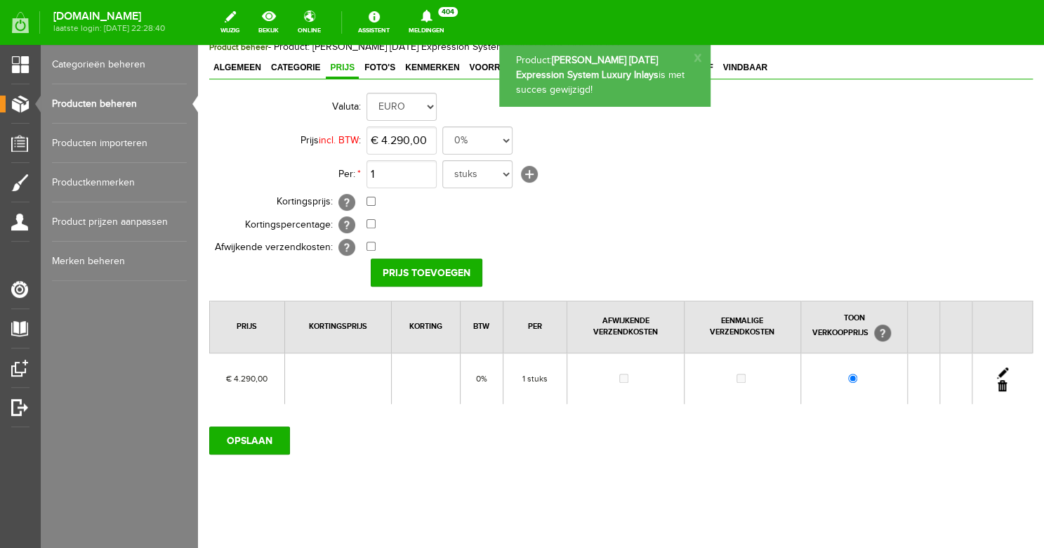
click at [114, 104] on link "Producten beheren" at bounding box center [119, 103] width 135 height 39
